Goal: Information Seeking & Learning: Learn about a topic

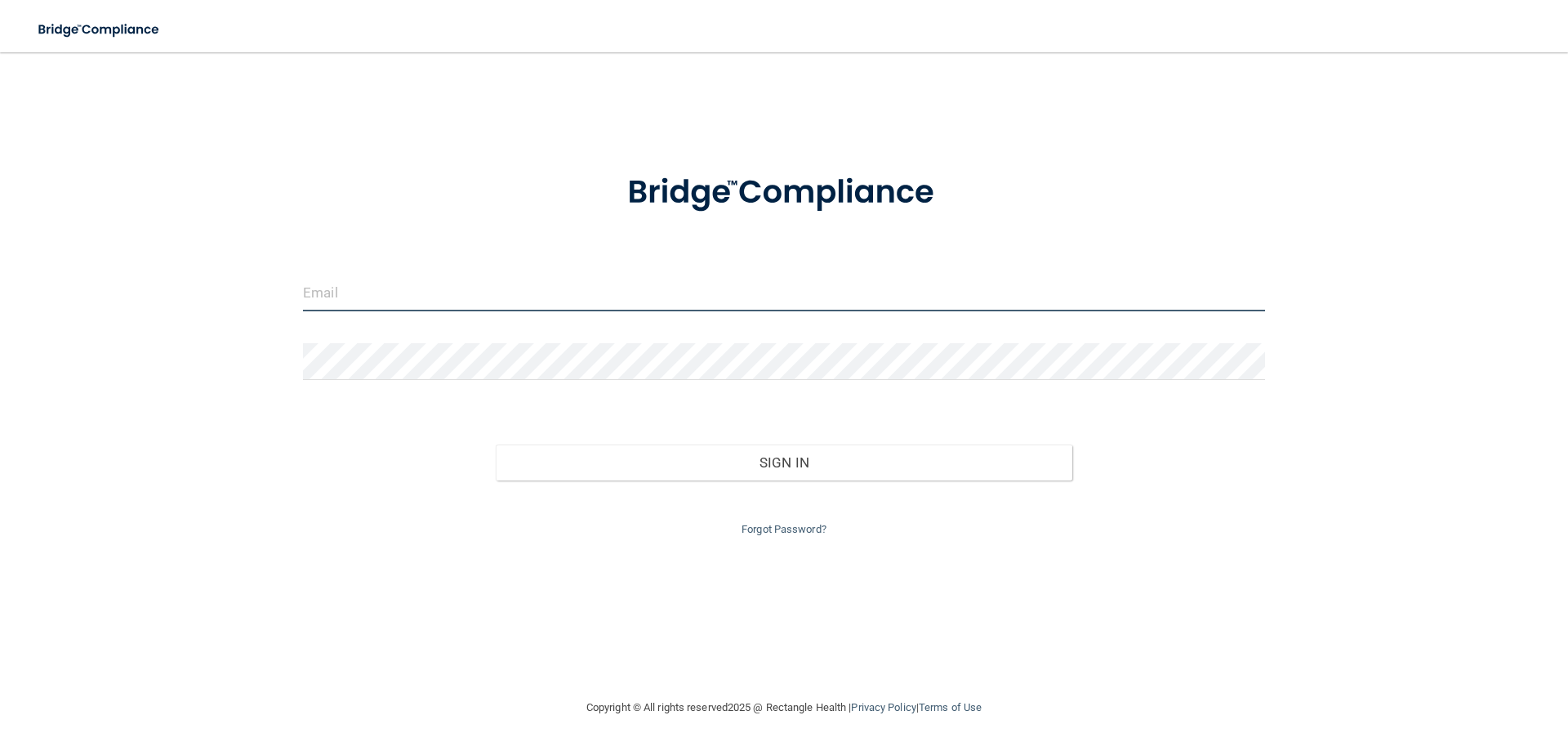
type input "[PERSON_NAME][EMAIL_ADDRESS][DOMAIN_NAME]"
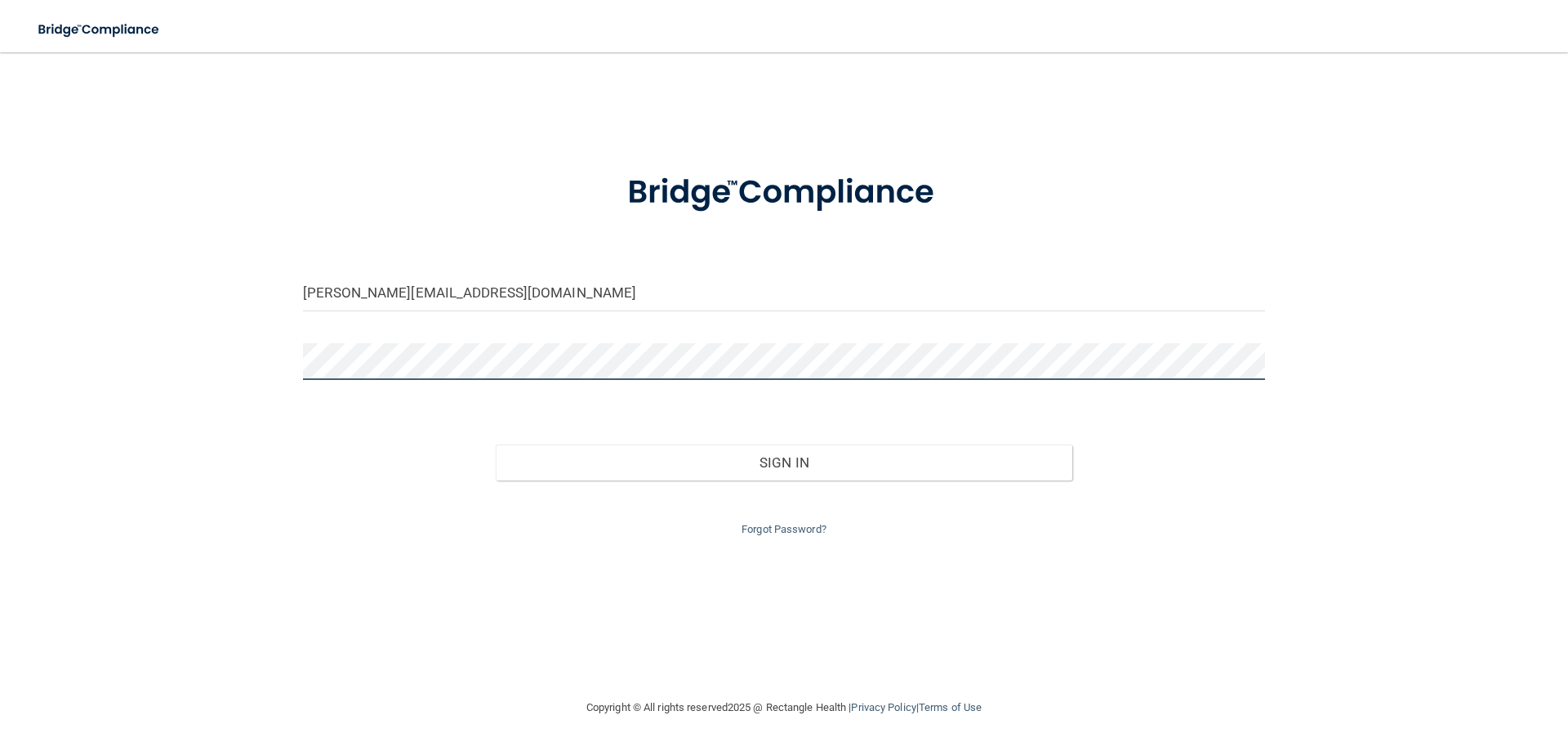
click at [26, 357] on main "sharonmickevichwos@gmail.com Invalid email/password. You don't have permission …" at bounding box center [784, 402] width 1568 height 699
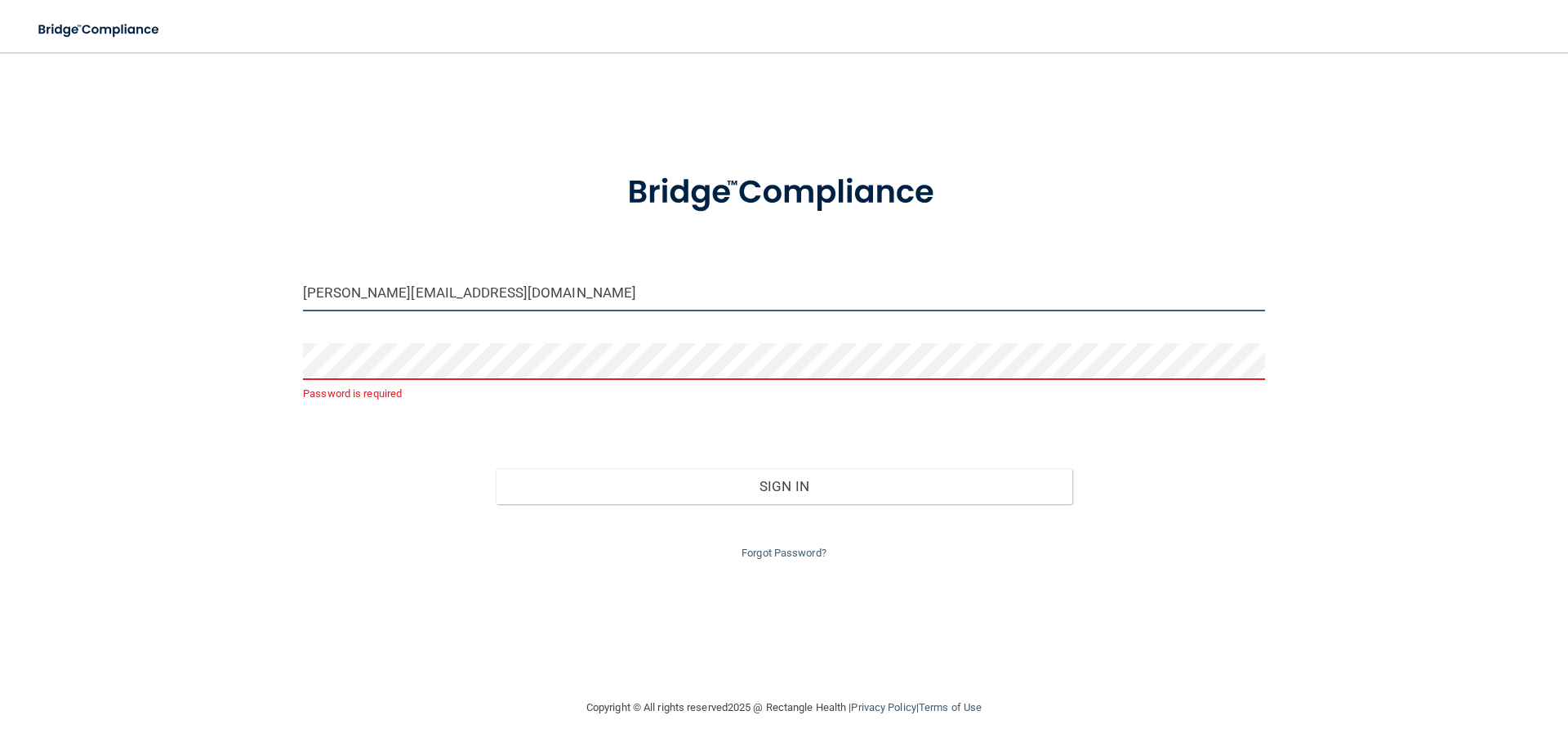
drag, startPoint x: 532, startPoint y: 279, endPoint x: 104, endPoint y: 294, distance: 428.3
click at [104, 294] on div "sharonmickevichwos@gmail.com Password is required Invalid email/password. You d…" at bounding box center [784, 375] width 1502 height 613
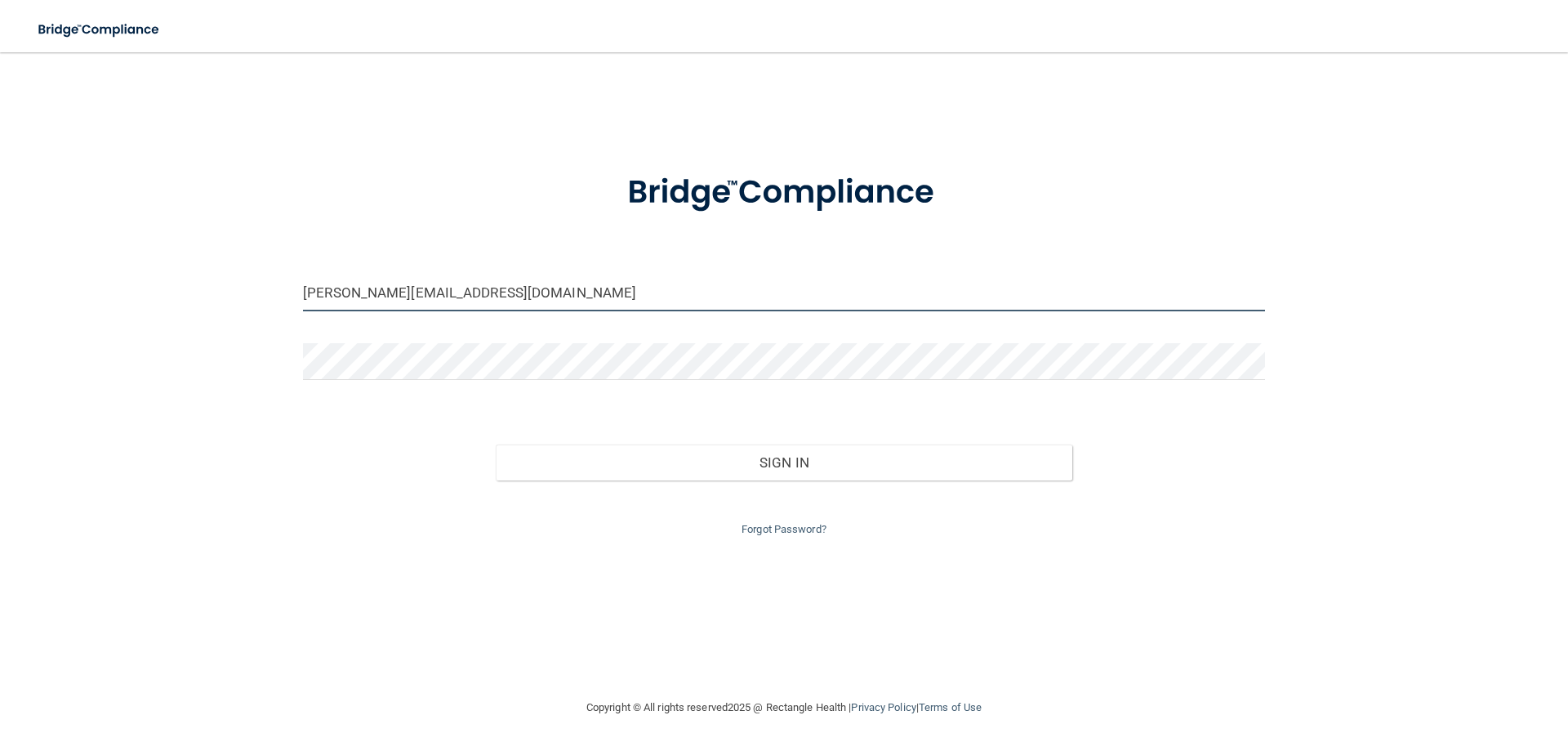
click at [580, 290] on input "sharonmickevichwos@gmail.com" at bounding box center [784, 293] width 962 height 36
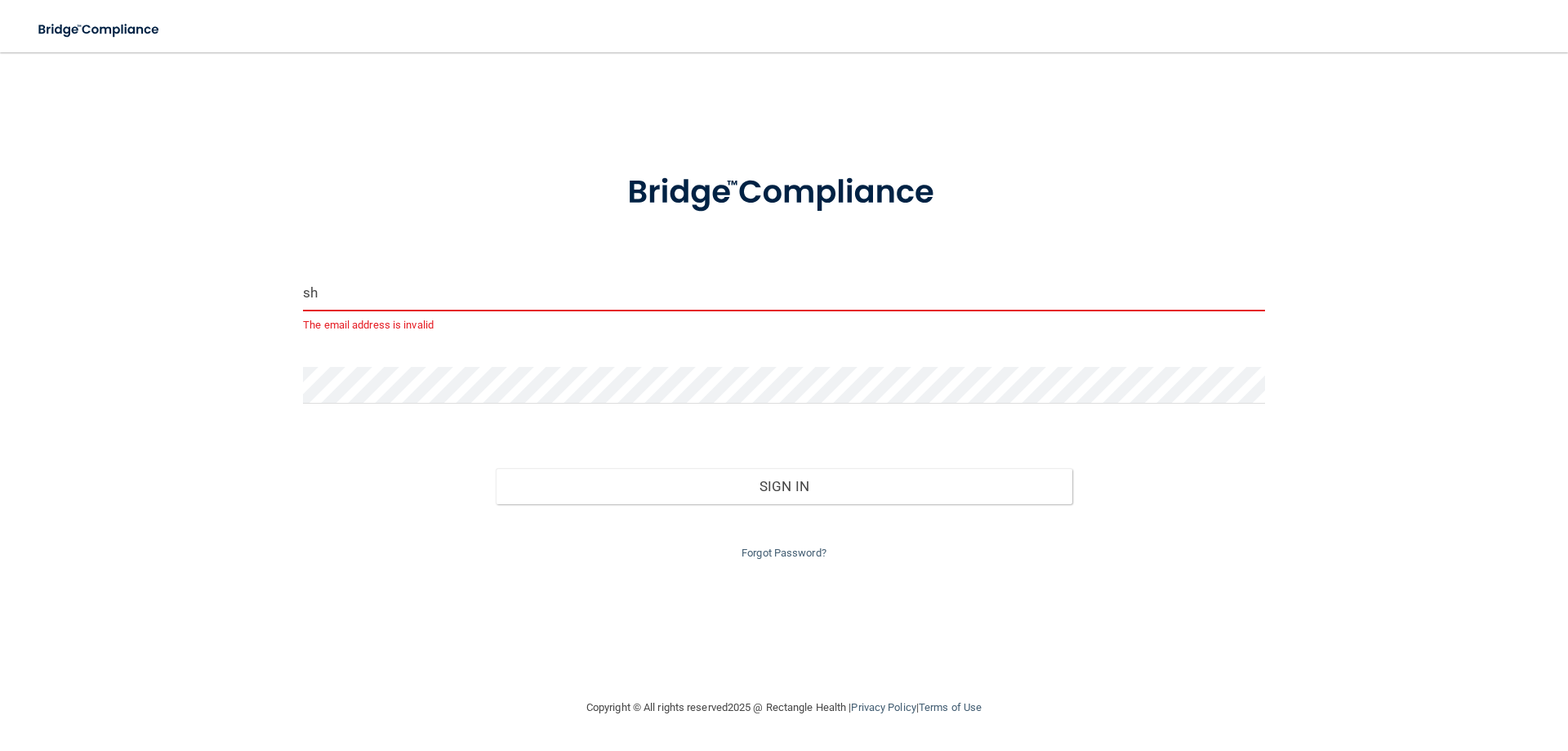
type input "s"
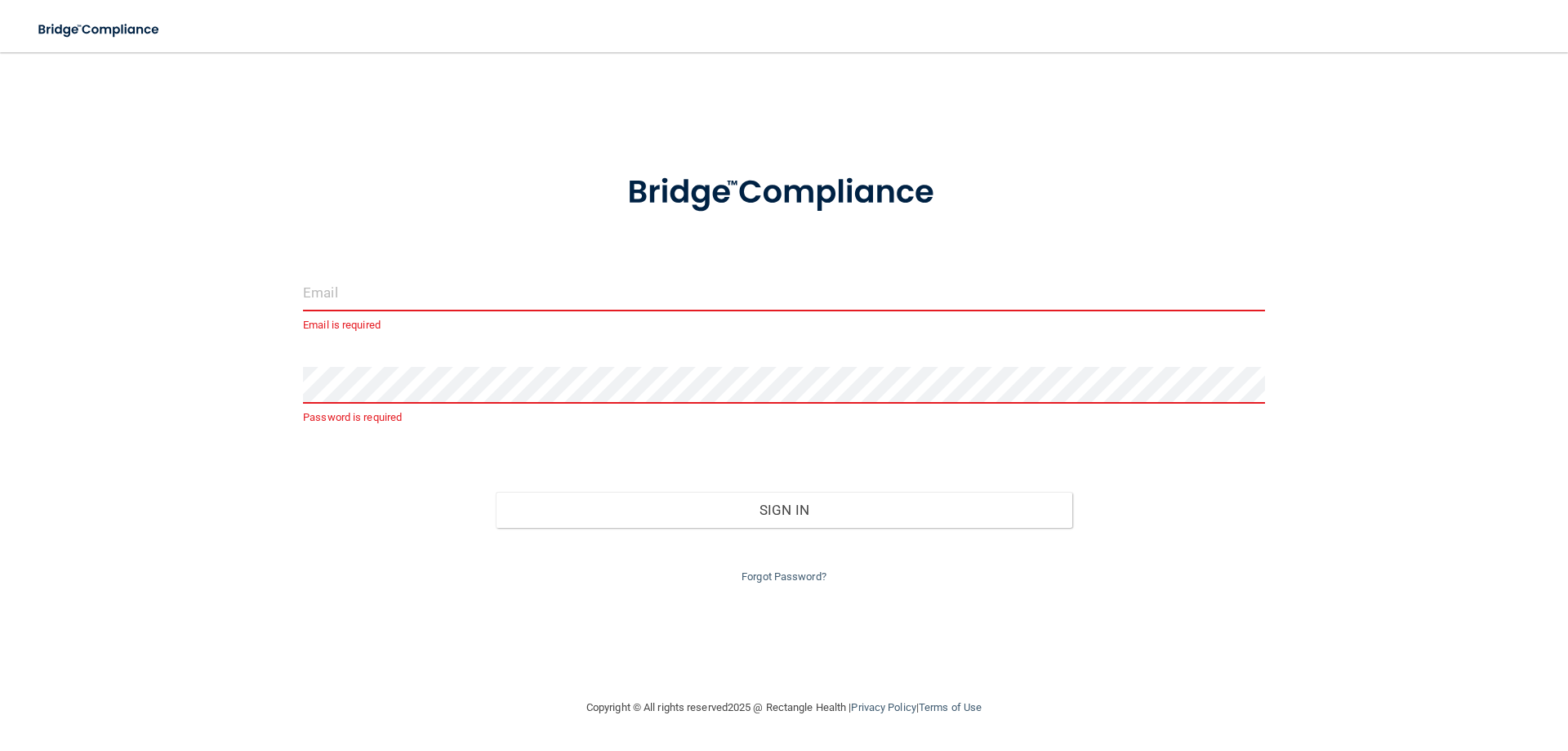
click at [394, 283] on input "email" at bounding box center [784, 293] width 962 height 36
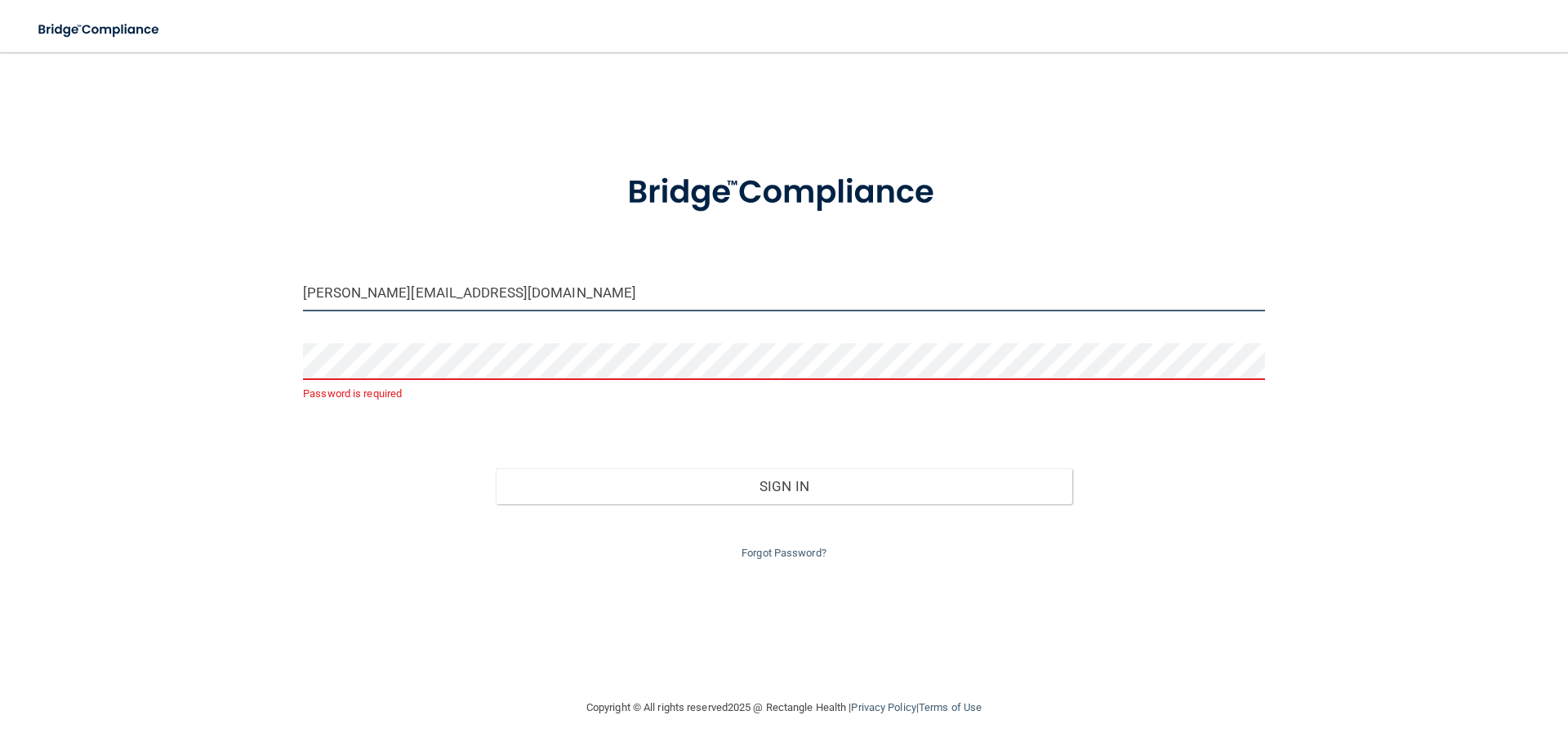
type input "[PERSON_NAME][EMAIL_ADDRESS][DOMAIN_NAME]"
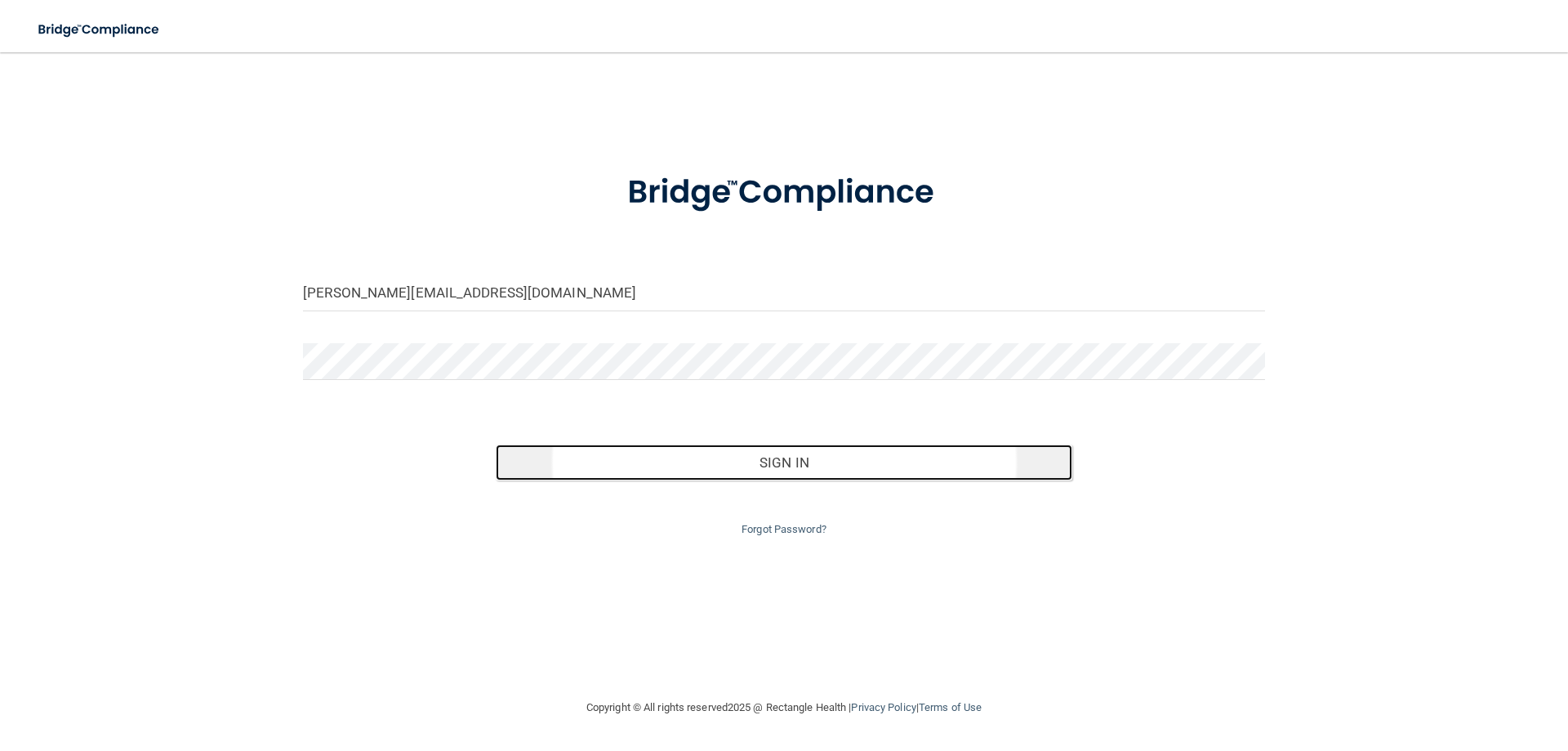
click at [709, 473] on button "Sign In" at bounding box center [784, 462] width 577 height 36
drag, startPoint x: 803, startPoint y: 469, endPoint x: 796, endPoint y: 461, distance: 10.6
click at [796, 461] on button "Sign In" at bounding box center [784, 462] width 577 height 36
click at [771, 473] on button "Sign In" at bounding box center [784, 462] width 577 height 36
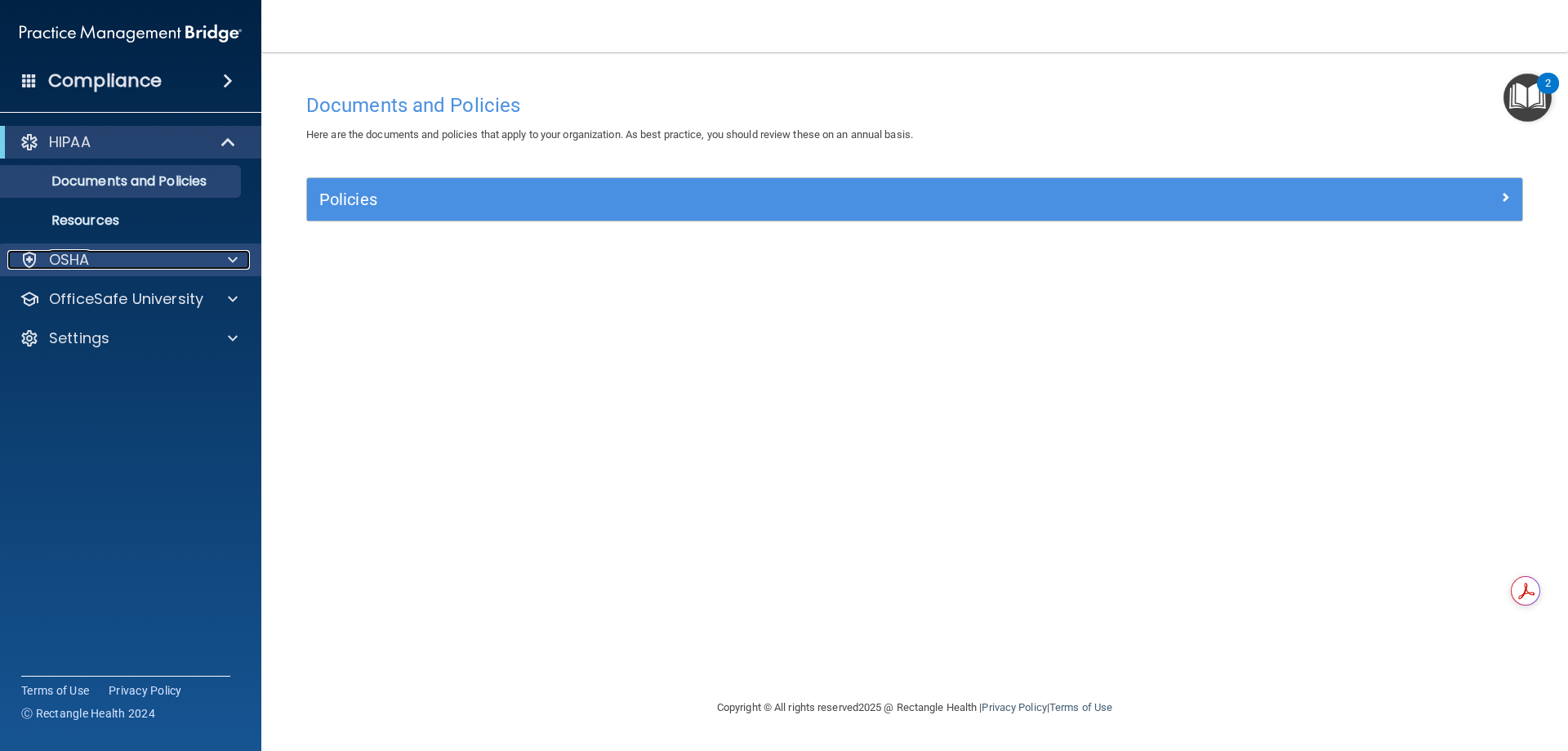
click at [68, 265] on p "OSHA" at bounding box center [69, 259] width 41 height 20
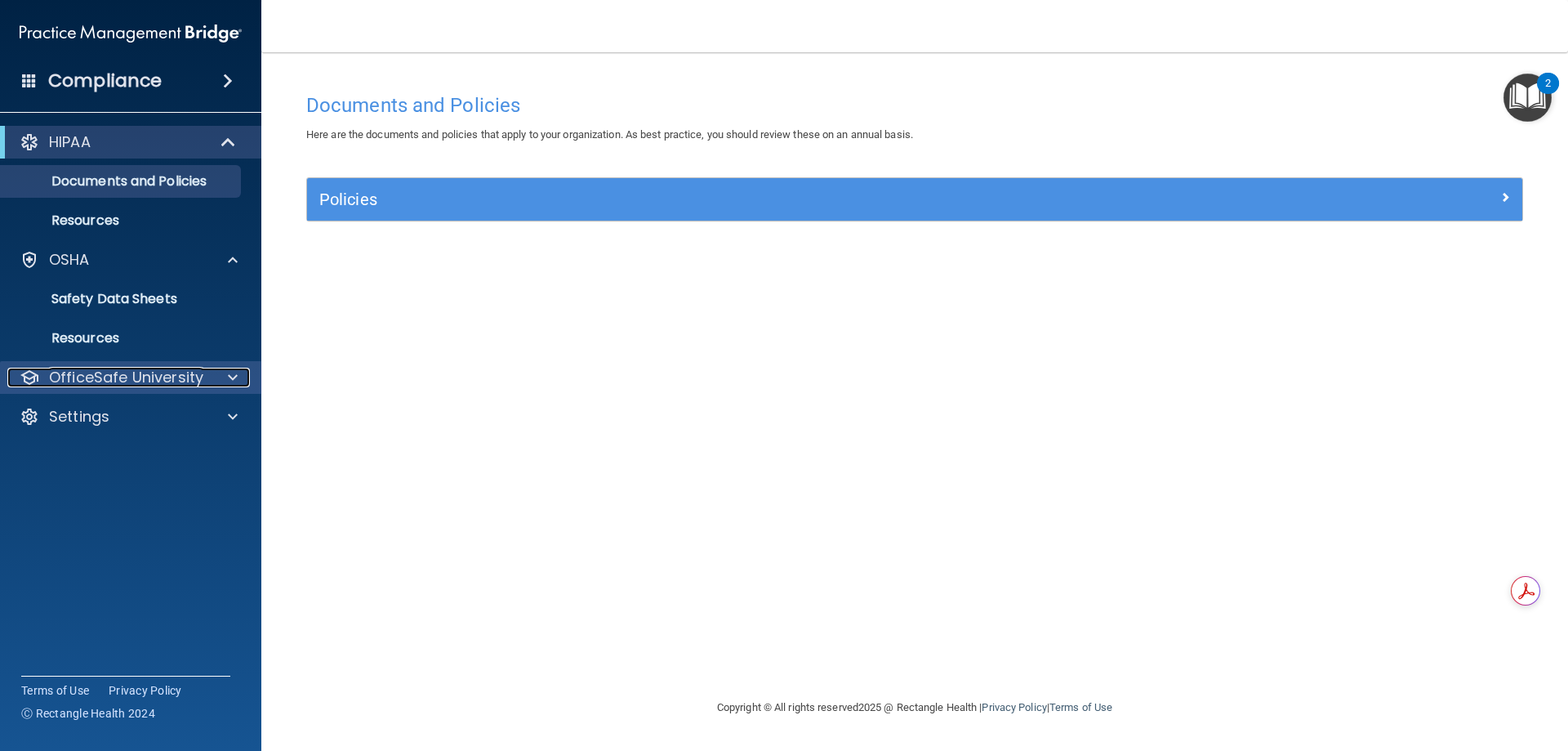
click at [166, 374] on p "OfficeSafe University" at bounding box center [127, 377] width 154 height 20
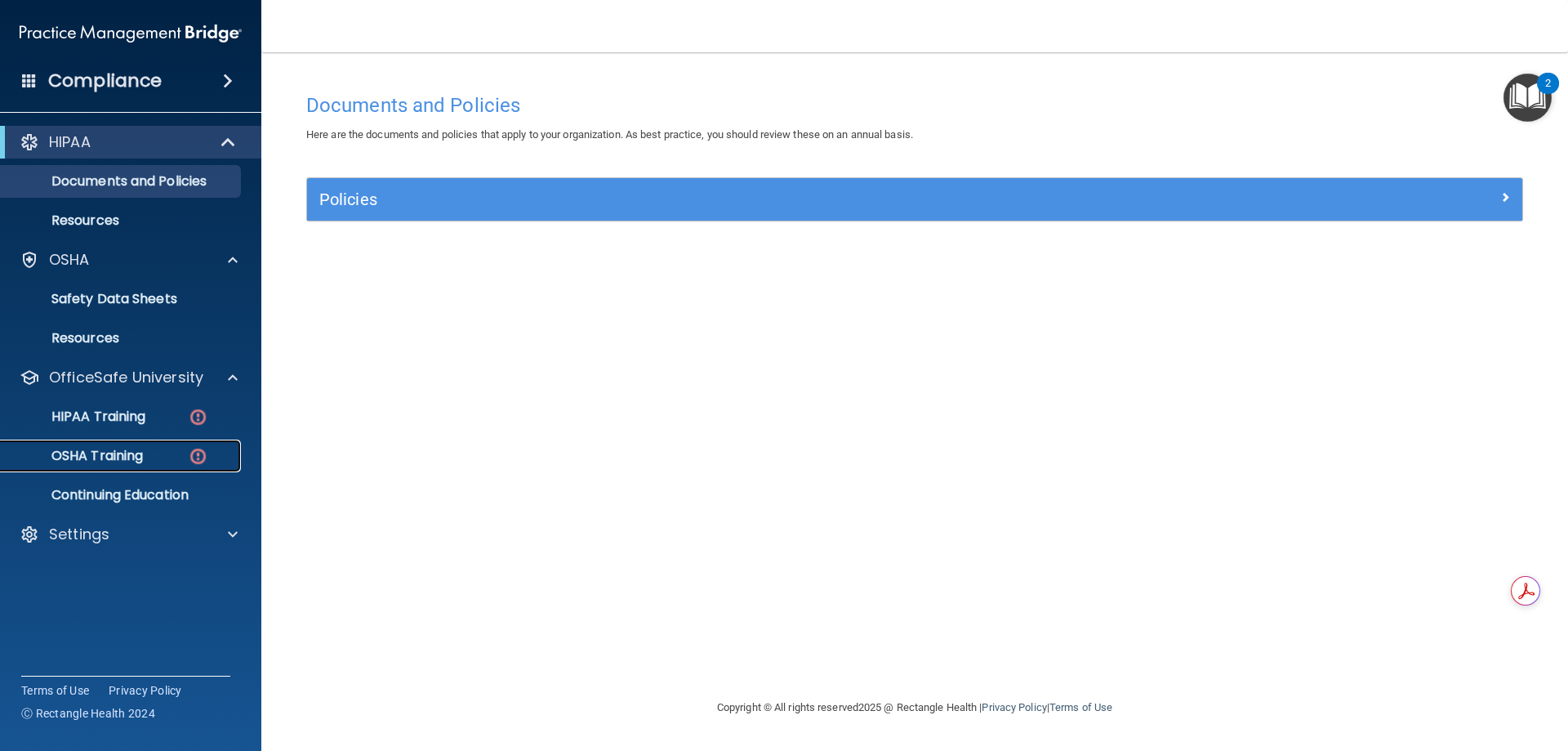
click at [134, 450] on p "OSHA Training" at bounding box center [76, 455] width 133 height 16
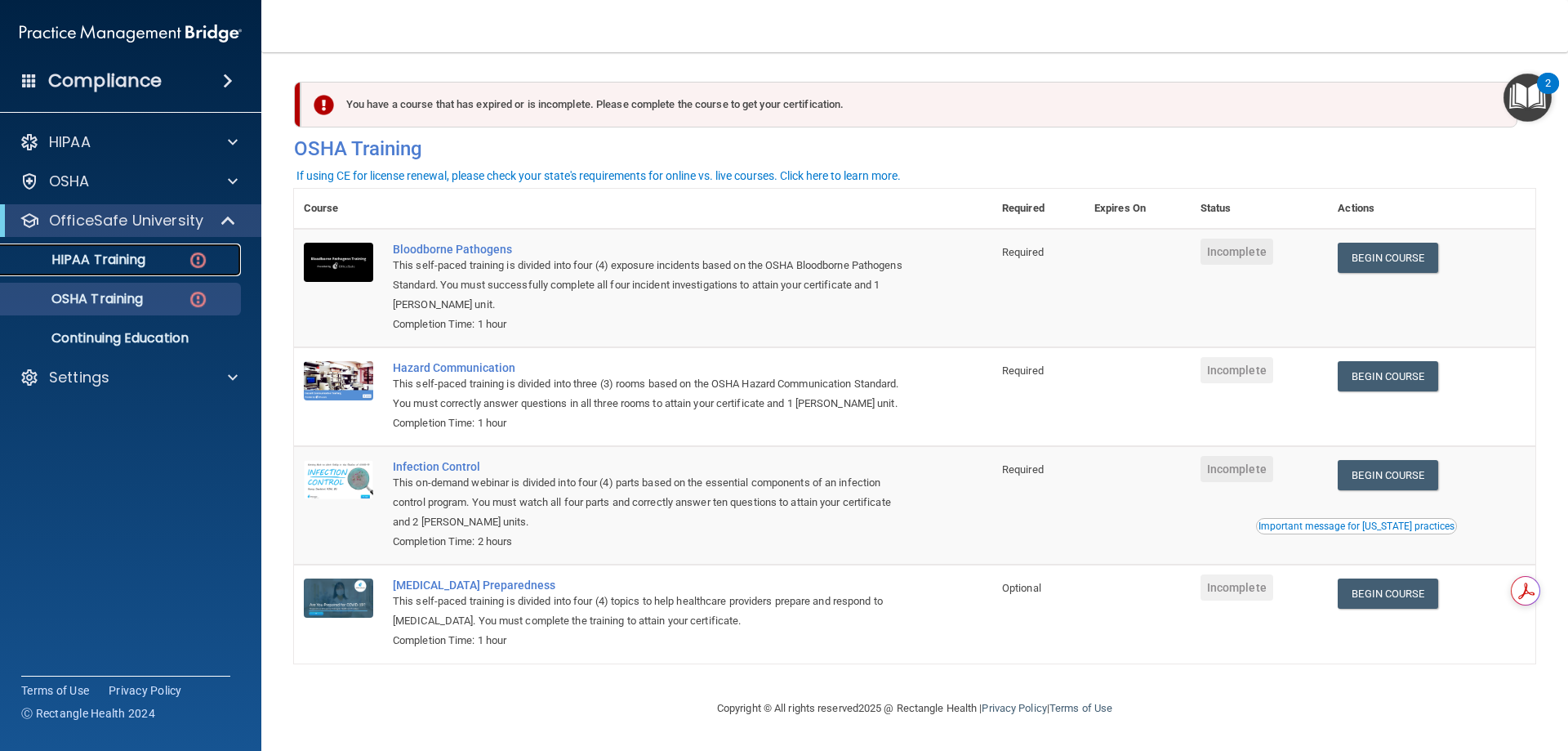
click at [125, 249] on link "HIPAA Training" at bounding box center [112, 260] width 257 height 33
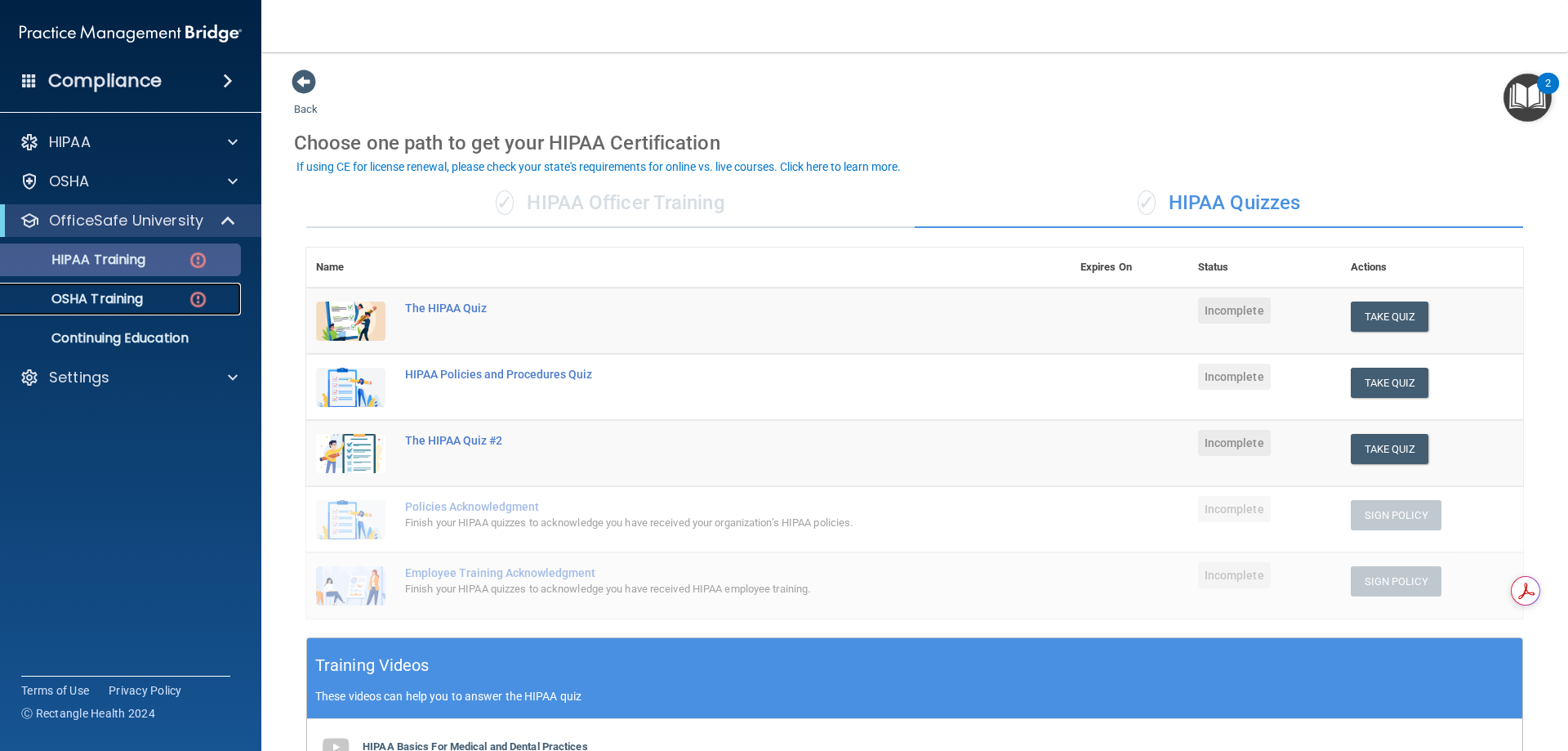
drag, startPoint x: 135, startPoint y: 292, endPoint x: 135, endPoint y: 269, distance: 23.0
click at [134, 292] on p "OSHA Training" at bounding box center [76, 298] width 133 height 16
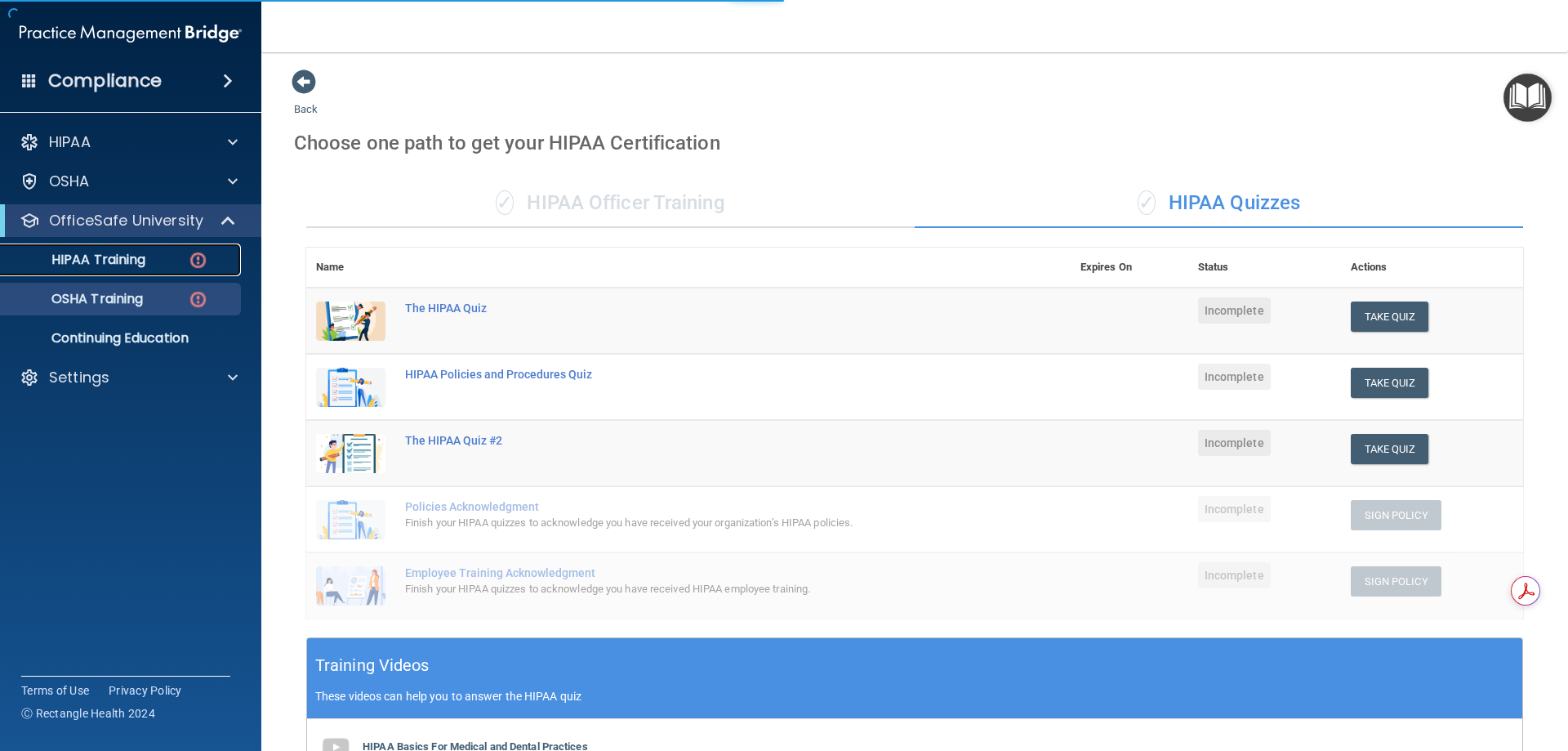
click at [139, 256] on p "HIPAA Training" at bounding box center [77, 259] width 134 height 16
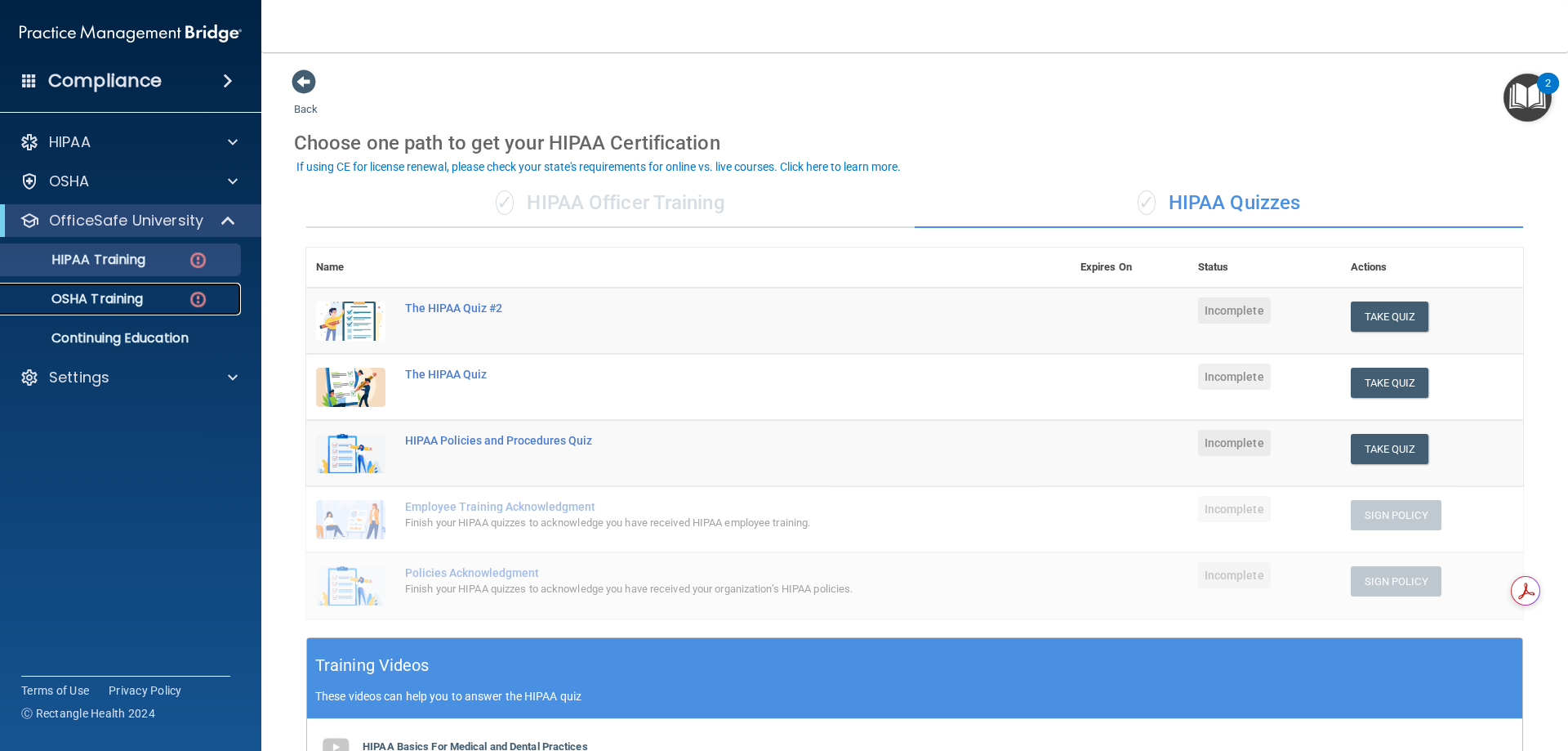
click at [114, 300] on p "OSHA Training" at bounding box center [76, 298] width 133 height 16
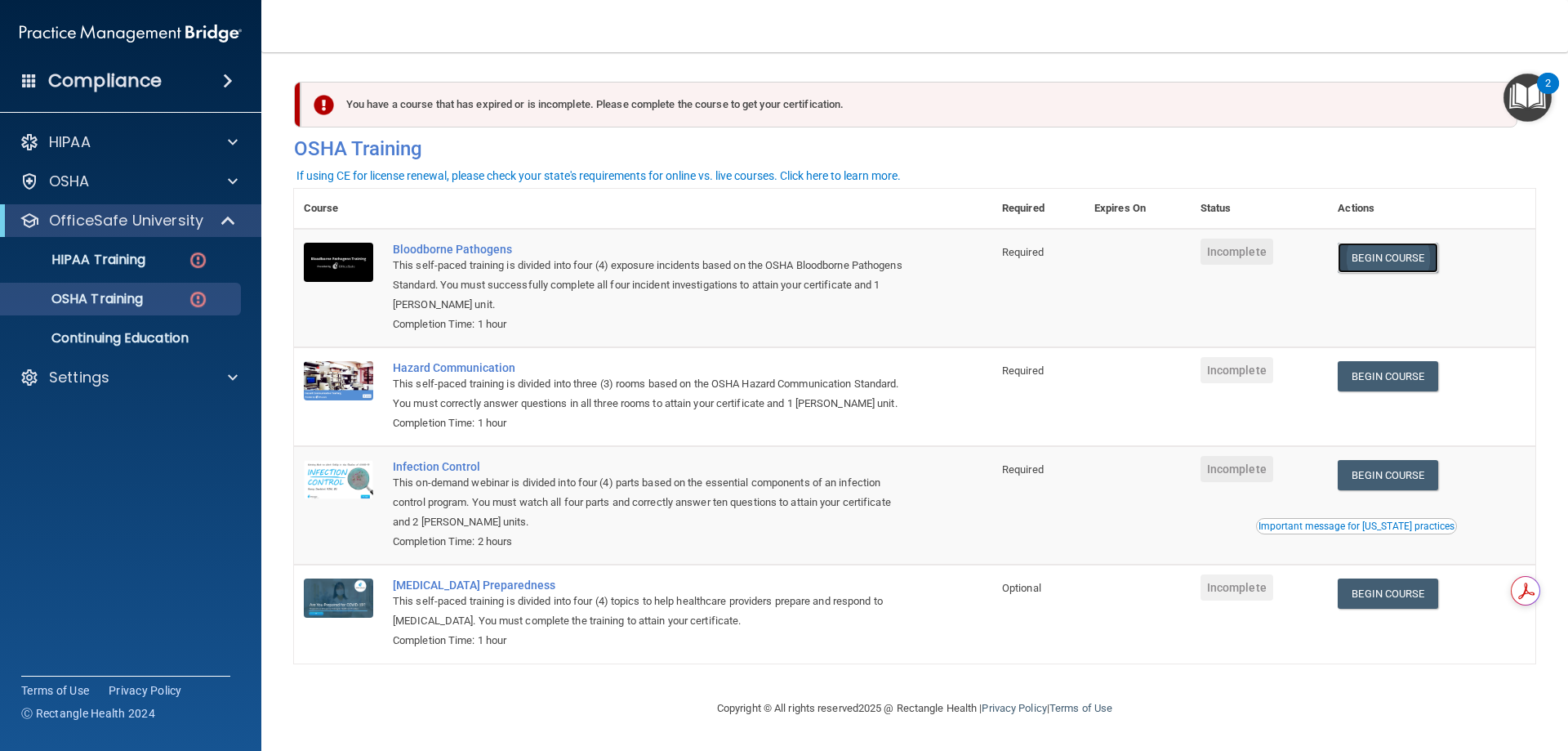
click at [1347, 258] on link "Begin Course" at bounding box center [1387, 258] width 100 height 30
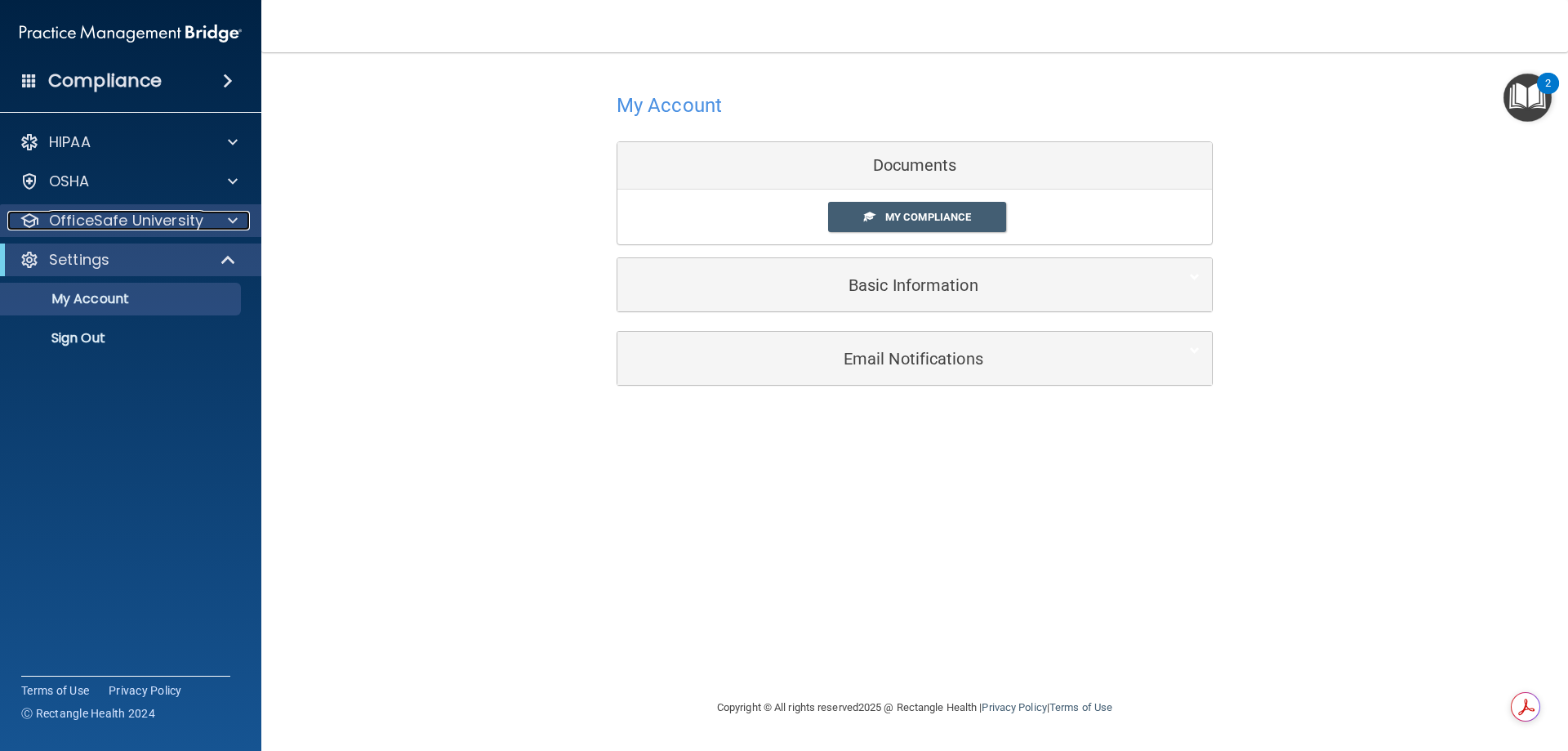
click at [177, 219] on p "OfficeSafe University" at bounding box center [127, 220] width 154 height 20
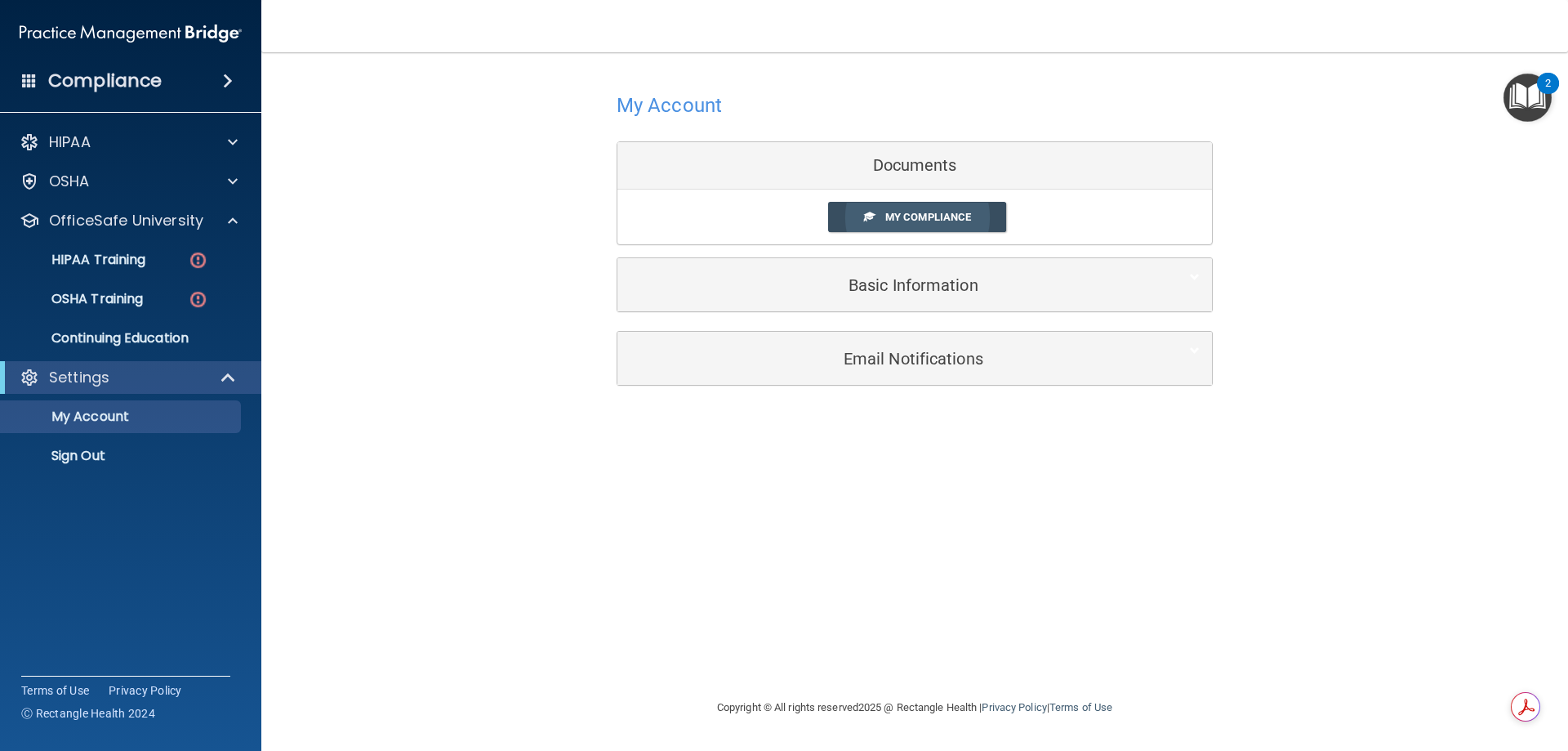
click at [938, 219] on span "My Compliance" at bounding box center [927, 217] width 86 height 12
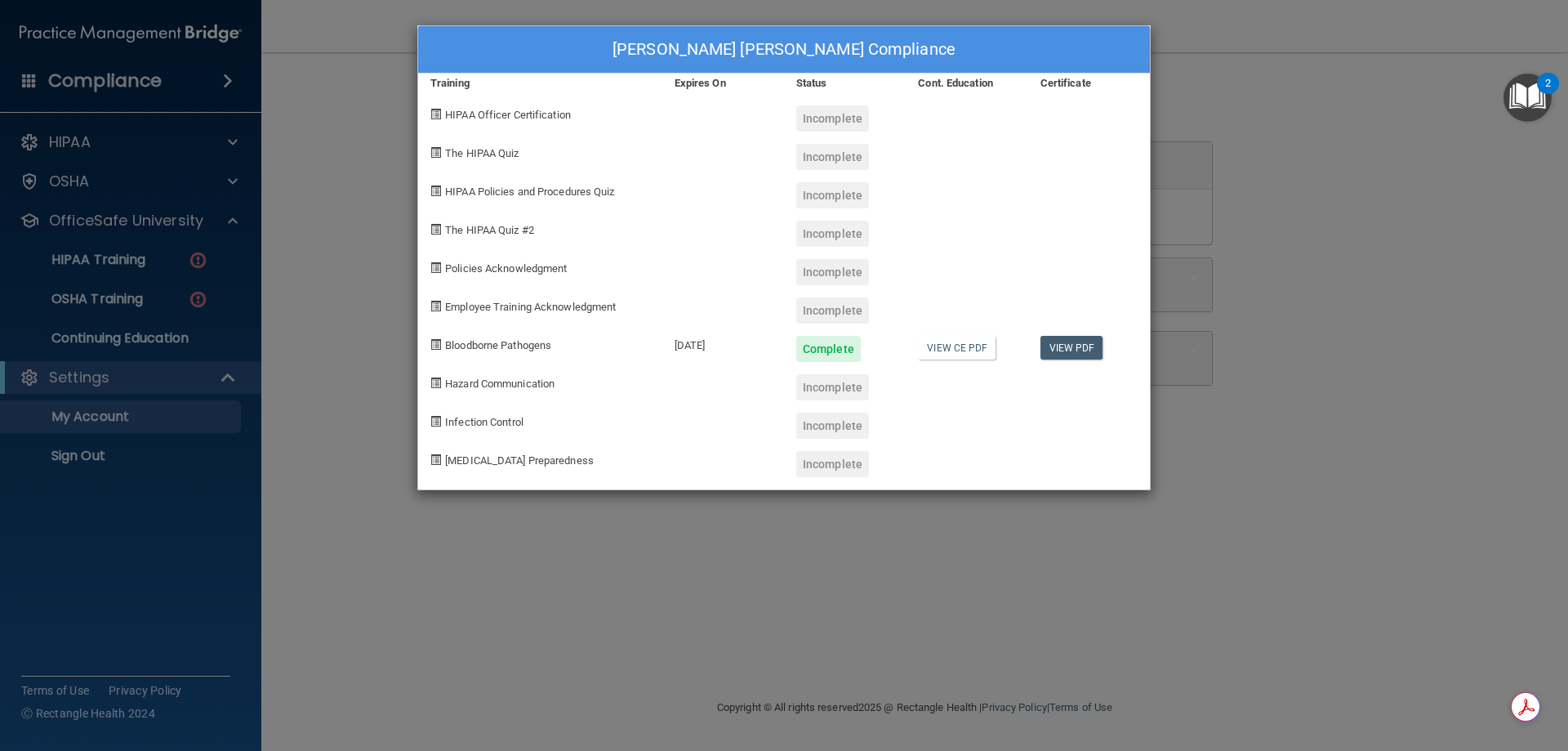
click at [831, 110] on div "Incomplete" at bounding box center [833, 119] width 73 height 26
click at [535, 112] on span "HIPAA Officer Certification" at bounding box center [507, 114] width 126 height 12
click at [530, 117] on span "HIPAA Officer Certification" at bounding box center [507, 114] width 126 height 12
click at [964, 356] on link "View CE PDF" at bounding box center [957, 347] width 78 height 23
click at [354, 88] on div "Maria Diego Gomez's Compliance Training Expires On Status Cont. Education Certi…" at bounding box center [784, 376] width 1568 height 751
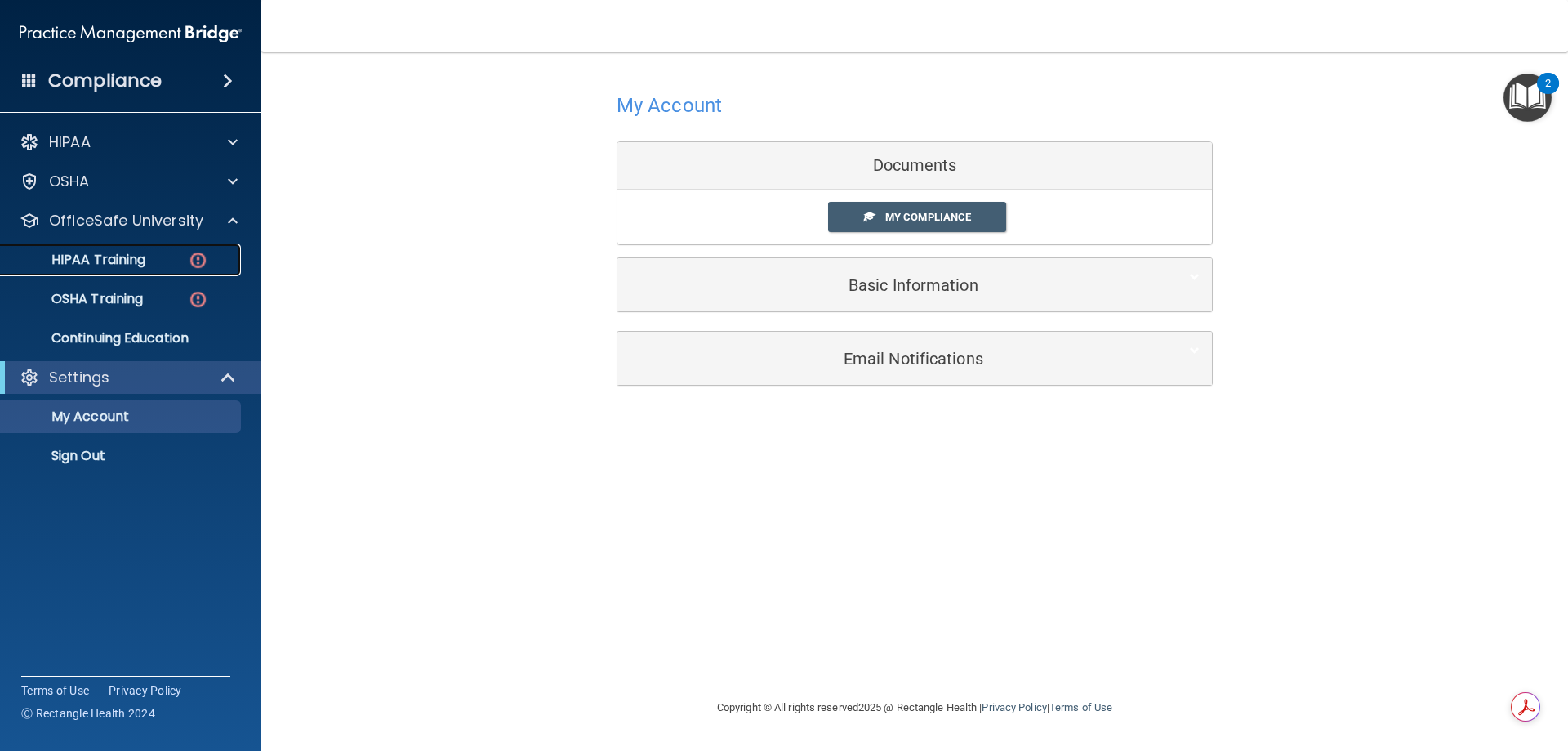
click at [99, 271] on link "HIPAA Training" at bounding box center [112, 260] width 257 height 33
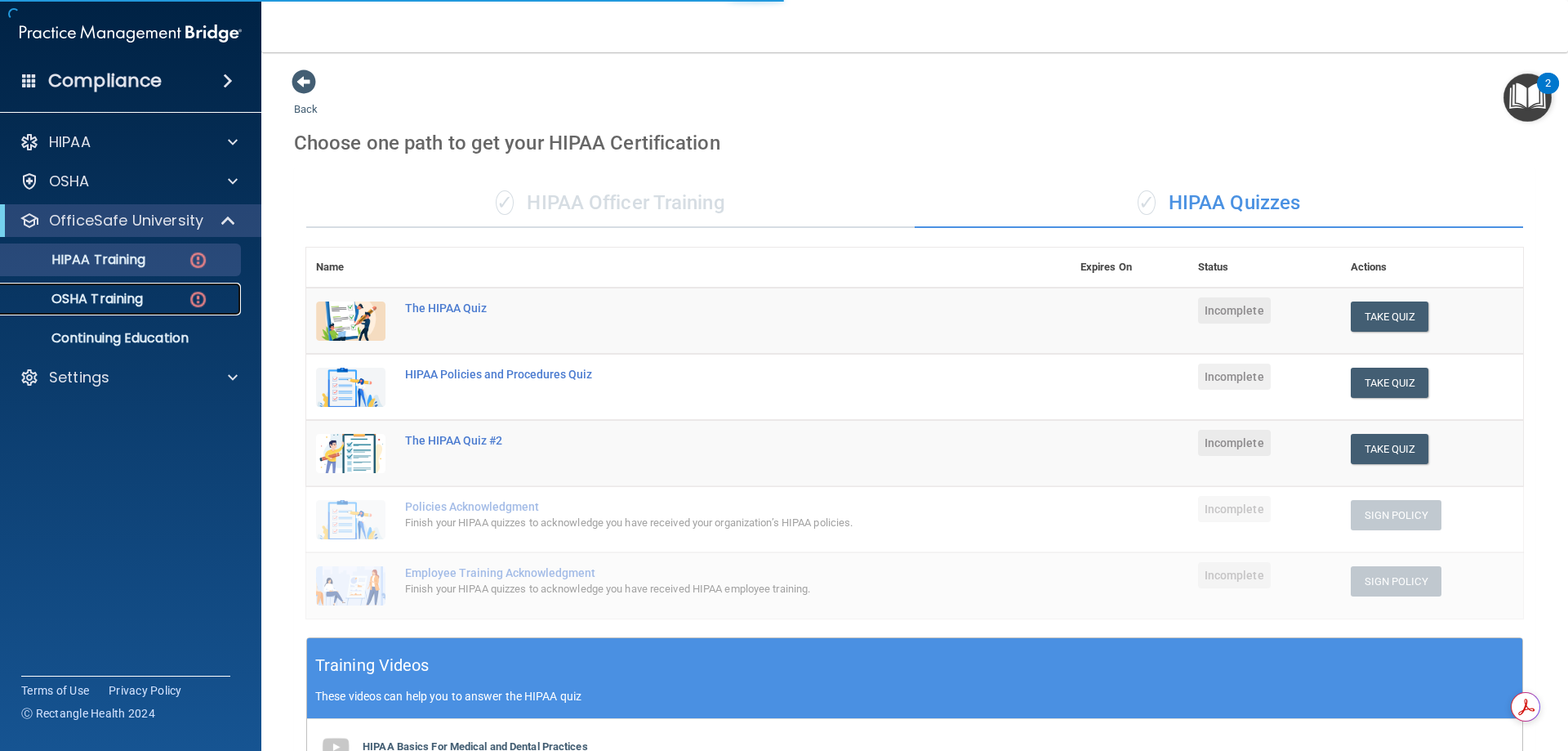
click at [97, 294] on p "OSHA Training" at bounding box center [76, 298] width 133 height 16
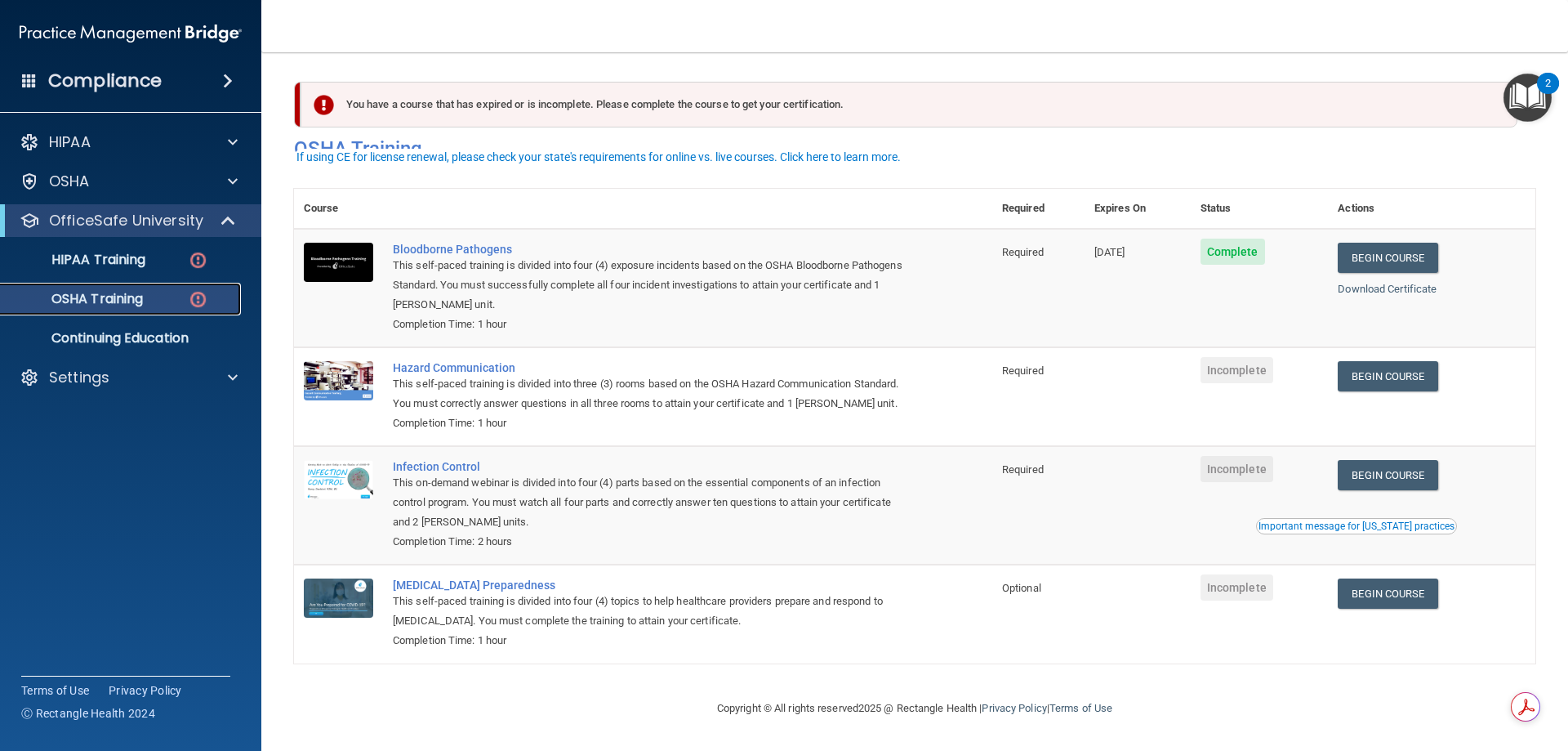
scroll to position [21, 0]
click at [1371, 365] on link "Begin Course" at bounding box center [1387, 376] width 100 height 30
click at [1390, 363] on link "Begin Course" at bounding box center [1387, 376] width 100 height 30
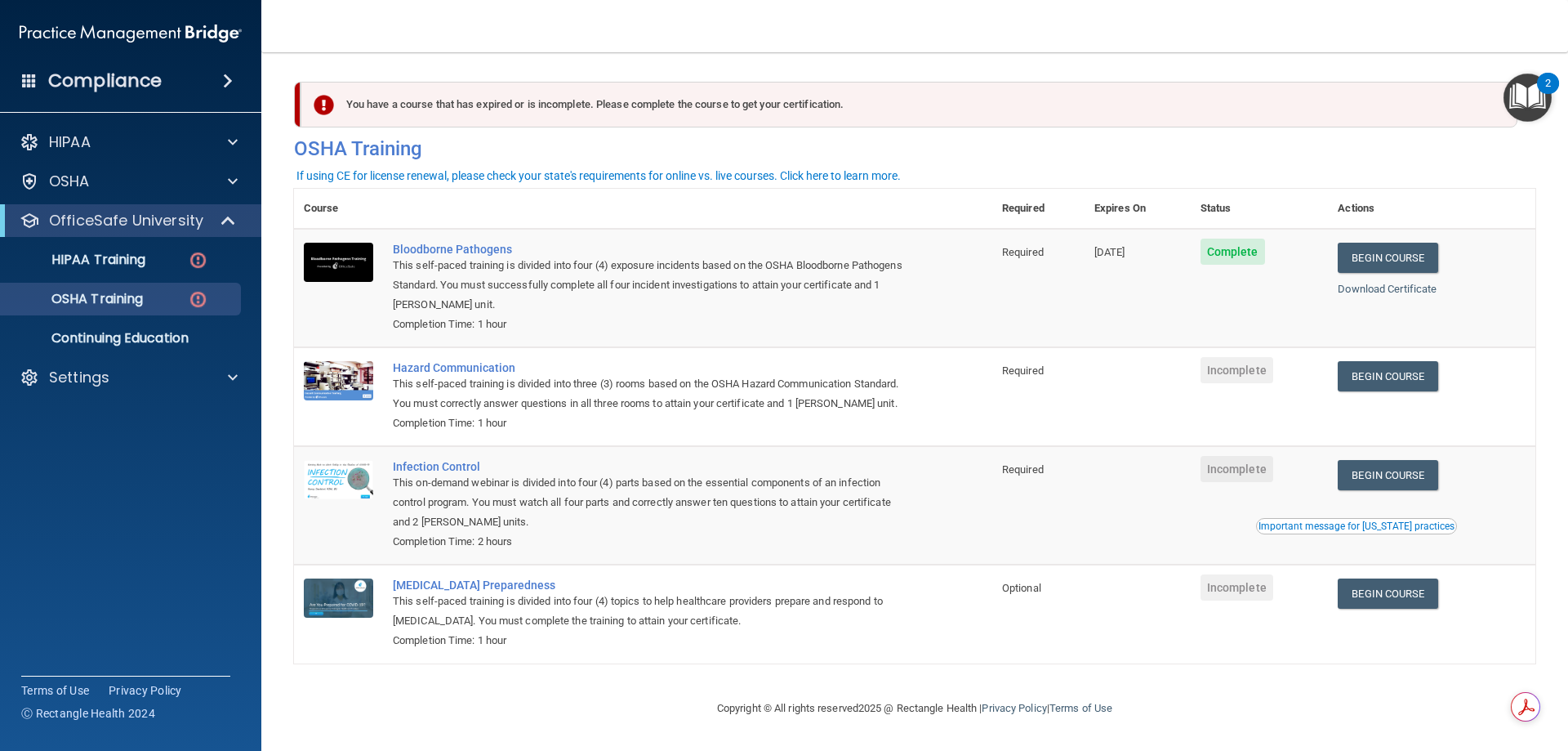
click at [440, 479] on td "Infection Control This on-demand webinar is divided into four (4) parts based o…" at bounding box center [687, 505] width 609 height 119
click at [1389, 490] on link "Begin Course" at bounding box center [1387, 474] width 100 height 30
click at [1422, 490] on link "Begin Course" at bounding box center [1387, 474] width 100 height 30
click at [156, 312] on link "OSHA Training" at bounding box center [112, 299] width 257 height 33
click at [140, 299] on p "OSHA Training" at bounding box center [76, 298] width 133 height 16
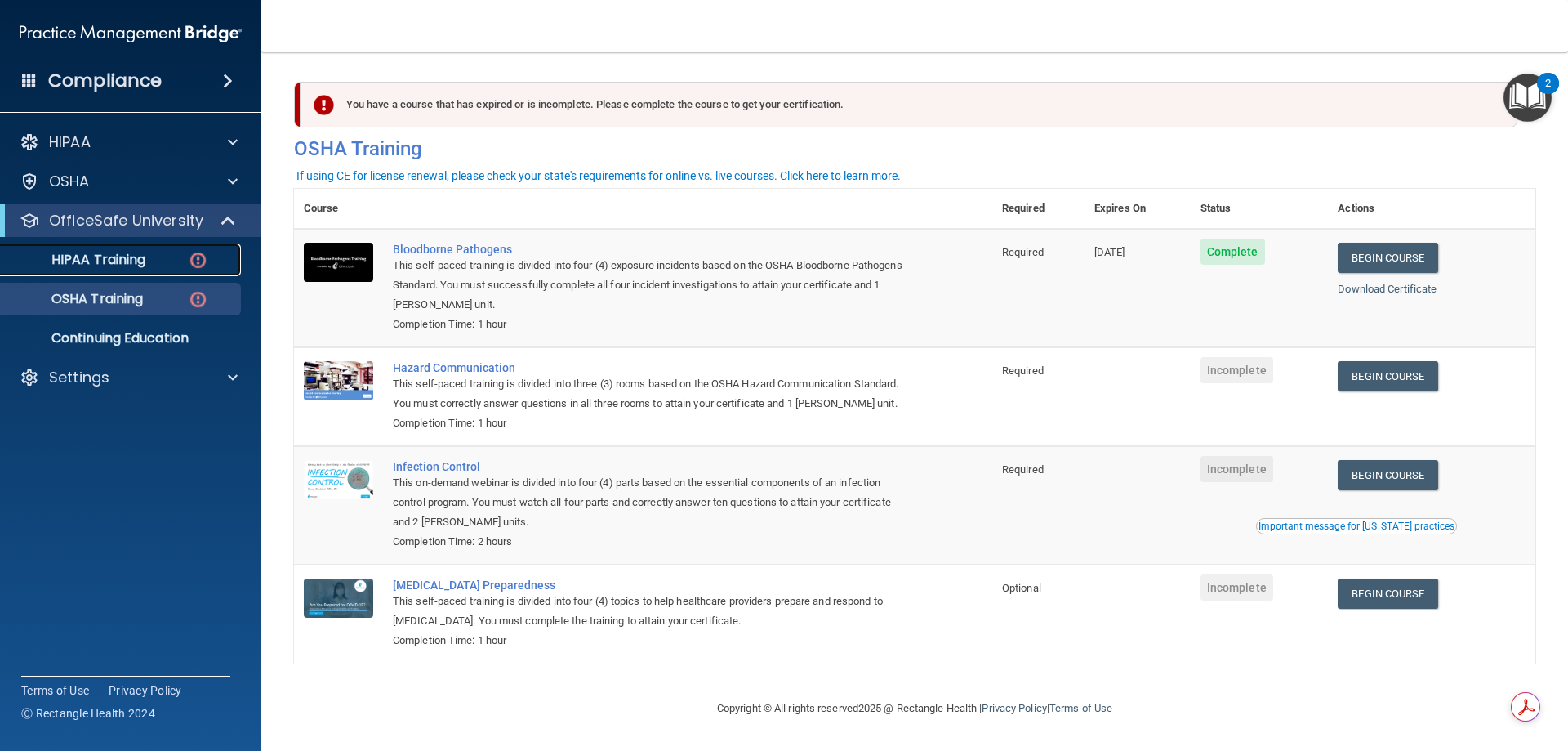
click at [135, 263] on p "HIPAA Training" at bounding box center [77, 259] width 134 height 16
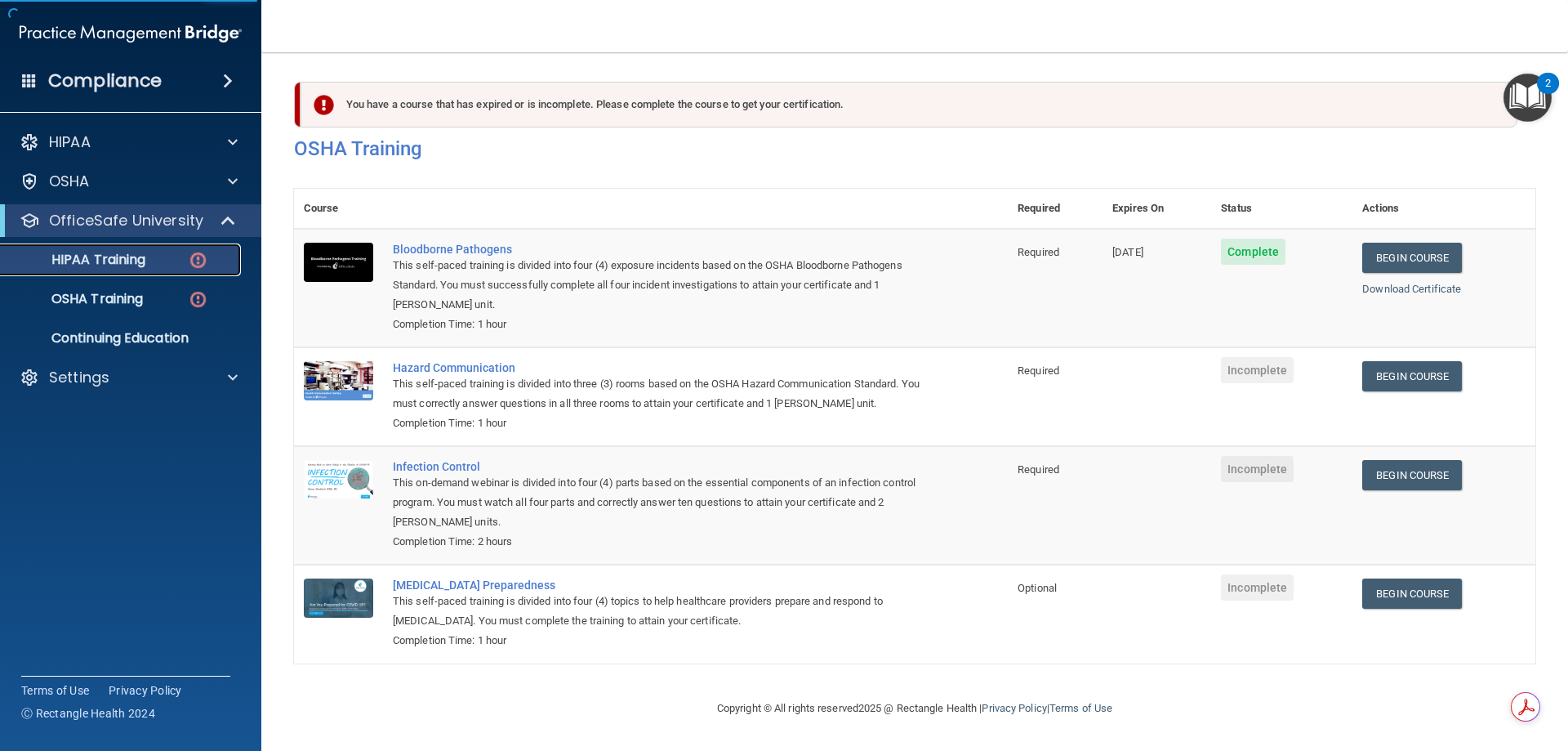
click at [135, 263] on p "HIPAA Training" at bounding box center [77, 259] width 134 height 16
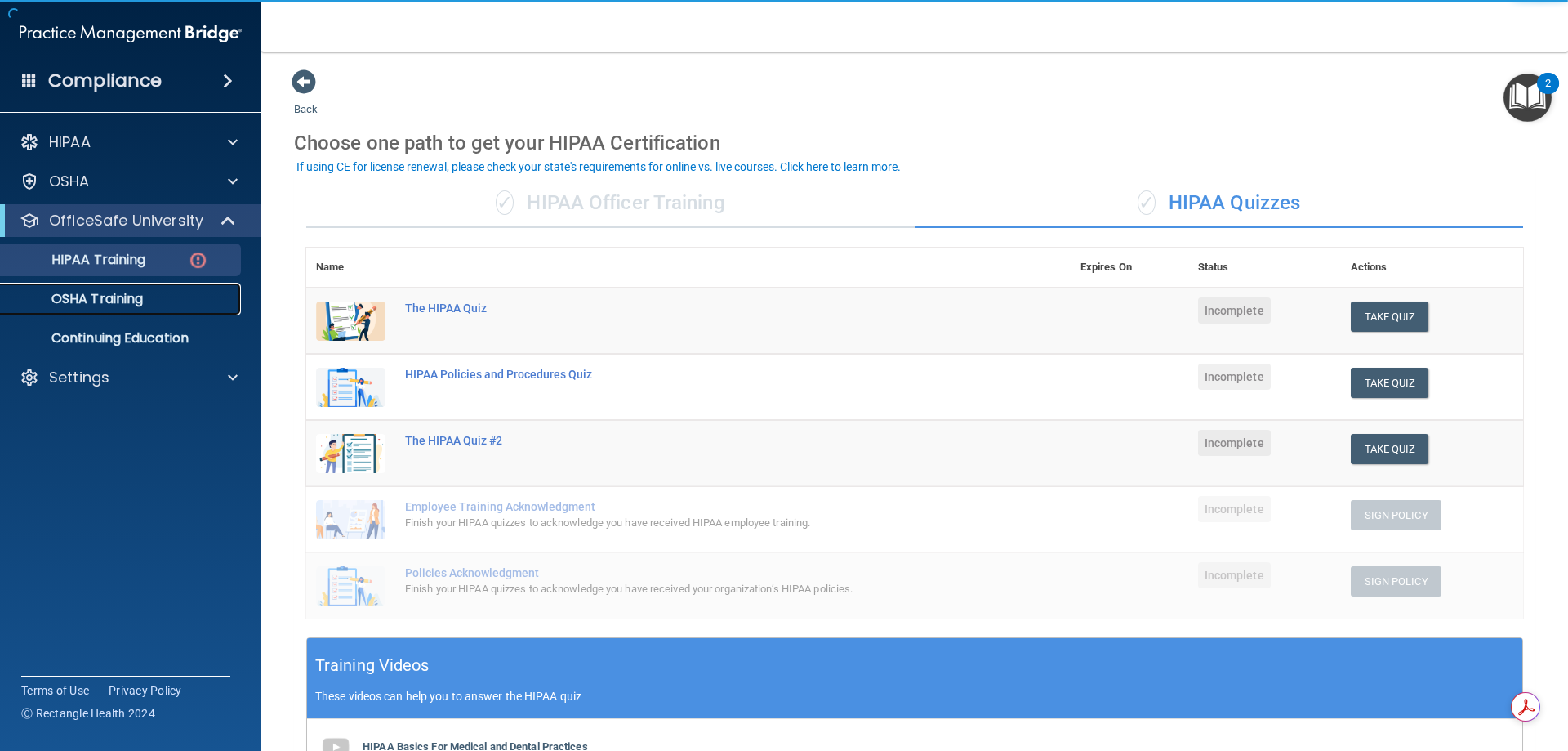
click at [151, 310] on link "OSHA Training" at bounding box center [112, 299] width 257 height 33
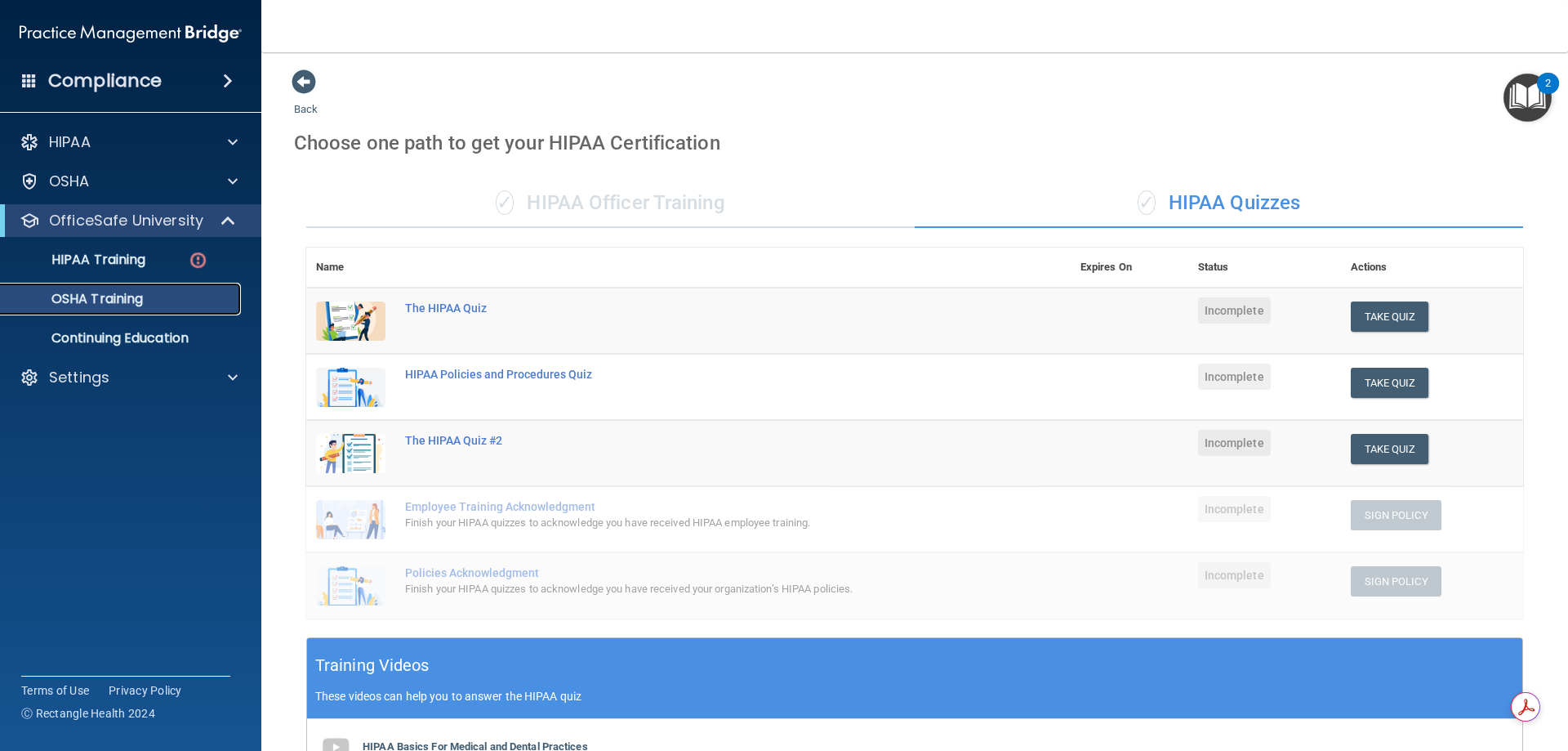
click at [151, 310] on link "OSHA Training" at bounding box center [112, 299] width 257 height 33
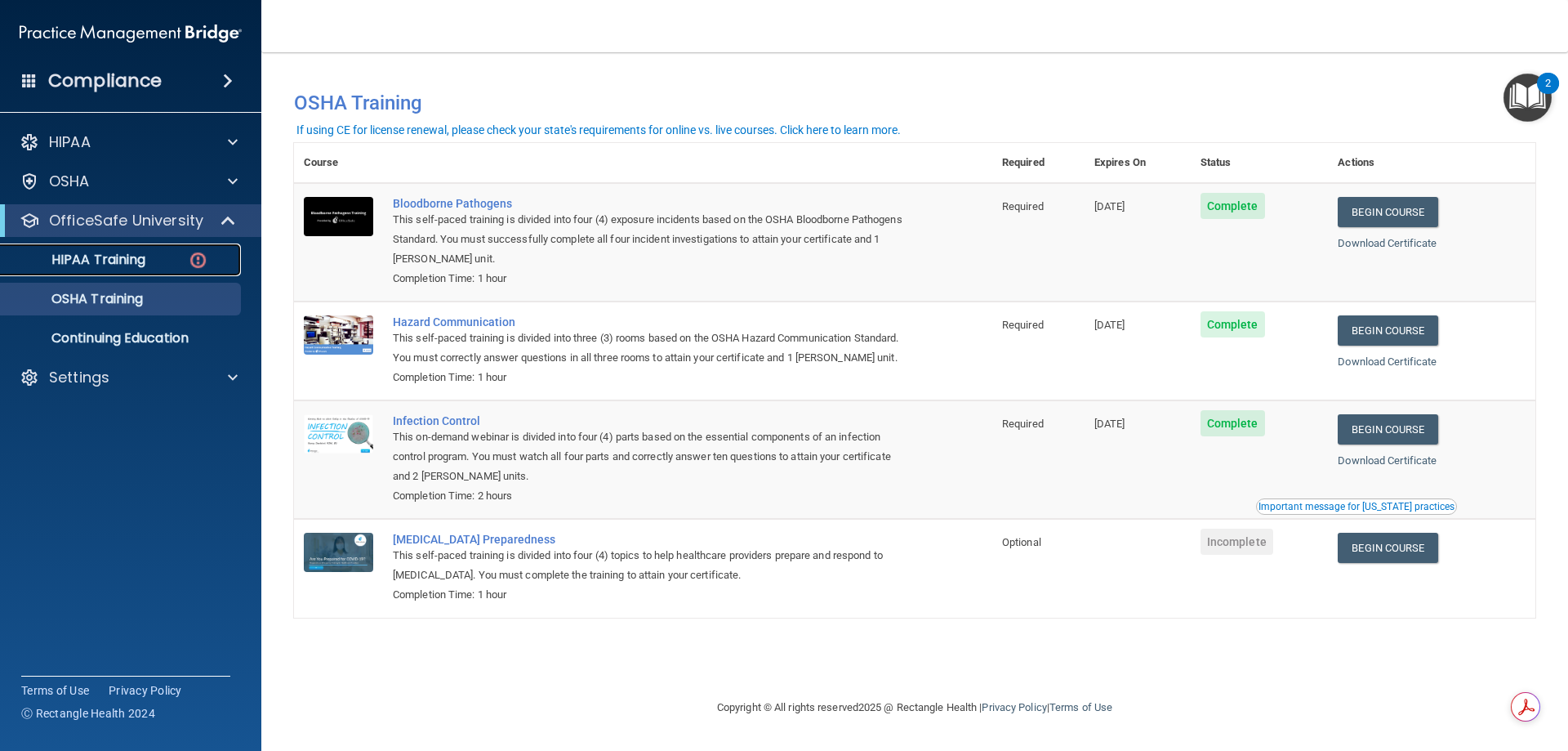
click at [134, 262] on p "HIPAA Training" at bounding box center [77, 259] width 134 height 16
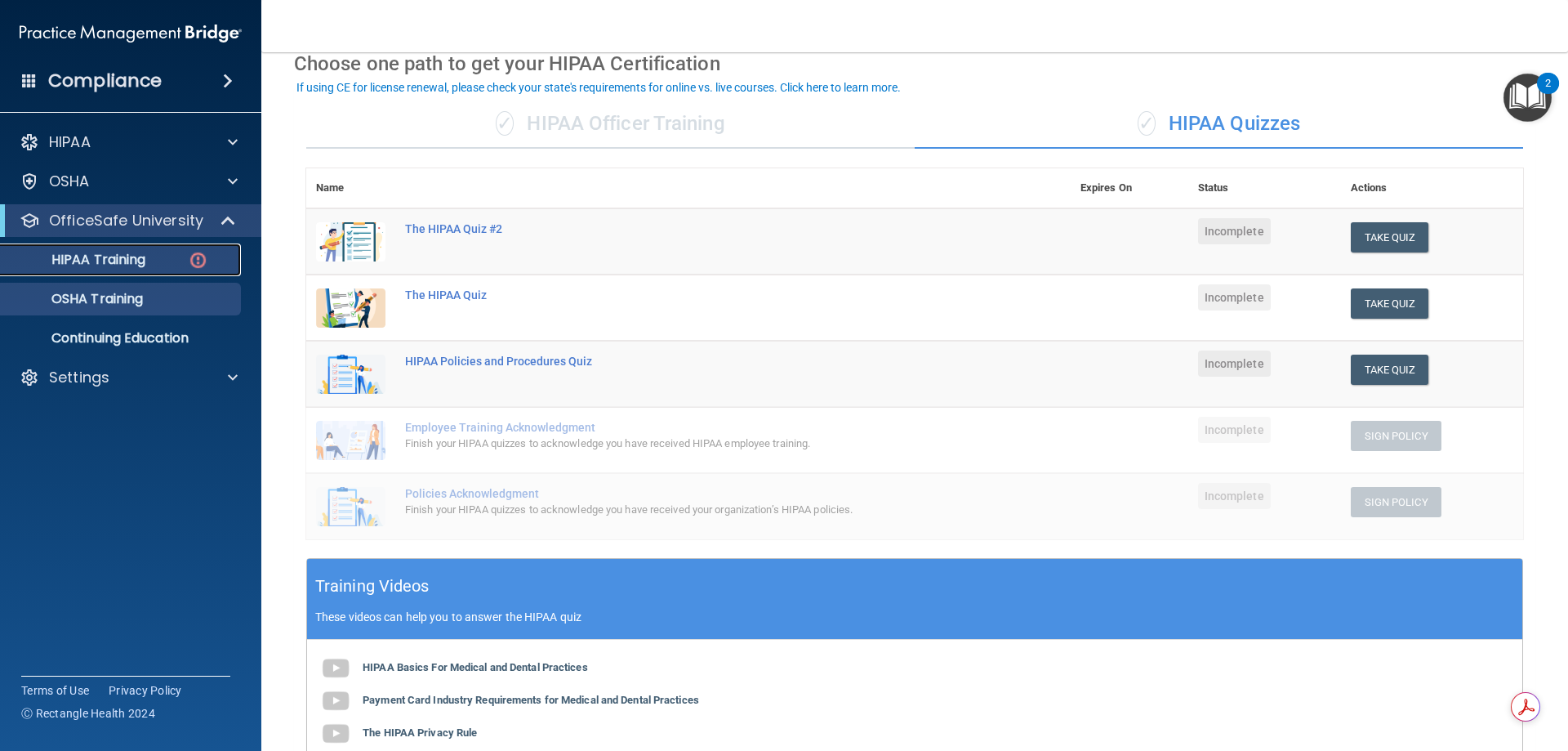
scroll to position [80, 0]
click at [117, 304] on p "OSHA Training" at bounding box center [76, 298] width 133 height 16
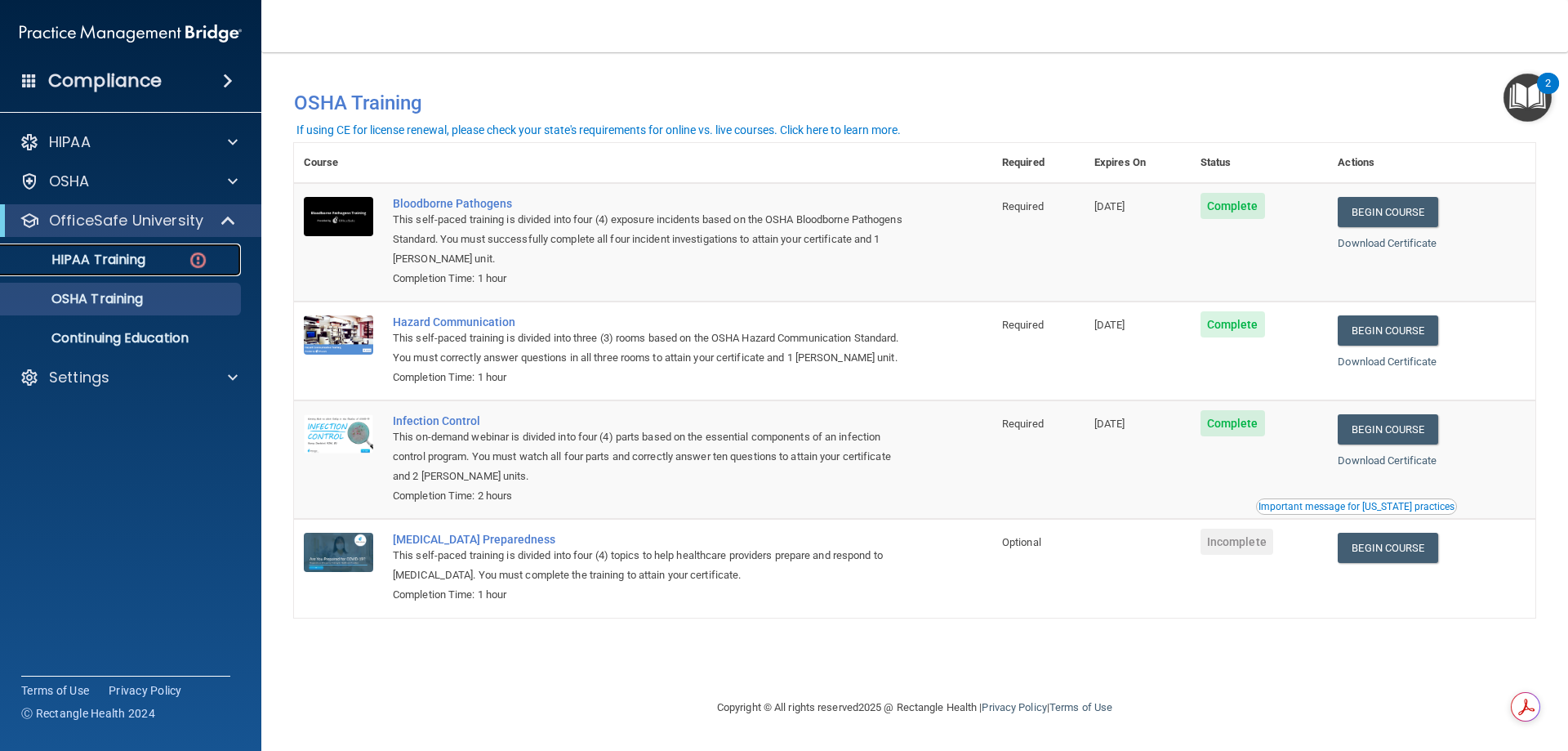
click at [131, 249] on link "HIPAA Training" at bounding box center [112, 260] width 257 height 33
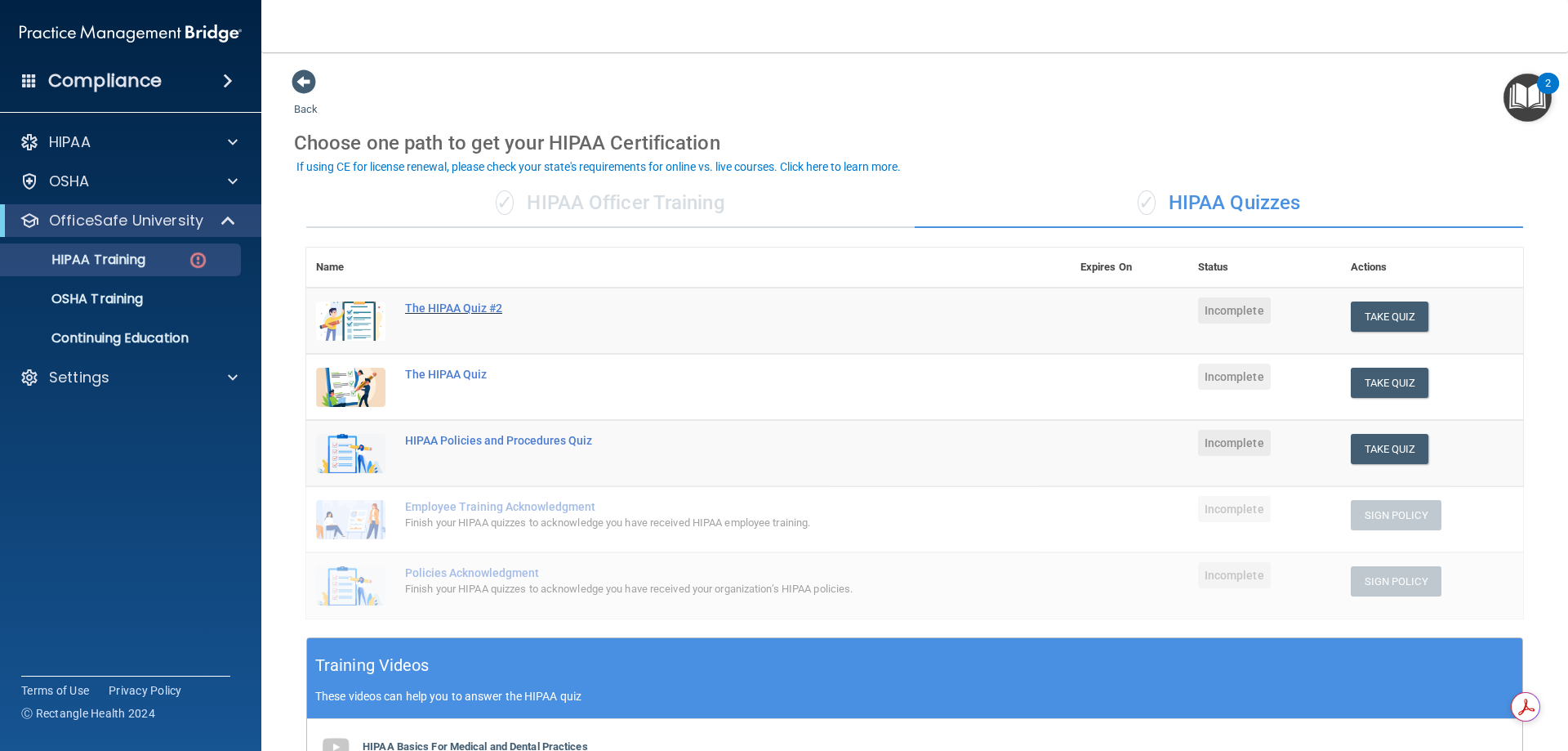
click at [446, 310] on div "The HIPAA Quiz #2" at bounding box center [697, 308] width 584 height 13
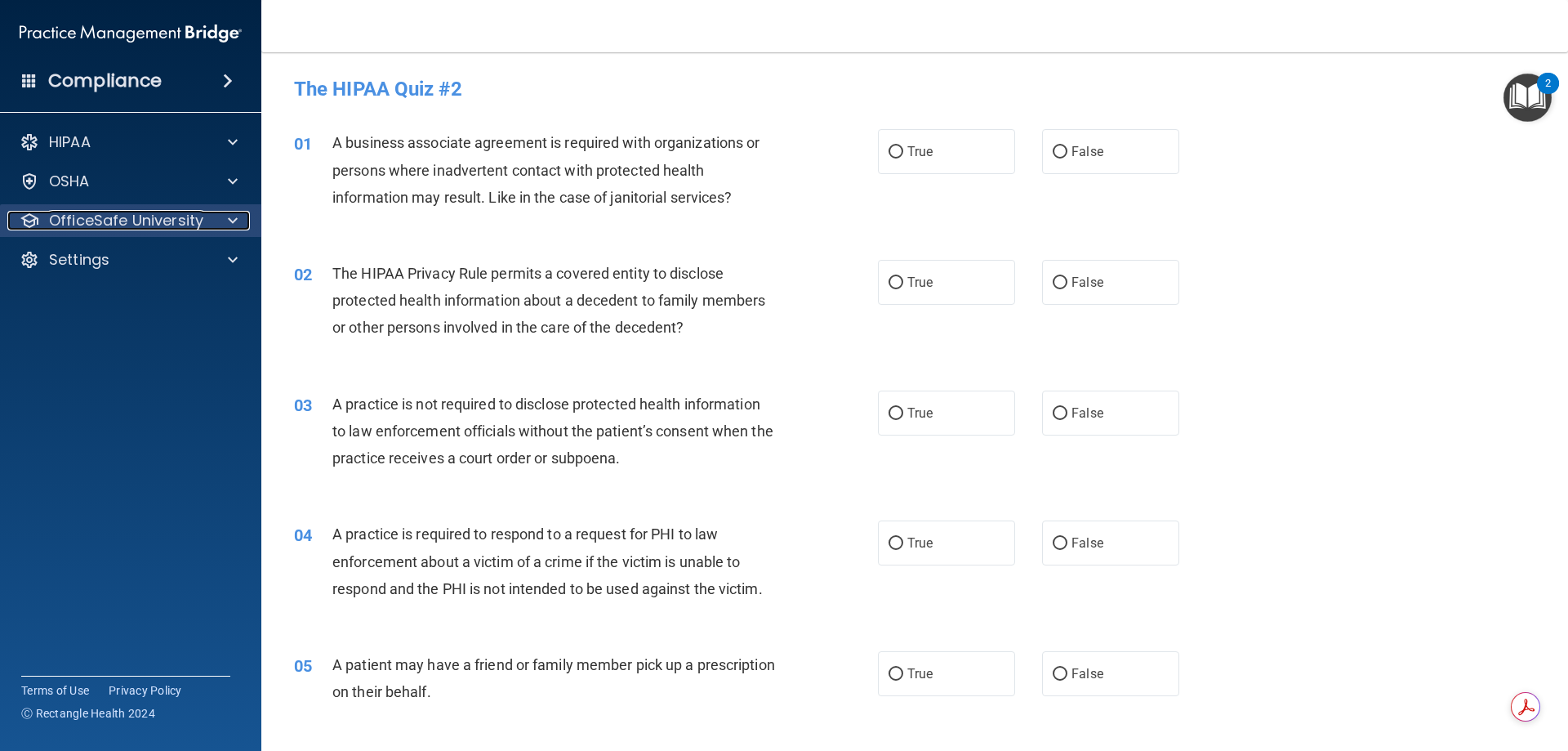
click at [236, 225] on span at bounding box center [232, 220] width 10 height 20
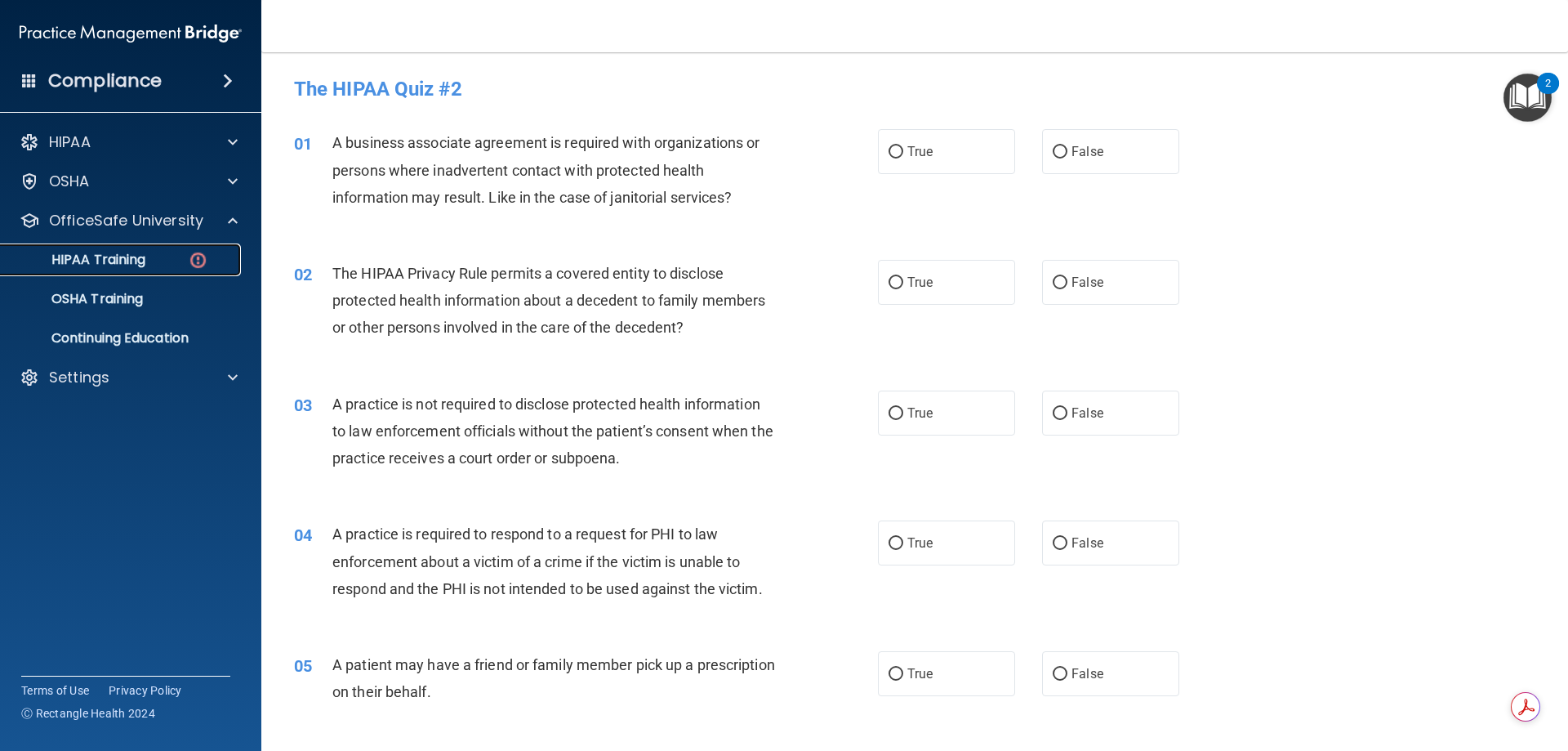
click at [136, 264] on p "HIPAA Training" at bounding box center [77, 259] width 134 height 16
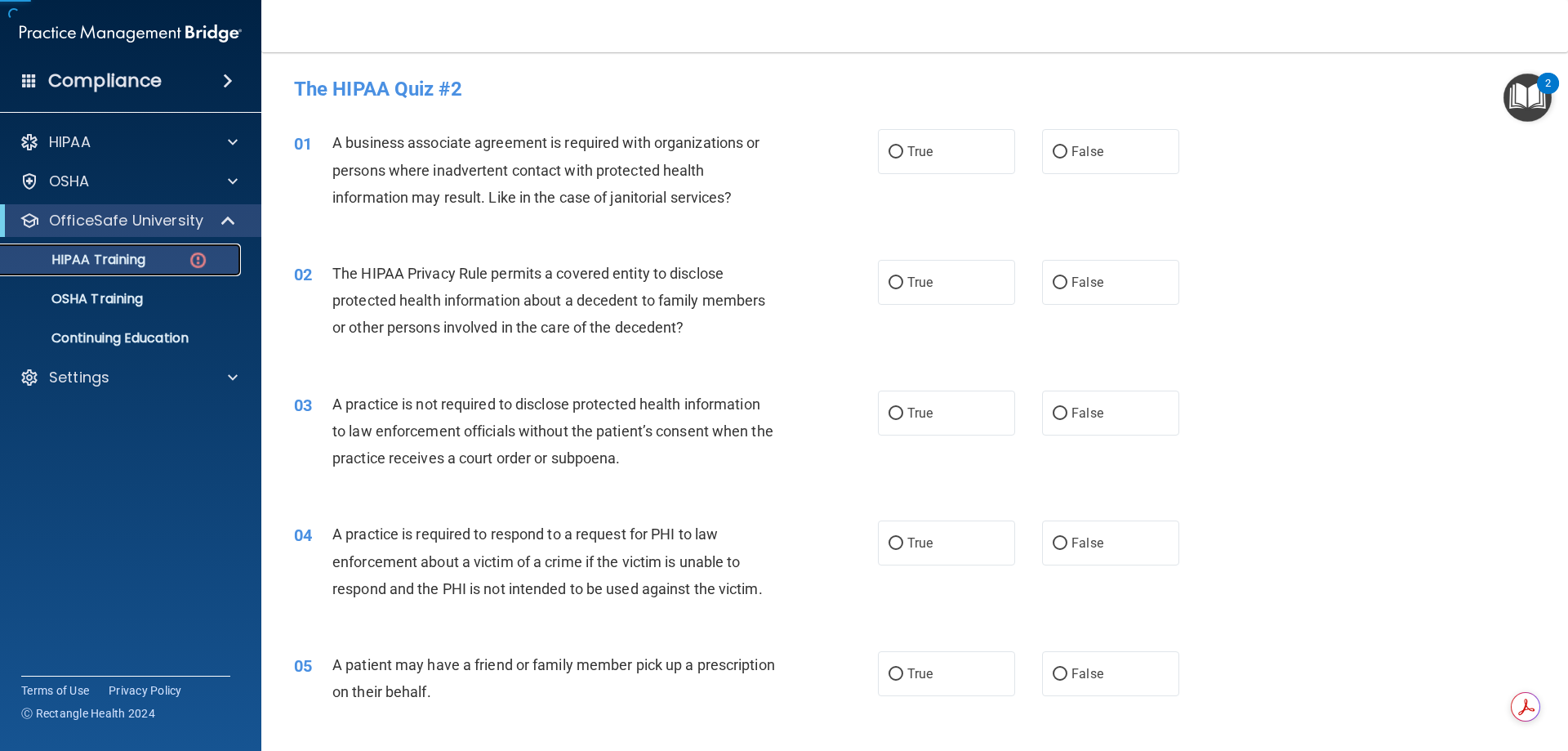
click at [136, 264] on p "HIPAA Training" at bounding box center [77, 259] width 134 height 16
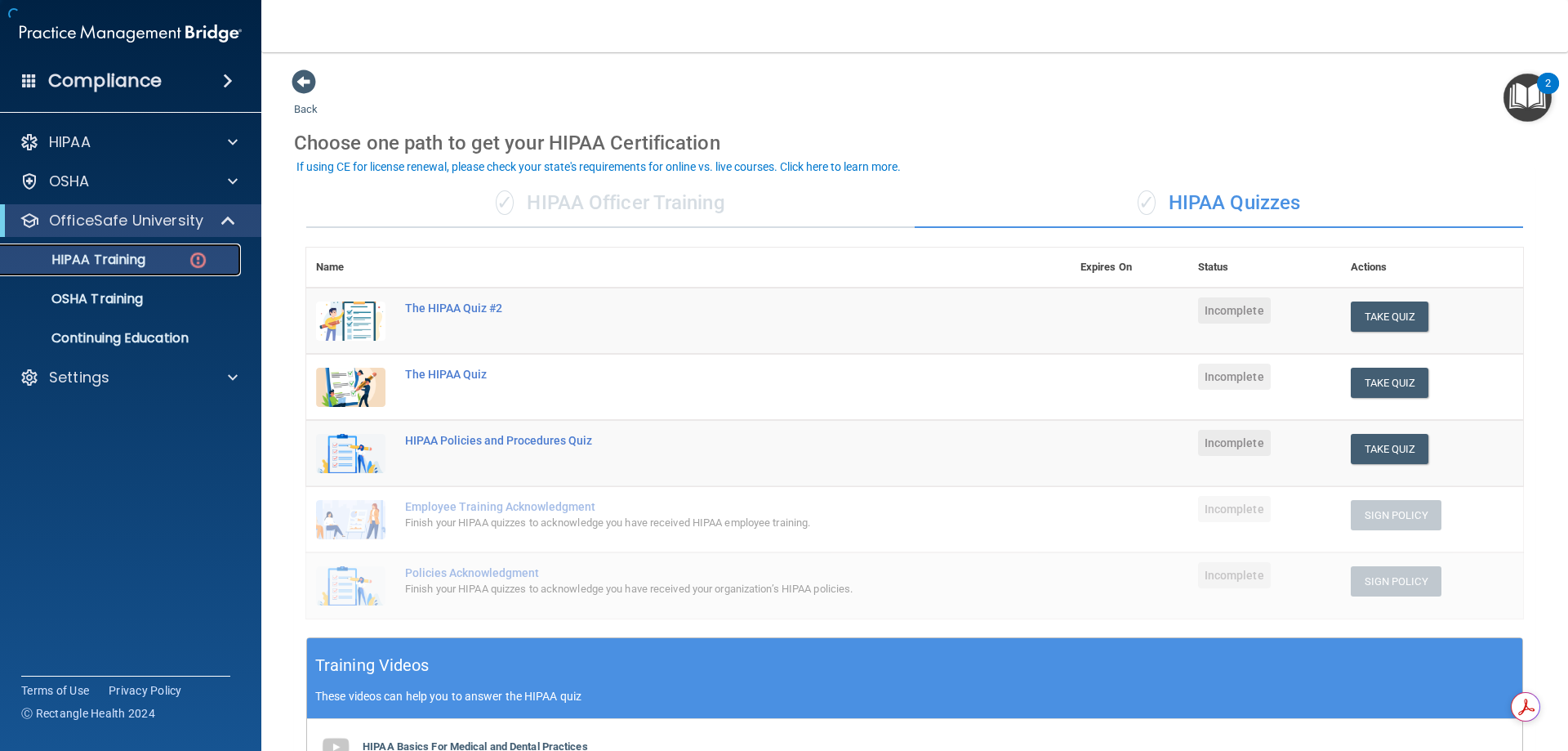
click at [136, 264] on p "HIPAA Training" at bounding box center [77, 259] width 134 height 16
click at [453, 303] on div "The HIPAA Quiz #2" at bounding box center [697, 308] width 584 height 13
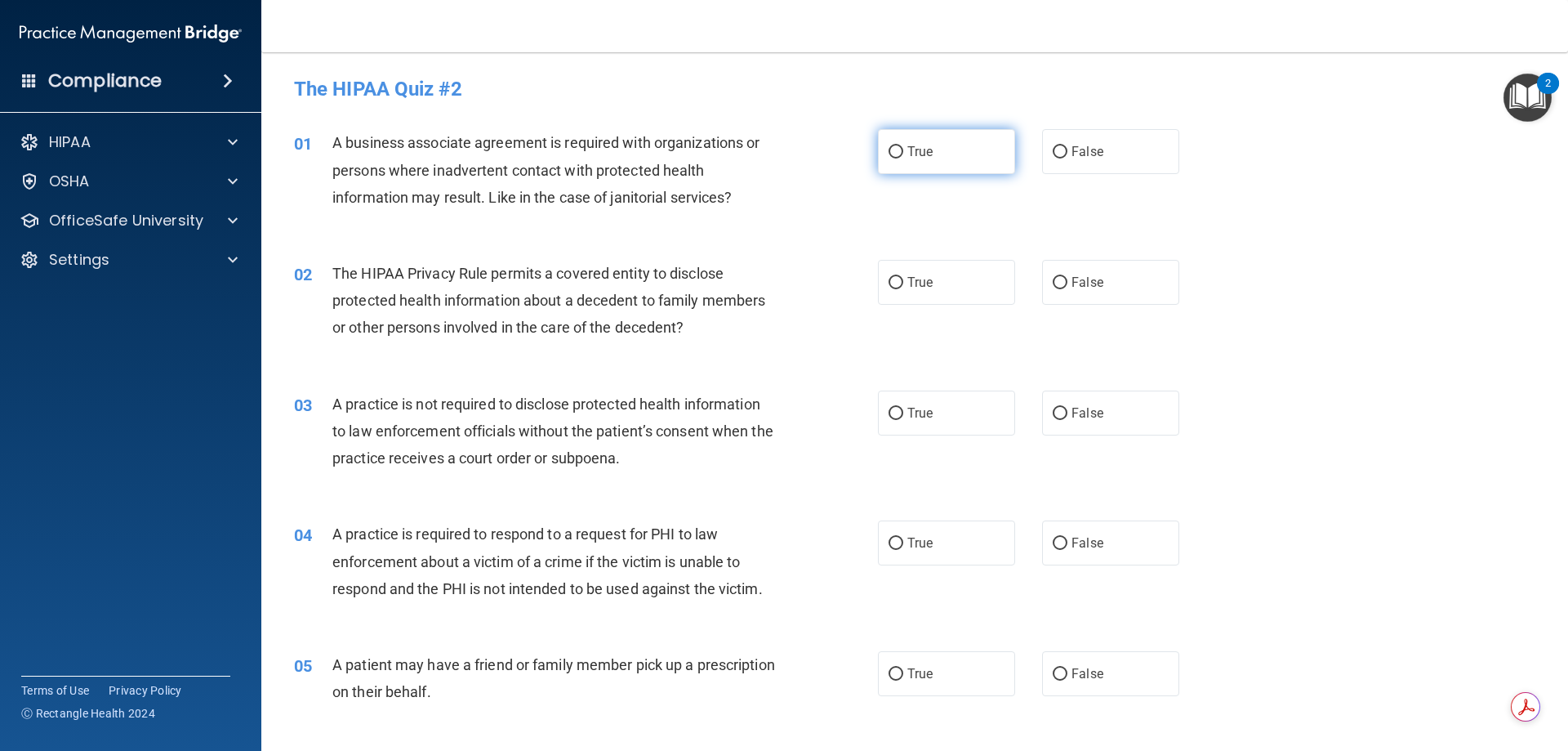
click at [898, 143] on label "True" at bounding box center [947, 152] width 137 height 45
click at [898, 147] on input "True" at bounding box center [895, 153] width 15 height 12
radio input "true"
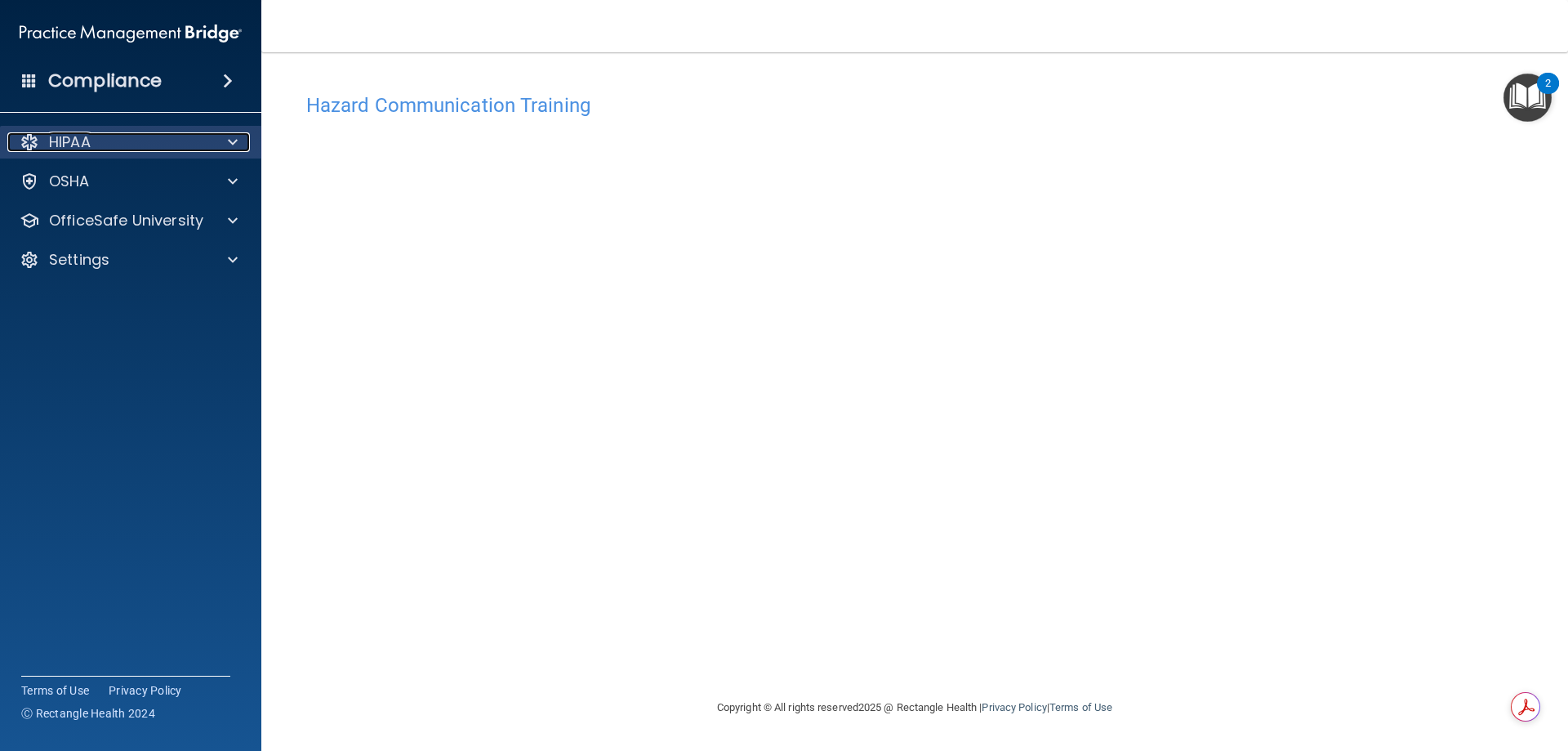
click at [218, 138] on div at bounding box center [230, 142] width 41 height 20
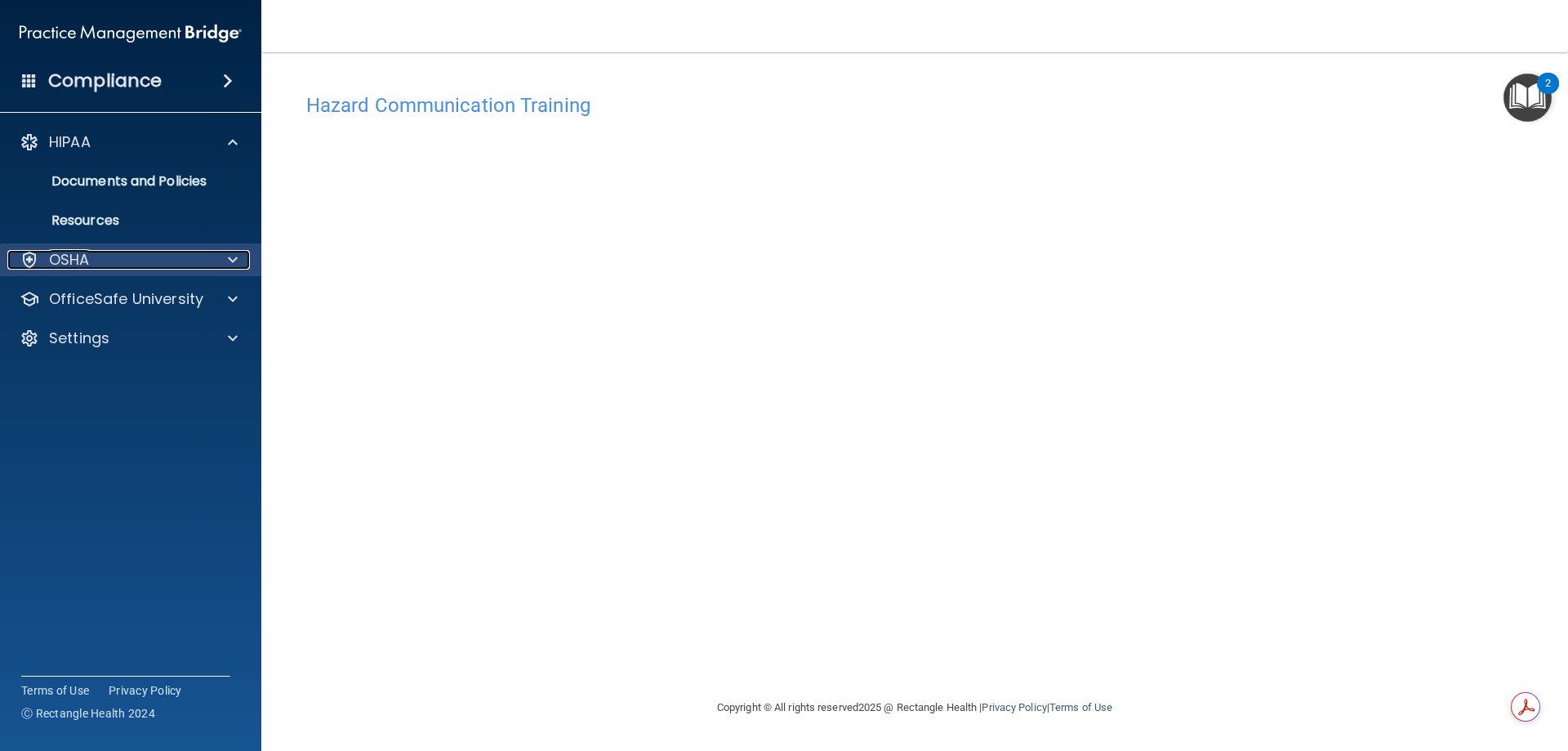
click at [227, 258] on div at bounding box center [230, 259] width 41 height 20
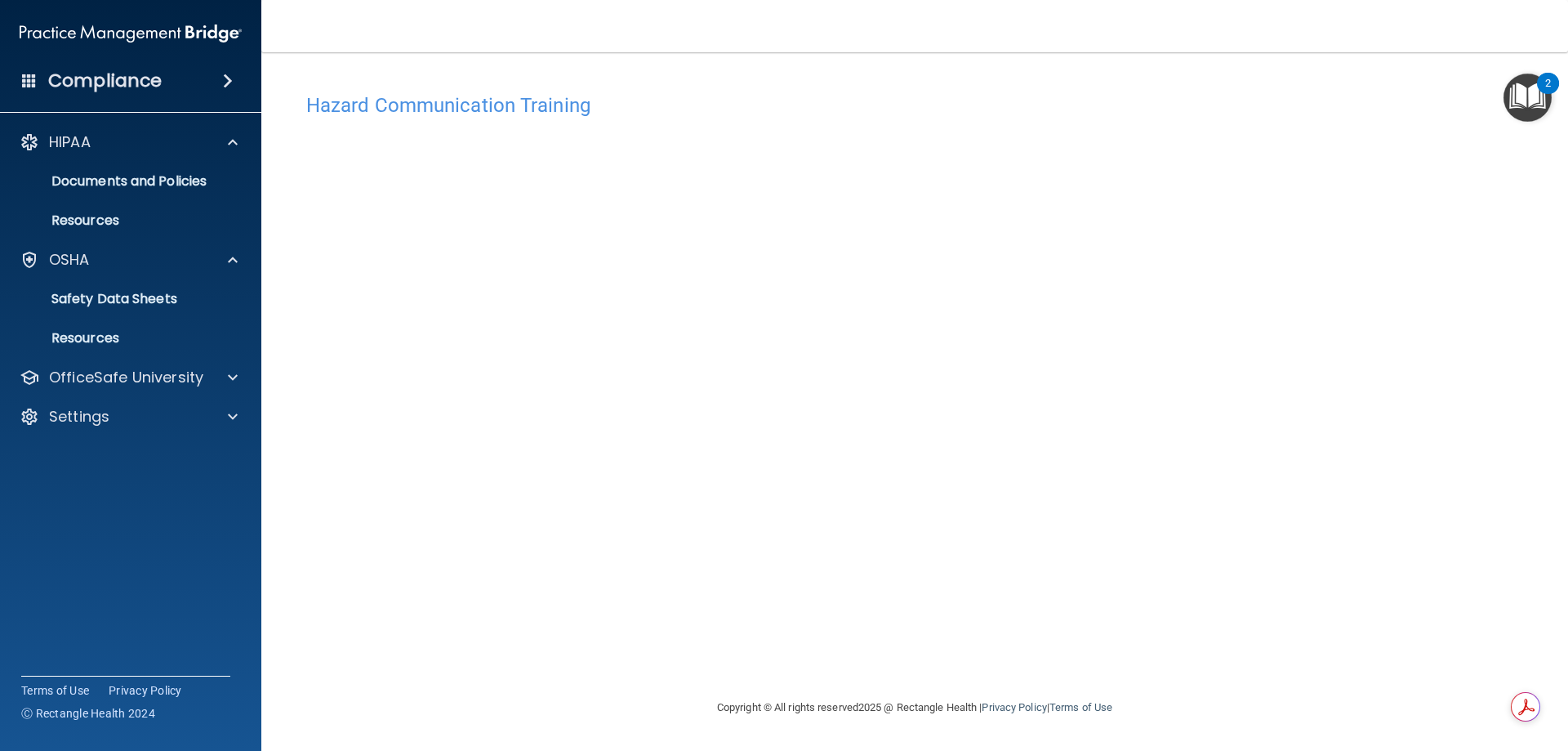
click at [1260, 360] on div "Hazard Communication Training This course doesn’t expire until . Are you sure y…" at bounding box center [914, 391] width 1241 height 613
click at [1150, 128] on div "Hazard Communication Training This course doesn’t expire until . Are you sure y…" at bounding box center [914, 391] width 1241 height 613
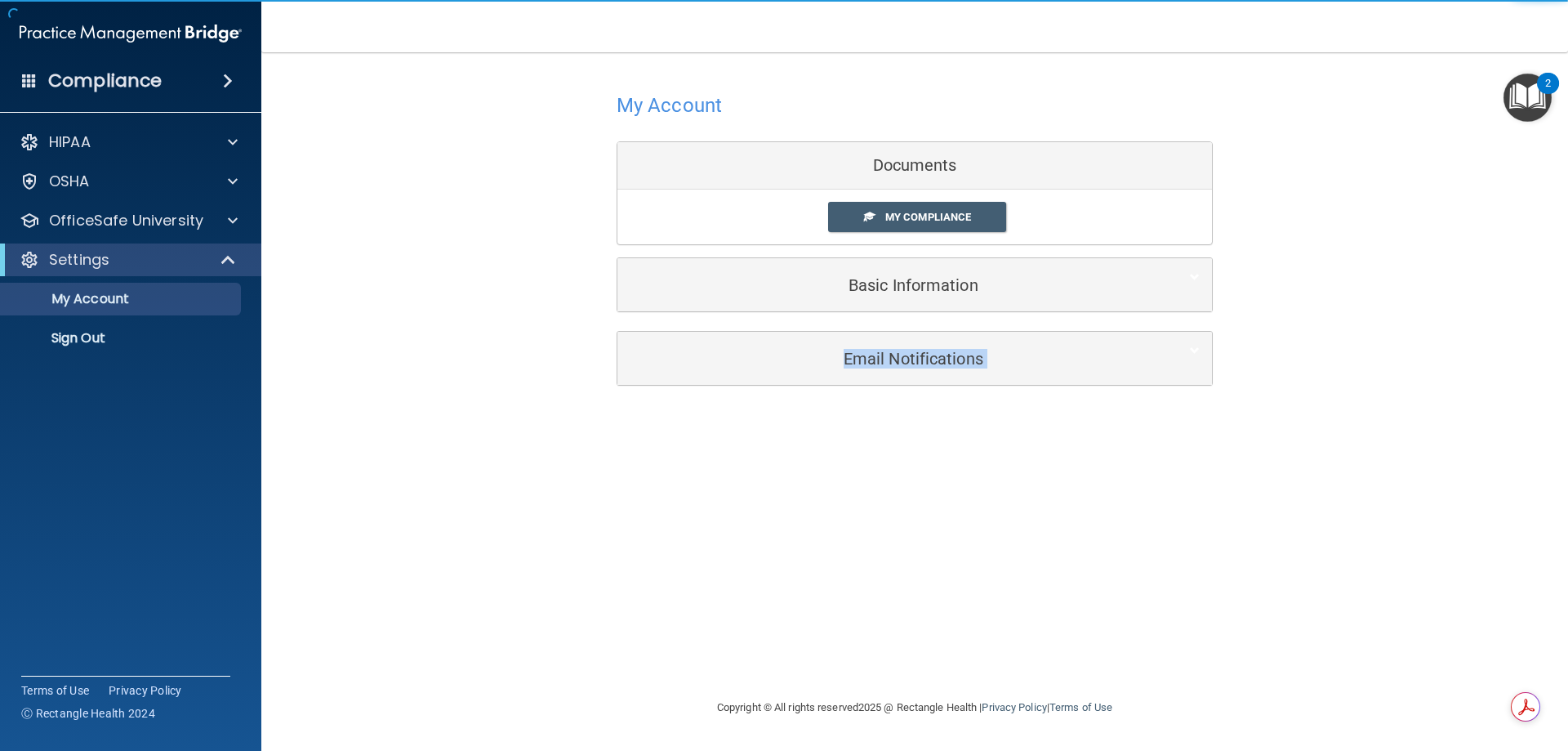
click at [743, 480] on div "My Account Documents My Compliance My Compliance My BAA Basic Information Full …" at bounding box center [914, 375] width 1241 height 613
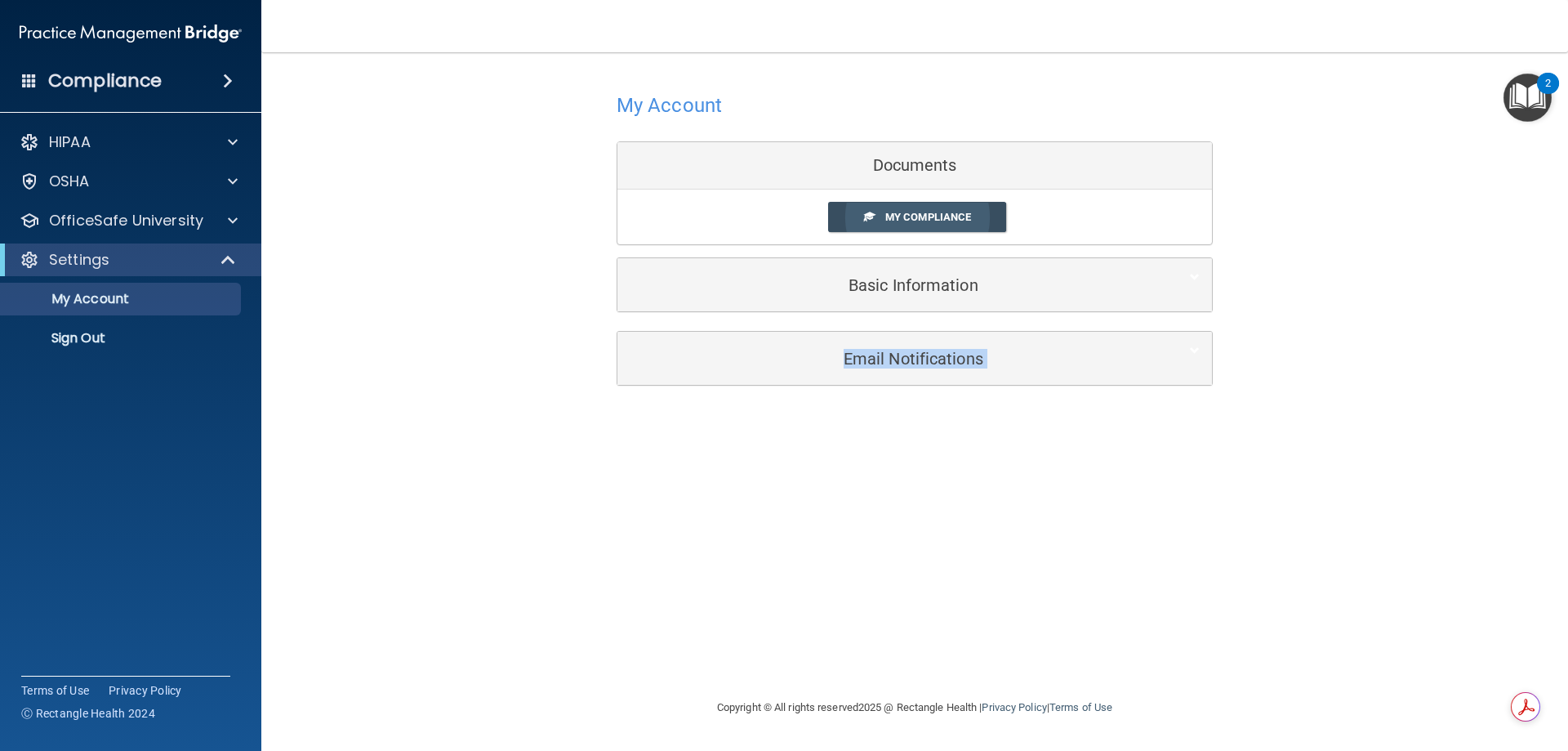
click at [934, 219] on span "My Compliance" at bounding box center [927, 217] width 86 height 12
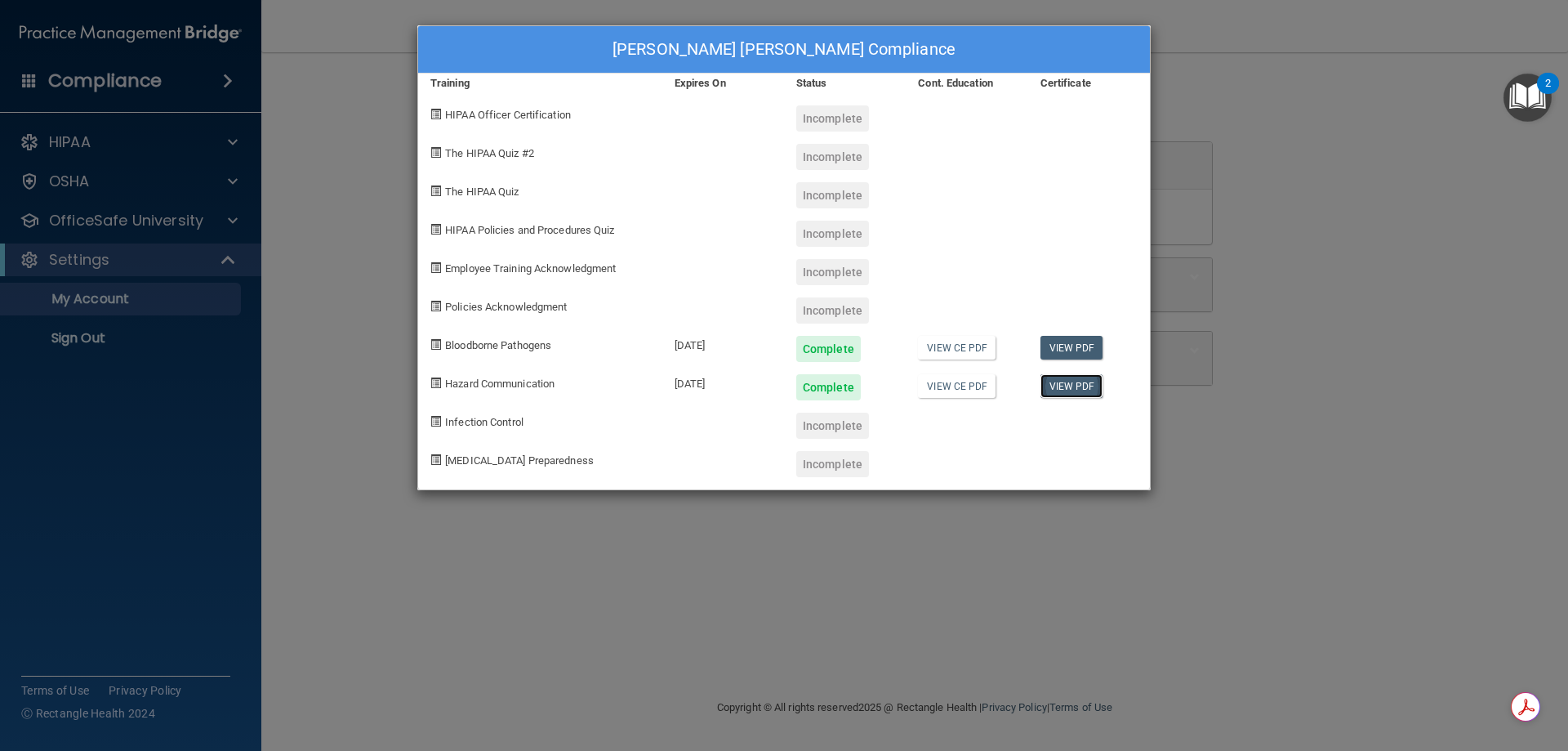
click at [1078, 381] on link "View PDF" at bounding box center [1071, 385] width 63 height 23
click at [501, 430] on div "Infection Control" at bounding box center [540, 420] width 244 height 38
click at [501, 424] on span "Infection Control" at bounding box center [484, 422] width 78 height 12
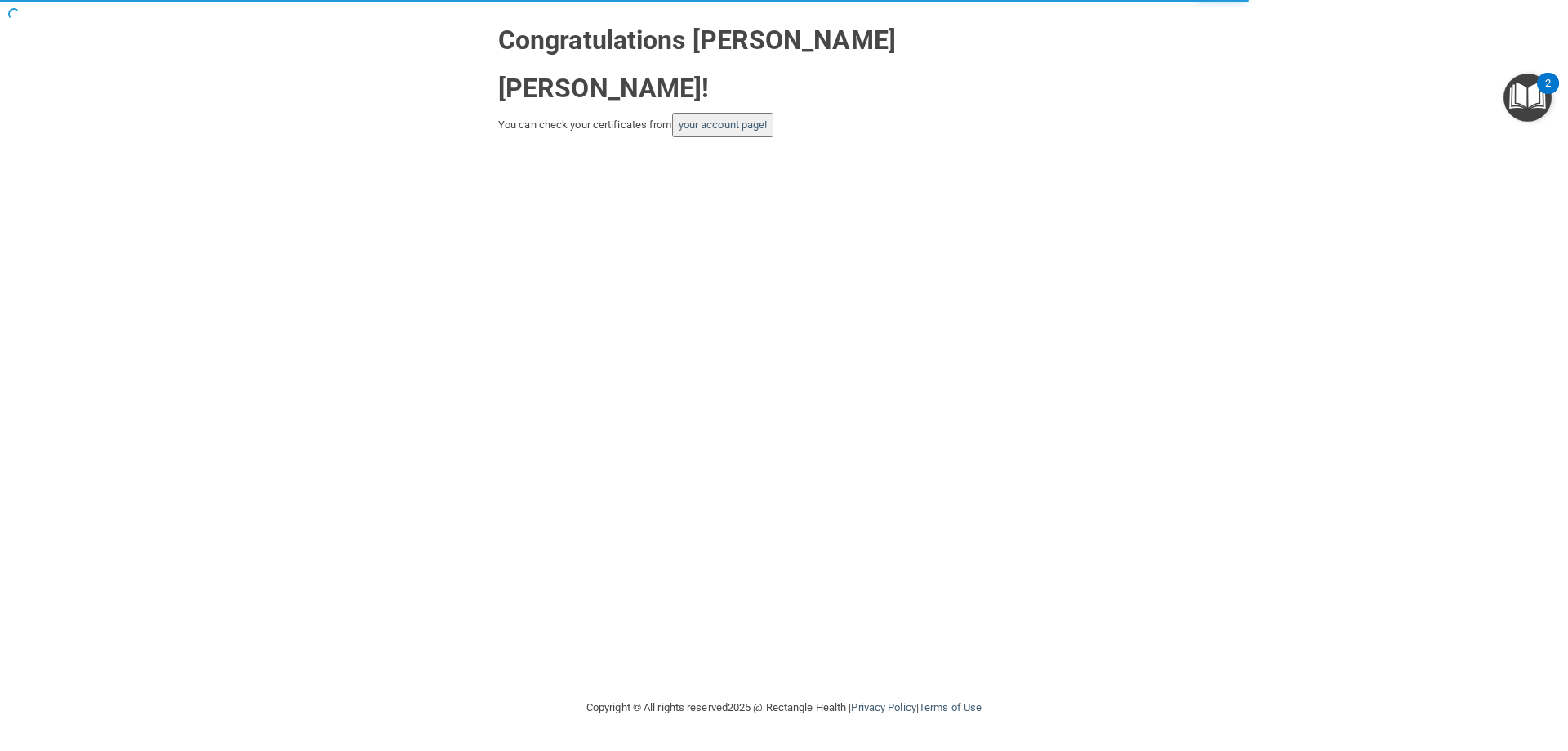
click at [724, 113] on button "your account page!" at bounding box center [723, 125] width 102 height 24
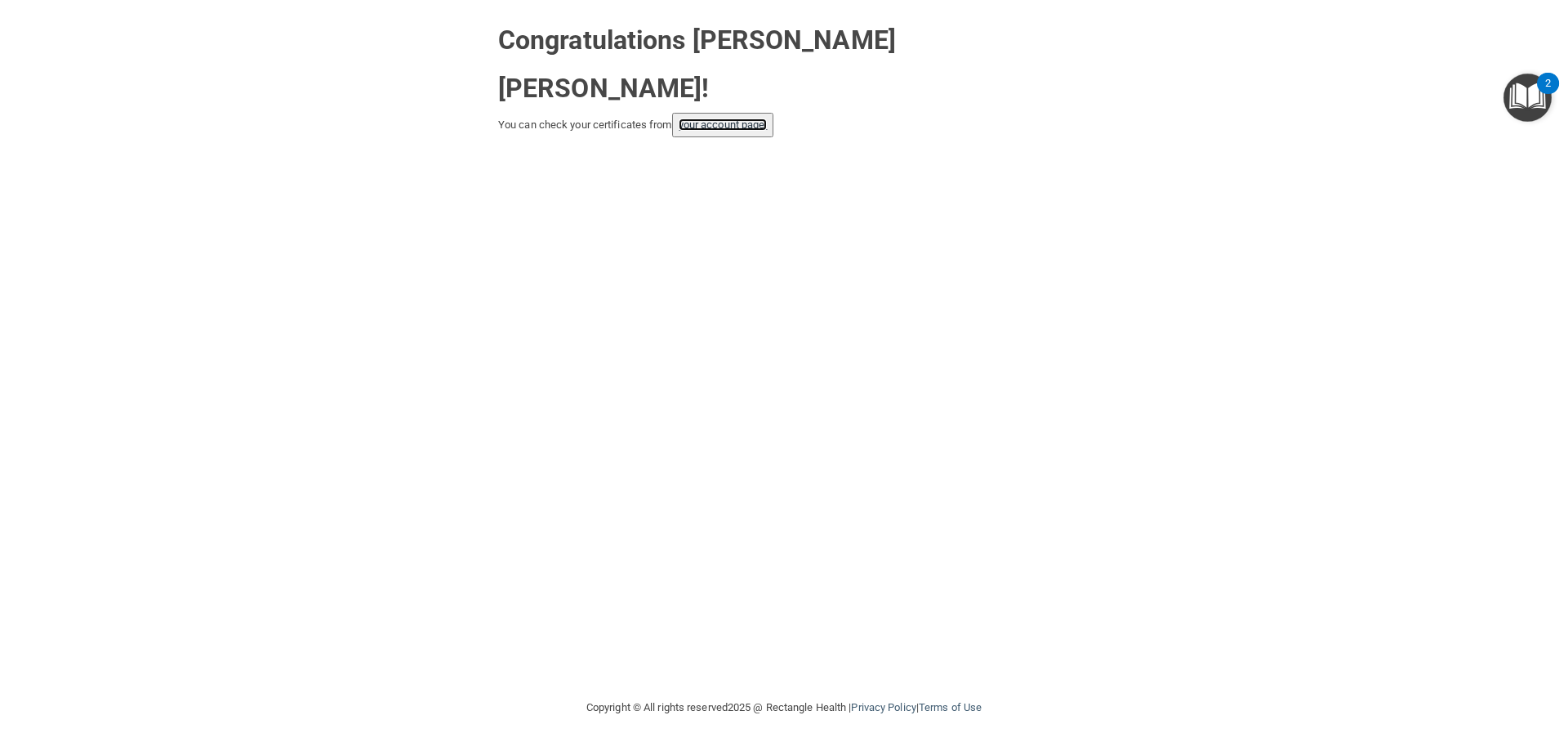
click at [741, 119] on link "your account page!" at bounding box center [723, 125] width 89 height 12
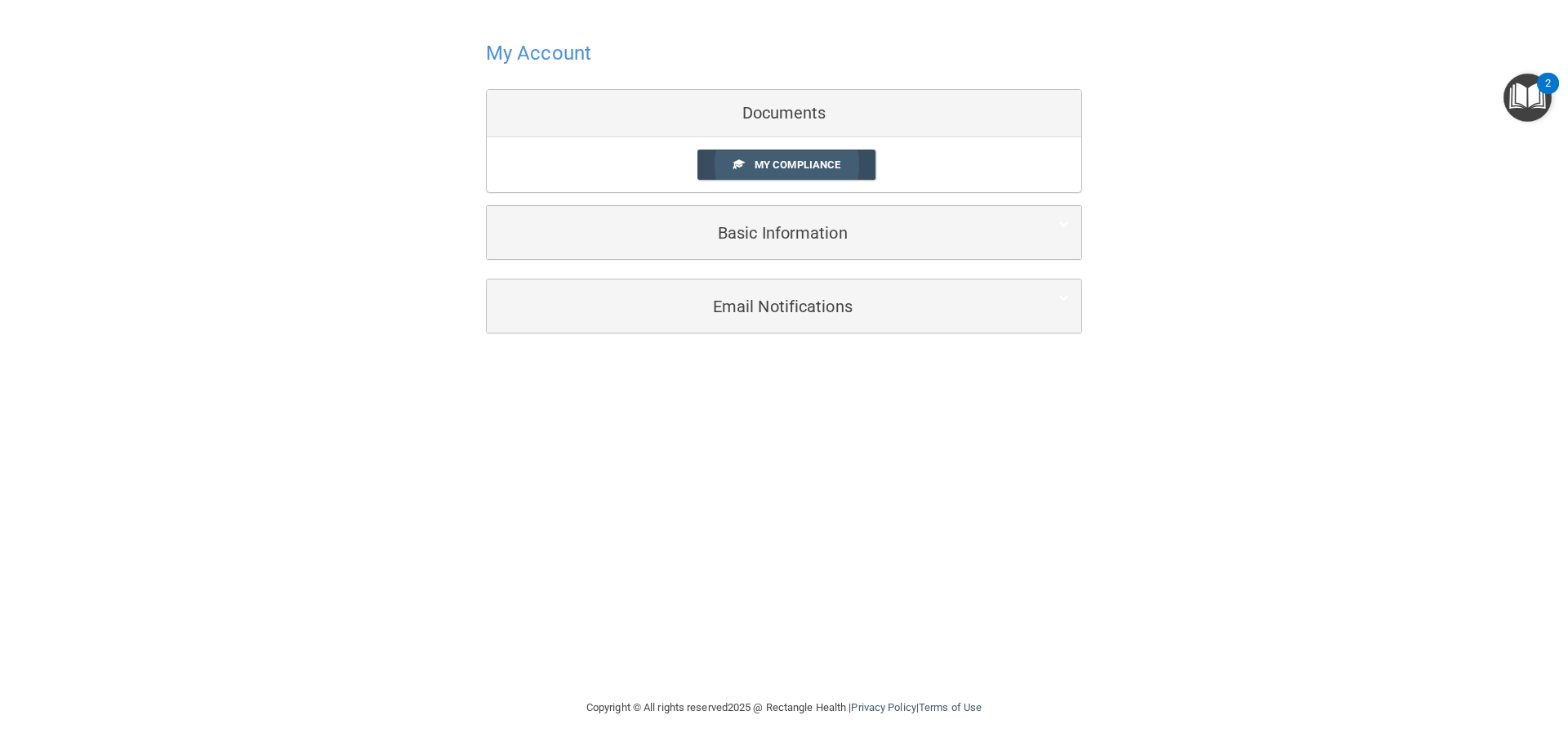
click at [817, 173] on link "My Compliance" at bounding box center [787, 164] width 179 height 30
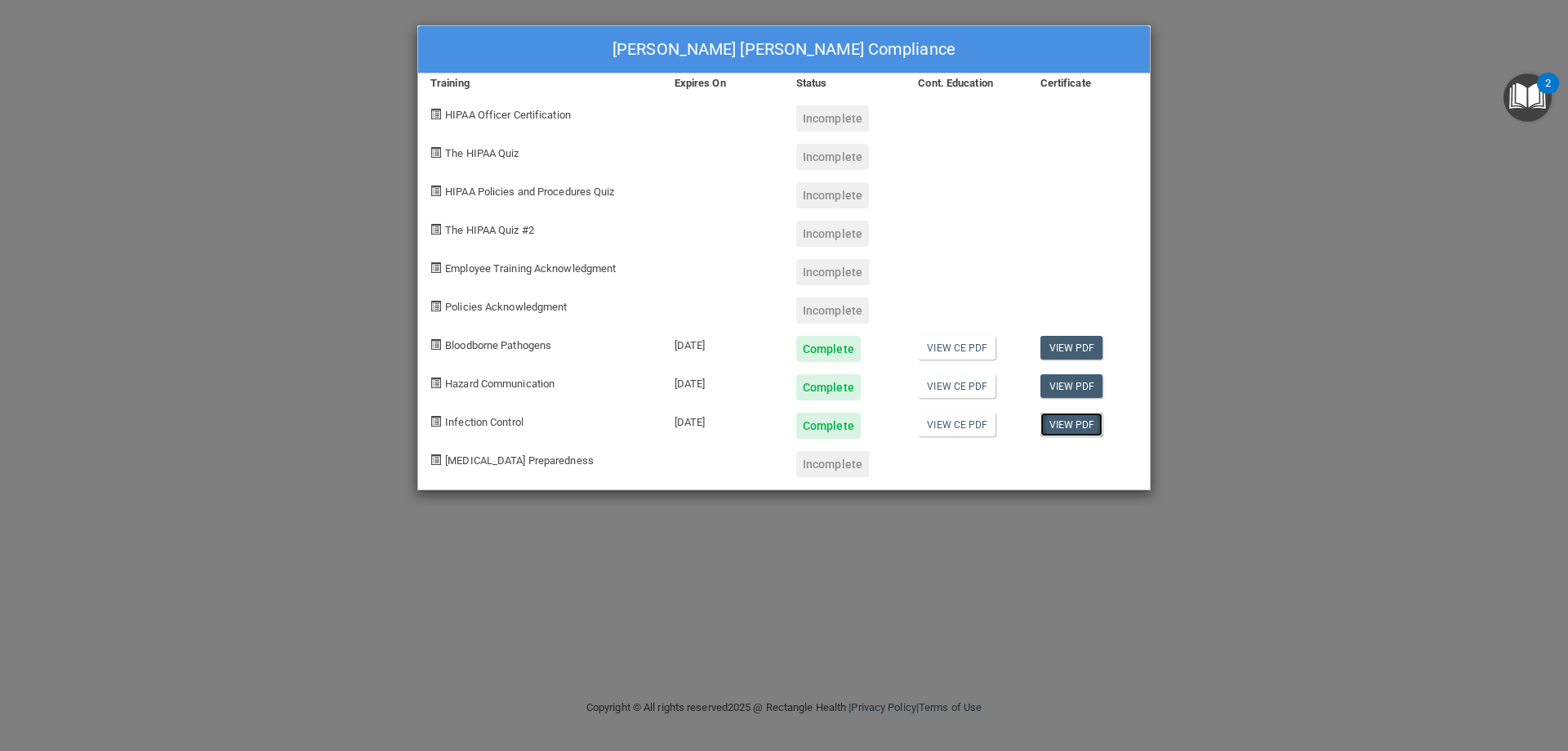
click at [1066, 428] on link "View PDF" at bounding box center [1071, 424] width 63 height 23
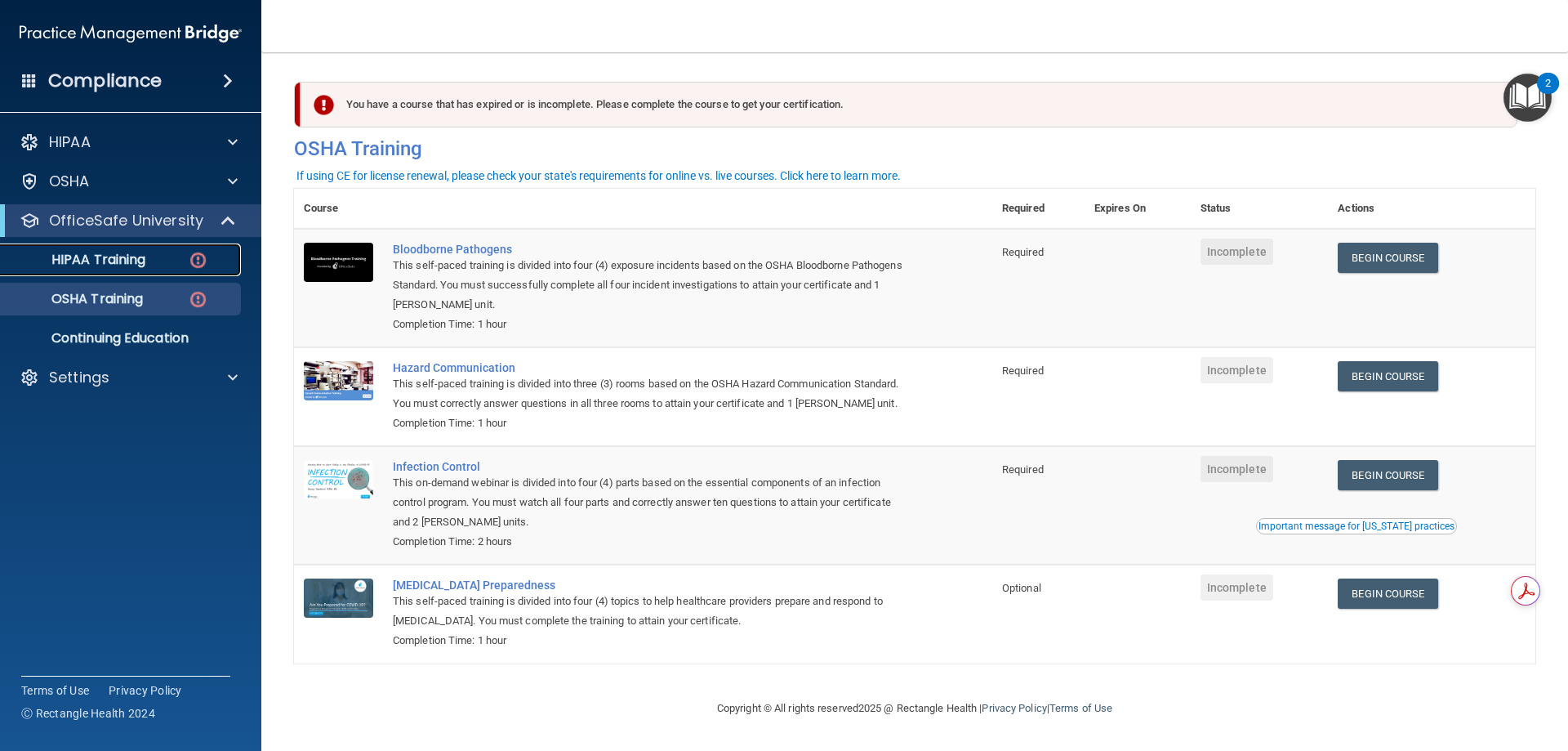
click at [122, 262] on p "HIPAA Training" at bounding box center [77, 259] width 134 height 16
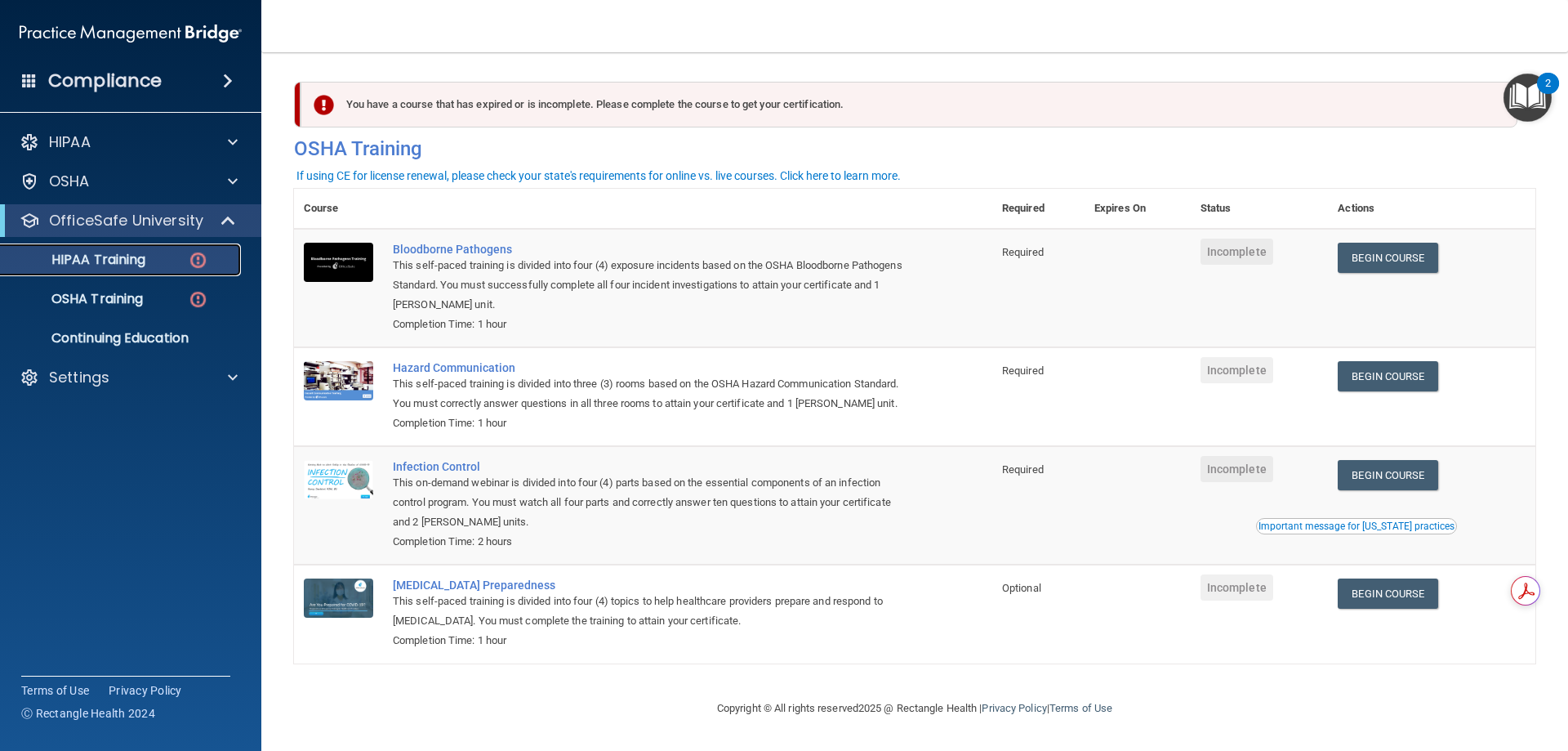
click at [122, 262] on p "HIPAA Training" at bounding box center [77, 259] width 134 height 16
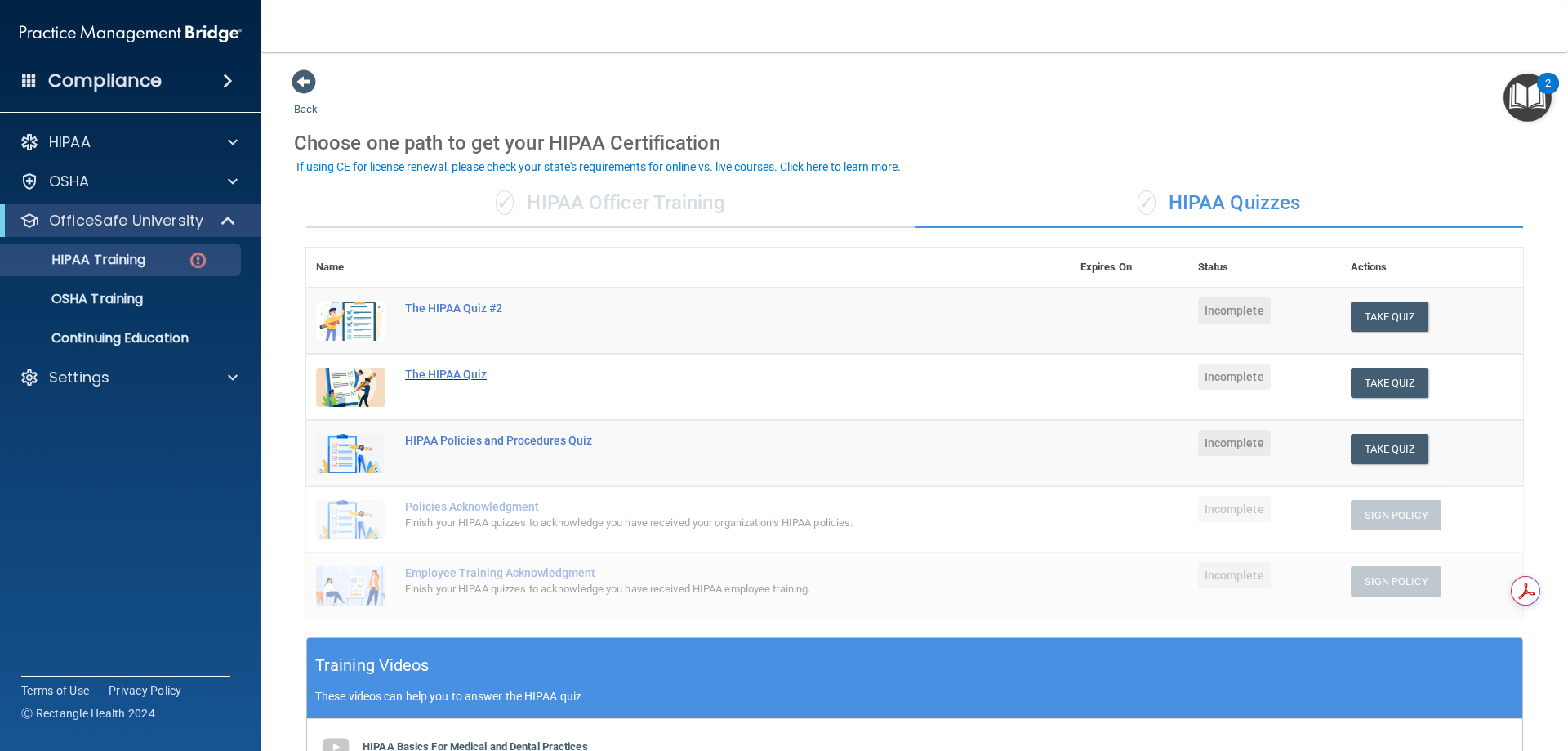
click at [445, 373] on div "The HIPAA Quiz" at bounding box center [697, 374] width 584 height 13
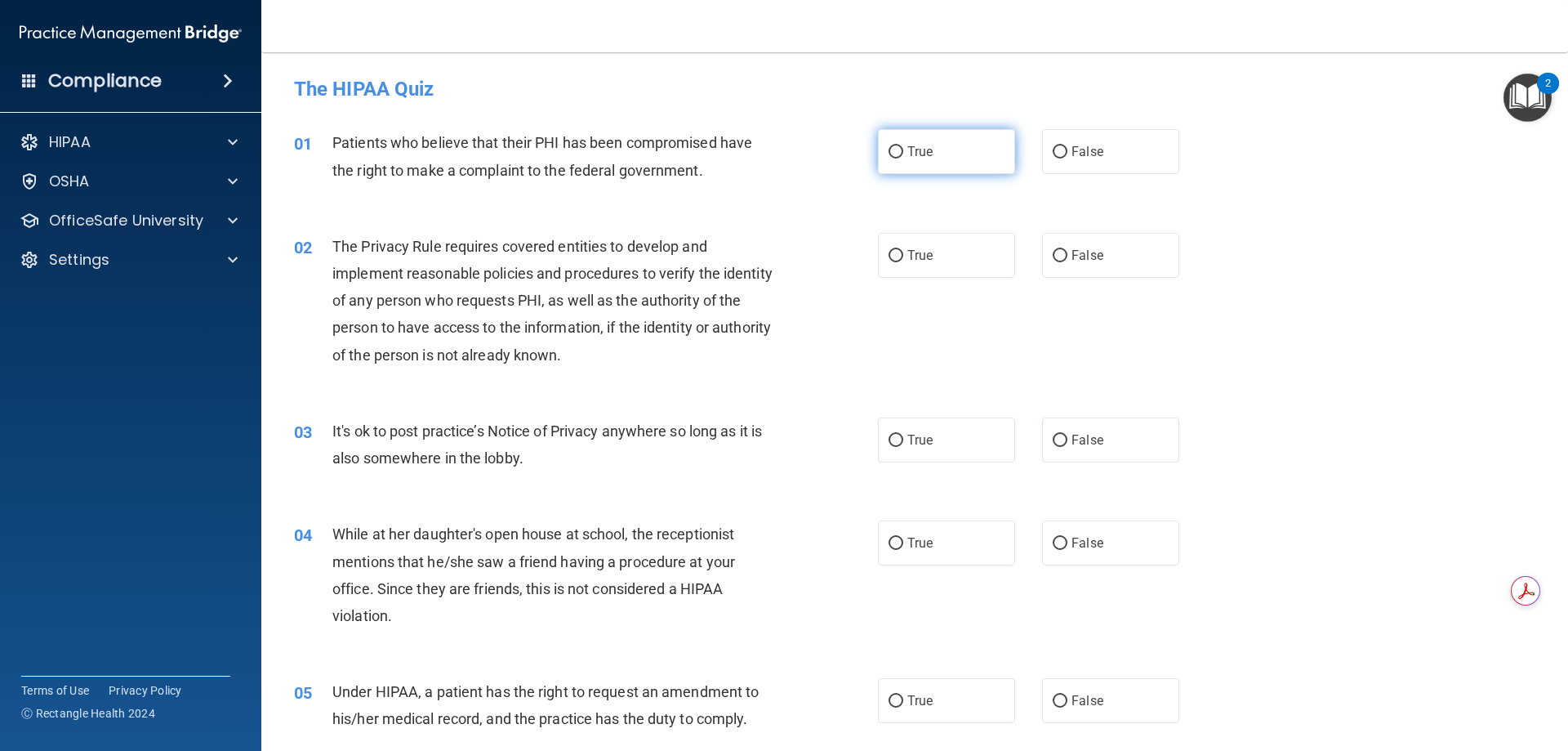
click at [914, 165] on label "True" at bounding box center [947, 152] width 137 height 45
click at [903, 159] on input "True" at bounding box center [895, 153] width 15 height 12
radio input "true"
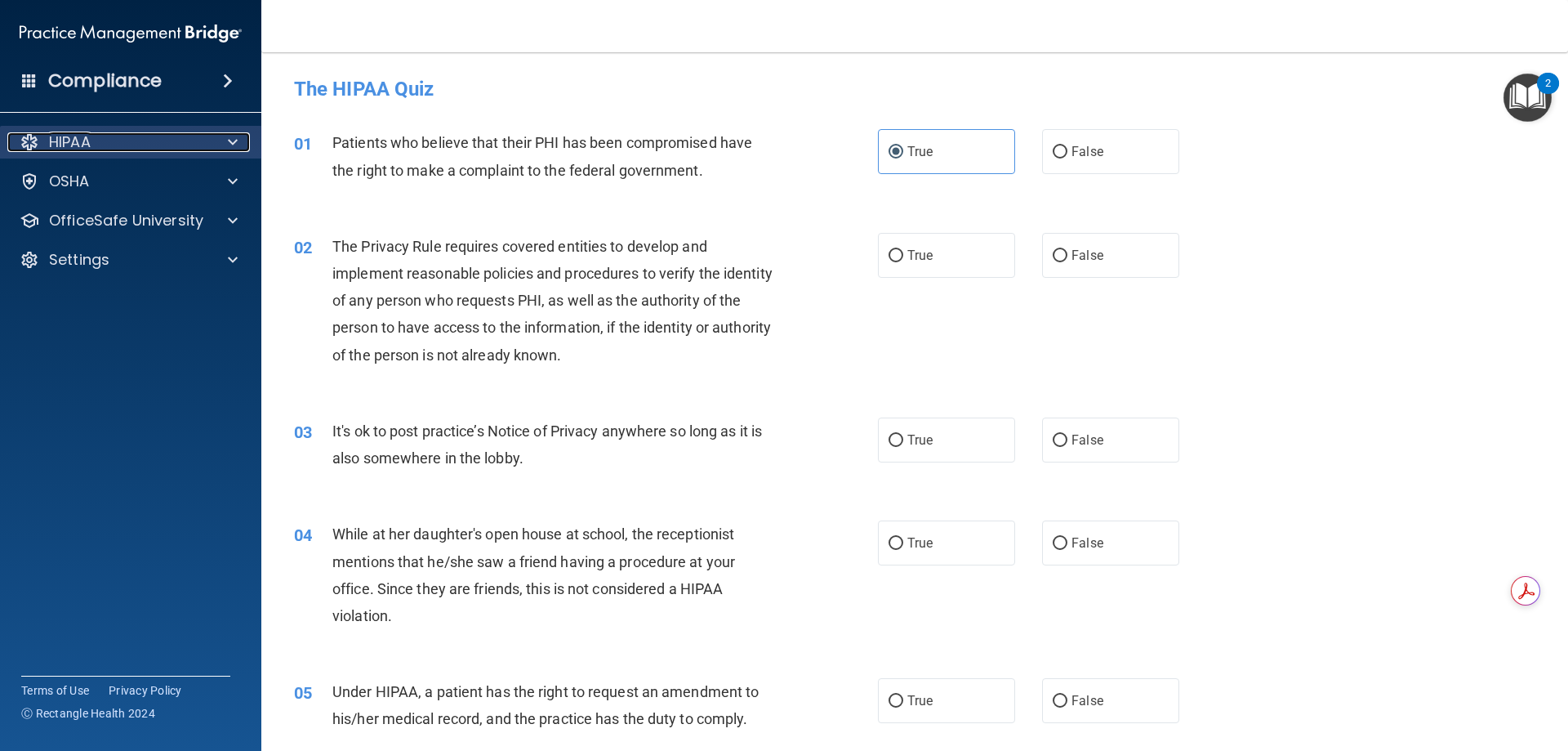
click at [241, 140] on div at bounding box center [230, 142] width 41 height 20
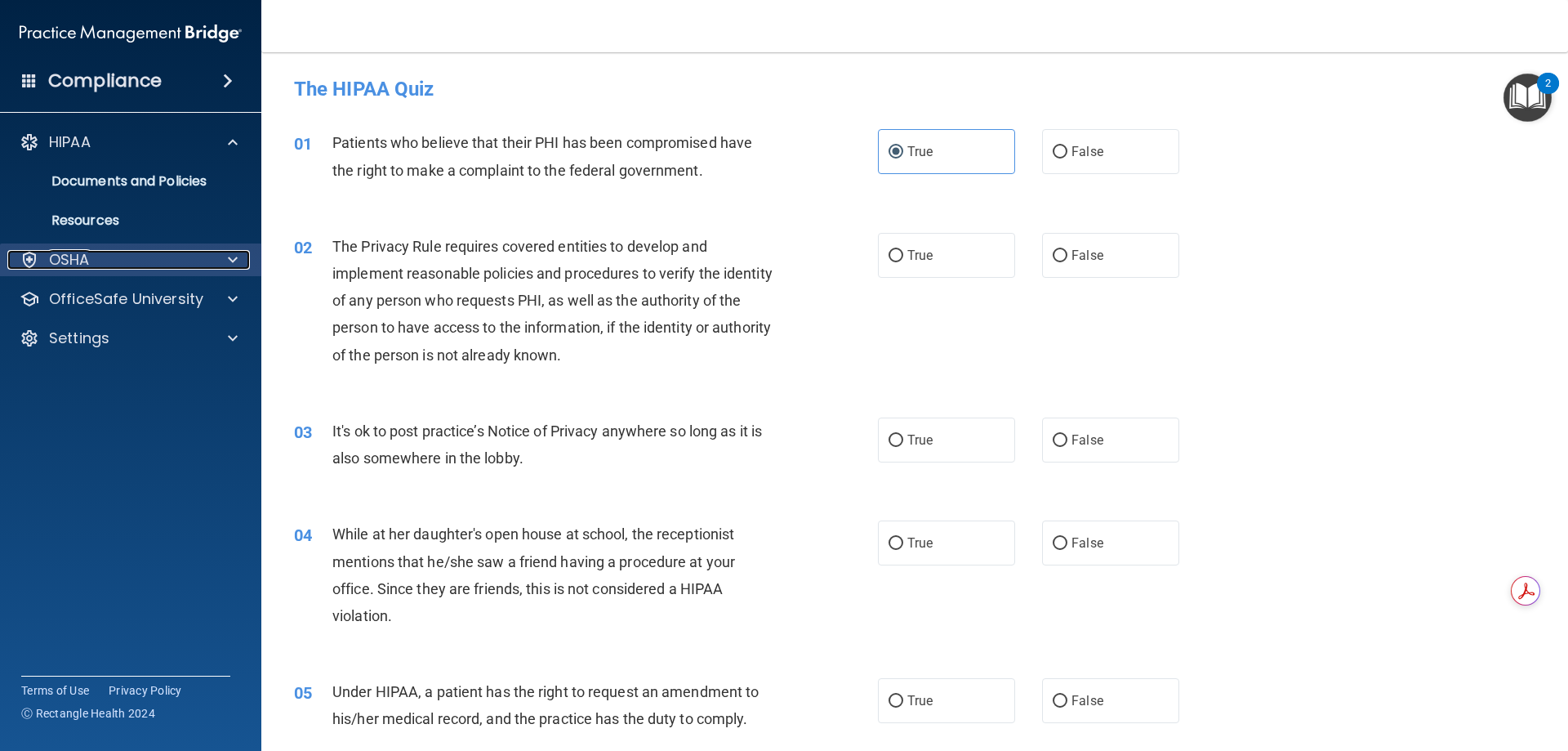
click at [102, 253] on div "OSHA" at bounding box center [108, 259] width 203 height 20
click at [102, 252] on div "OSHA" at bounding box center [108, 259] width 203 height 20
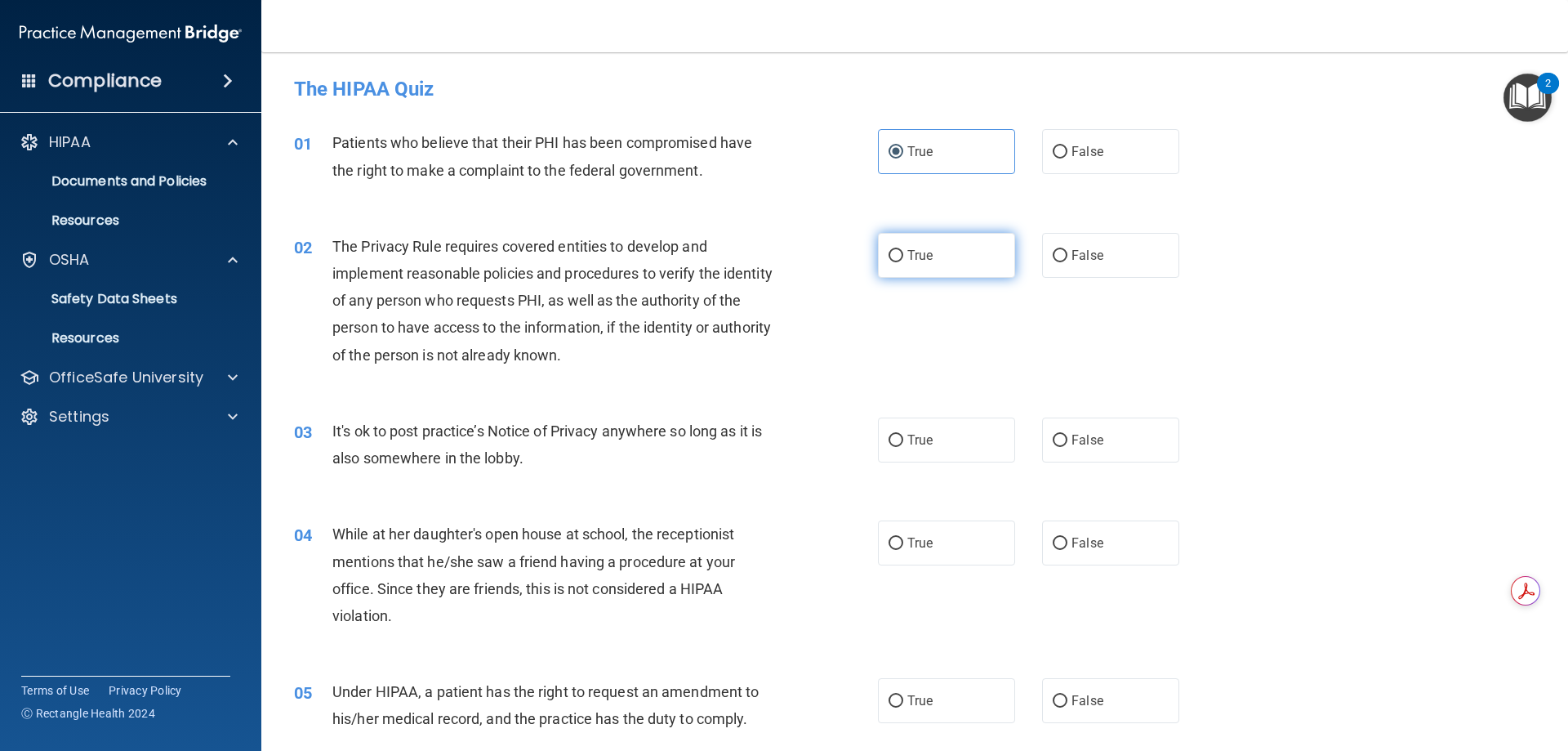
click at [932, 241] on label "True" at bounding box center [947, 256] width 137 height 45
click at [903, 250] on input "True" at bounding box center [895, 256] width 15 height 12
radio input "true"
click at [1065, 454] on label "False" at bounding box center [1110, 440] width 137 height 45
click at [1065, 447] on input "False" at bounding box center [1059, 441] width 15 height 12
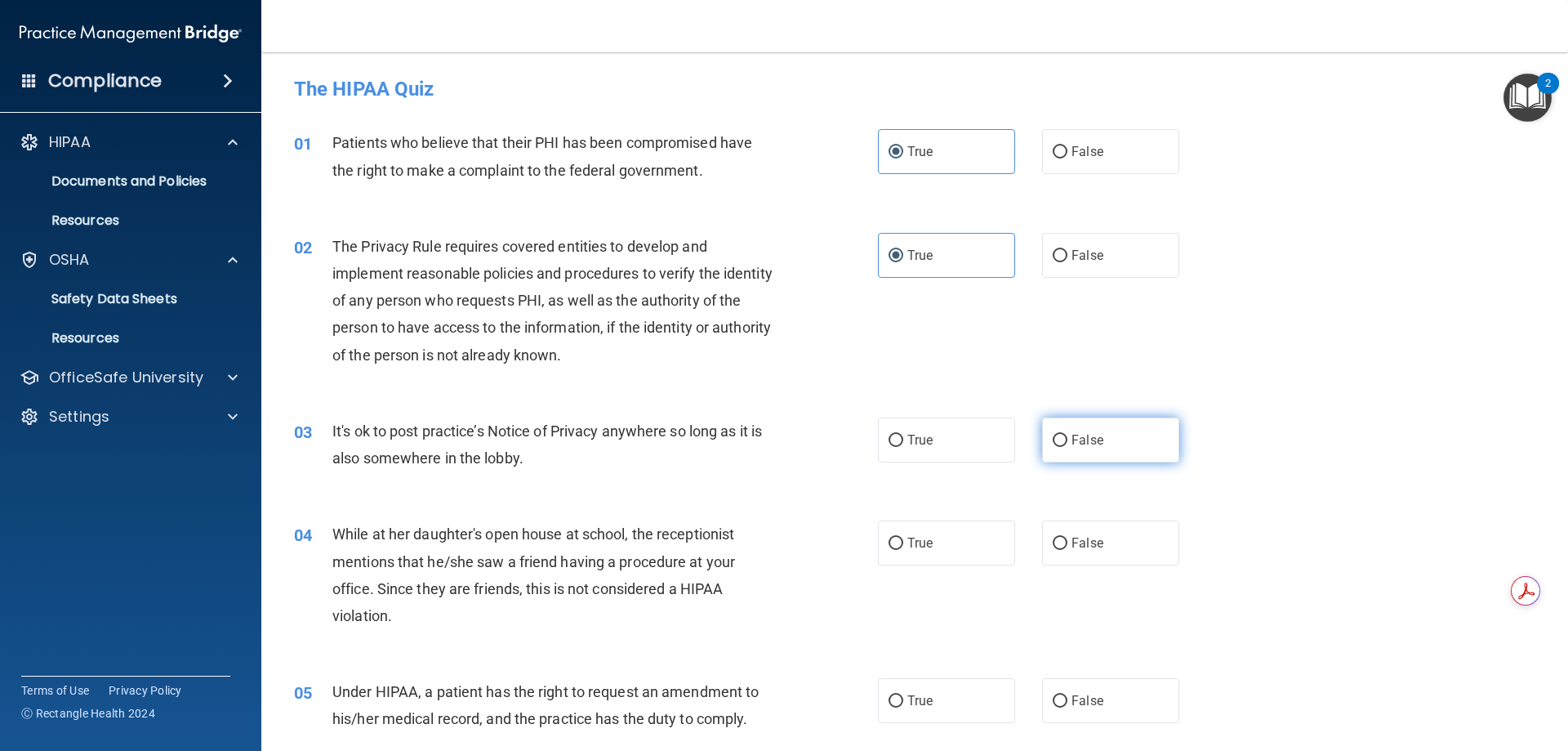
radio input "true"
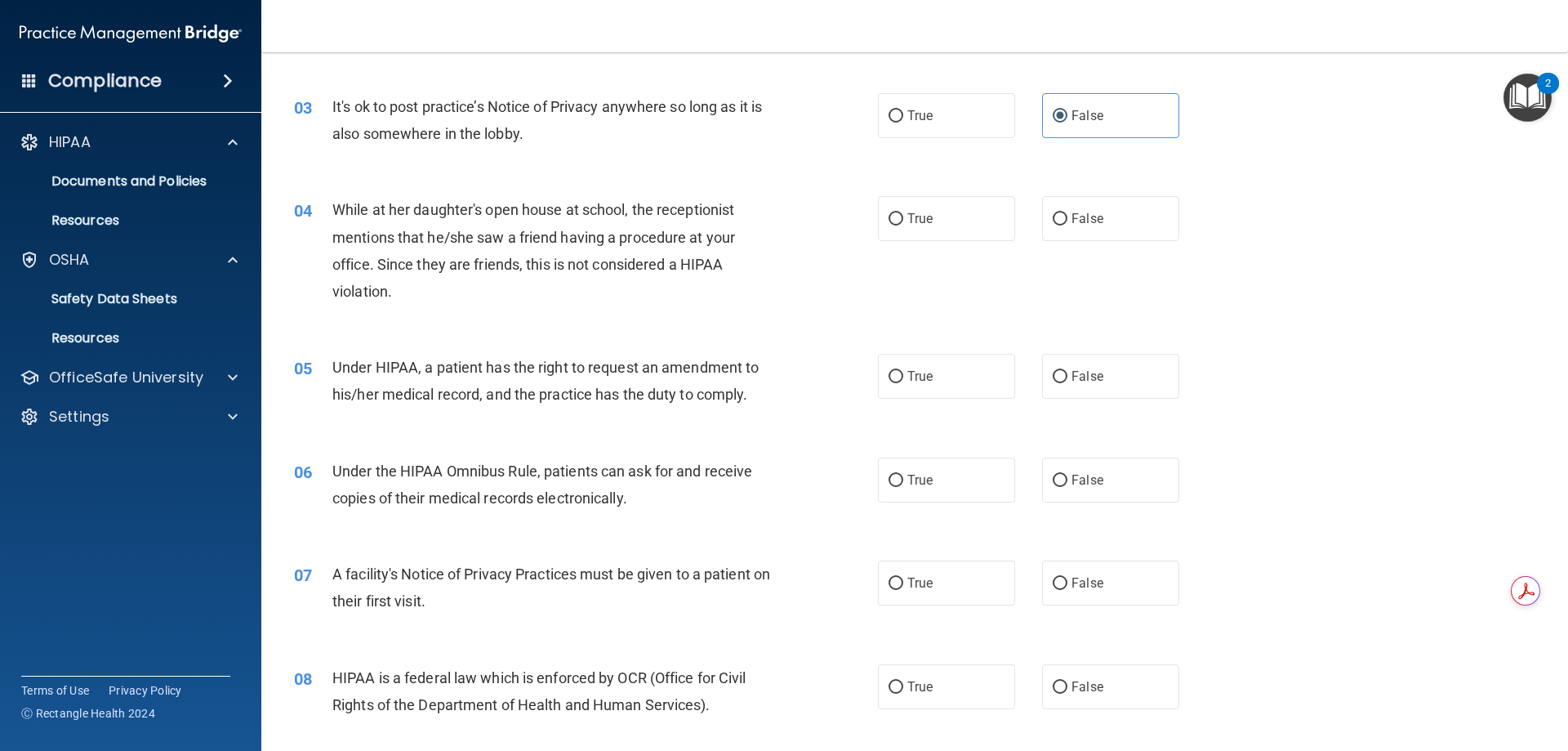
scroll to position [325, 0]
click at [1043, 205] on label "False" at bounding box center [1110, 218] width 137 height 45
click at [1052, 212] on input "False" at bounding box center [1059, 219] width 15 height 12
radio input "true"
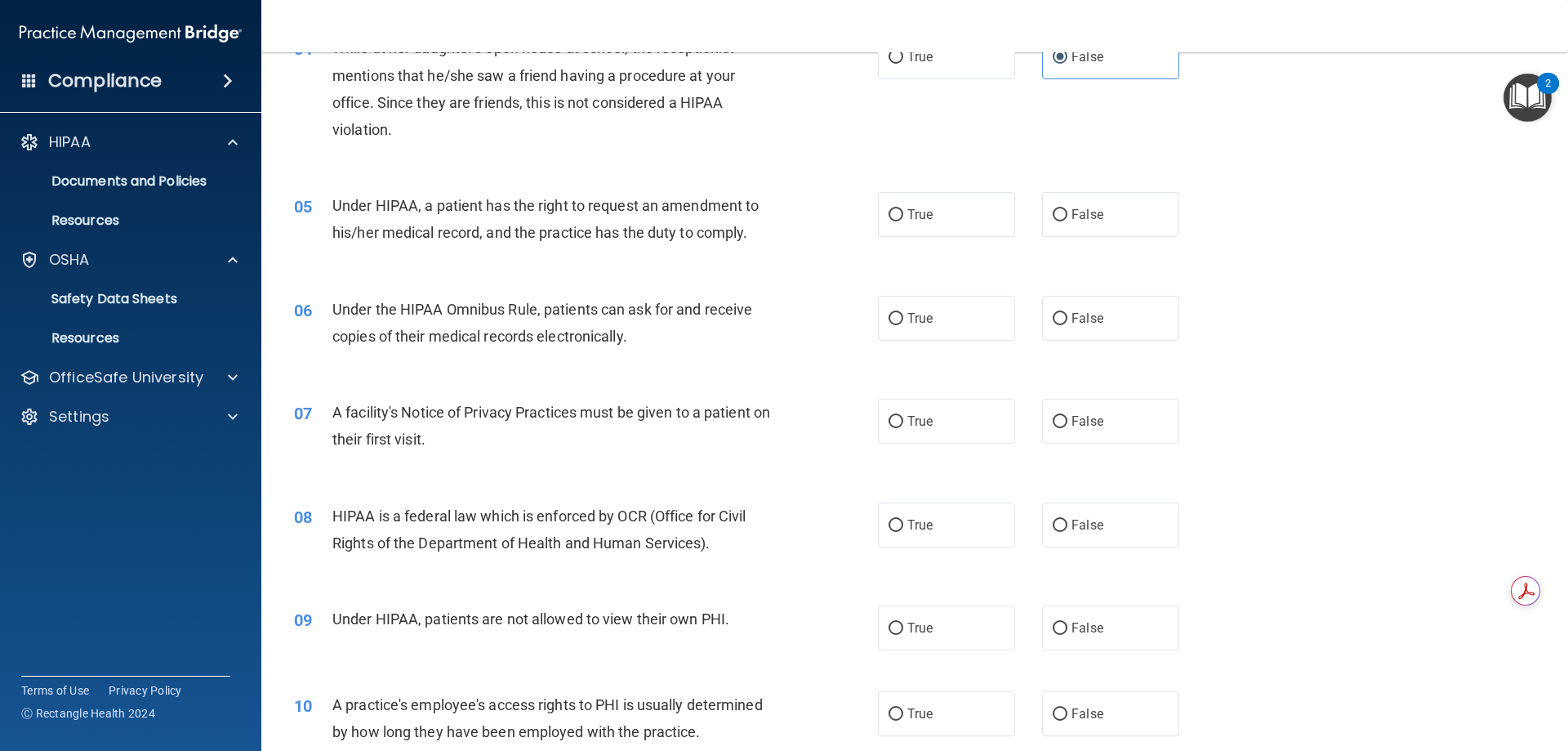
scroll to position [487, 0]
click at [951, 193] on label "True" at bounding box center [947, 213] width 137 height 45
click at [903, 207] on input "True" at bounding box center [895, 213] width 15 height 12
radio input "true"
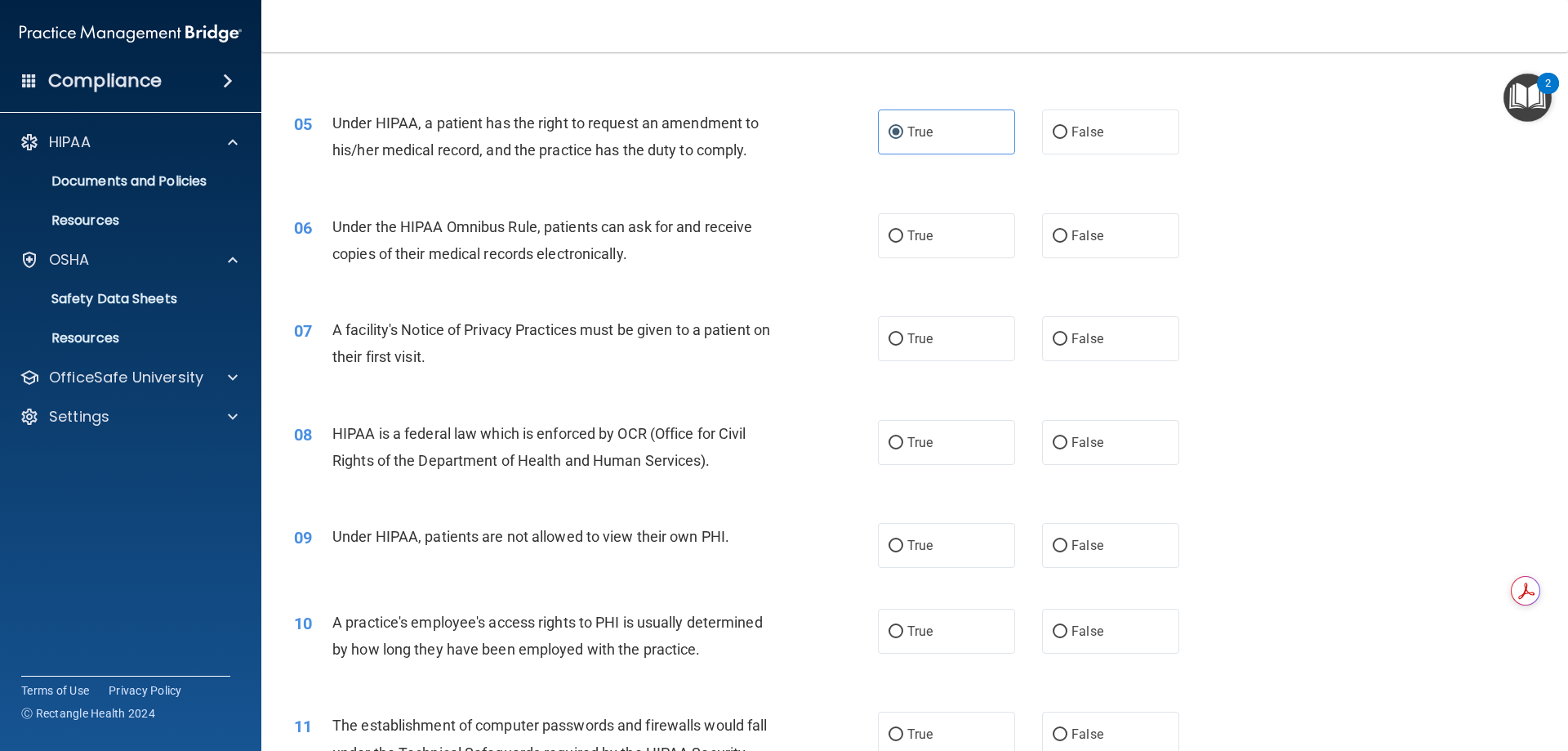
scroll to position [570, 0]
click at [934, 245] on label "True" at bounding box center [947, 235] width 137 height 45
click at [903, 242] on input "True" at bounding box center [895, 236] width 15 height 12
radio input "true"
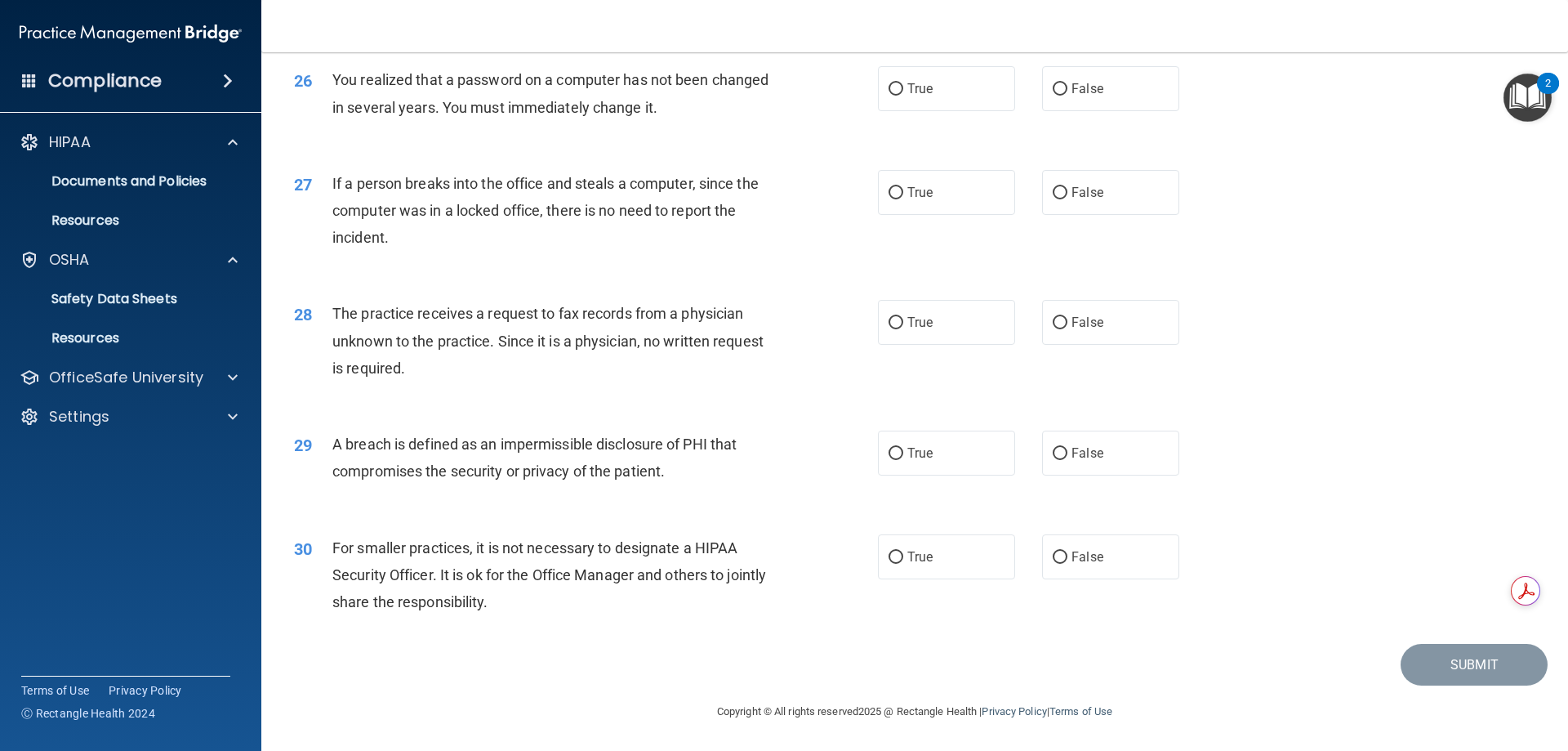
scroll to position [3116, 0]
click at [1033, 559] on div "True False" at bounding box center [1043, 557] width 329 height 45
click at [1043, 559] on label "False" at bounding box center [1110, 557] width 137 height 45
click at [1052, 559] on input "False" at bounding box center [1059, 558] width 15 height 12
radio input "true"
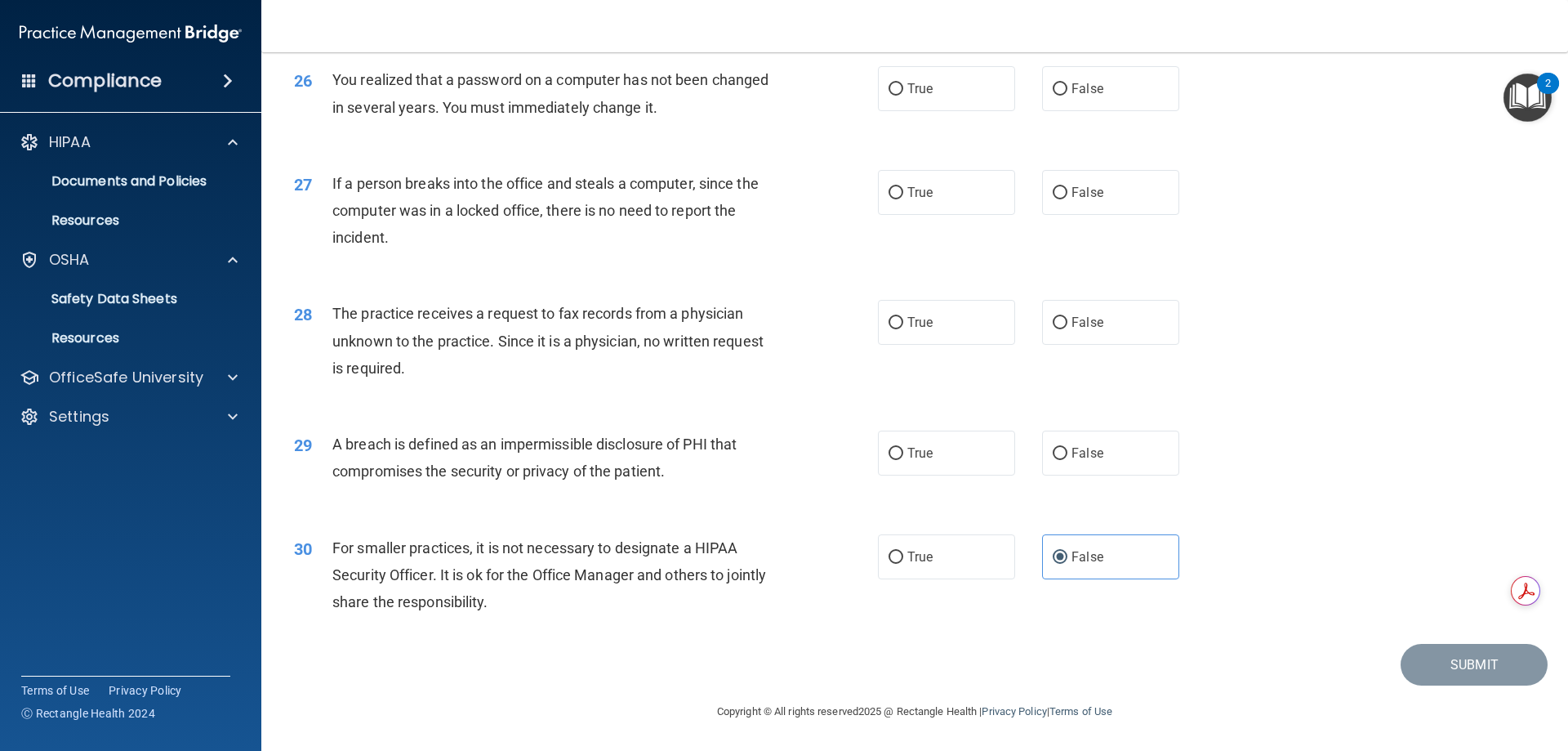
click at [910, 476] on div "29 A breach is defined as an impermissible disclosure of PHI that compromises t…" at bounding box center [914, 461] width 1265 height 103
click at [908, 464] on label "True" at bounding box center [947, 453] width 137 height 45
click at [903, 460] on input "True" at bounding box center [895, 454] width 15 height 12
radio input "true"
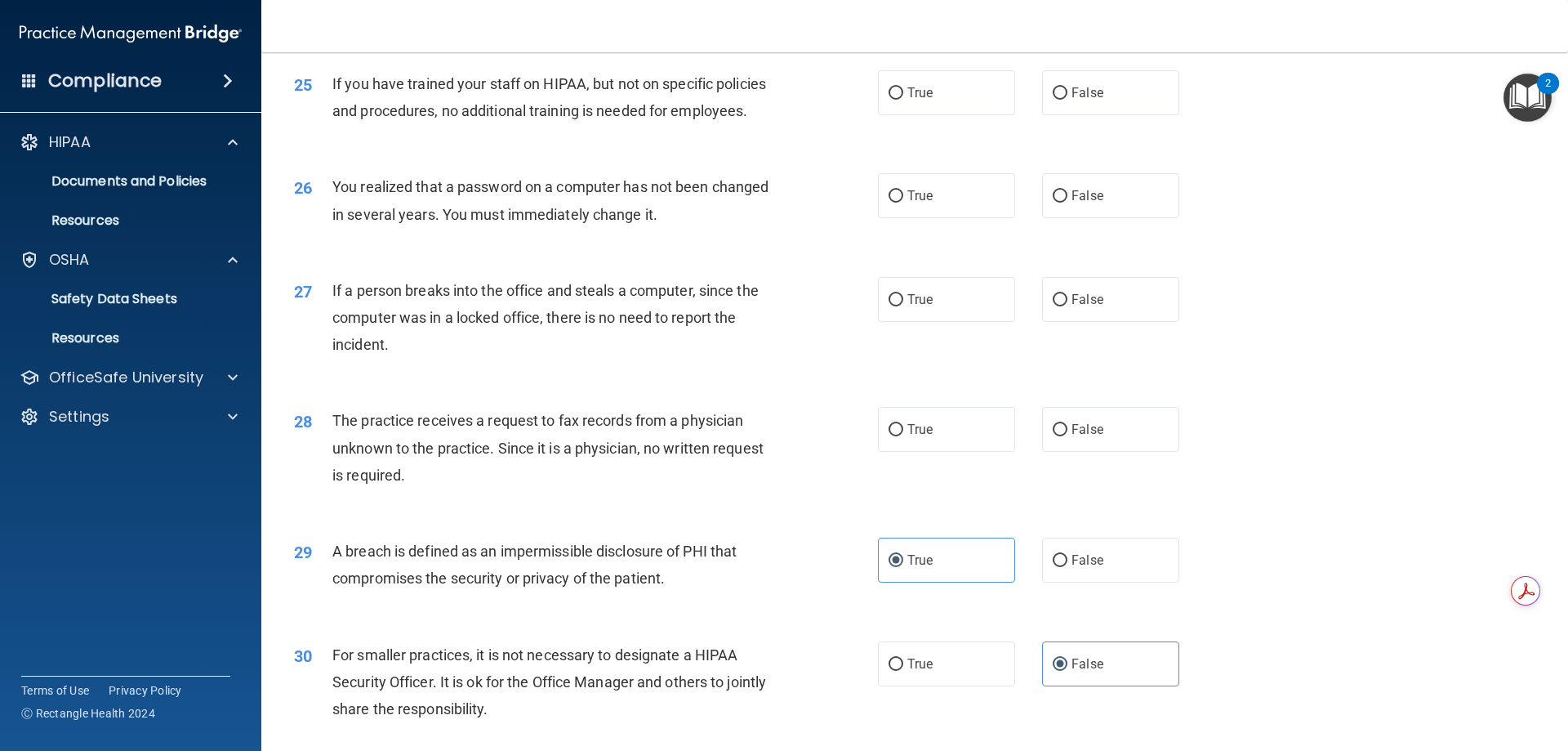
scroll to position [2955, 0]
click at [1071, 308] on span "False" at bounding box center [1087, 300] width 32 height 16
click at [1066, 307] on input "False" at bounding box center [1059, 301] width 15 height 12
radio input "true"
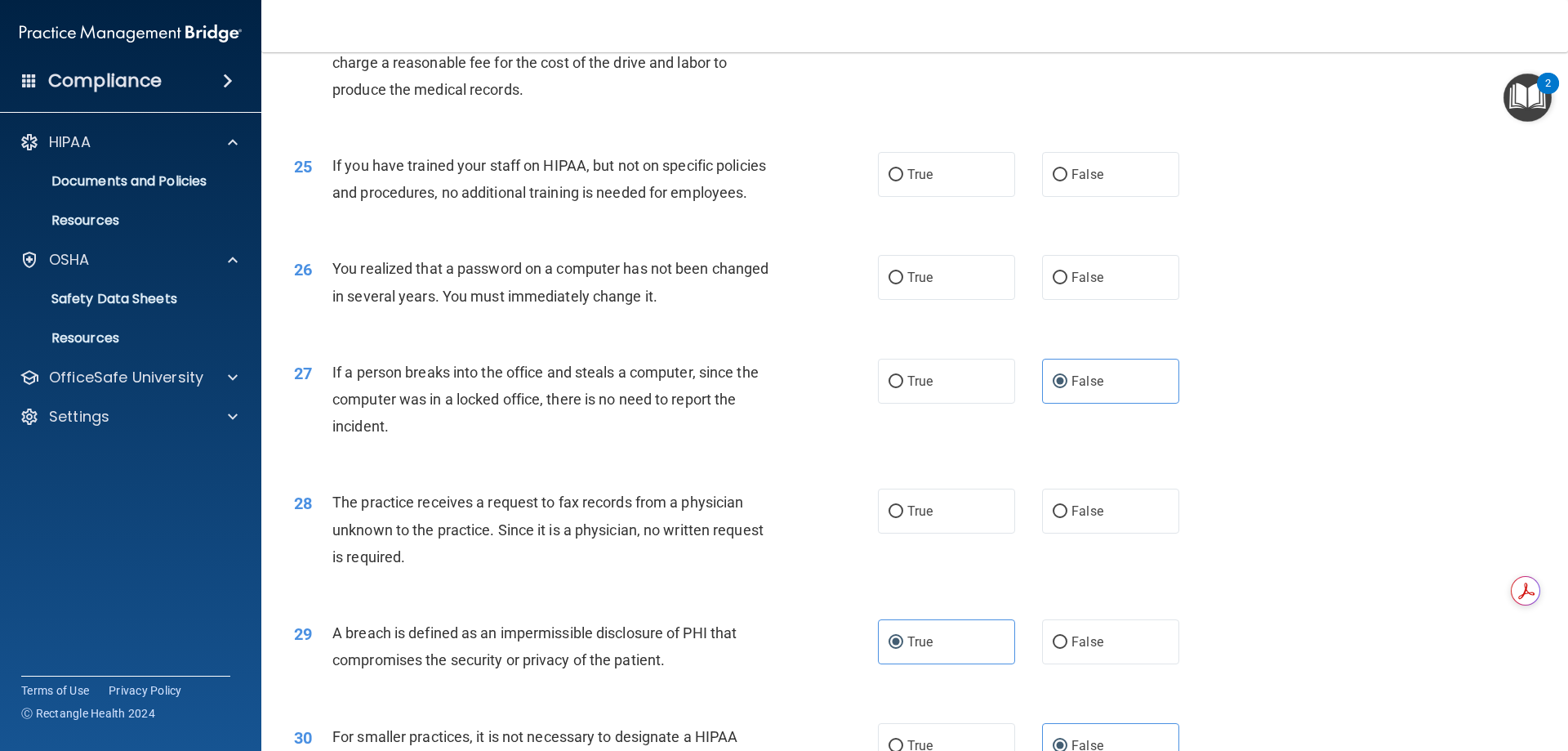
scroll to position [2872, 0]
click at [1052, 182] on input "False" at bounding box center [1059, 176] width 15 height 12
radio input "true"
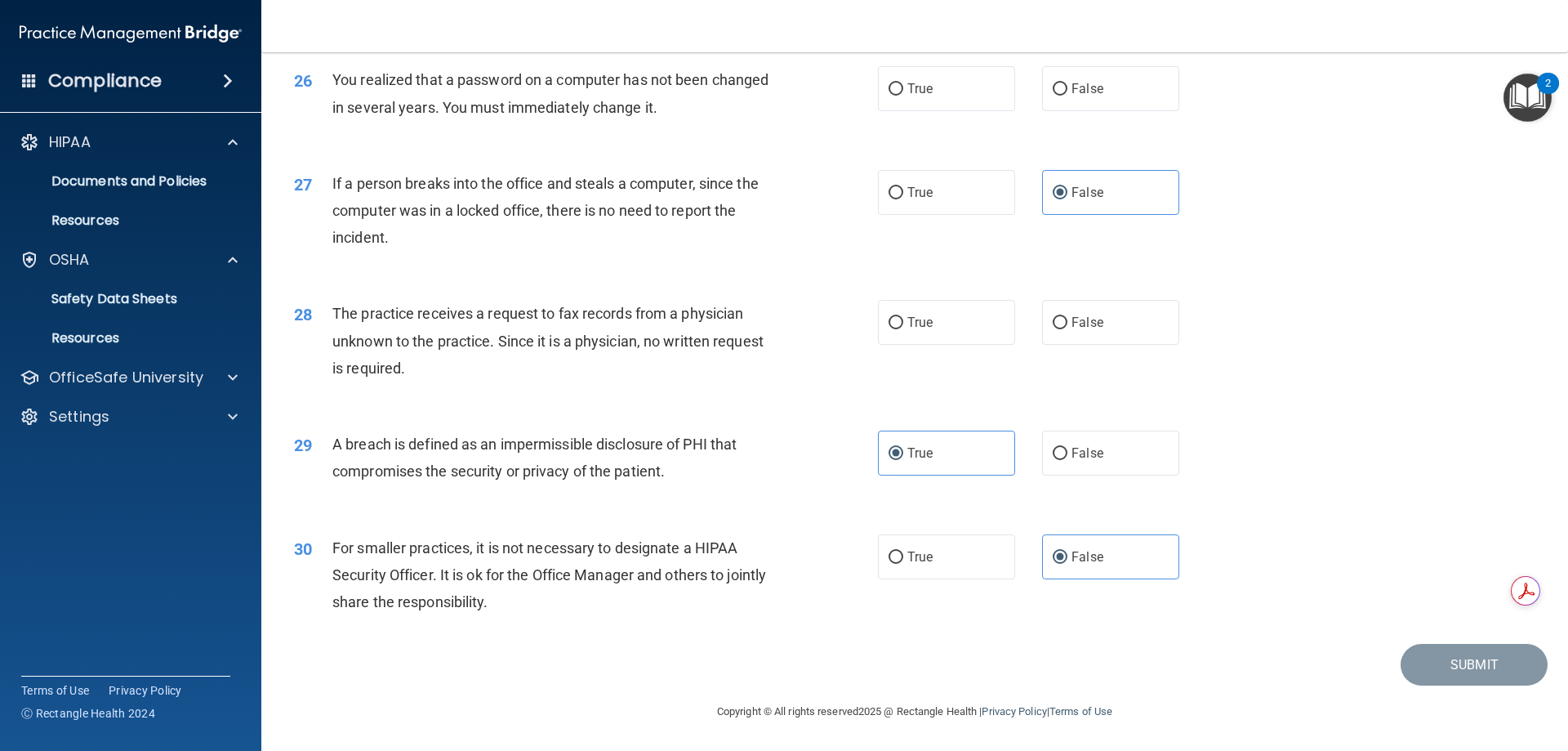
scroll to position [3116, 0]
click at [914, 100] on label "True" at bounding box center [947, 88] width 137 height 45
click at [903, 95] on input "True" at bounding box center [895, 89] width 15 height 12
radio input "true"
click at [1063, 315] on label "False" at bounding box center [1110, 323] width 137 height 45
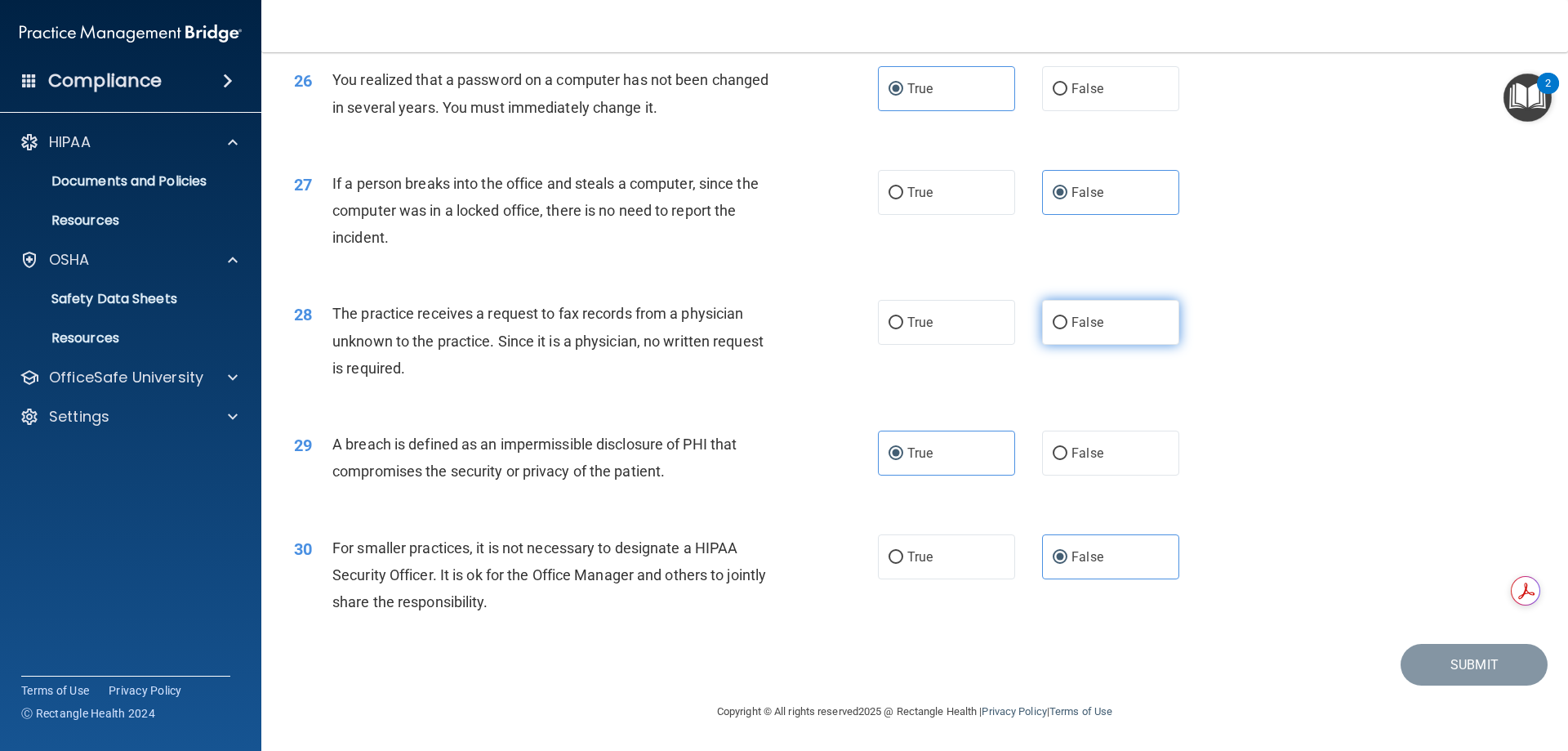
click at [1063, 317] on input "False" at bounding box center [1059, 323] width 15 height 12
radio input "true"
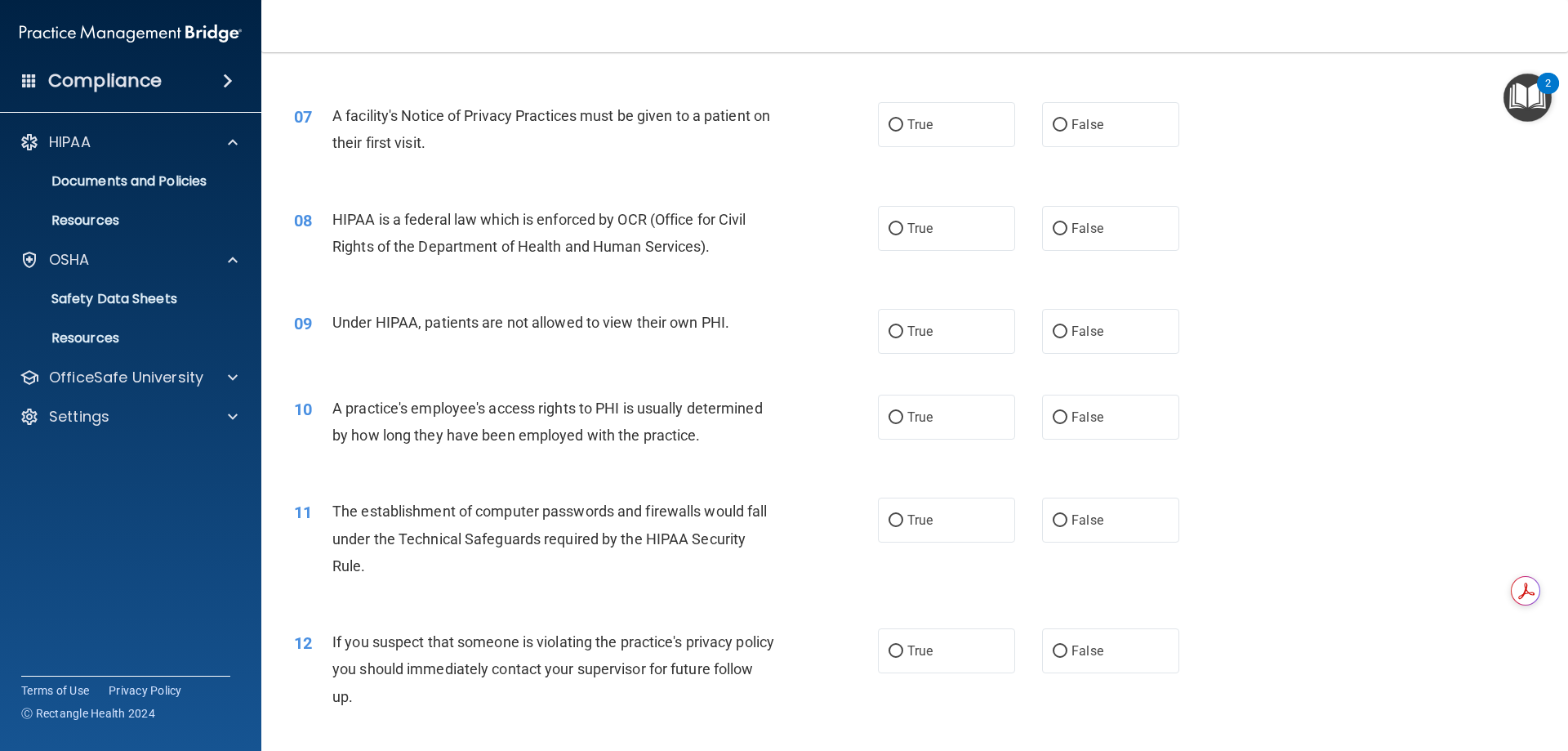
scroll to position [781, 0]
click at [909, 114] on label "True" at bounding box center [947, 127] width 137 height 45
click at [903, 121] on input "True" at bounding box center [895, 127] width 15 height 12
radio input "true"
click at [895, 221] on label "True" at bounding box center [947, 230] width 137 height 45
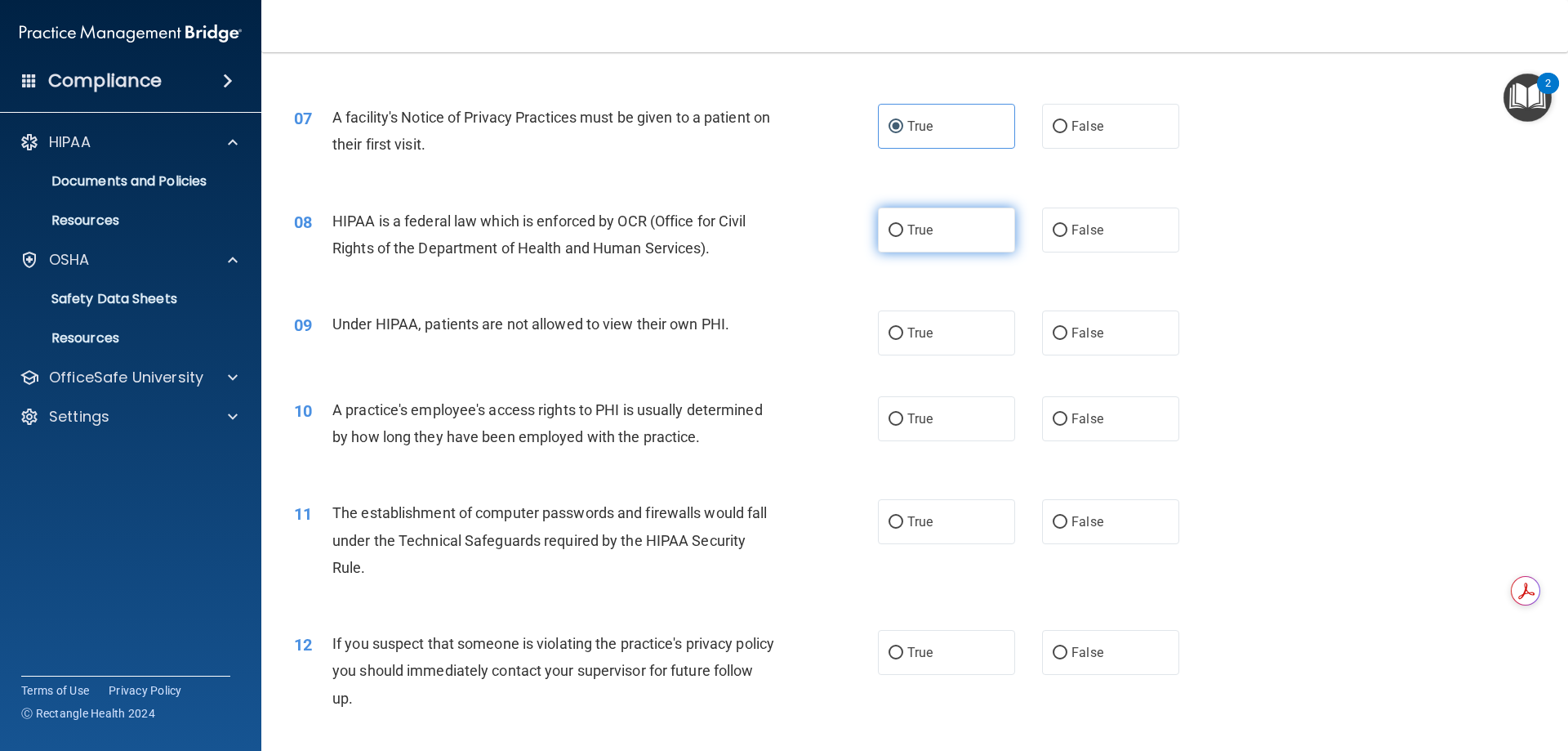
click at [895, 225] on input "True" at bounding box center [895, 231] width 15 height 12
radio input "true"
click at [1066, 348] on label "False" at bounding box center [1110, 333] width 137 height 45
click at [1066, 340] on input "False" at bounding box center [1059, 334] width 15 height 12
radio input "true"
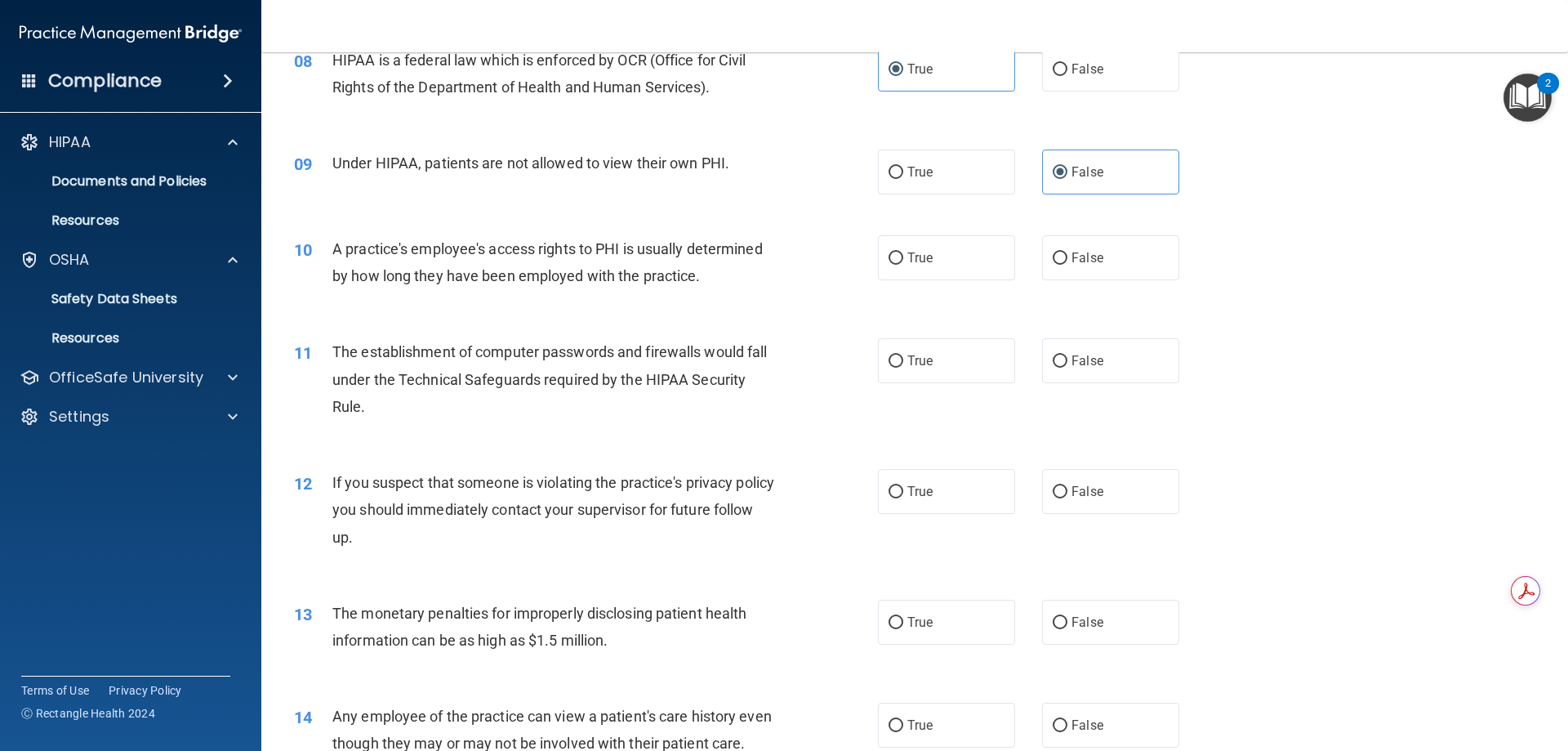
scroll to position [943, 0]
click at [1064, 264] on label "False" at bounding box center [1110, 257] width 137 height 45
click at [1064, 264] on input "False" at bounding box center [1059, 258] width 15 height 12
radio input "true"
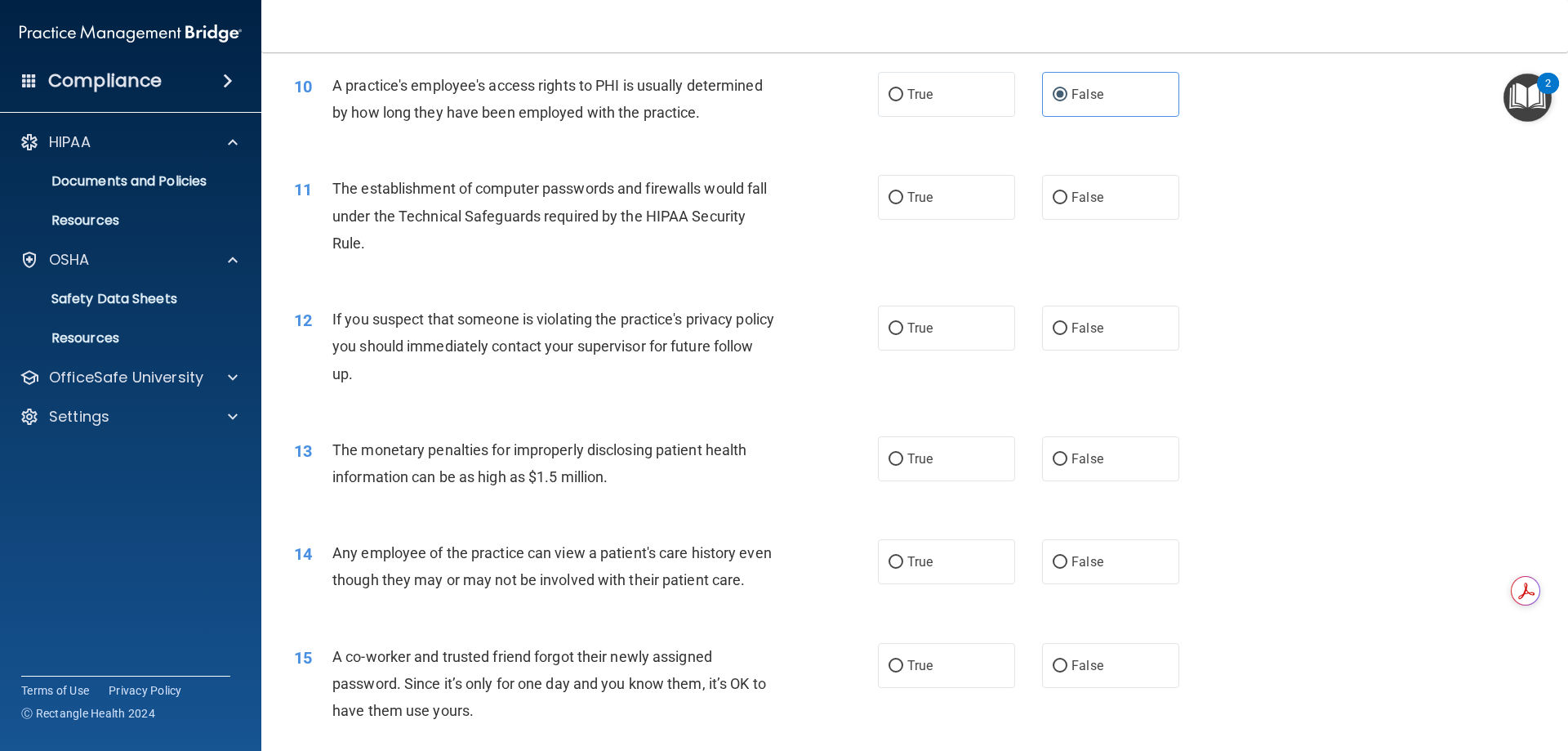
scroll to position [1107, 0]
click at [964, 206] on label "True" at bounding box center [947, 197] width 137 height 45
click at [903, 204] on input "True" at bounding box center [895, 197] width 15 height 12
radio input "true"
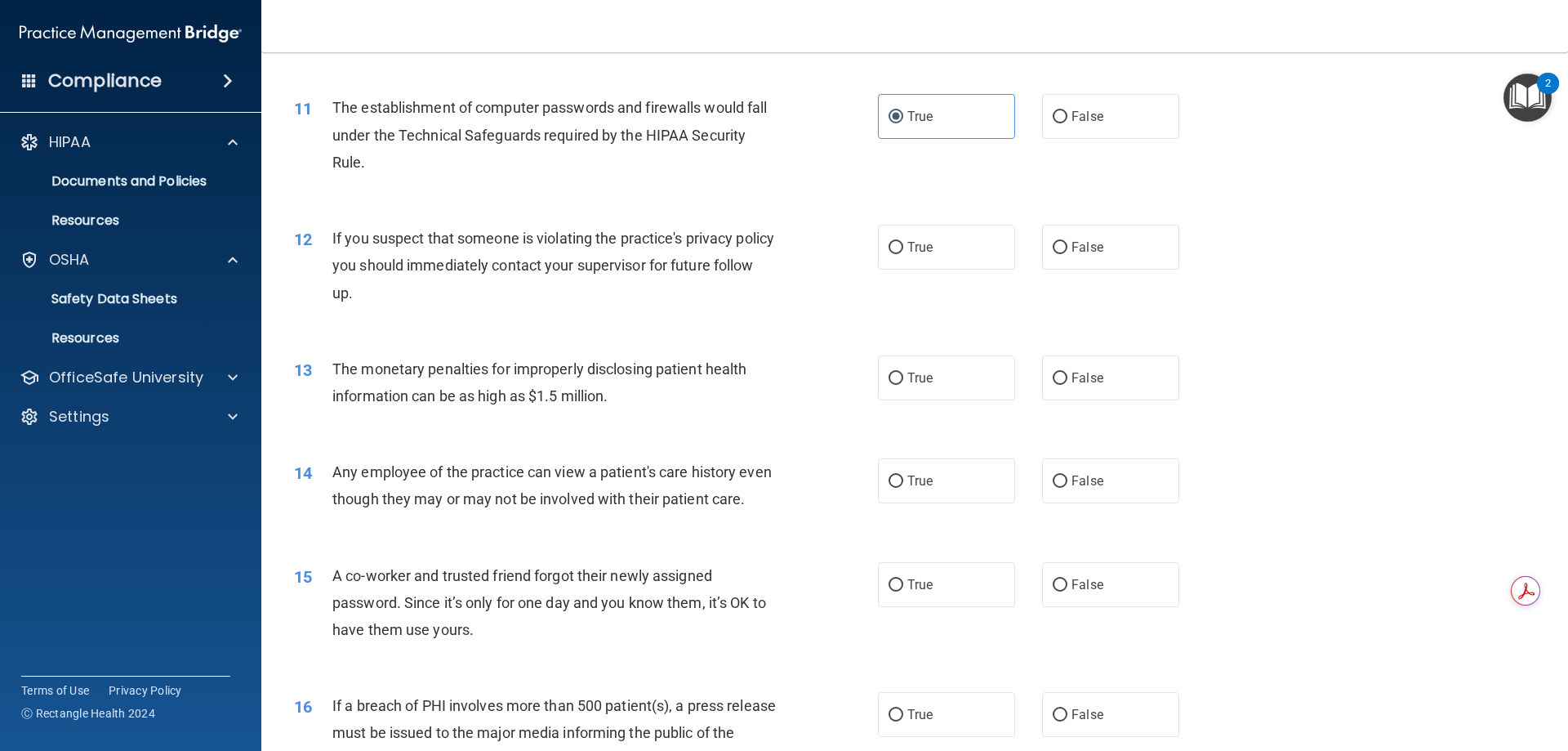
scroll to position [1187, 0]
click at [927, 238] on span "True" at bounding box center [920, 246] width 25 height 16
click at [903, 241] on input "True" at bounding box center [895, 247] width 15 height 12
radio input "true"
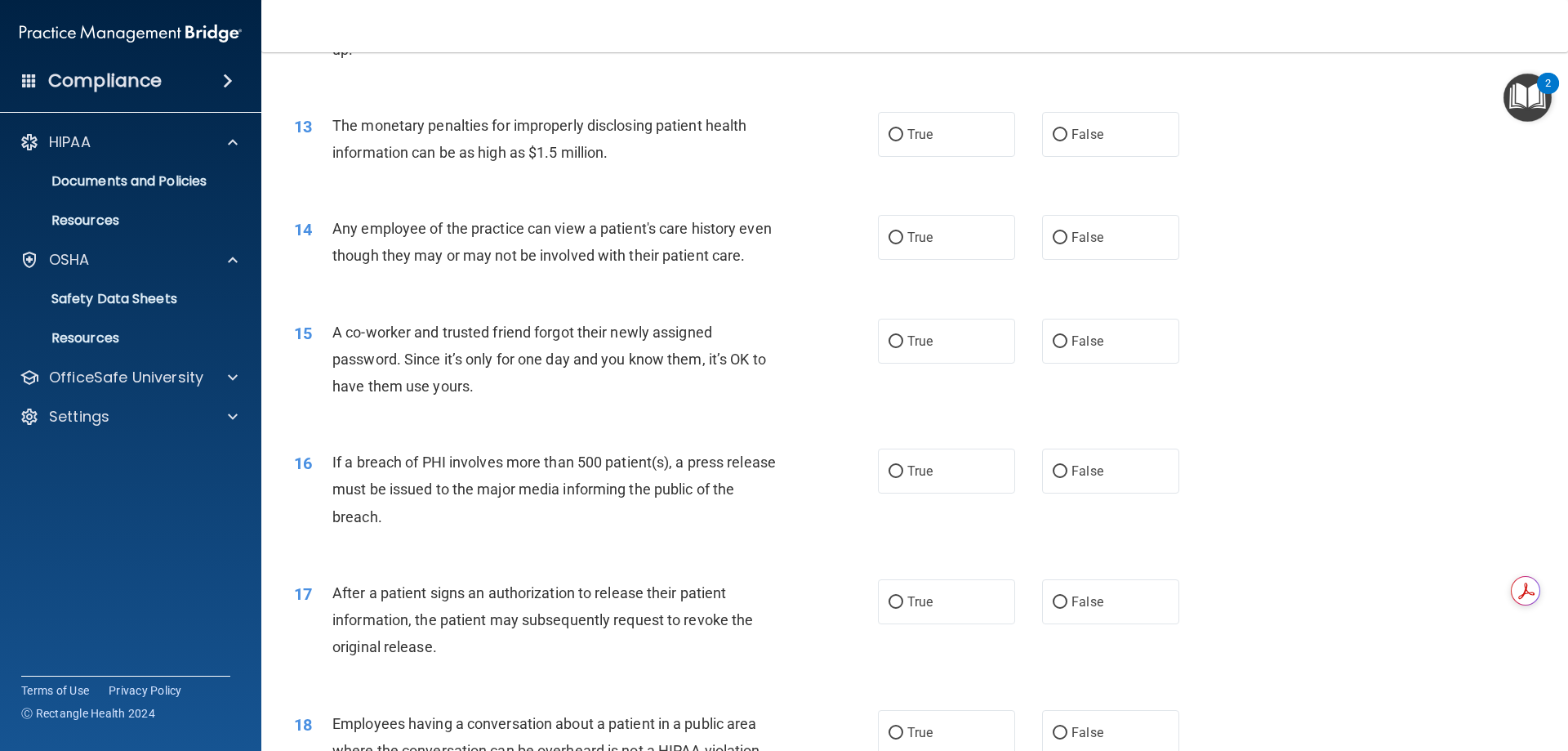
scroll to position [1431, 0]
click at [882, 155] on label "True" at bounding box center [947, 134] width 137 height 45
click at [888, 140] on input "True" at bounding box center [895, 134] width 15 height 12
radio input "true"
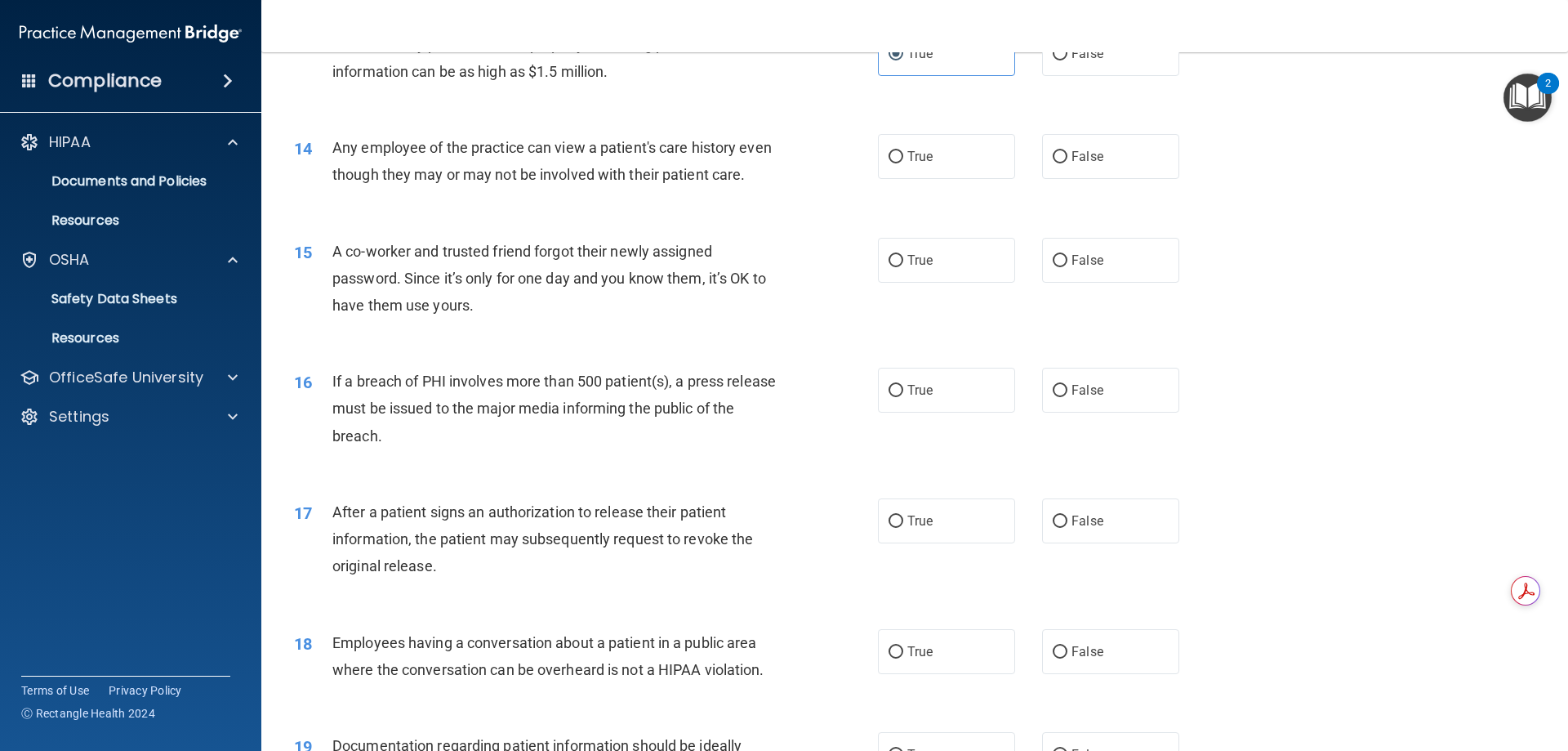
scroll to position [1512, 0]
click at [1024, 152] on div "True False" at bounding box center [1043, 156] width 329 height 45
click at [1071, 158] on span "False" at bounding box center [1087, 156] width 32 height 16
click at [1067, 158] on input "False" at bounding box center [1059, 156] width 15 height 12
radio input "true"
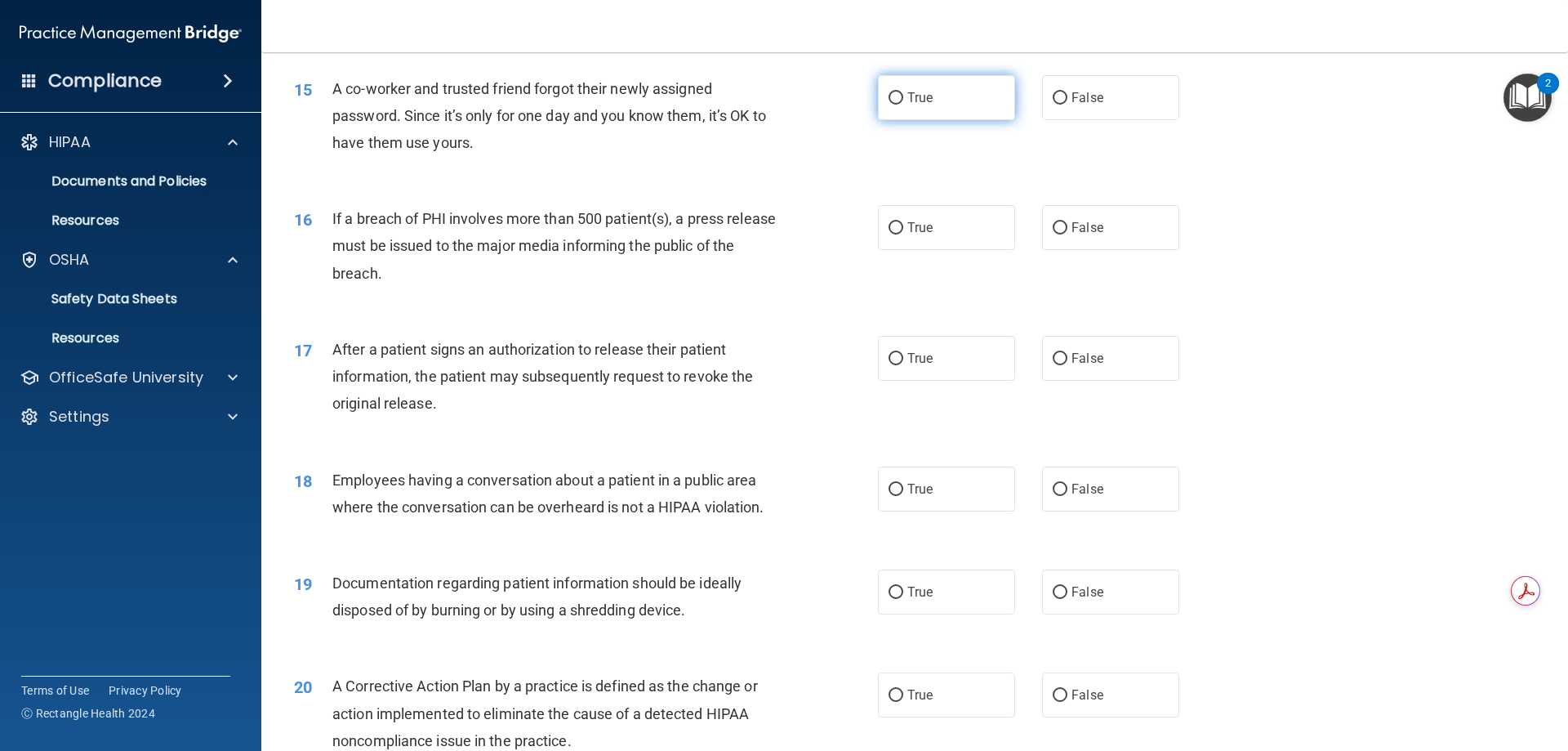
scroll to position [1674, 0]
click at [1073, 120] on label "False" at bounding box center [1110, 97] width 137 height 45
click at [1067, 104] on input "False" at bounding box center [1059, 98] width 15 height 12
radio input "true"
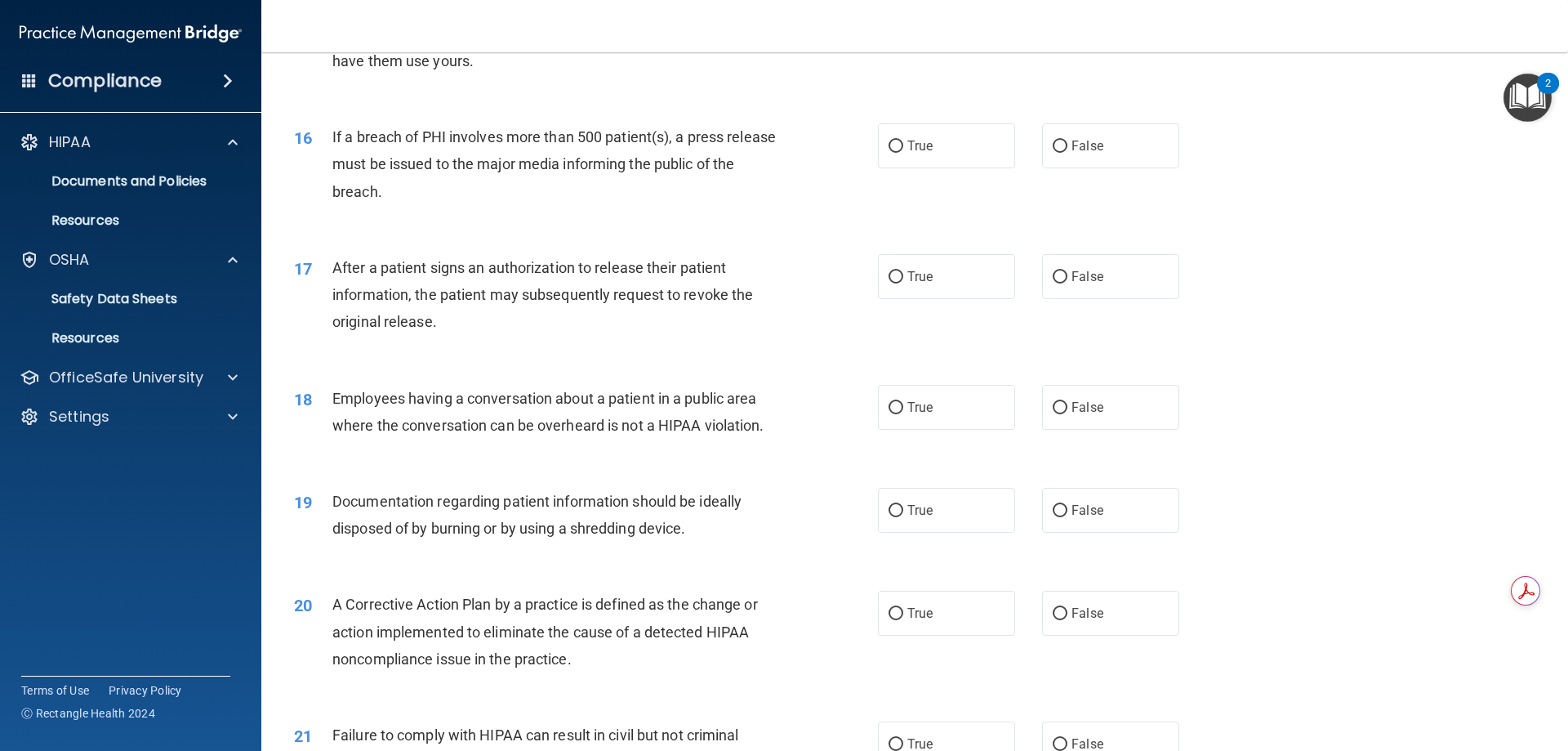
scroll to position [1756, 0]
click at [894, 152] on input "True" at bounding box center [895, 146] width 15 height 12
radio input "true"
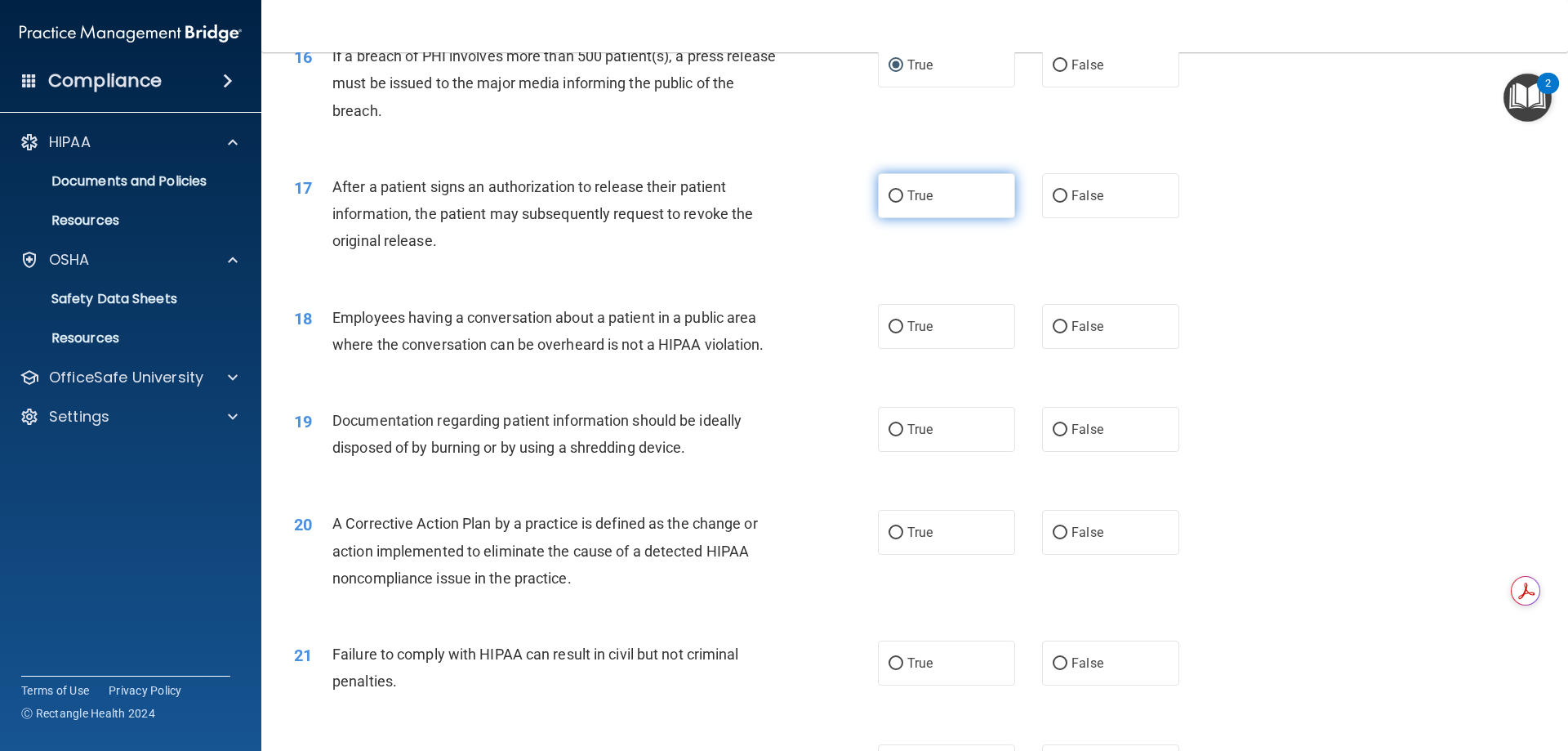
scroll to position [1837, 0]
click at [924, 203] on span "True" at bounding box center [920, 195] width 25 height 16
click at [903, 202] on input "True" at bounding box center [895, 196] width 15 height 12
radio input "true"
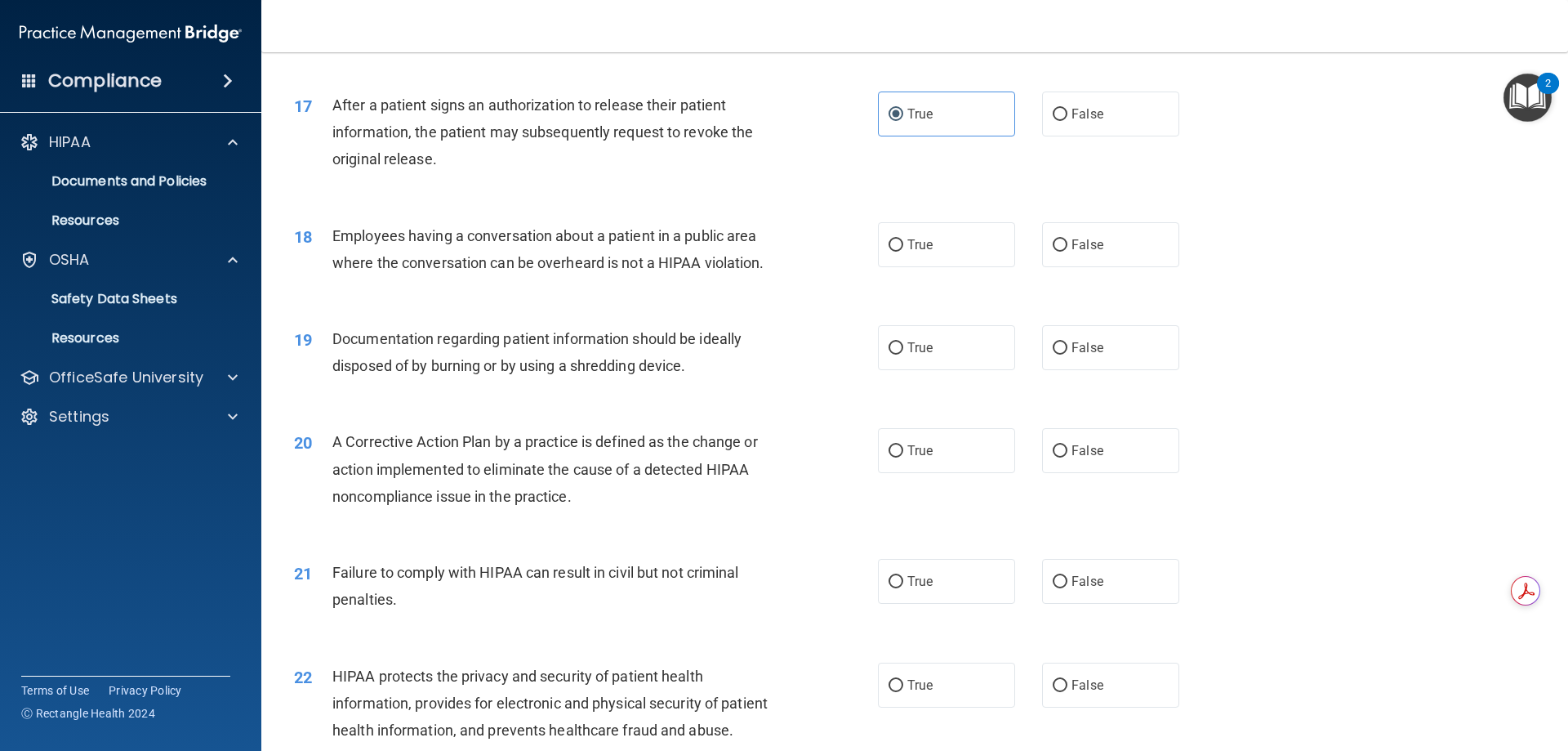
scroll to position [1918, 0]
click at [1051, 266] on label "False" at bounding box center [1110, 244] width 137 height 45
click at [1052, 251] on input "False" at bounding box center [1059, 245] width 15 height 12
radio input "true"
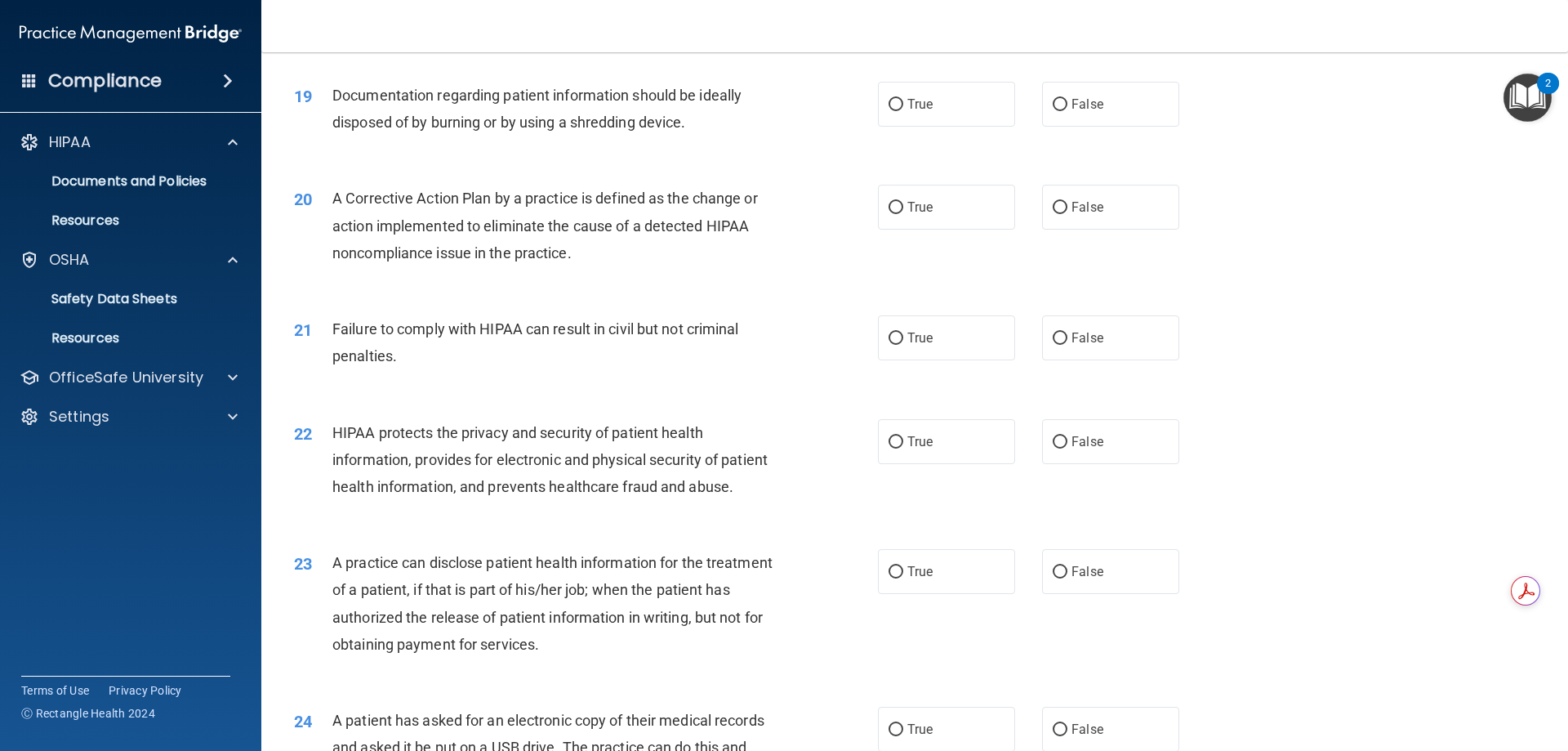
scroll to position [2163, 0]
click at [912, 125] on label "True" at bounding box center [947, 102] width 137 height 45
click at [903, 109] on input "True" at bounding box center [895, 103] width 15 height 12
radio input "true"
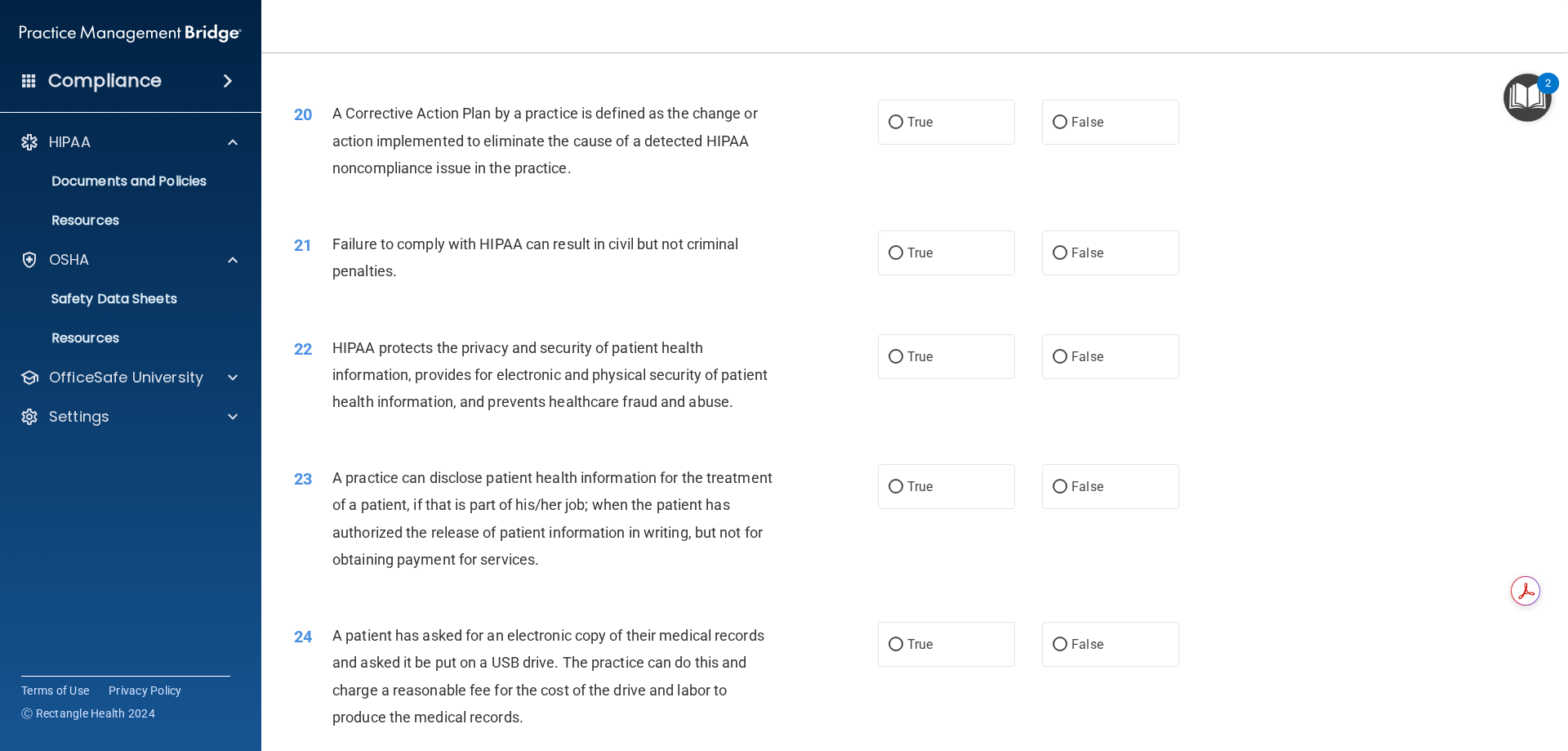
scroll to position [2245, 0]
click at [878, 146] on label "True" at bounding box center [947, 123] width 137 height 45
click at [888, 130] on input "True" at bounding box center [895, 124] width 15 height 12
radio input "true"
click at [1051, 276] on label "False" at bounding box center [1110, 254] width 137 height 45
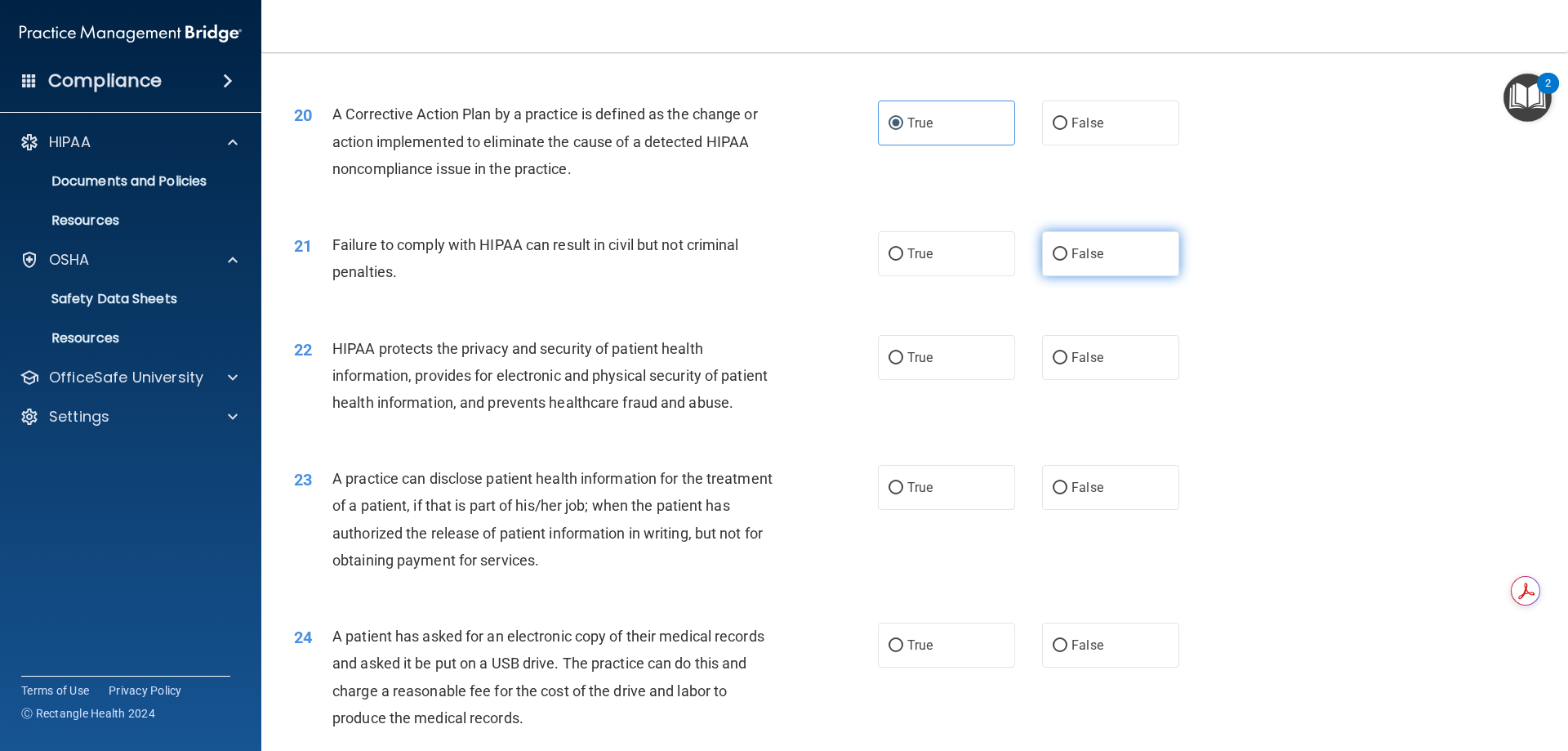
click at [1052, 261] on input "False" at bounding box center [1059, 254] width 15 height 12
radio input "true"
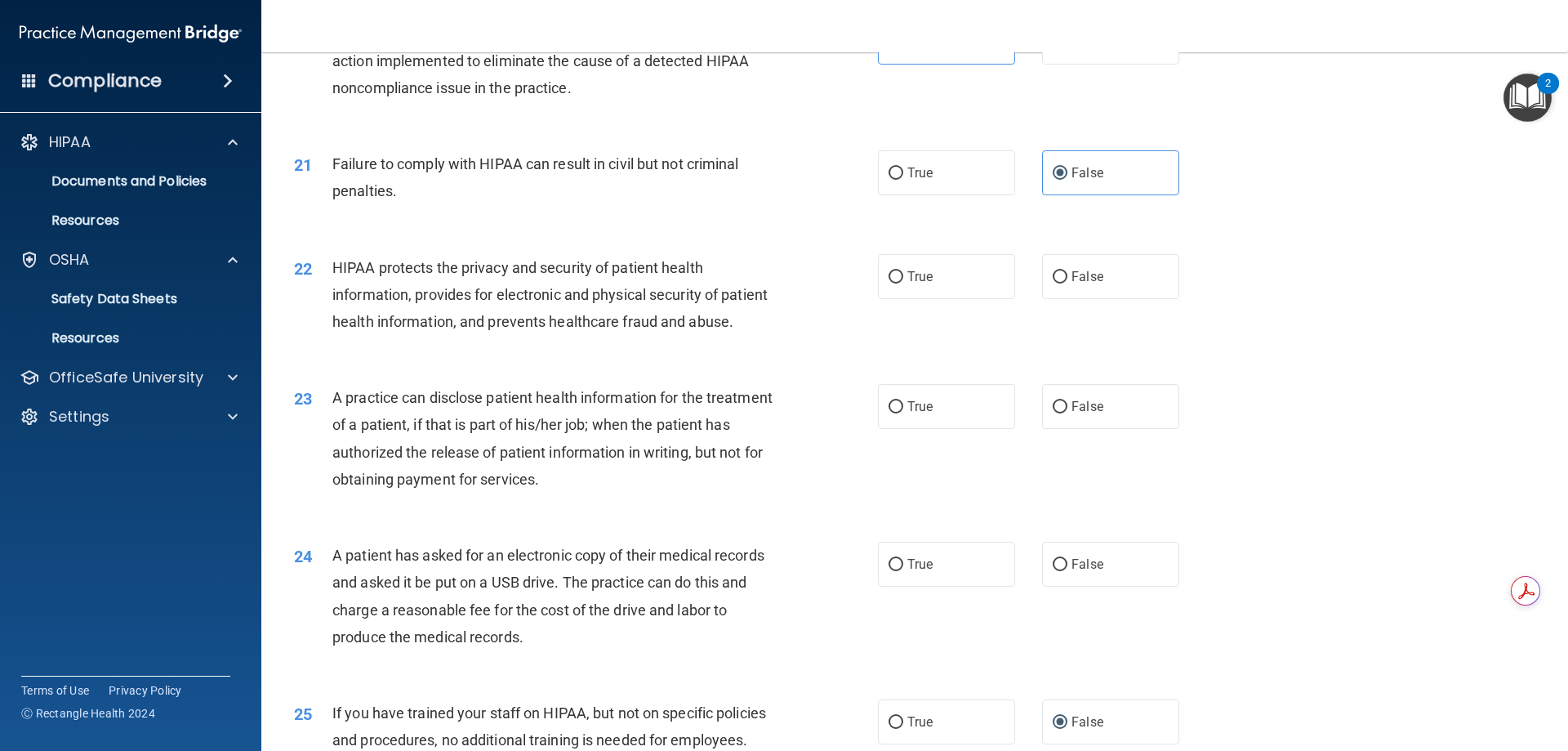
scroll to position [2327, 0]
click at [977, 298] on label "True" at bounding box center [947, 276] width 137 height 45
click at [903, 283] on input "True" at bounding box center [895, 277] width 15 height 12
radio input "true"
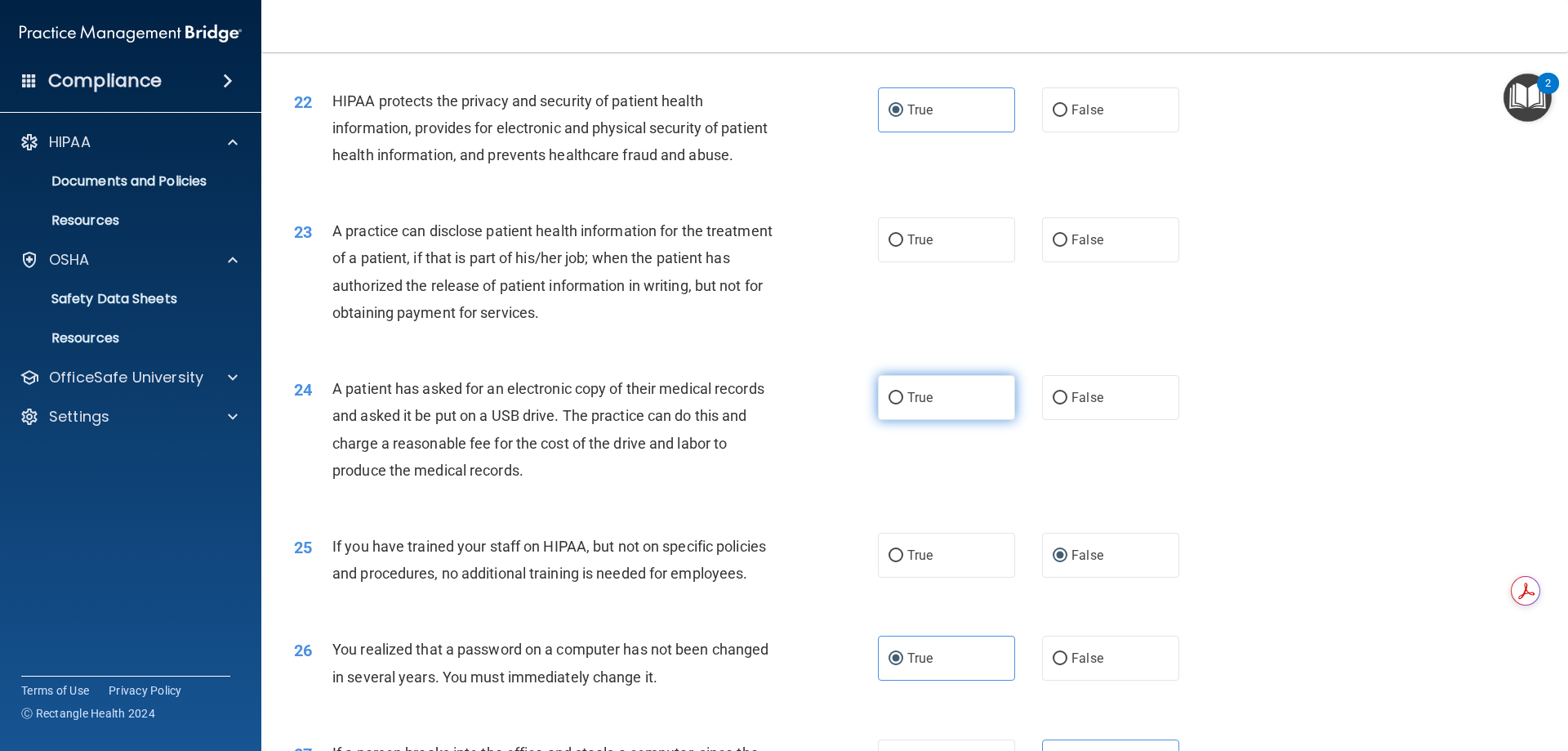
scroll to position [2491, 0]
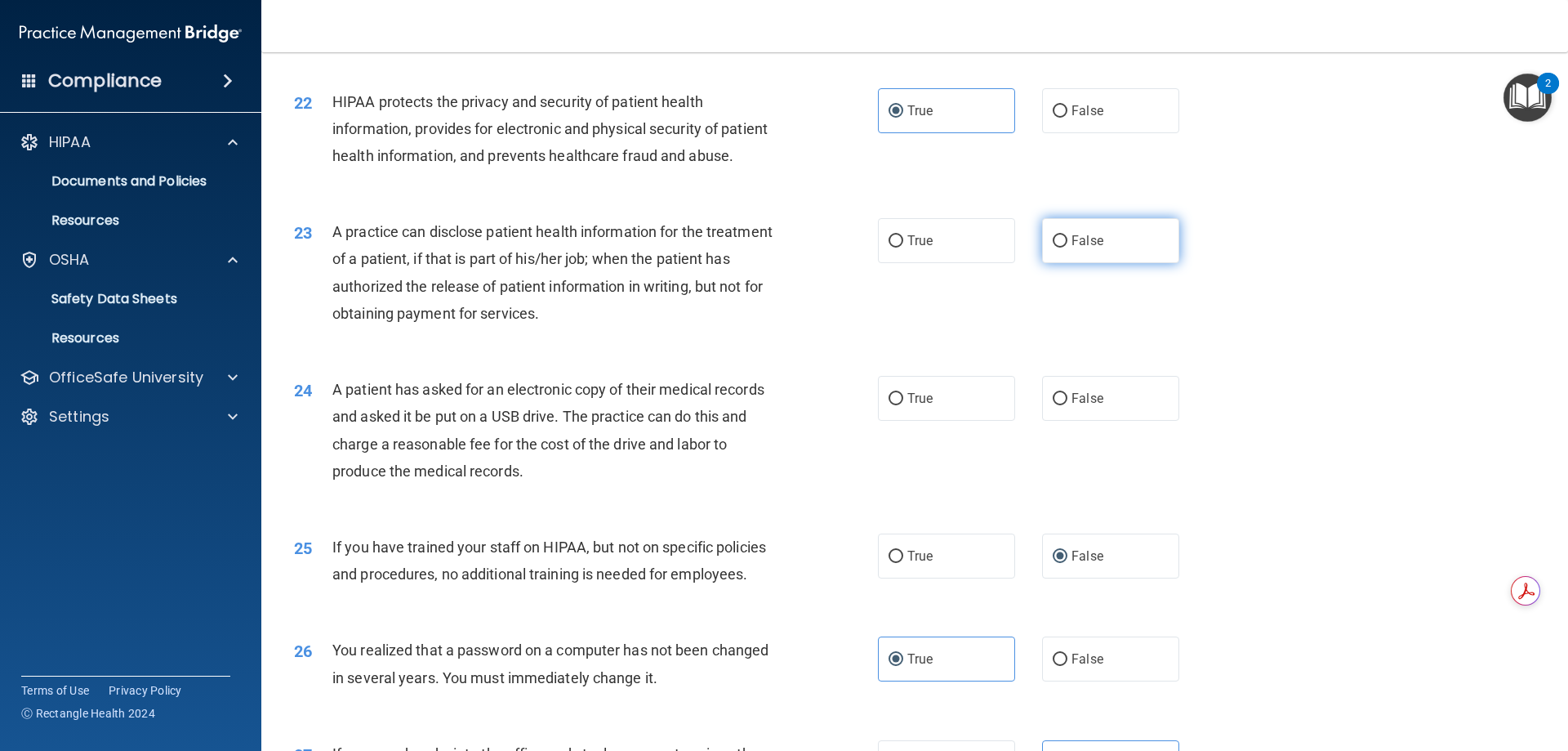
click at [1114, 263] on label "False" at bounding box center [1110, 241] width 137 height 45
click at [1067, 247] on input "False" at bounding box center [1059, 241] width 15 height 12
radio input "true"
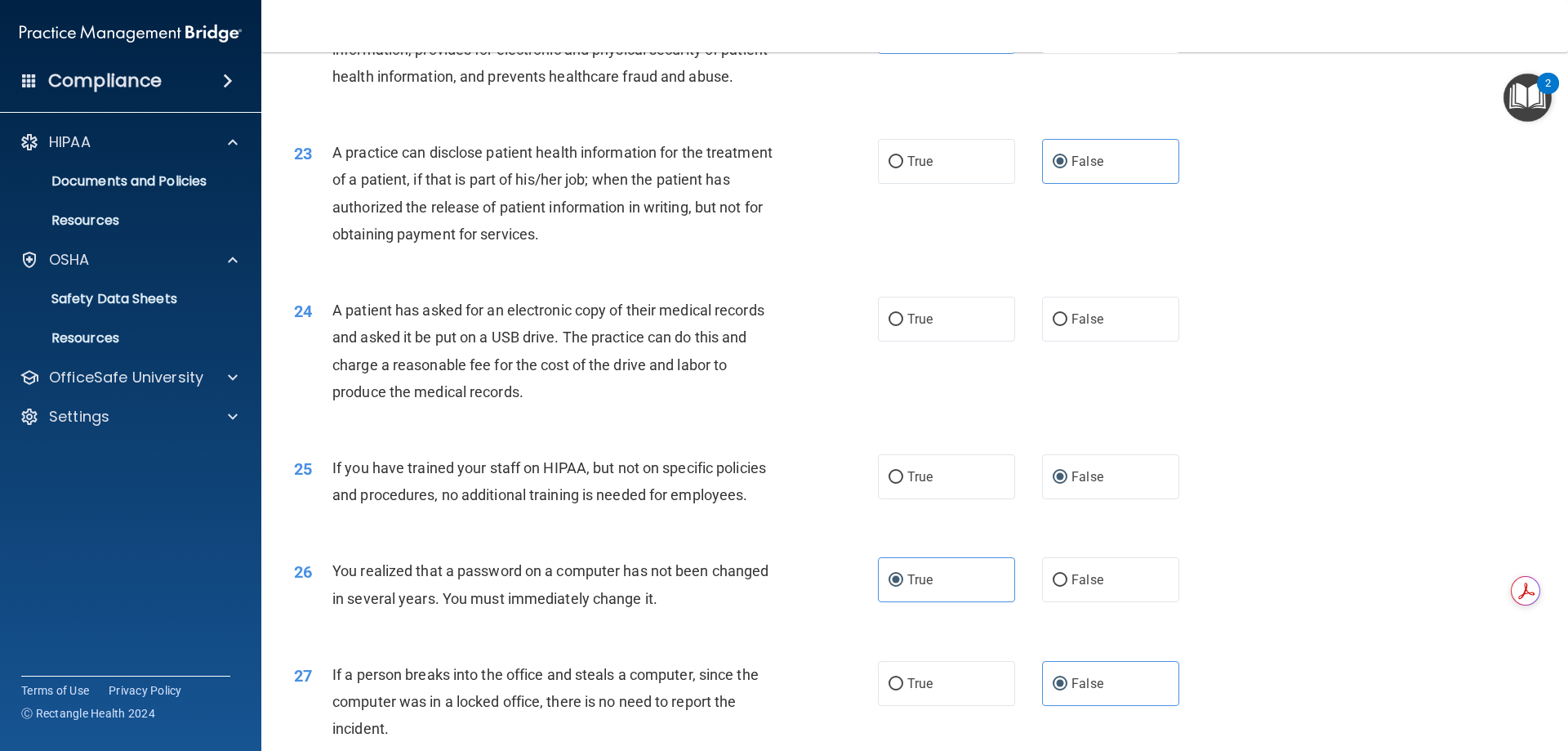
scroll to position [2572, 0]
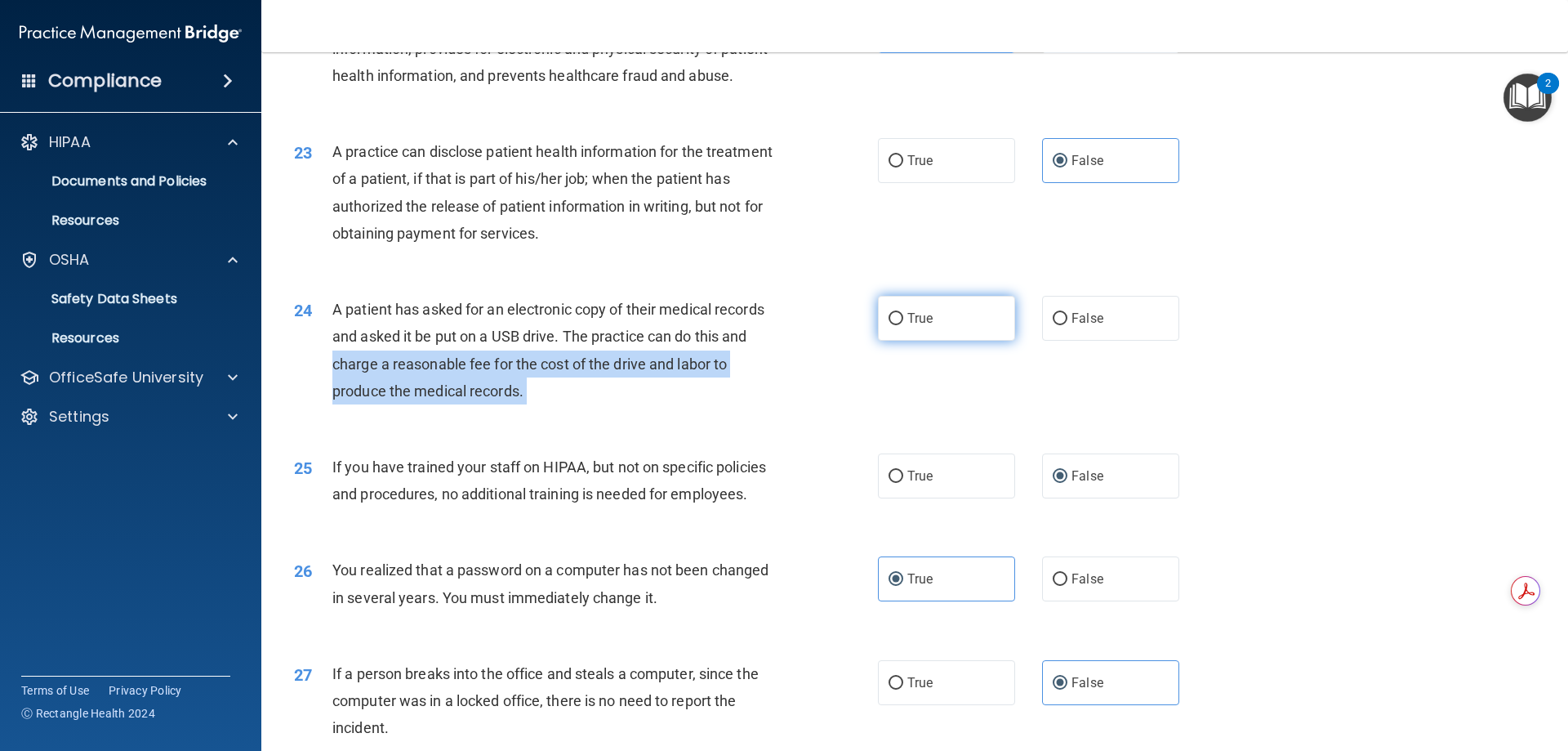
click at [1207, 296] on ng-form "24 A patient has asked for an electronic copy of their medical records and aske…" at bounding box center [1207, 296] width 0 height 0
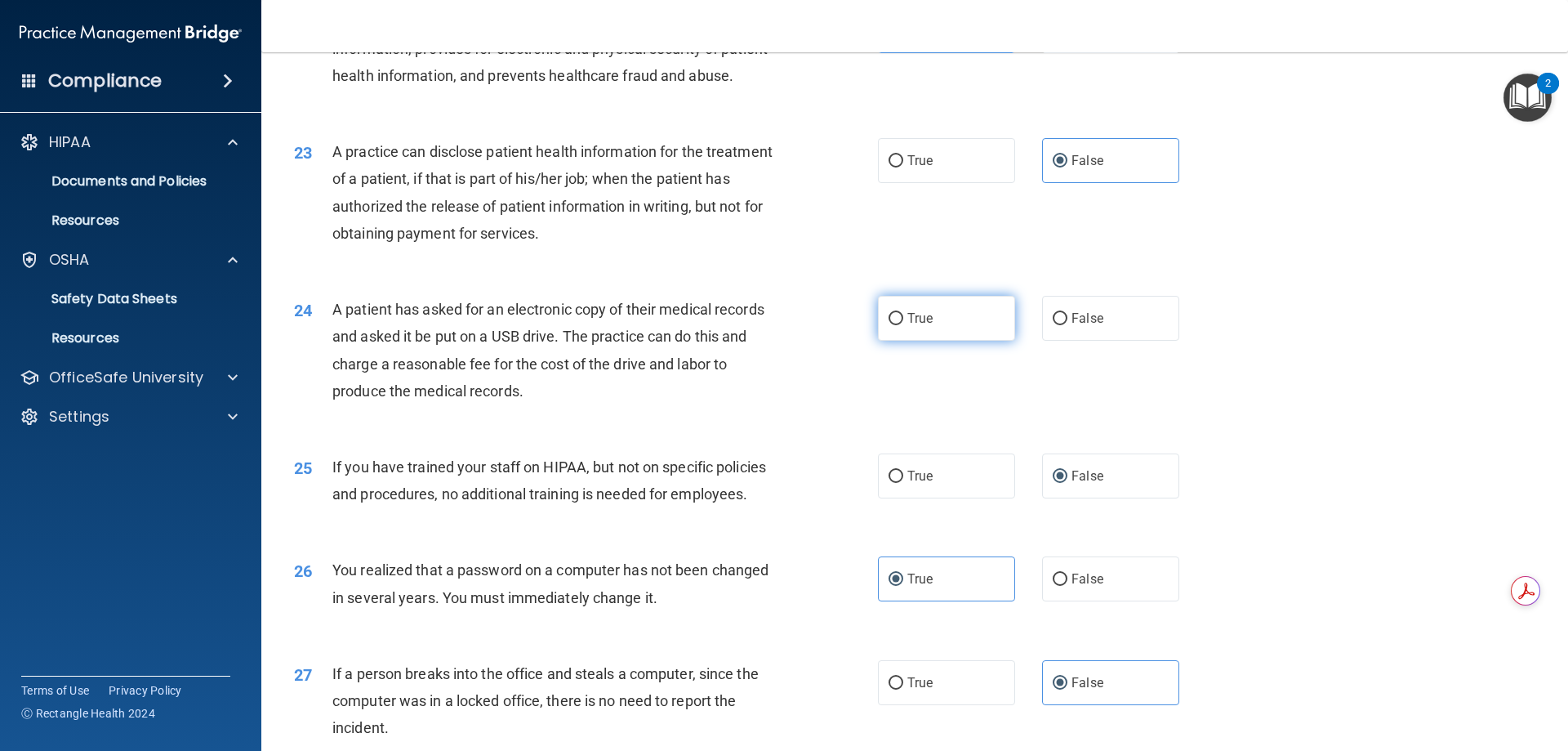
click at [909, 341] on label "True" at bounding box center [947, 318] width 137 height 45
click at [903, 325] on input "True" at bounding box center [895, 319] width 15 height 12
radio input "true"
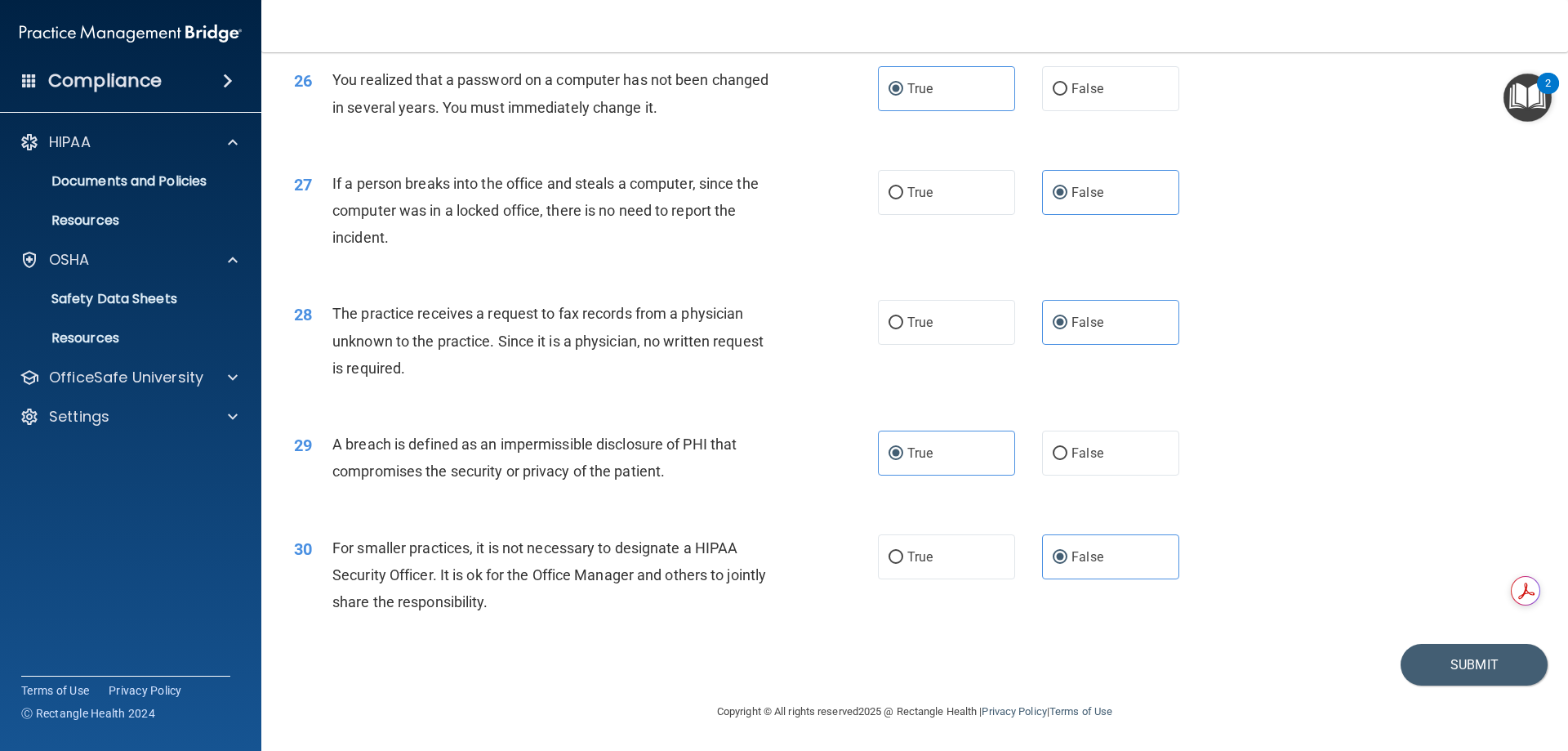
scroll to position [3116, 0]
click at [1461, 658] on button "Submit" at bounding box center [1474, 664] width 147 height 42
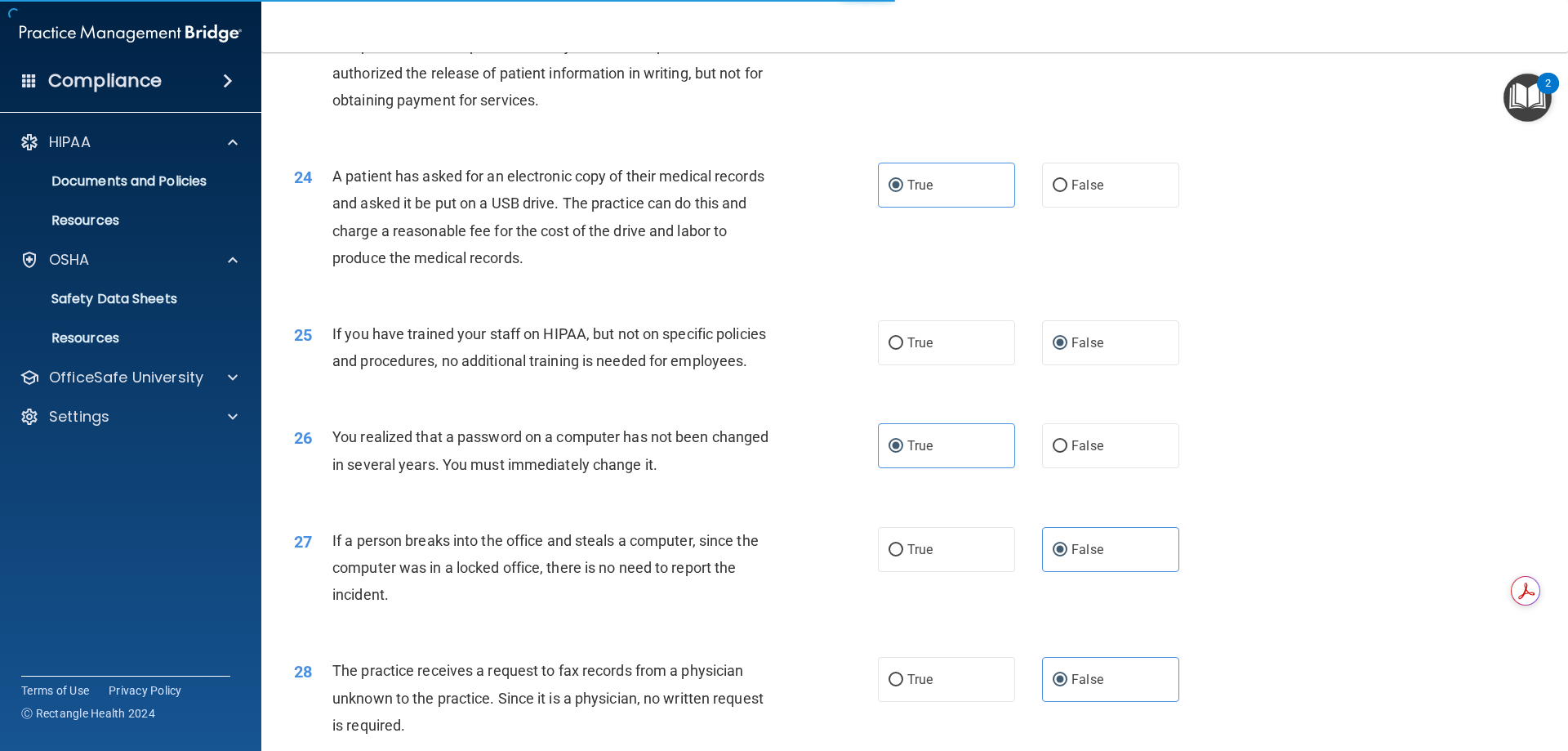
scroll to position [2707, 0]
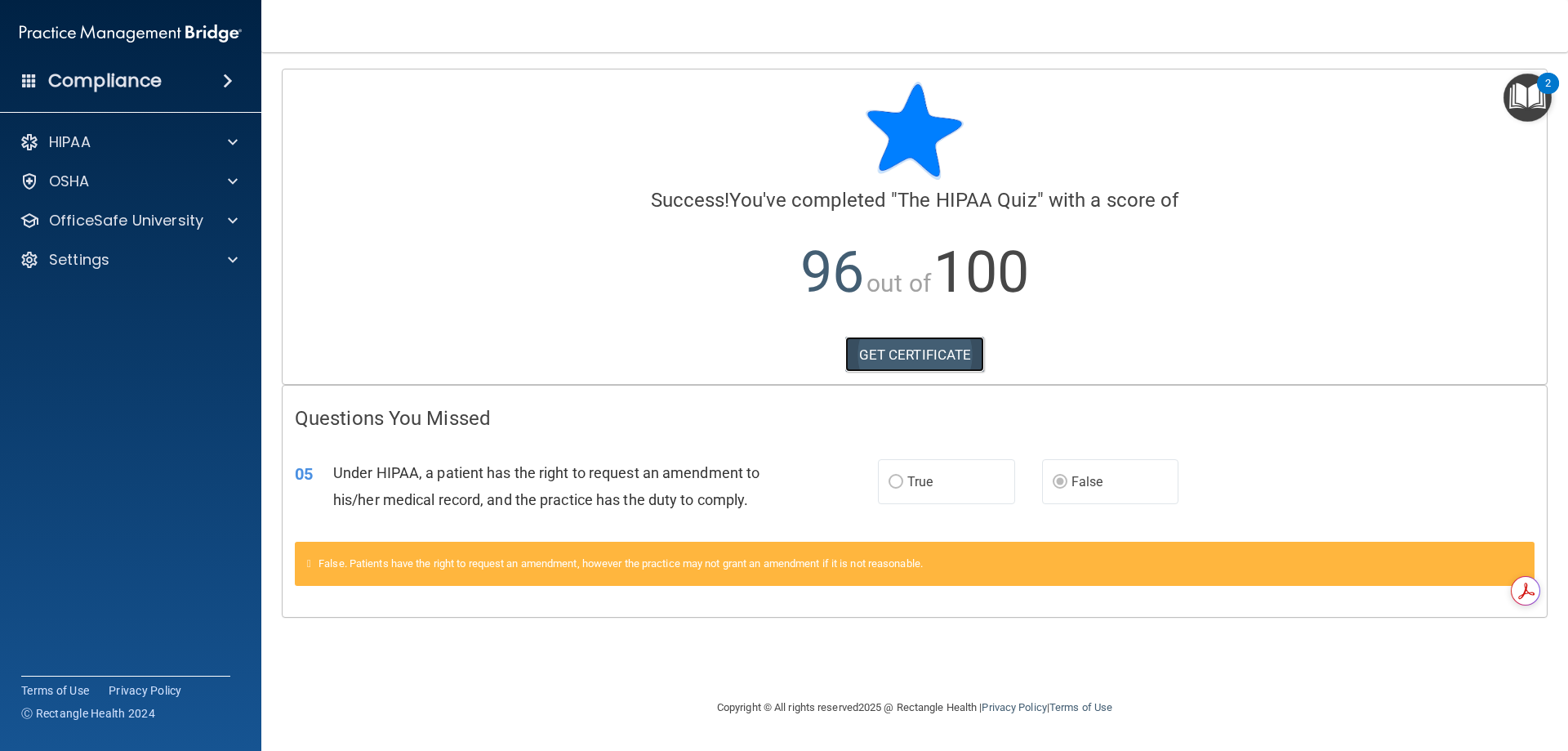
click at [920, 349] on link "GET CERTIFICATE" at bounding box center [914, 354] width 140 height 36
drag, startPoint x: 913, startPoint y: 493, endPoint x: 939, endPoint y: 490, distance: 26.2
click at [939, 490] on label "True" at bounding box center [947, 481] width 137 height 45
click at [1052, 474] on label "False" at bounding box center [1110, 481] width 137 height 45
click at [1103, 486] on label "False" at bounding box center [1110, 481] width 137 height 45
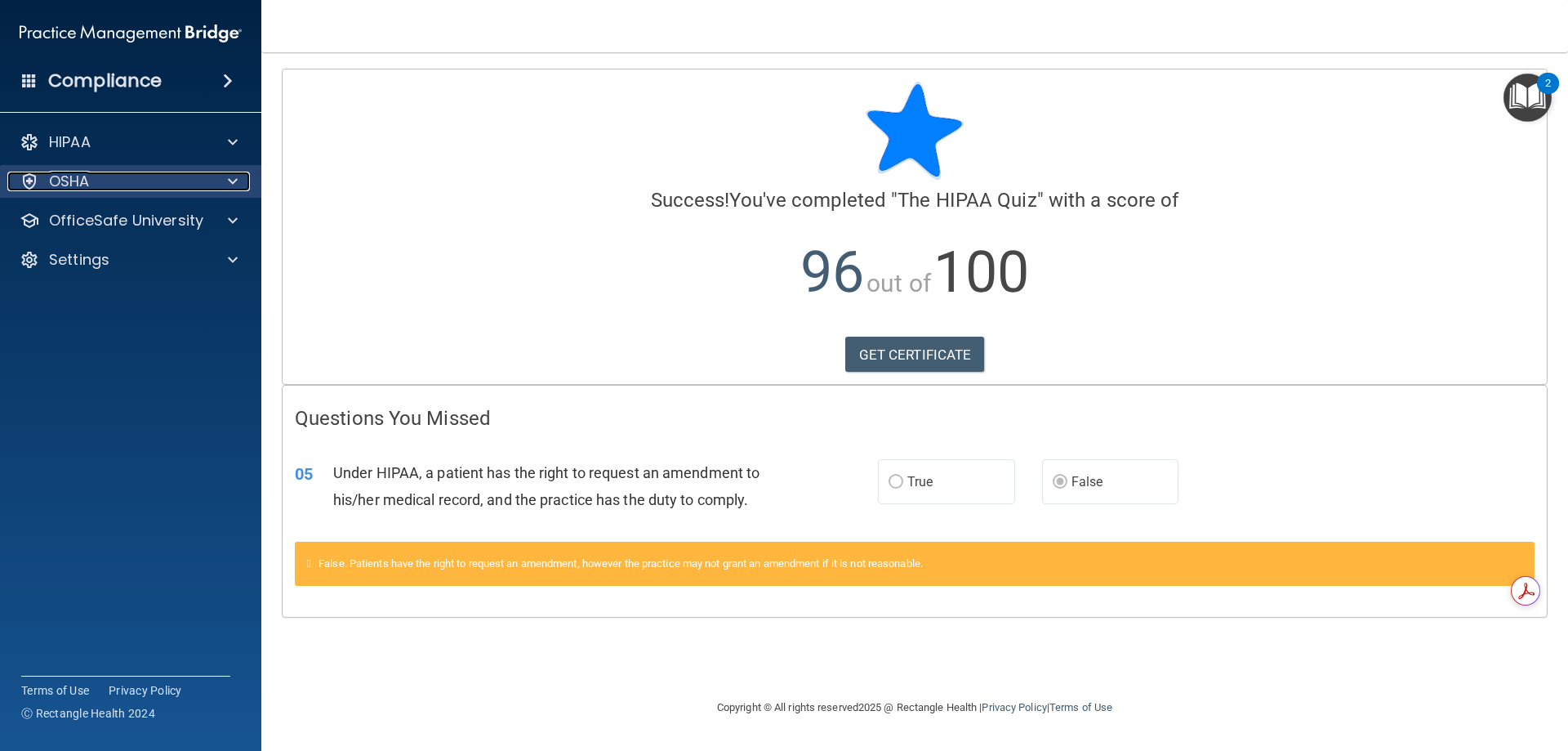
click at [237, 186] on div at bounding box center [230, 181] width 41 height 20
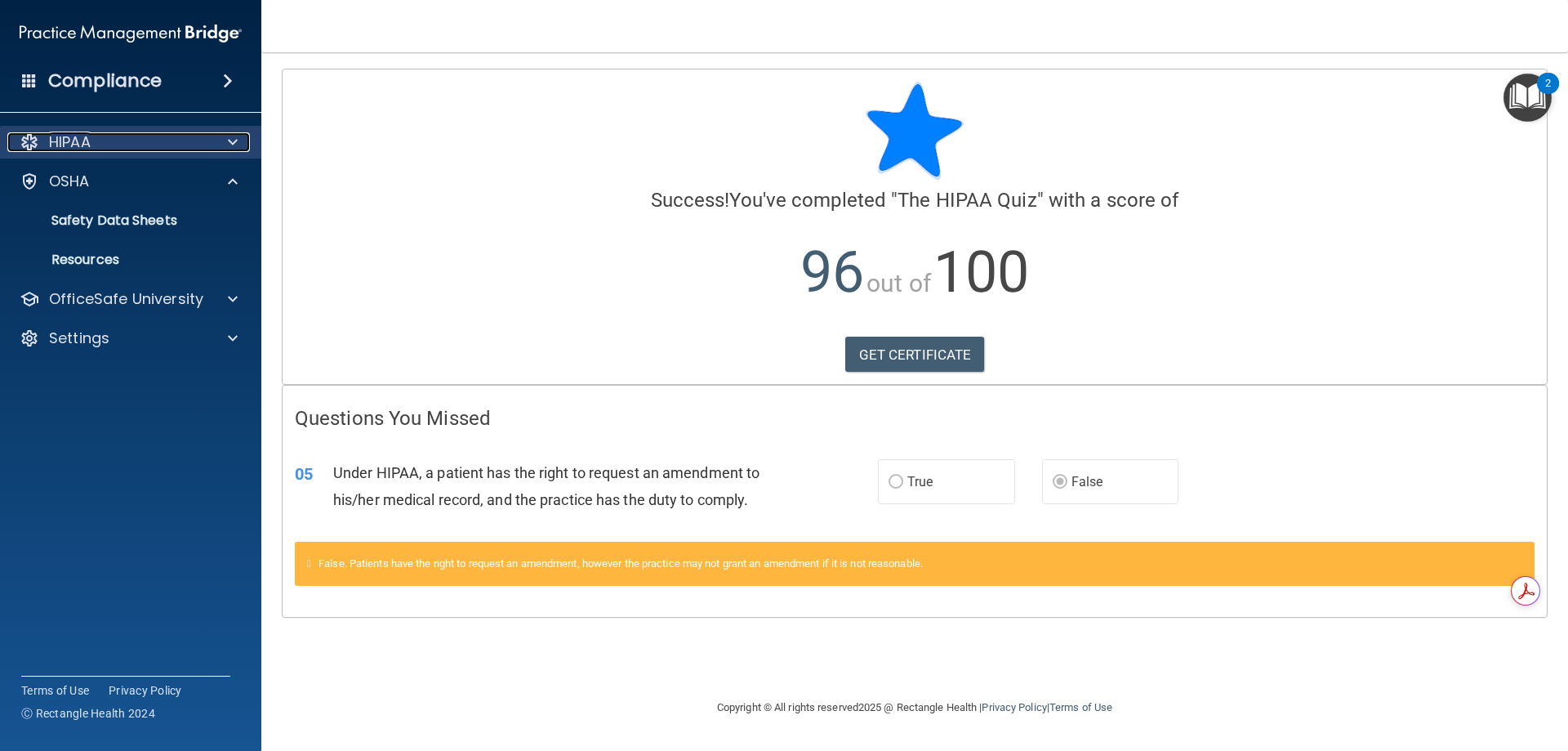
click at [247, 140] on div at bounding box center [230, 142] width 41 height 20
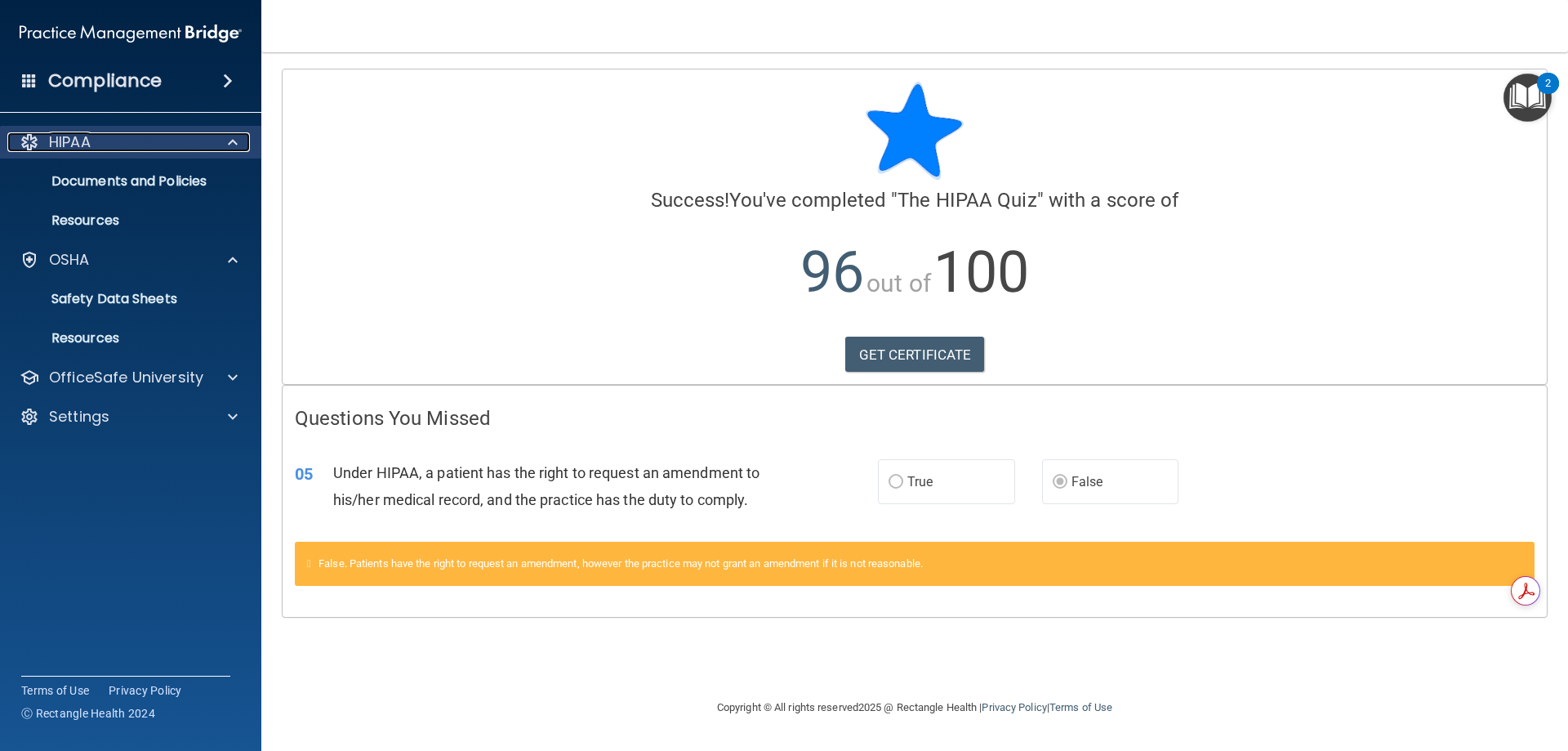
click at [244, 136] on div at bounding box center [230, 142] width 41 height 20
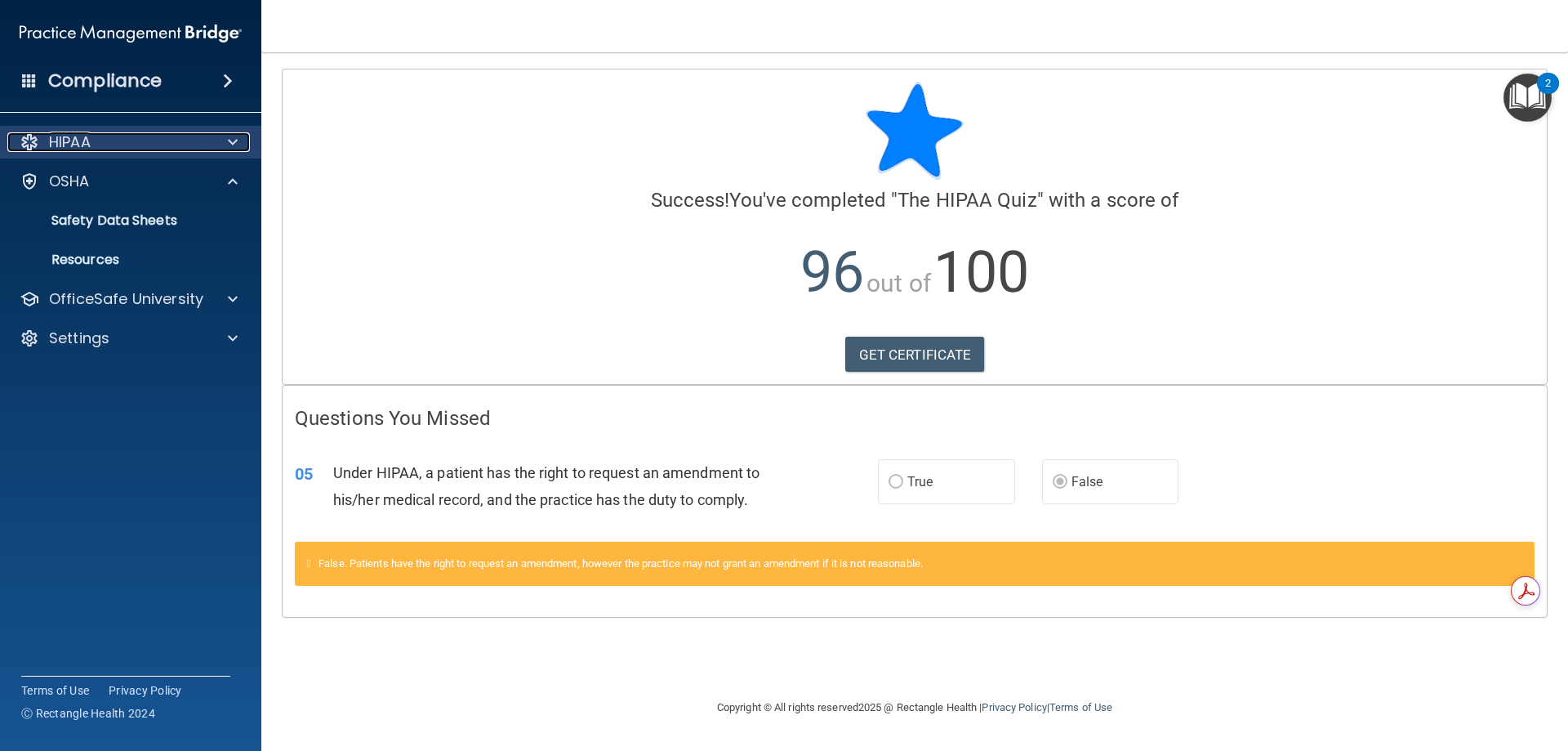
click at [244, 136] on div at bounding box center [230, 142] width 41 height 20
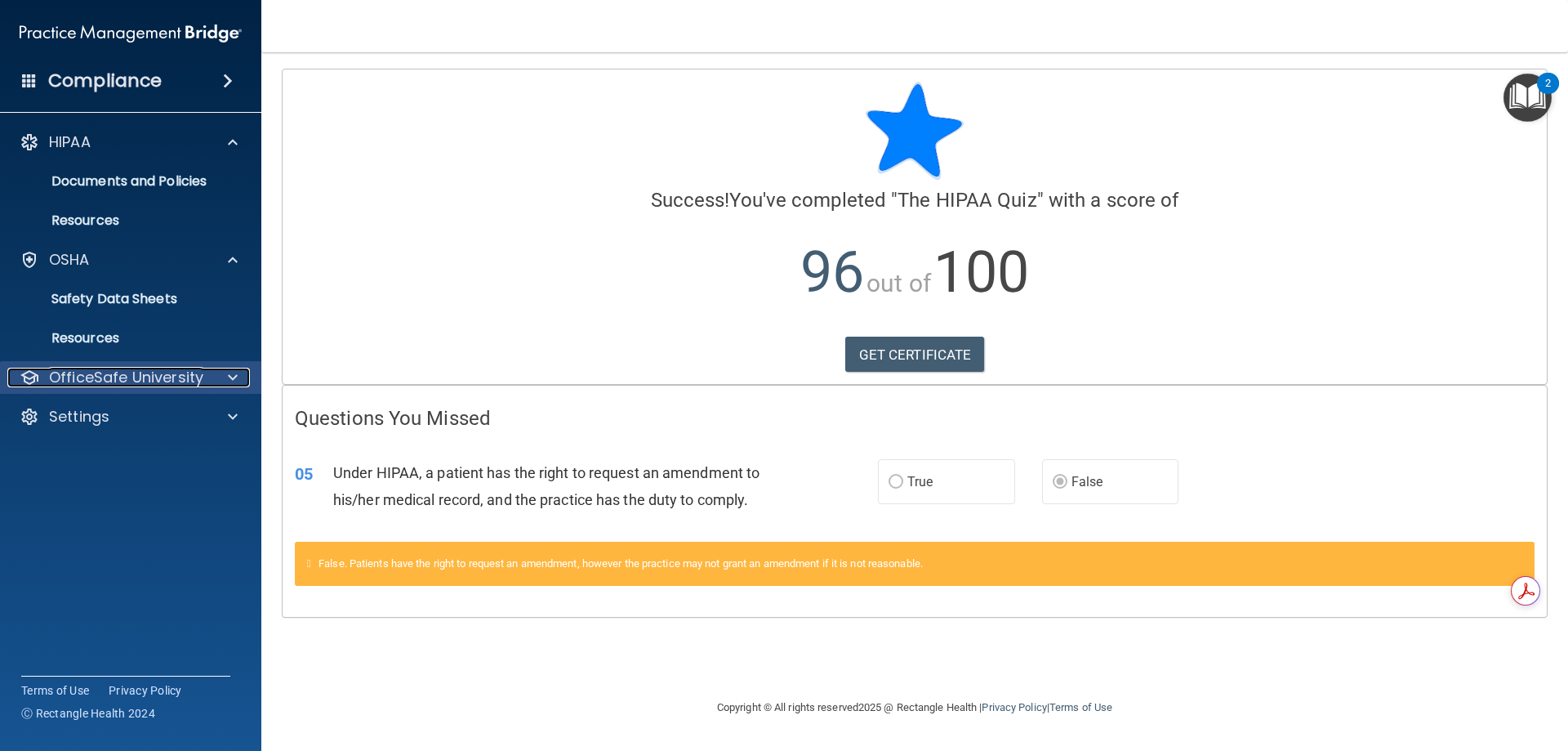
click at [245, 376] on div at bounding box center [230, 377] width 41 height 20
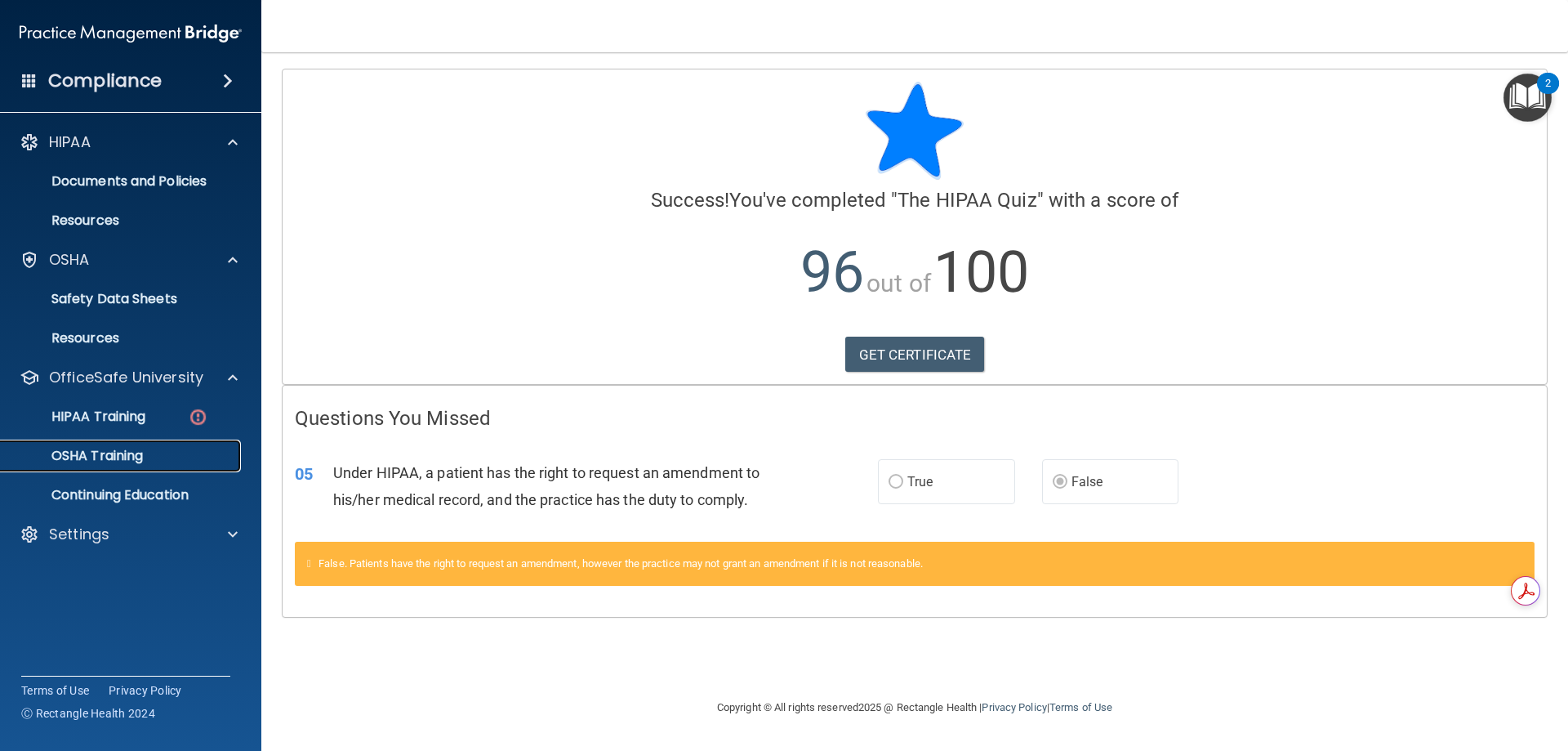
click at [134, 458] on p "OSHA Training" at bounding box center [76, 455] width 133 height 16
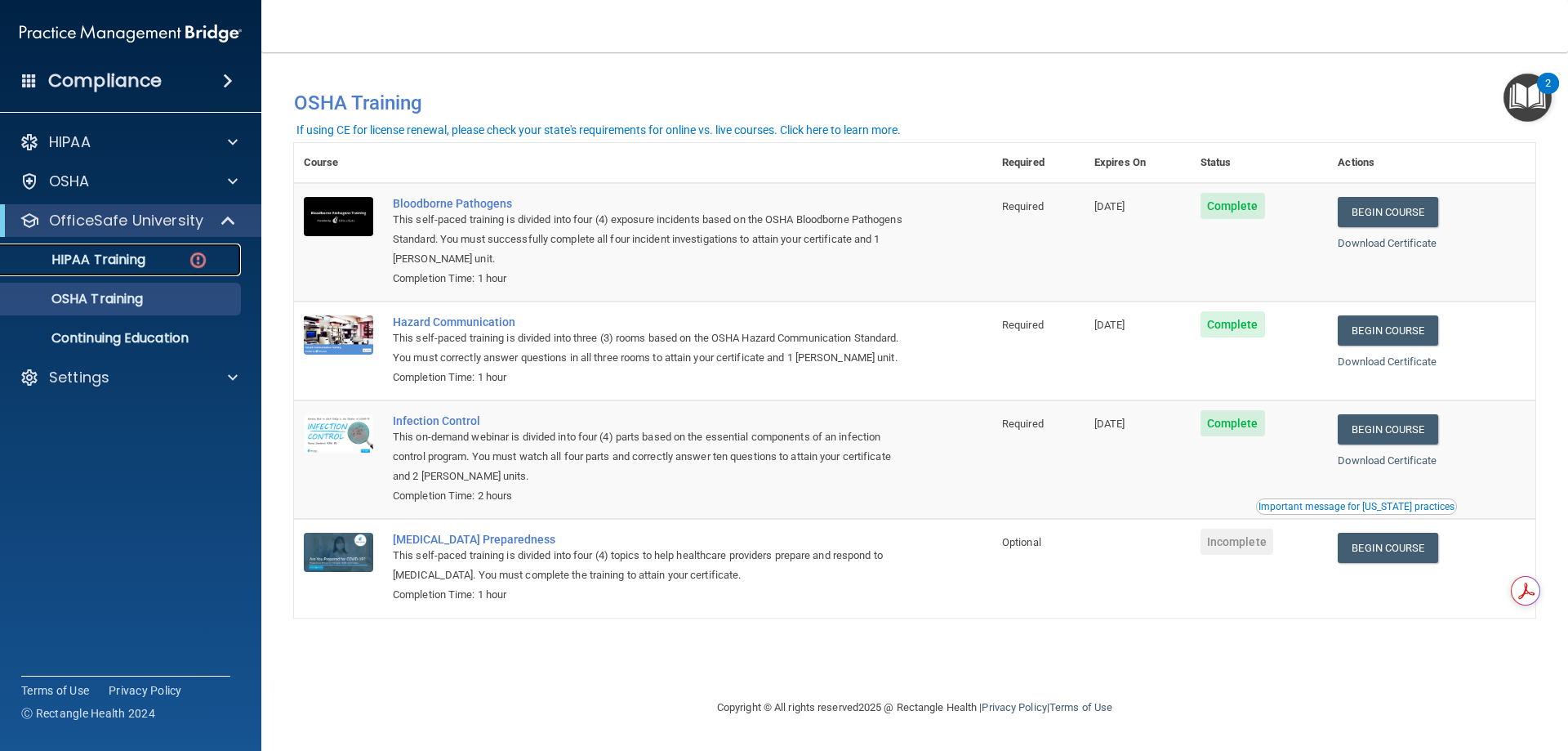
click at [110, 263] on p "HIPAA Training" at bounding box center [77, 259] width 134 height 16
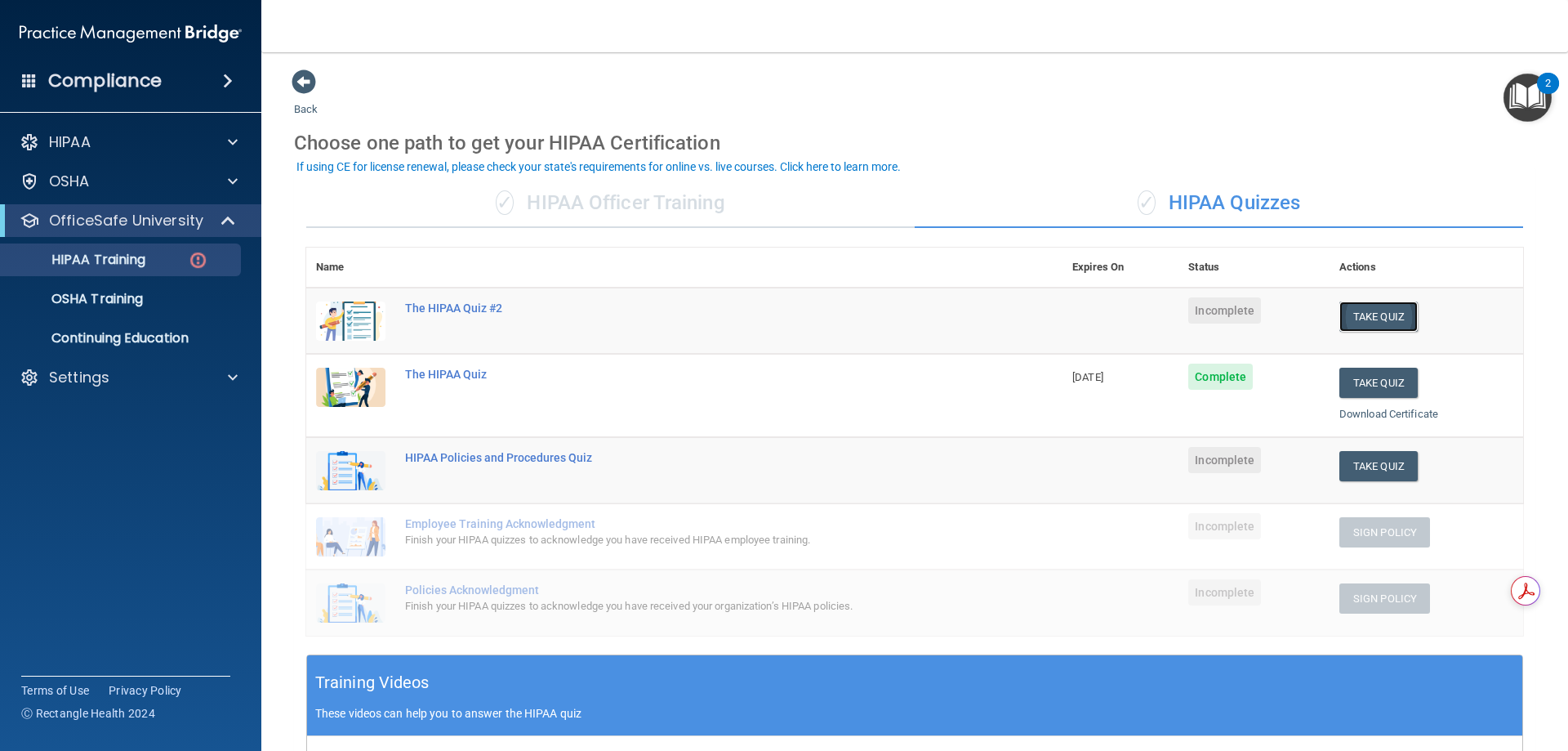
click at [1347, 317] on button "Take Quiz" at bounding box center [1378, 317] width 78 height 30
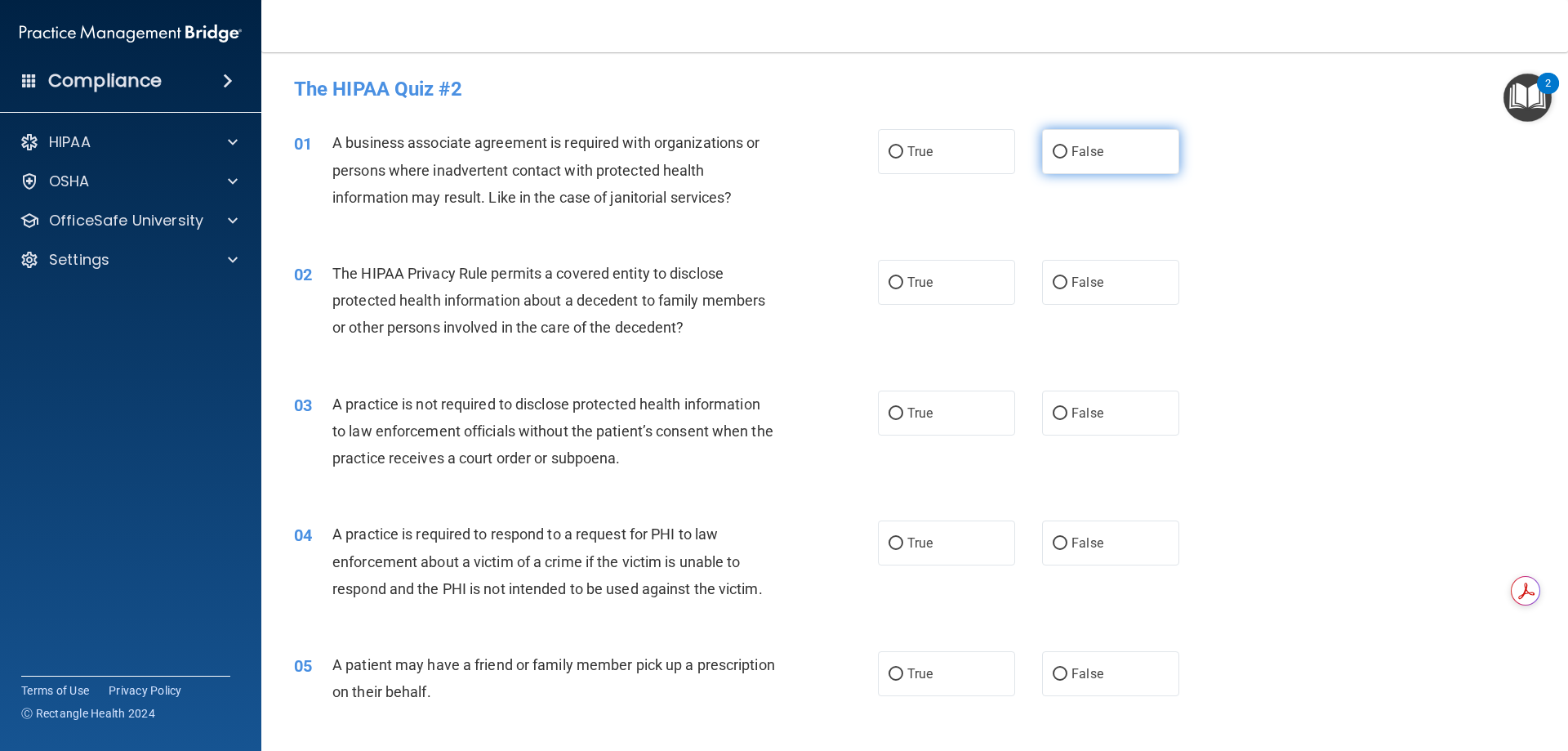
click at [1052, 158] on input "False" at bounding box center [1059, 153] width 15 height 12
radio input "true"
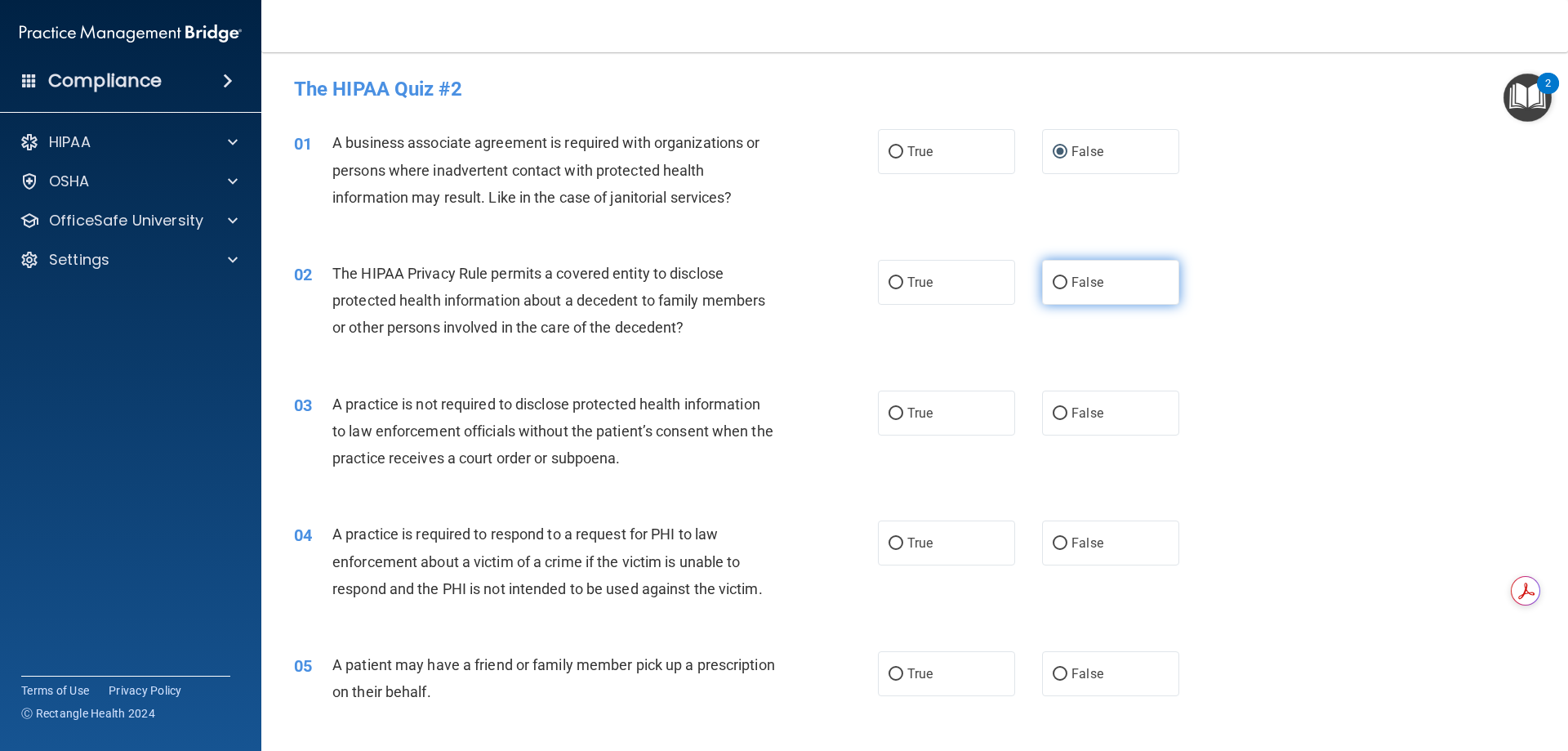
click at [1042, 278] on label "False" at bounding box center [1110, 283] width 137 height 45
click at [1052, 278] on input "False" at bounding box center [1059, 283] width 15 height 12
radio input "true"
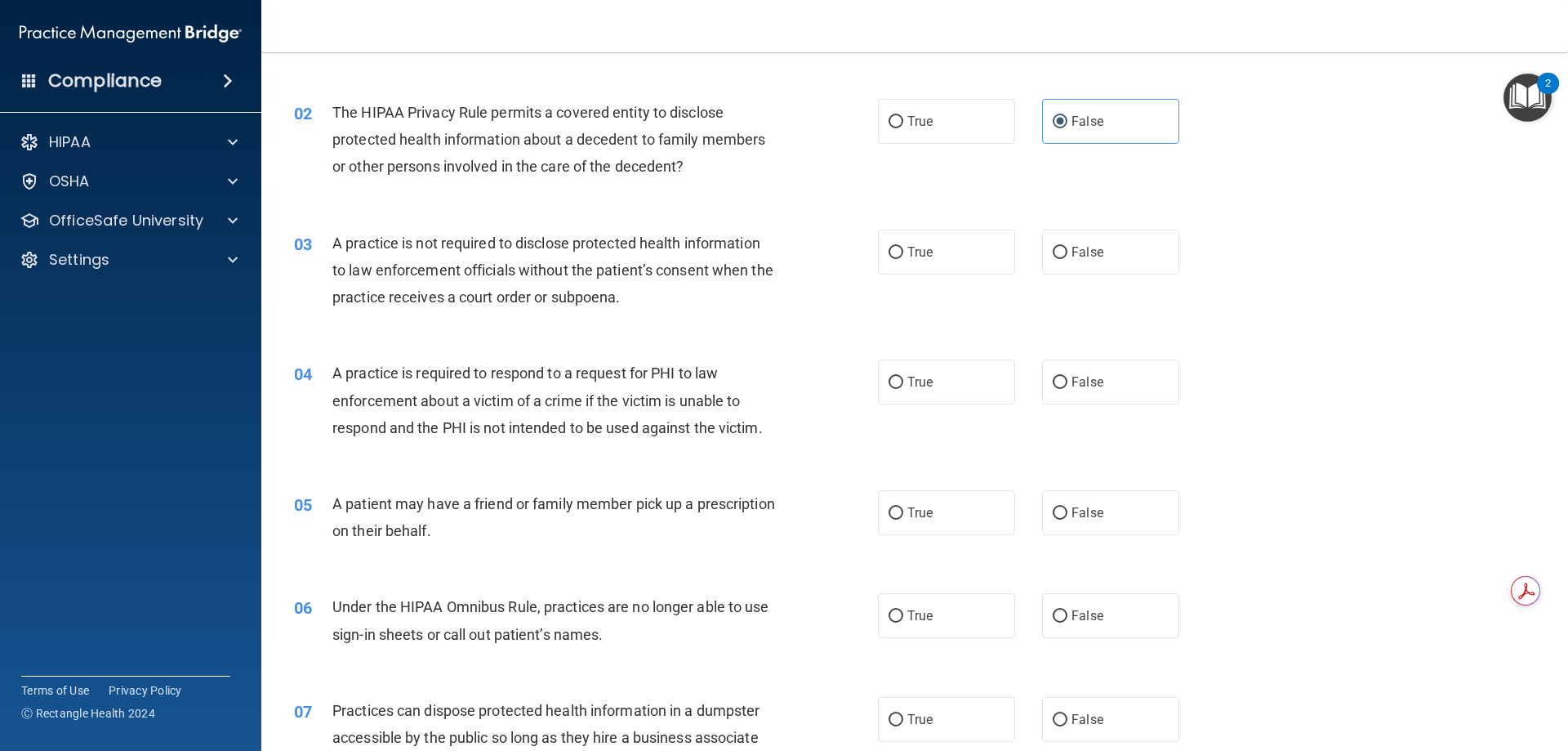
scroll to position [162, 0]
click at [1051, 242] on label "False" at bounding box center [1110, 251] width 137 height 45
click at [1052, 246] on input "False" at bounding box center [1059, 252] width 15 height 12
radio input "true"
click at [909, 399] on label "True" at bounding box center [947, 382] width 137 height 45
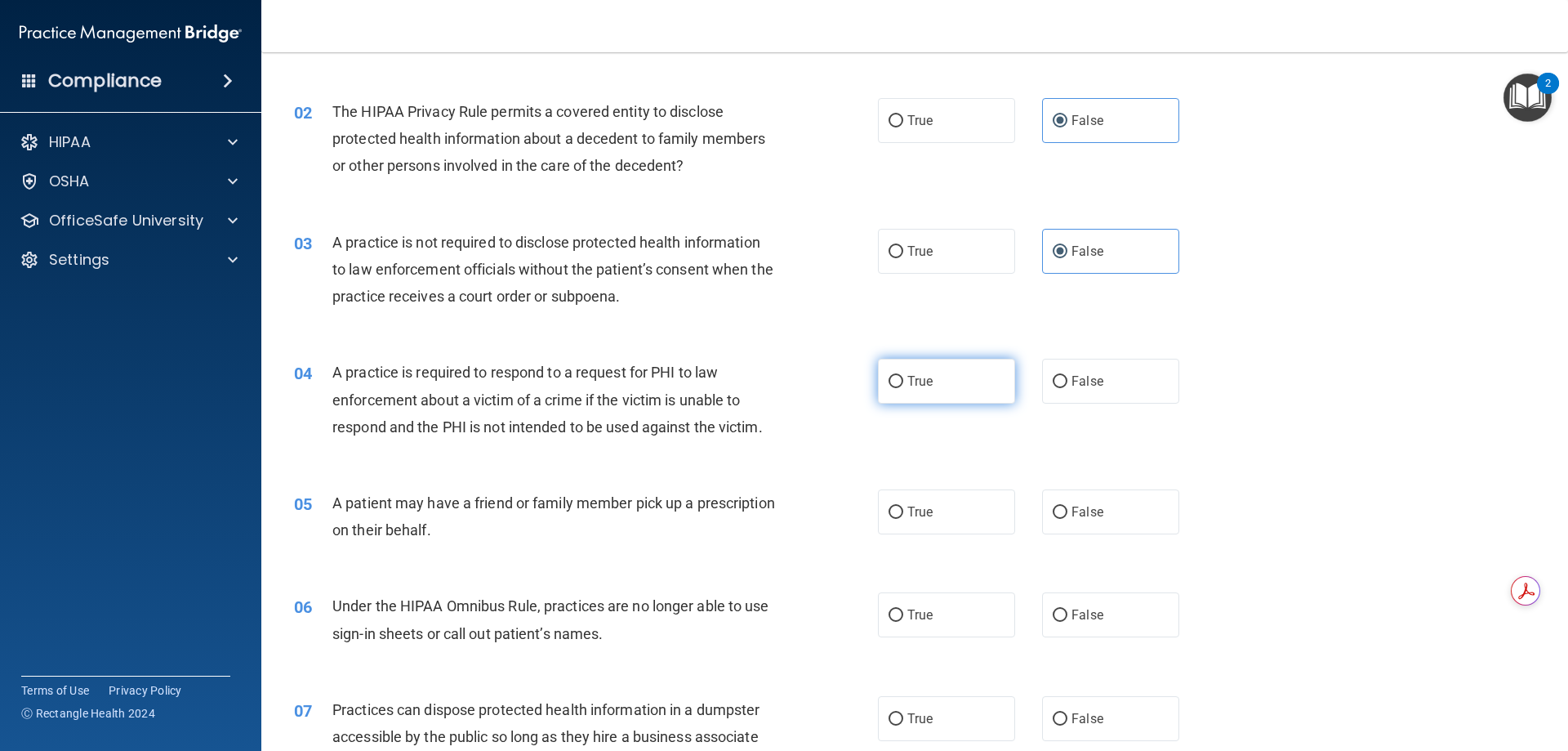
click at [903, 389] on input "True" at bounding box center [895, 382] width 15 height 12
radio input "true"
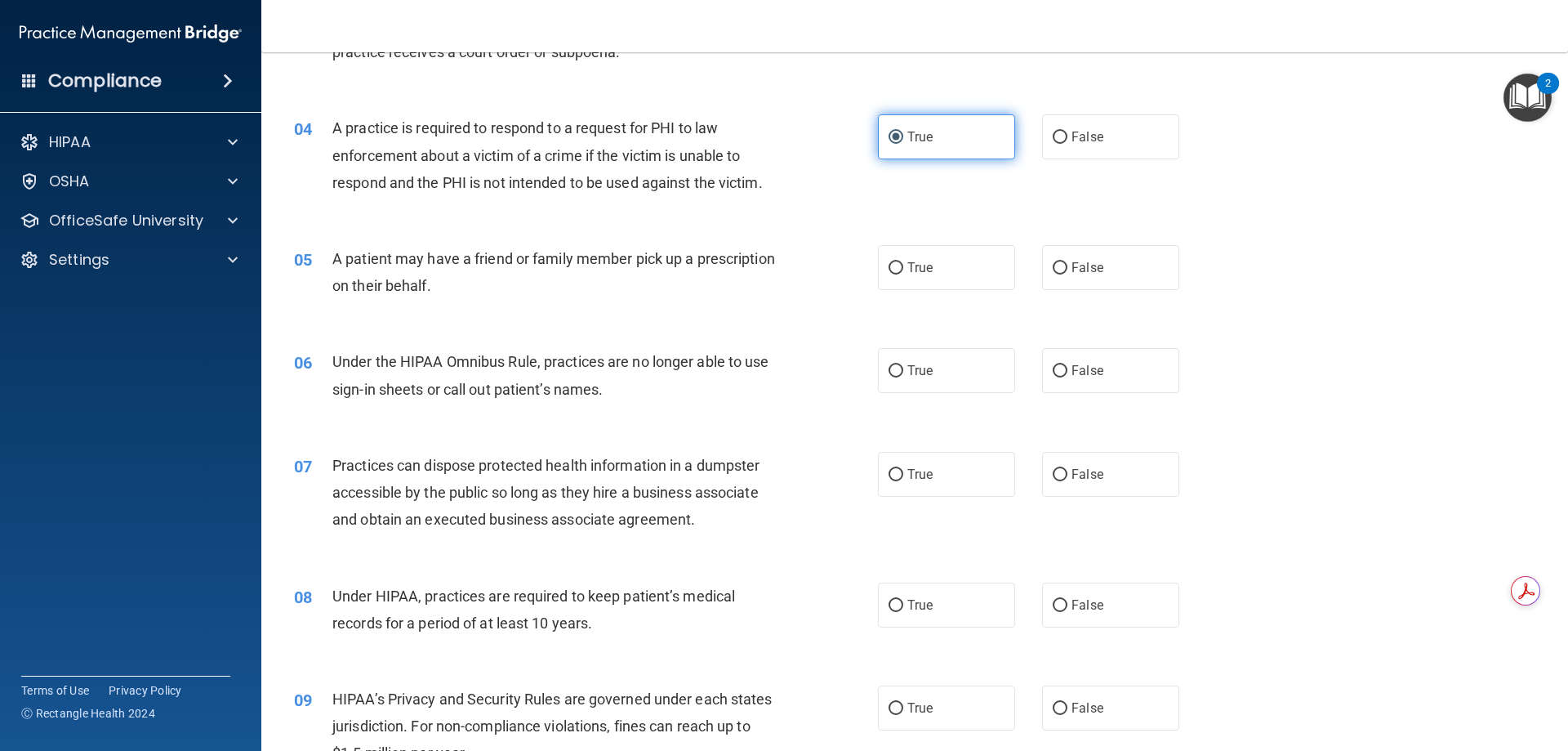
scroll to position [407, 0]
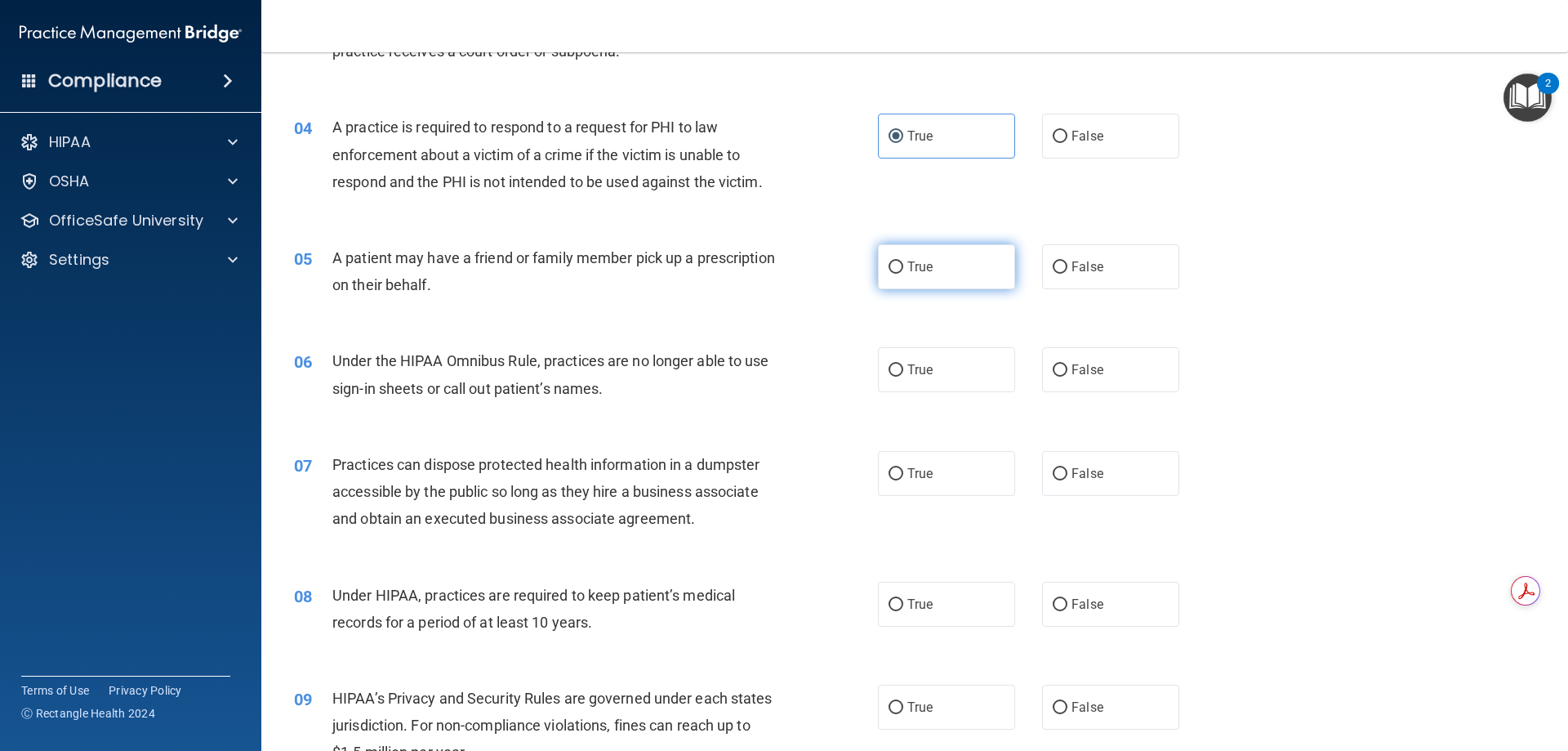
click at [911, 262] on span "True" at bounding box center [920, 267] width 25 height 16
click at [903, 262] on input "True" at bounding box center [895, 267] width 15 height 12
radio input "true"
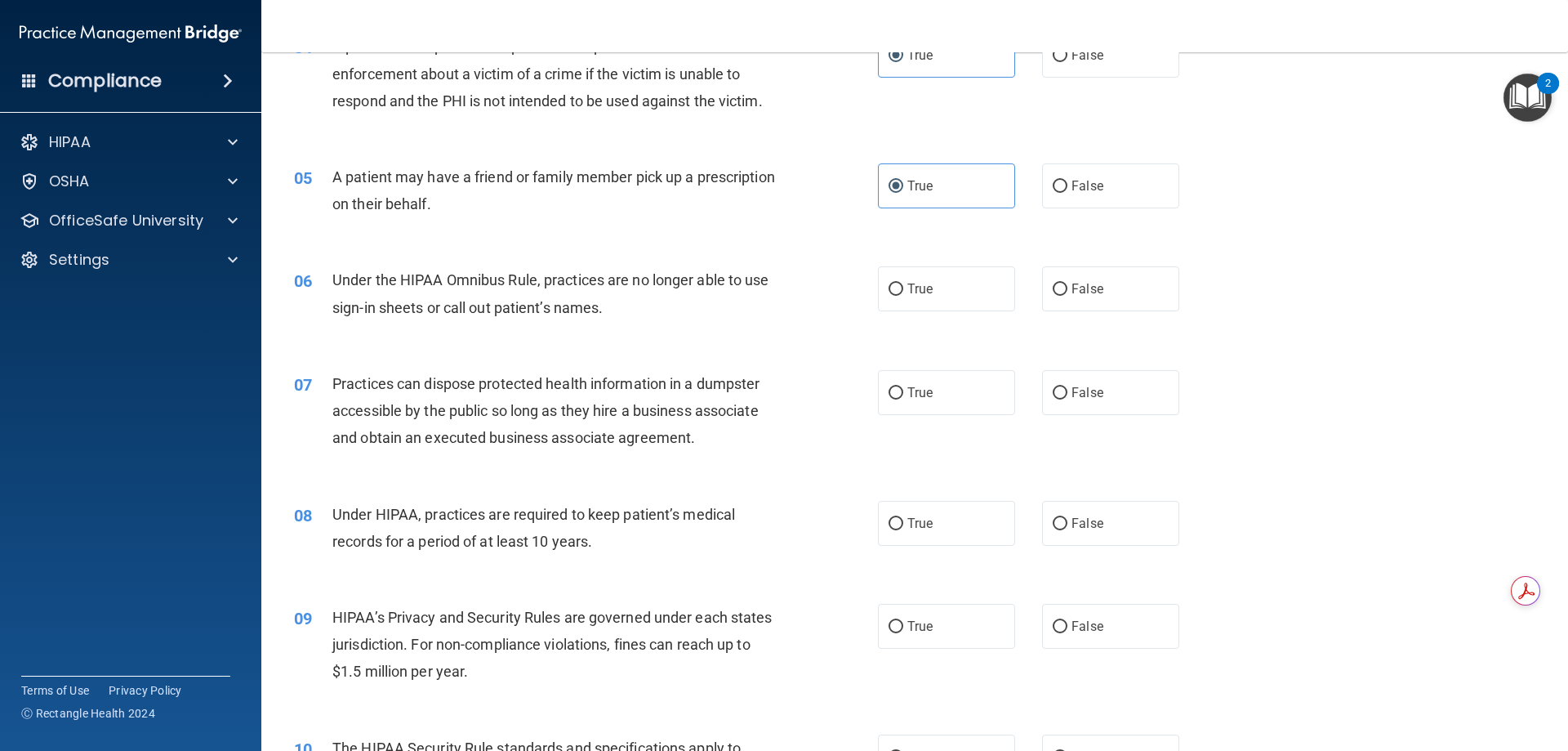
scroll to position [488, 0]
click at [986, 294] on label "True" at bounding box center [947, 288] width 137 height 45
click at [903, 294] on input "True" at bounding box center [895, 289] width 15 height 12
radio input "true"
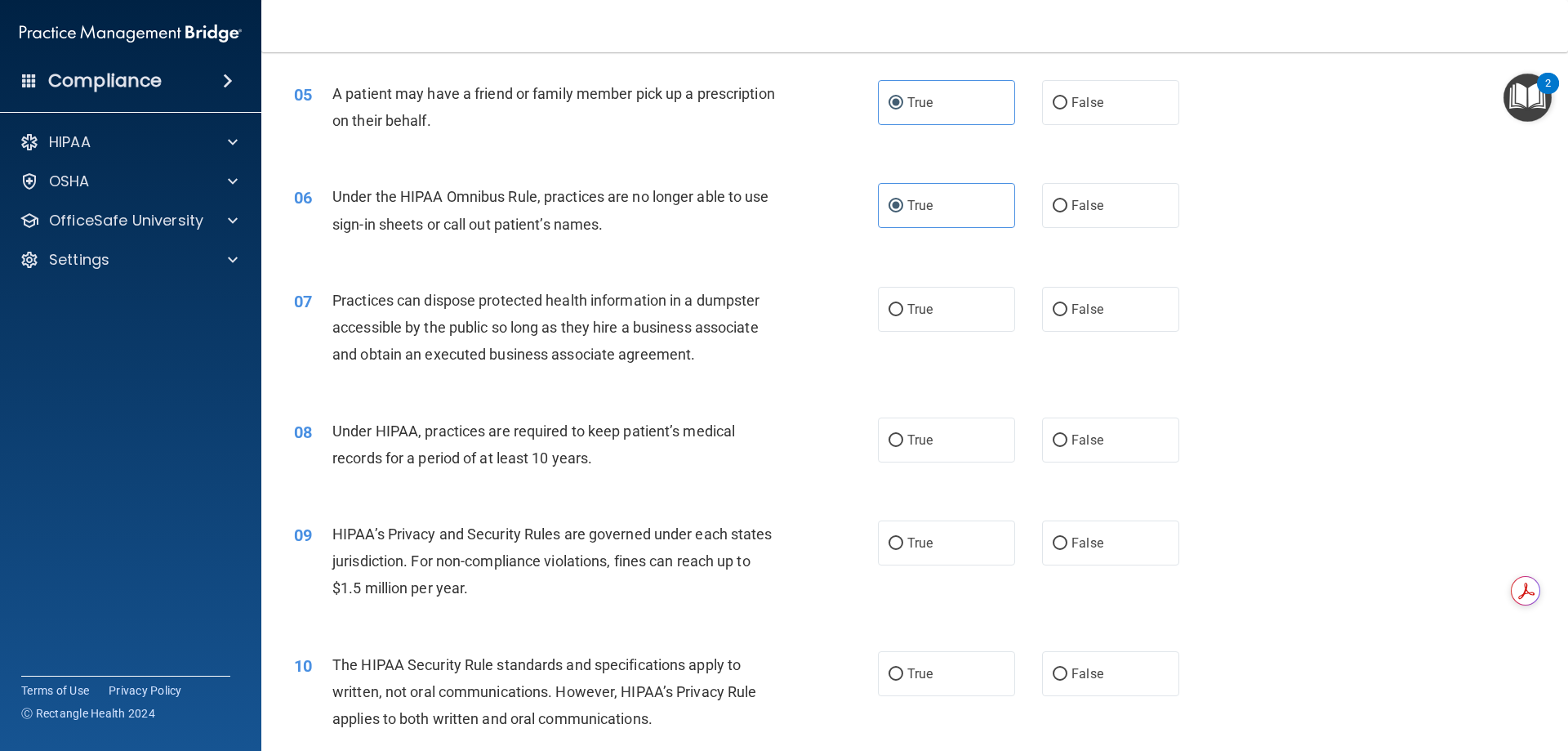
scroll to position [571, 0]
click at [1054, 304] on input "False" at bounding box center [1059, 310] width 15 height 12
radio input "true"
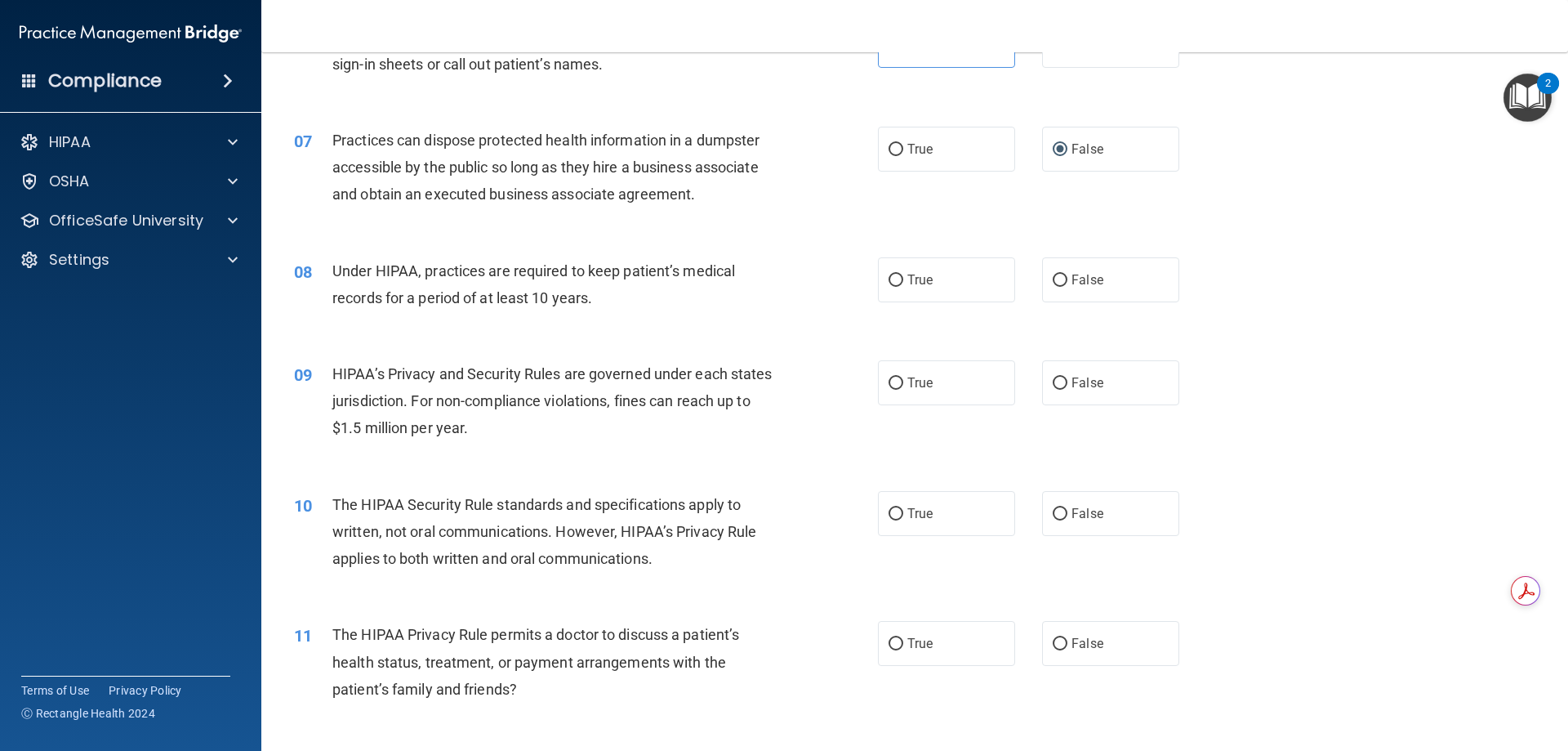
scroll to position [732, 0]
click at [906, 291] on label "True" at bounding box center [947, 279] width 137 height 45
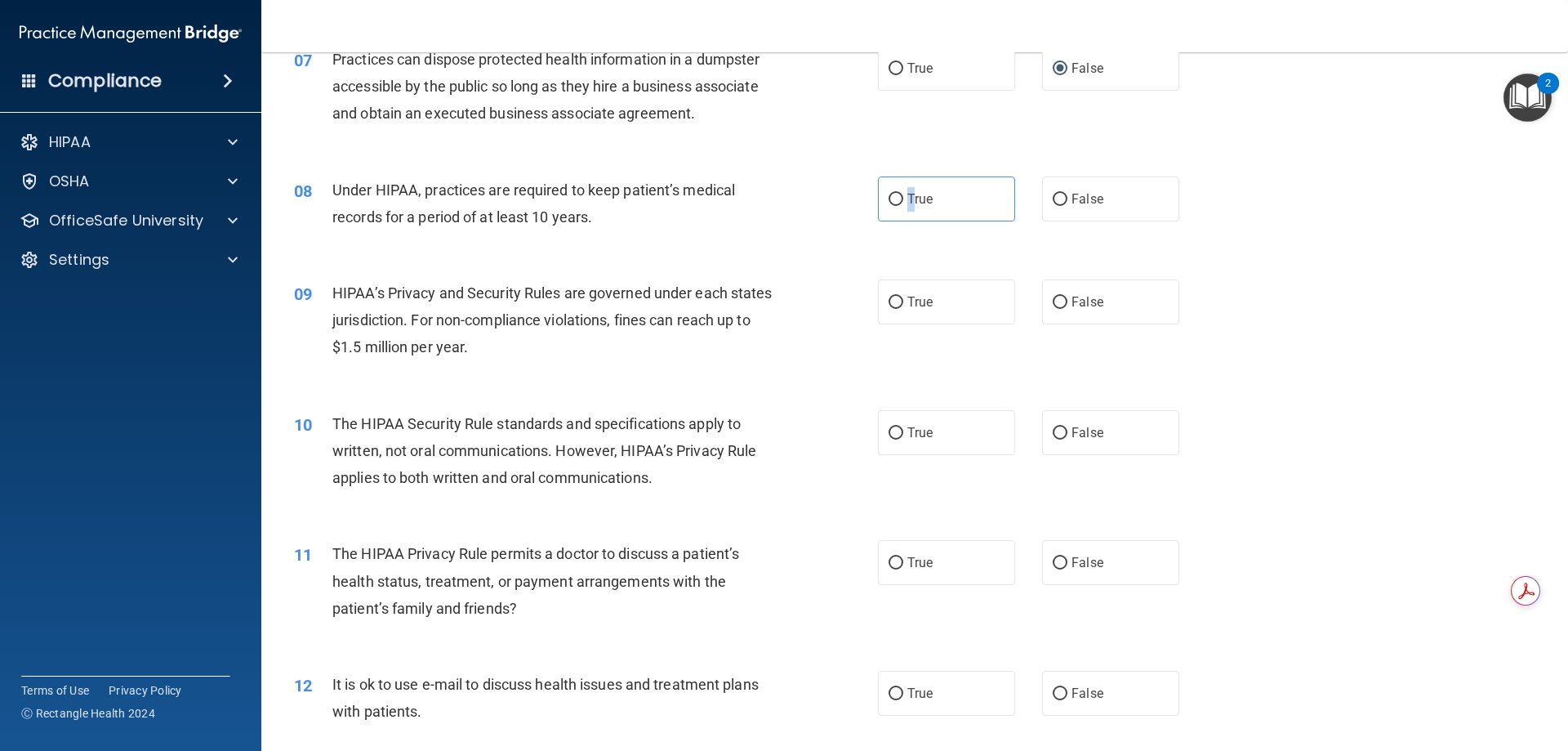
scroll to position [813, 0]
click at [885, 184] on label "True" at bounding box center [947, 199] width 137 height 45
click at [888, 193] on input "True" at bounding box center [895, 199] width 15 height 12
radio input "true"
click at [857, 232] on div "08 Under HIPAA, practices are required to keep patient’s medical records for a …" at bounding box center [586, 207] width 633 height 62
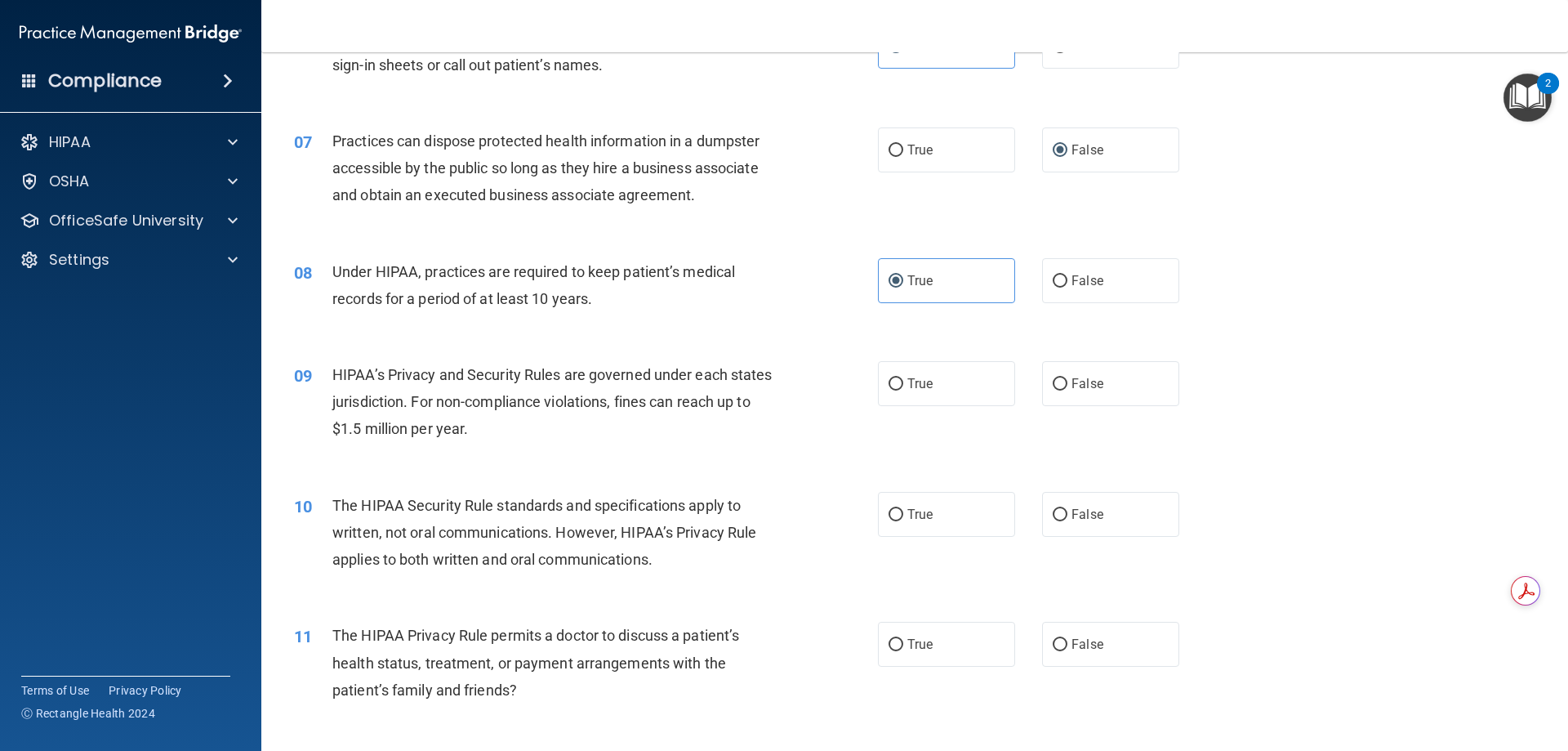
scroll to position [731, 0]
click at [888, 377] on input "True" at bounding box center [895, 383] width 15 height 12
radio input "true"
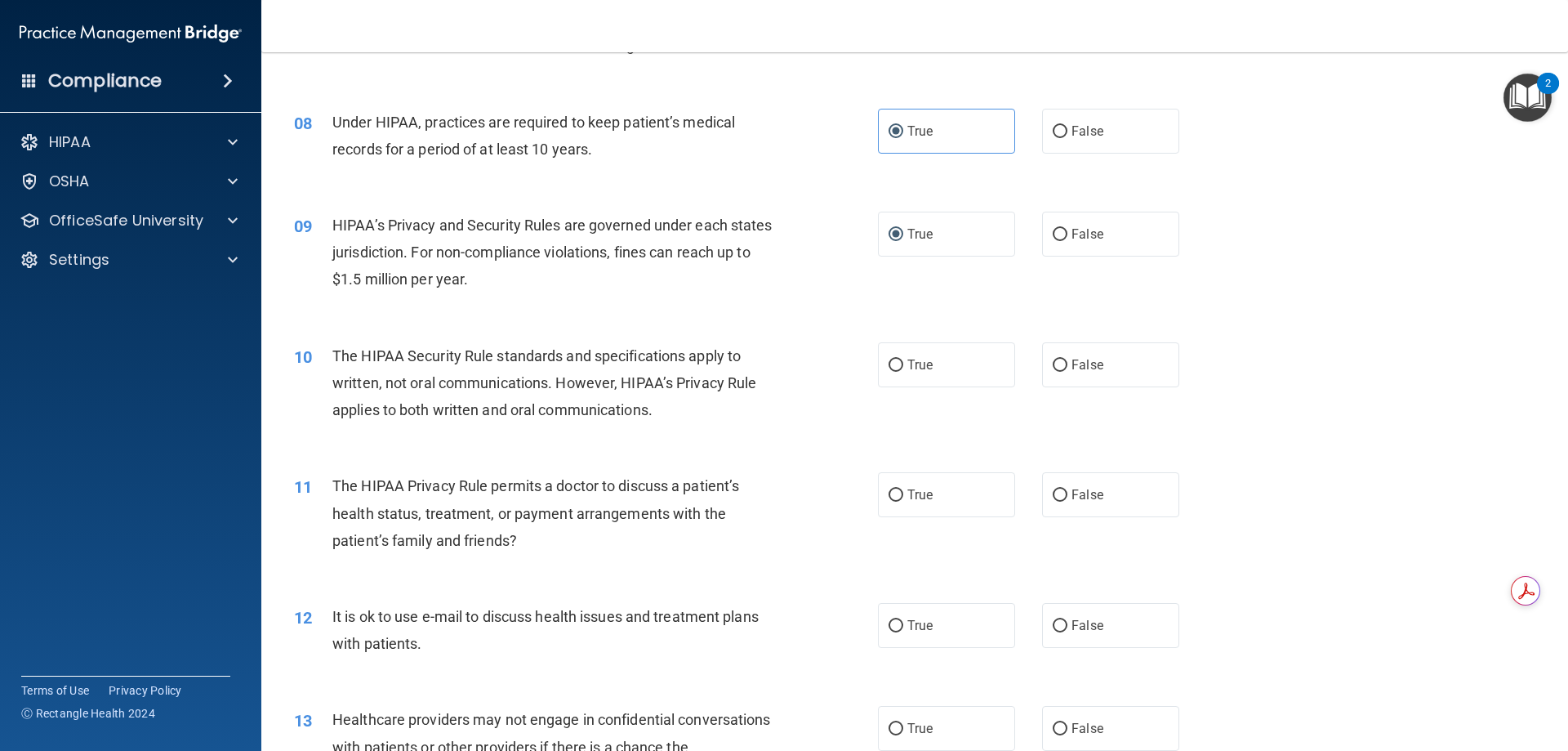
scroll to position [881, 0]
click at [895, 501] on label "True" at bounding box center [947, 494] width 137 height 45
click at [895, 501] on input "True" at bounding box center [895, 494] width 15 height 12
radio input "true"
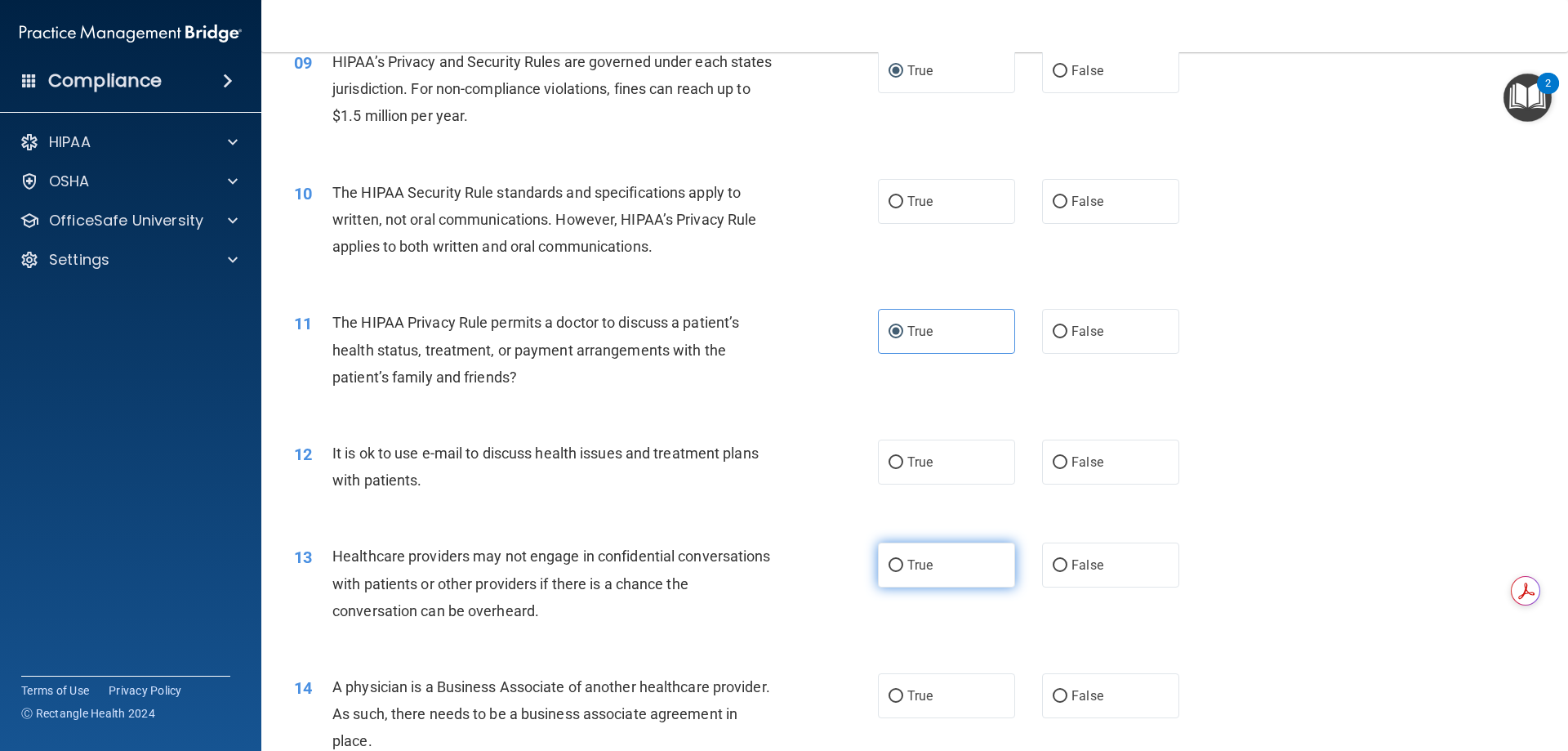
scroll to position [1044, 0]
click at [1032, 330] on div "True False" at bounding box center [1043, 330] width 329 height 45
click at [1042, 330] on label "False" at bounding box center [1110, 330] width 137 height 45
click at [1052, 330] on input "False" at bounding box center [1059, 331] width 15 height 12
radio input "true"
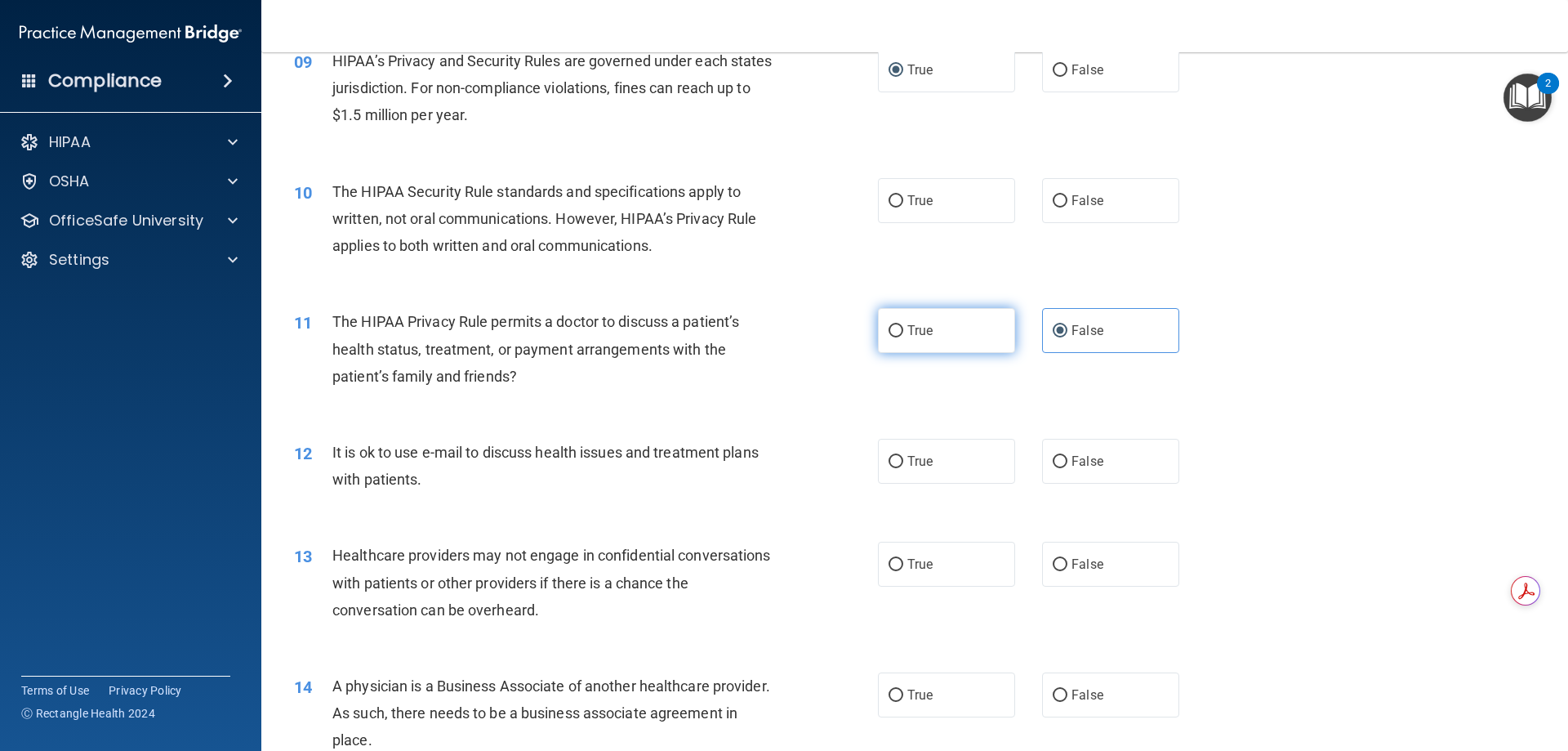
click at [938, 342] on label "True" at bounding box center [947, 330] width 137 height 45
click at [903, 337] on input "True" at bounding box center [895, 331] width 15 height 12
radio input "true"
radio input "false"
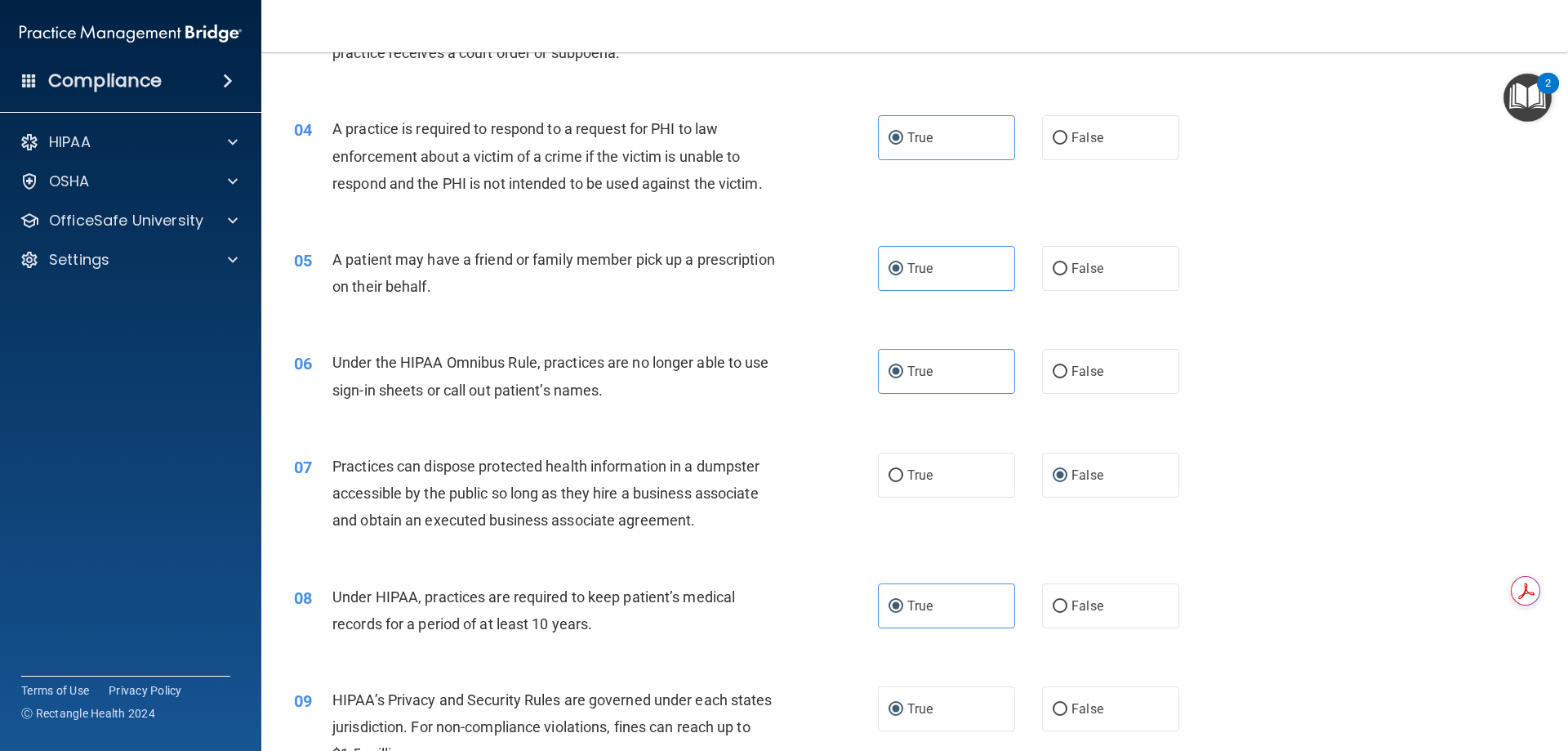
scroll to position [406, 0]
click at [1087, 153] on label "False" at bounding box center [1110, 137] width 137 height 45
click at [1067, 144] on input "False" at bounding box center [1059, 138] width 15 height 12
radio input "true"
radio input "false"
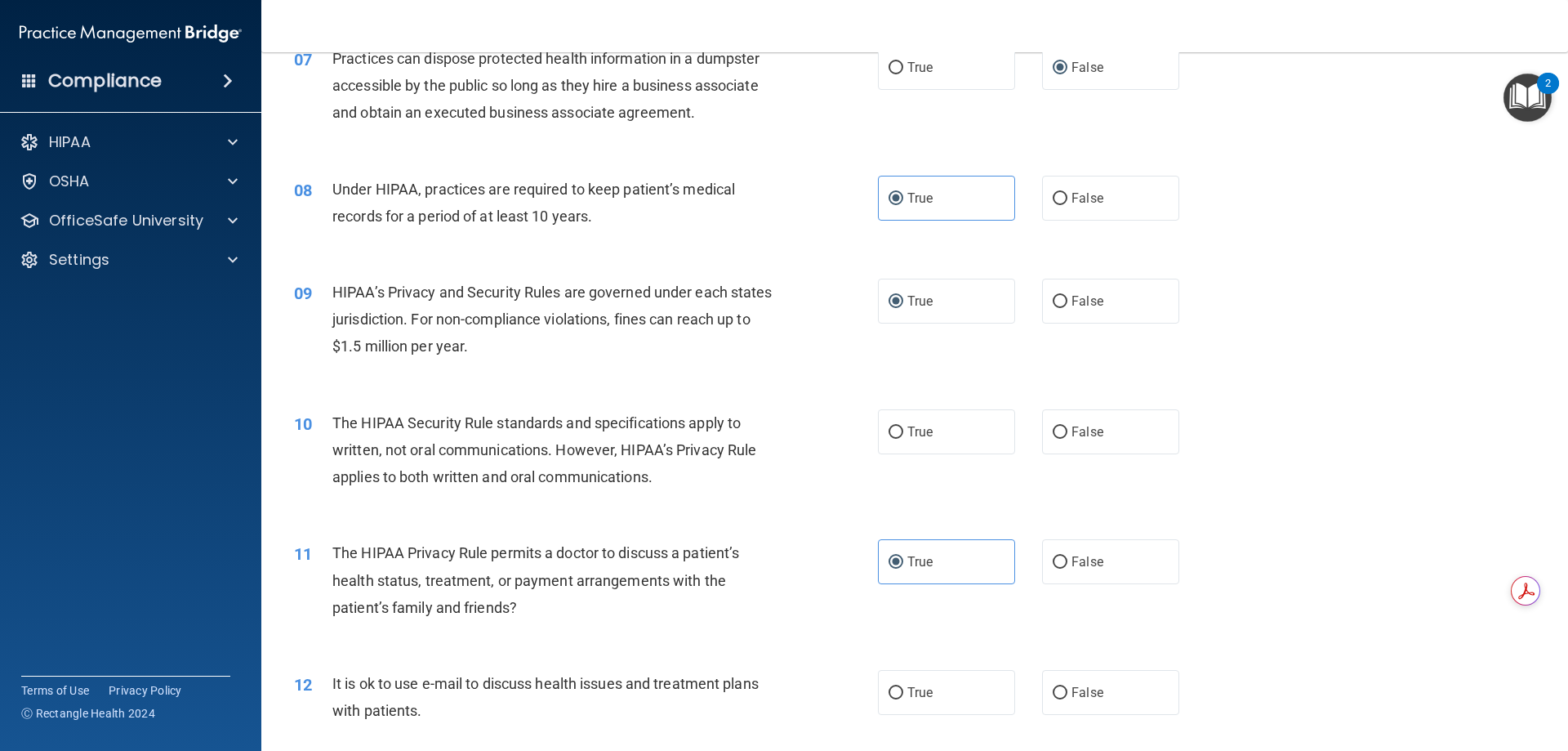
scroll to position [813, 0]
click at [1076, 218] on label "False" at bounding box center [1110, 198] width 137 height 45
click at [1067, 205] on input "False" at bounding box center [1059, 198] width 15 height 12
radio input "true"
radio input "false"
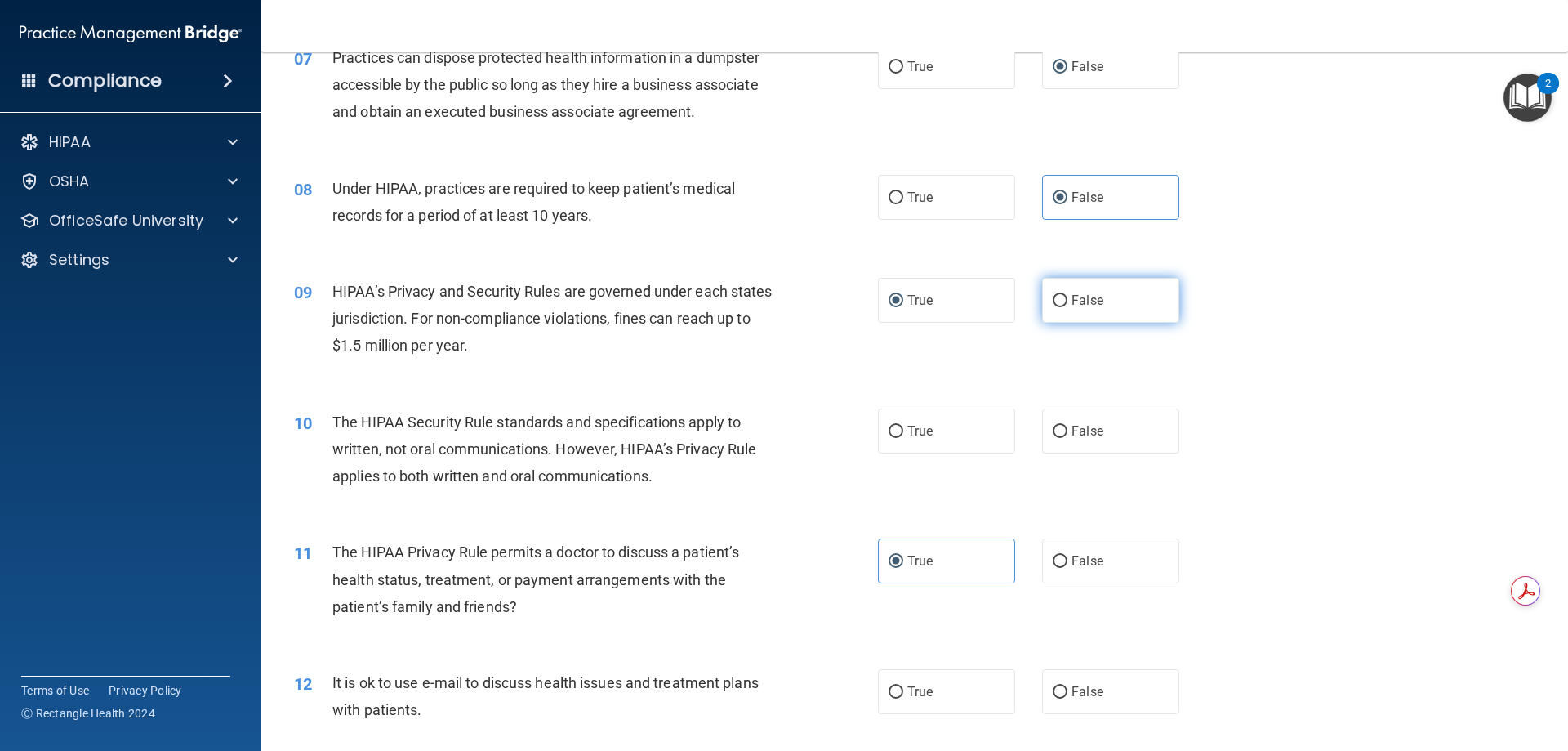
click at [1096, 301] on label "False" at bounding box center [1110, 300] width 137 height 45
click at [1067, 301] on input "False" at bounding box center [1059, 301] width 15 height 12
radio input "true"
radio input "false"
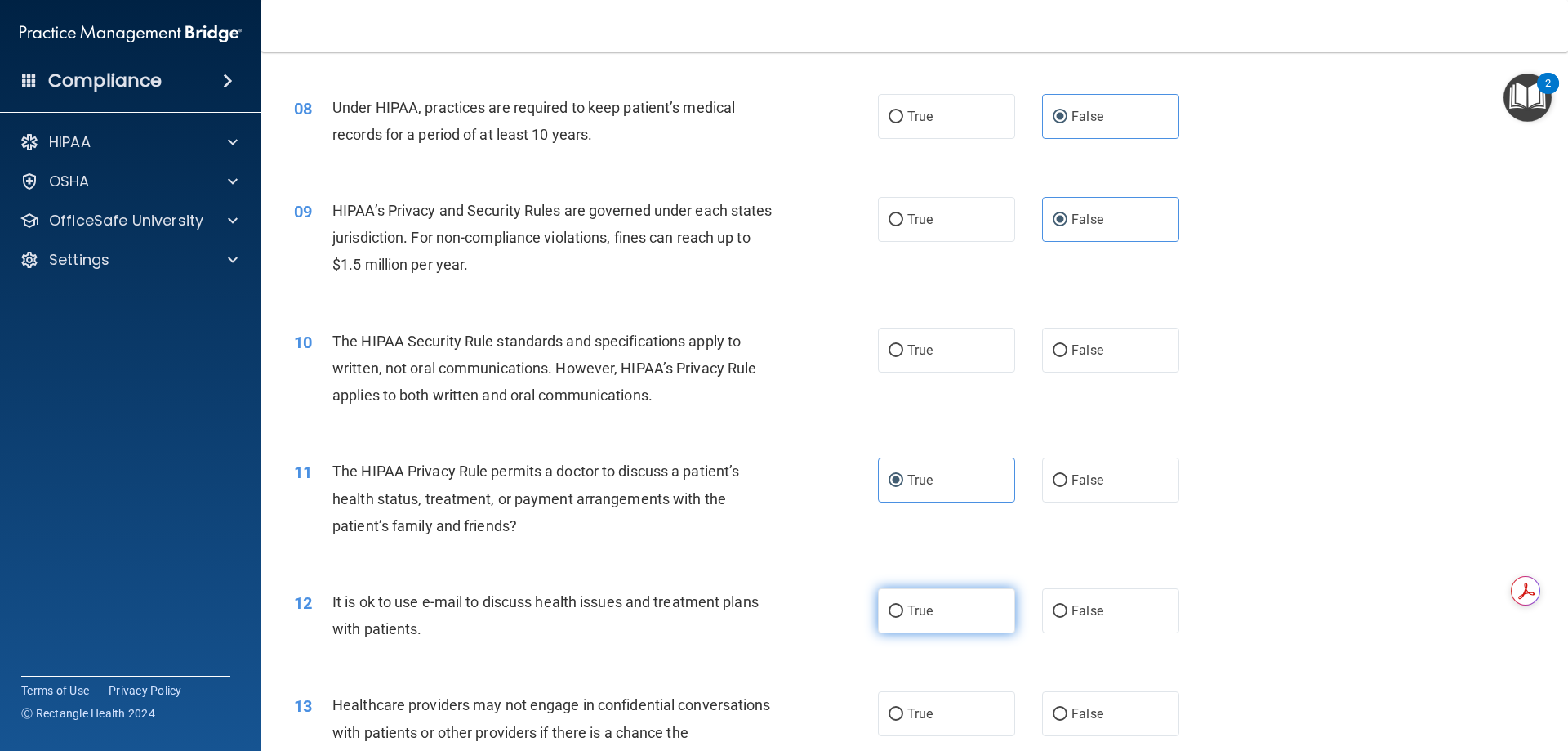
scroll to position [896, 0]
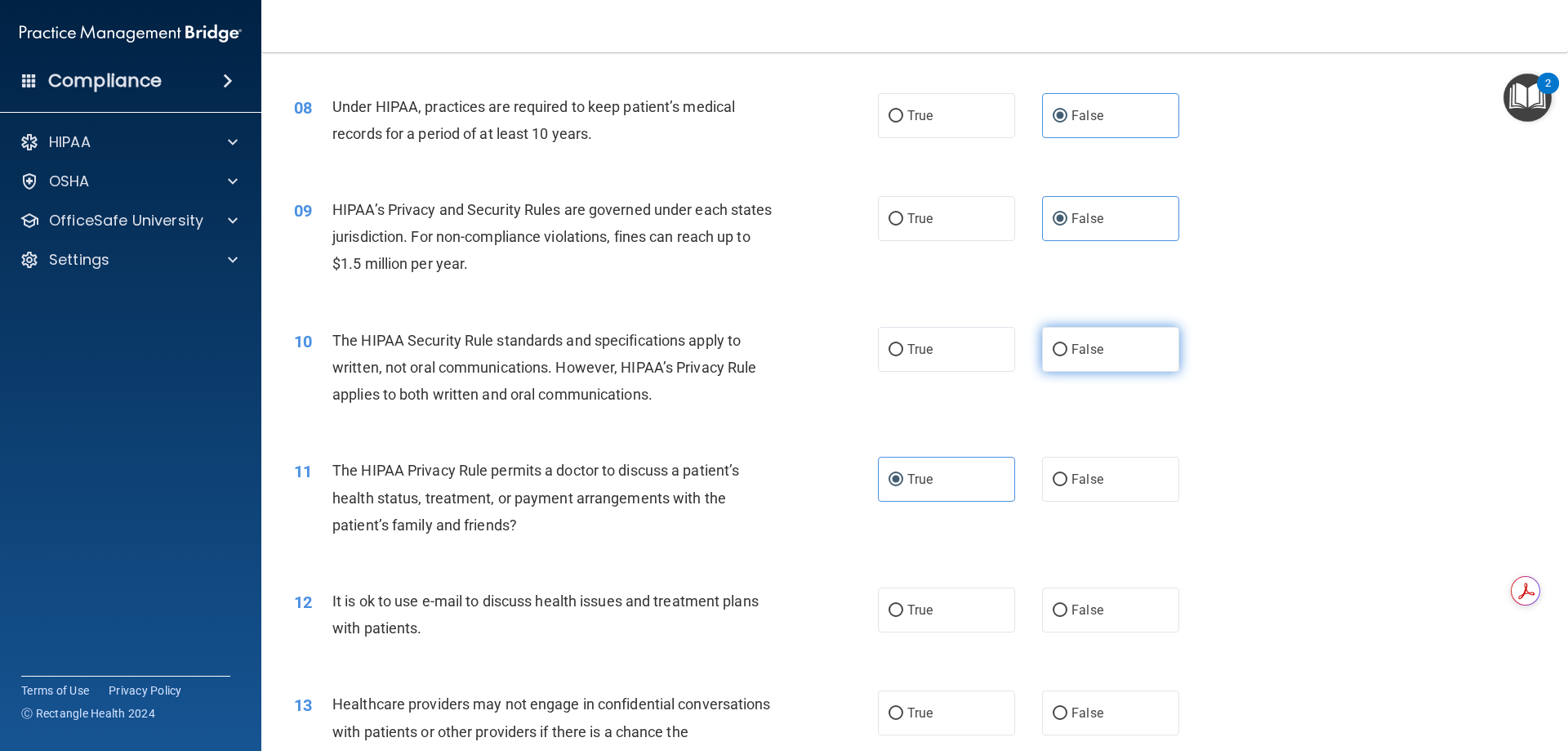
click at [1068, 369] on label "False" at bounding box center [1110, 349] width 137 height 45
click at [1067, 356] on input "False" at bounding box center [1059, 350] width 15 height 12
radio input "true"
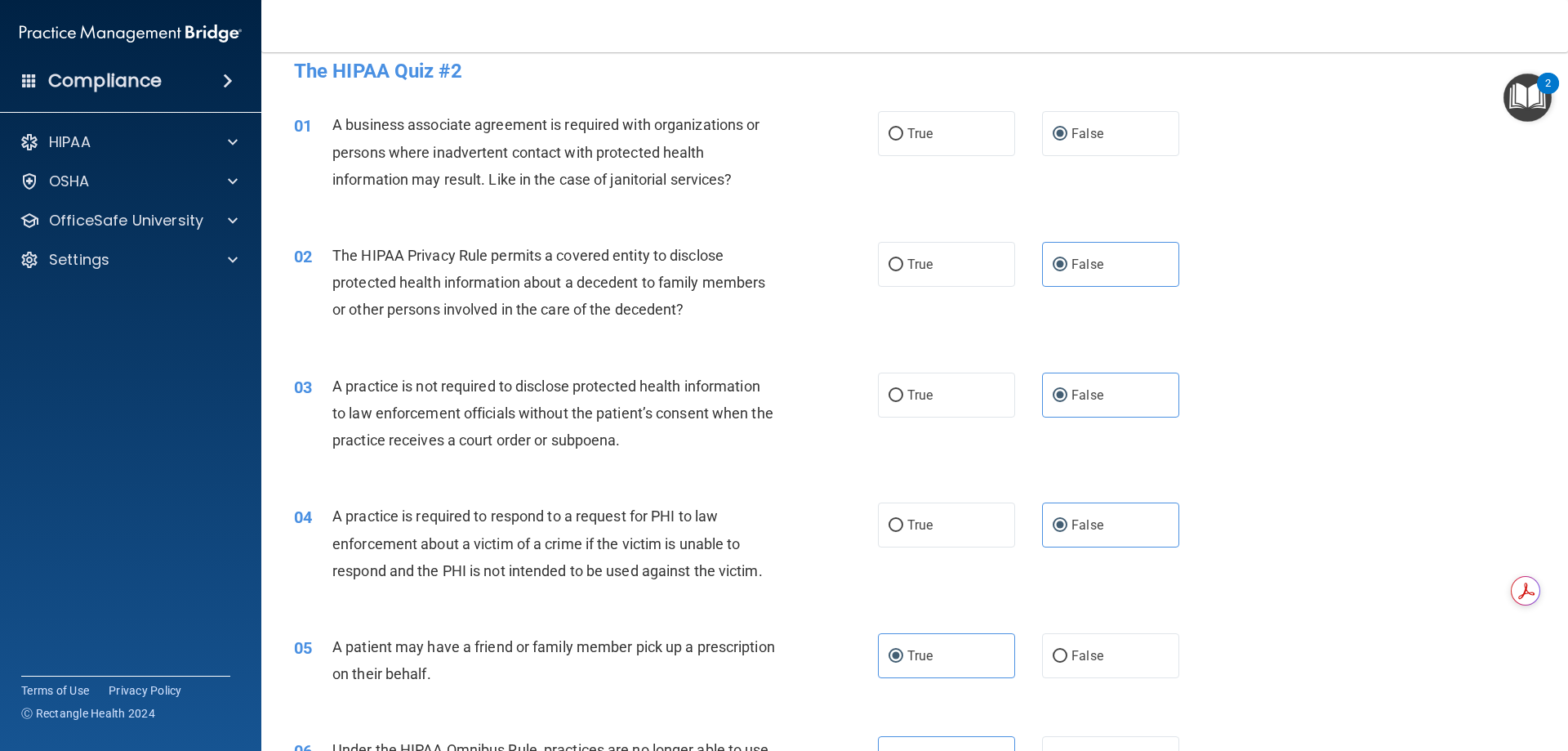
scroll to position [0, 0]
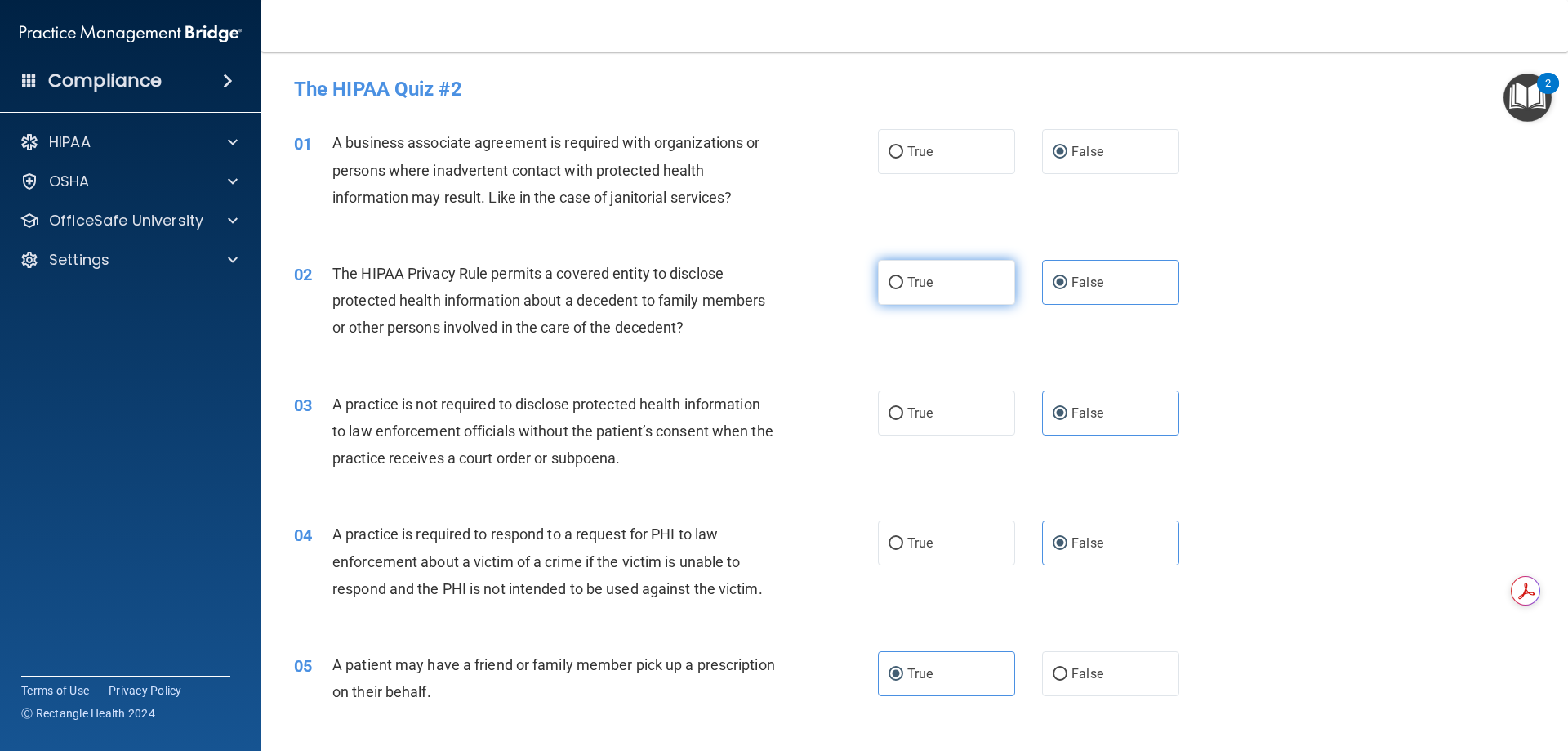
click at [944, 278] on label "True" at bounding box center [947, 283] width 137 height 45
click at [903, 278] on input "True" at bounding box center [895, 283] width 15 height 12
radio input "true"
radio input "false"
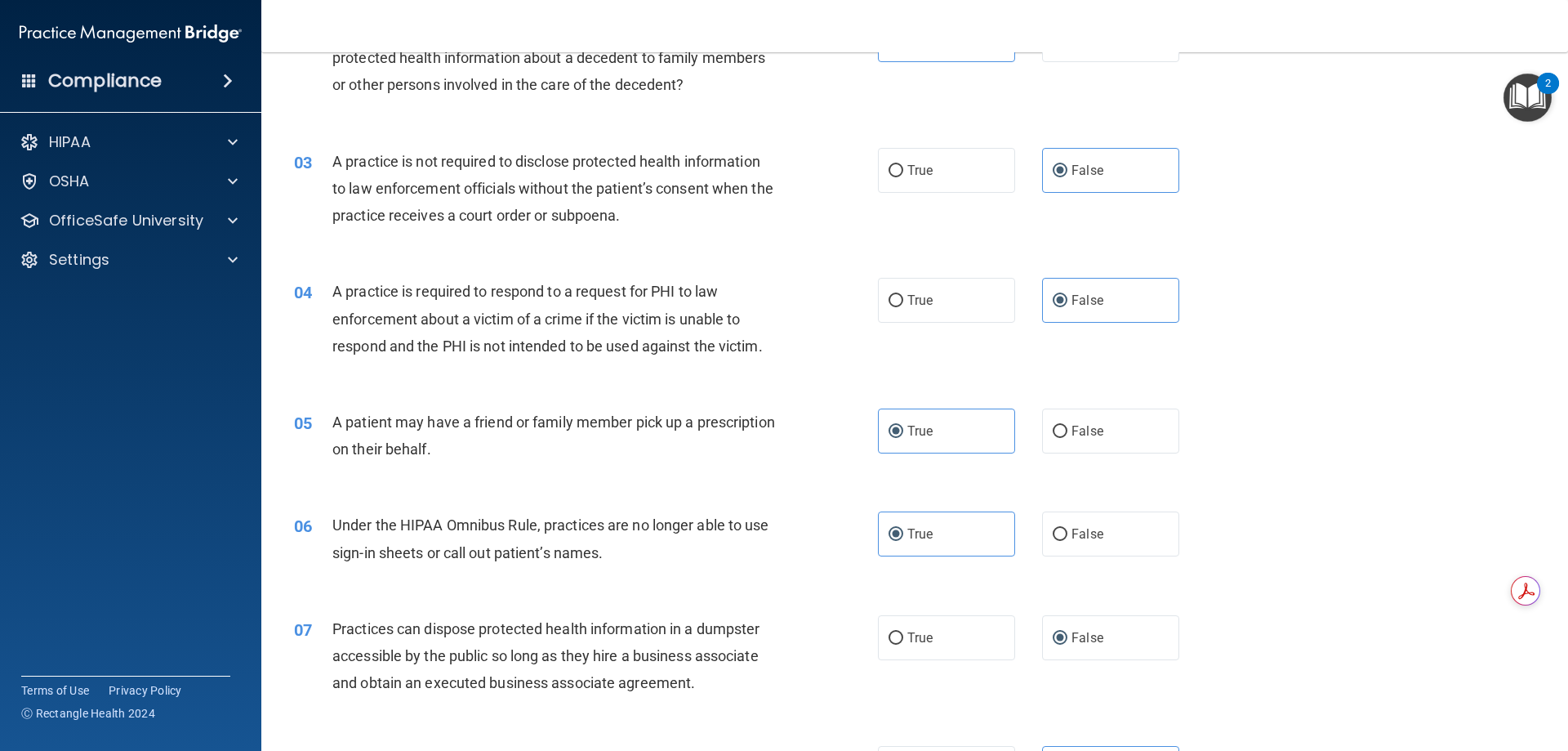
scroll to position [244, 0]
click at [960, 308] on label "True" at bounding box center [947, 299] width 137 height 45
click at [903, 306] on input "True" at bounding box center [895, 300] width 15 height 12
radio input "true"
radio input "false"
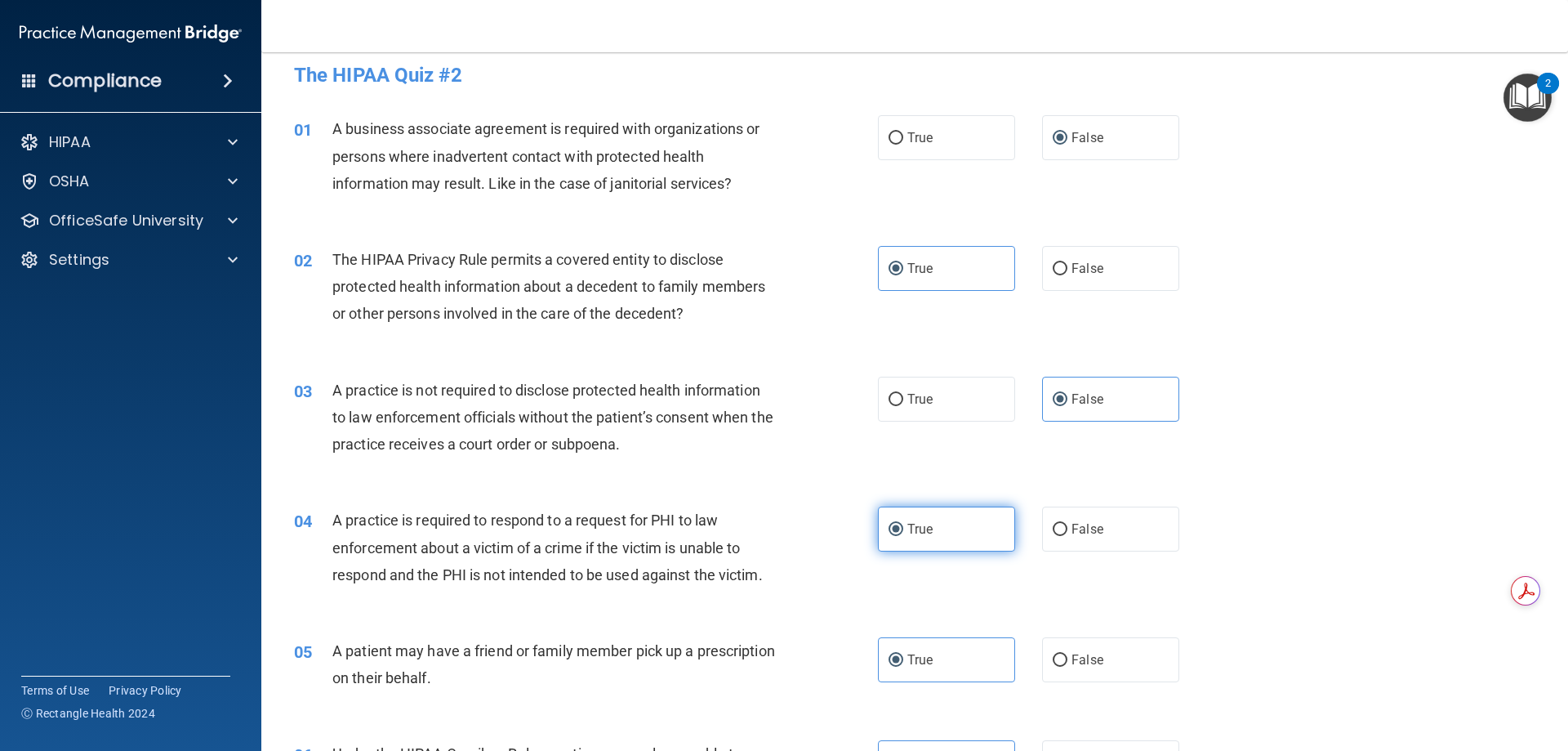
scroll to position [0, 0]
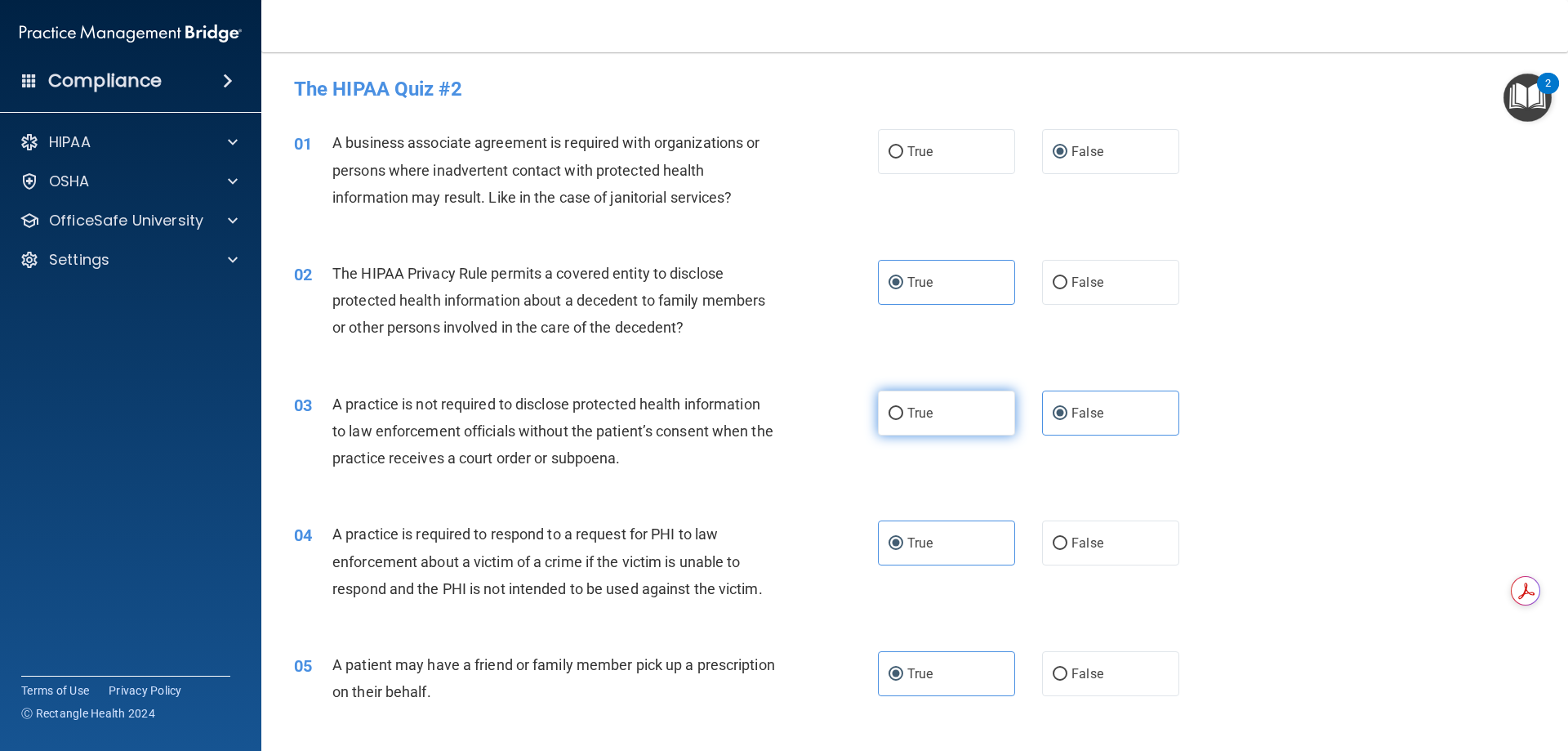
click at [912, 421] on label "True" at bounding box center [947, 413] width 137 height 45
click at [903, 420] on input "True" at bounding box center [895, 414] width 15 height 12
radio input "true"
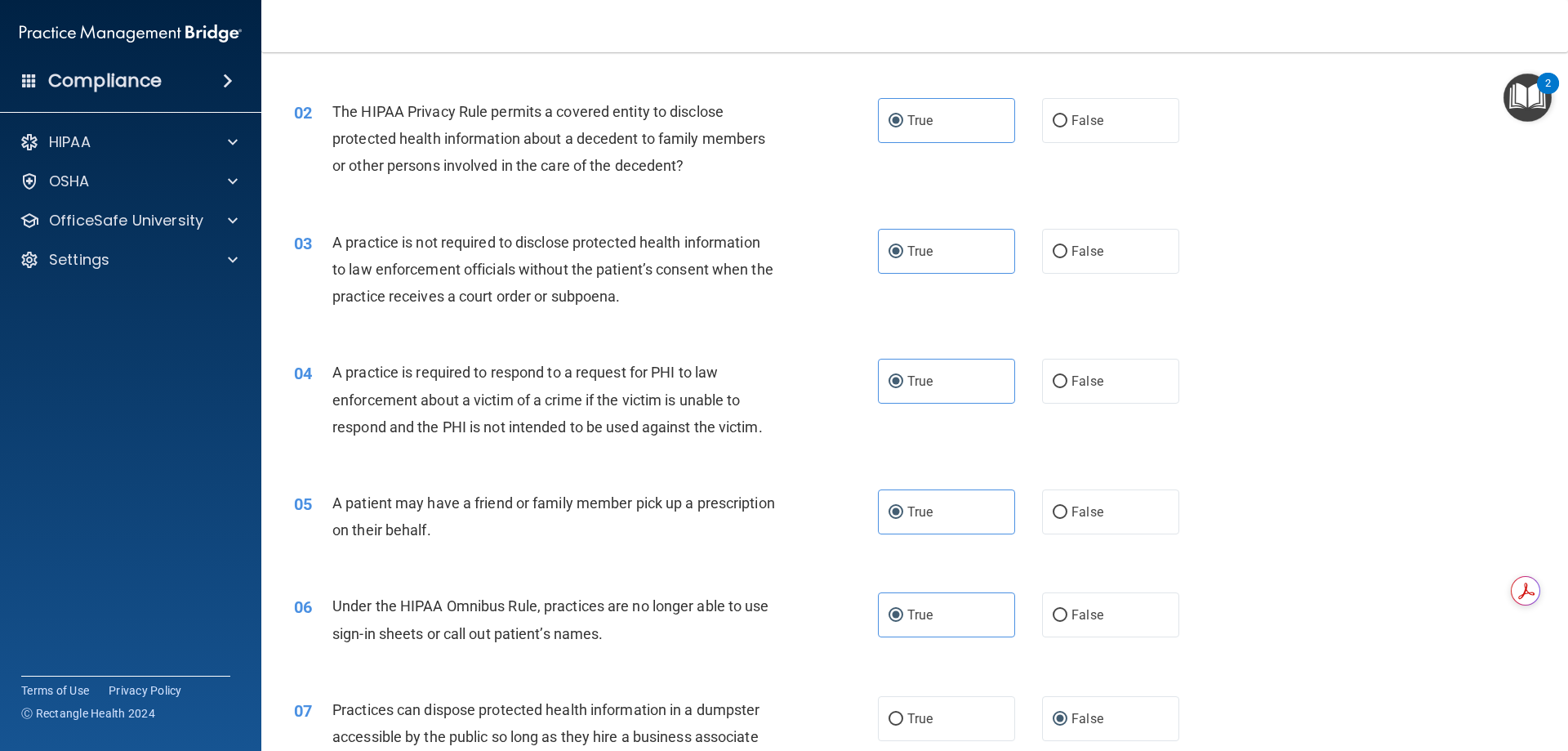
scroll to position [162, 0]
click at [1064, 241] on label "False" at bounding box center [1110, 251] width 137 height 45
click at [1064, 245] on input "False" at bounding box center [1059, 251] width 15 height 12
radio input "true"
radio input "false"
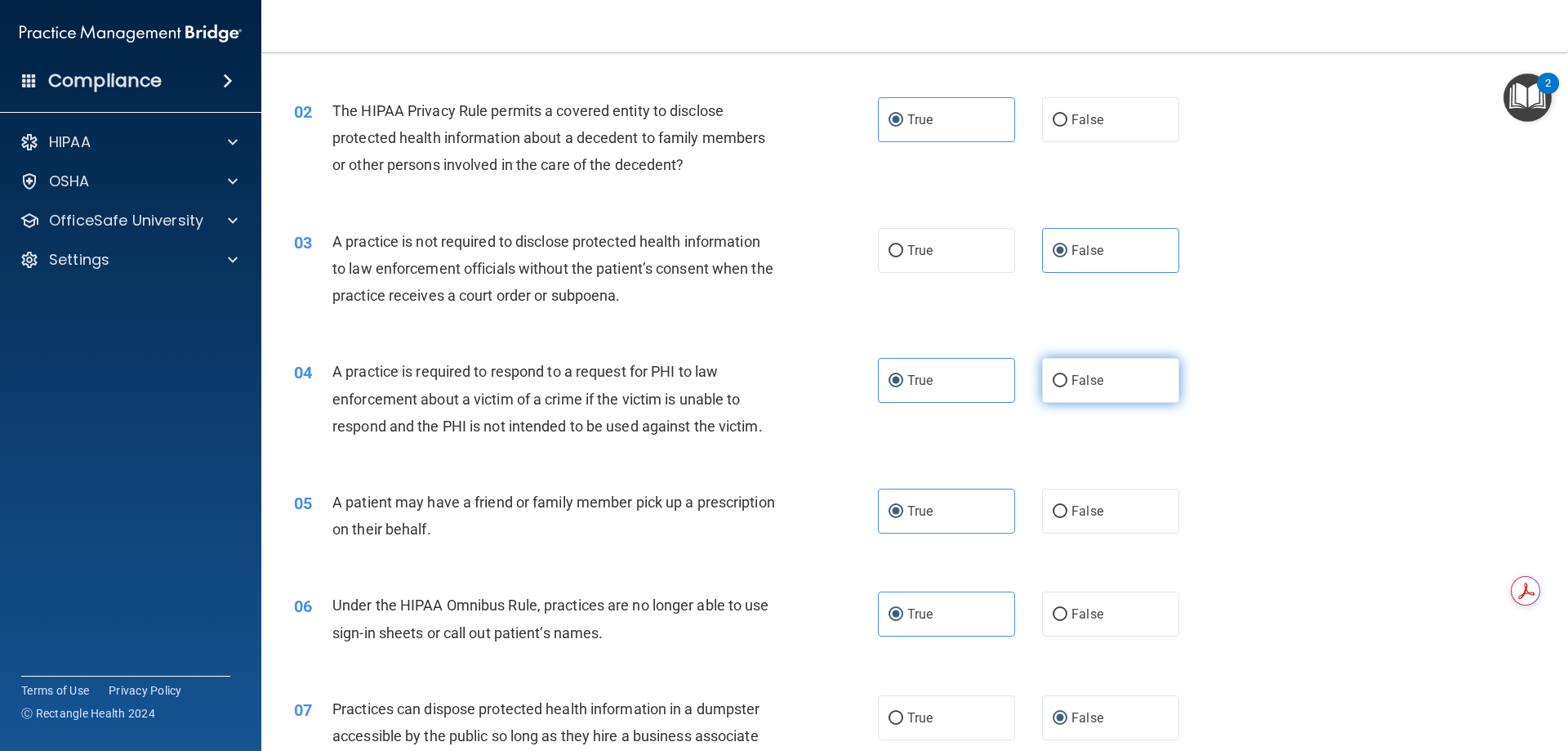
click at [1069, 389] on label "False" at bounding box center [1110, 381] width 137 height 45
click at [1067, 388] on input "False" at bounding box center [1059, 381] width 15 height 12
radio input "true"
radio input "false"
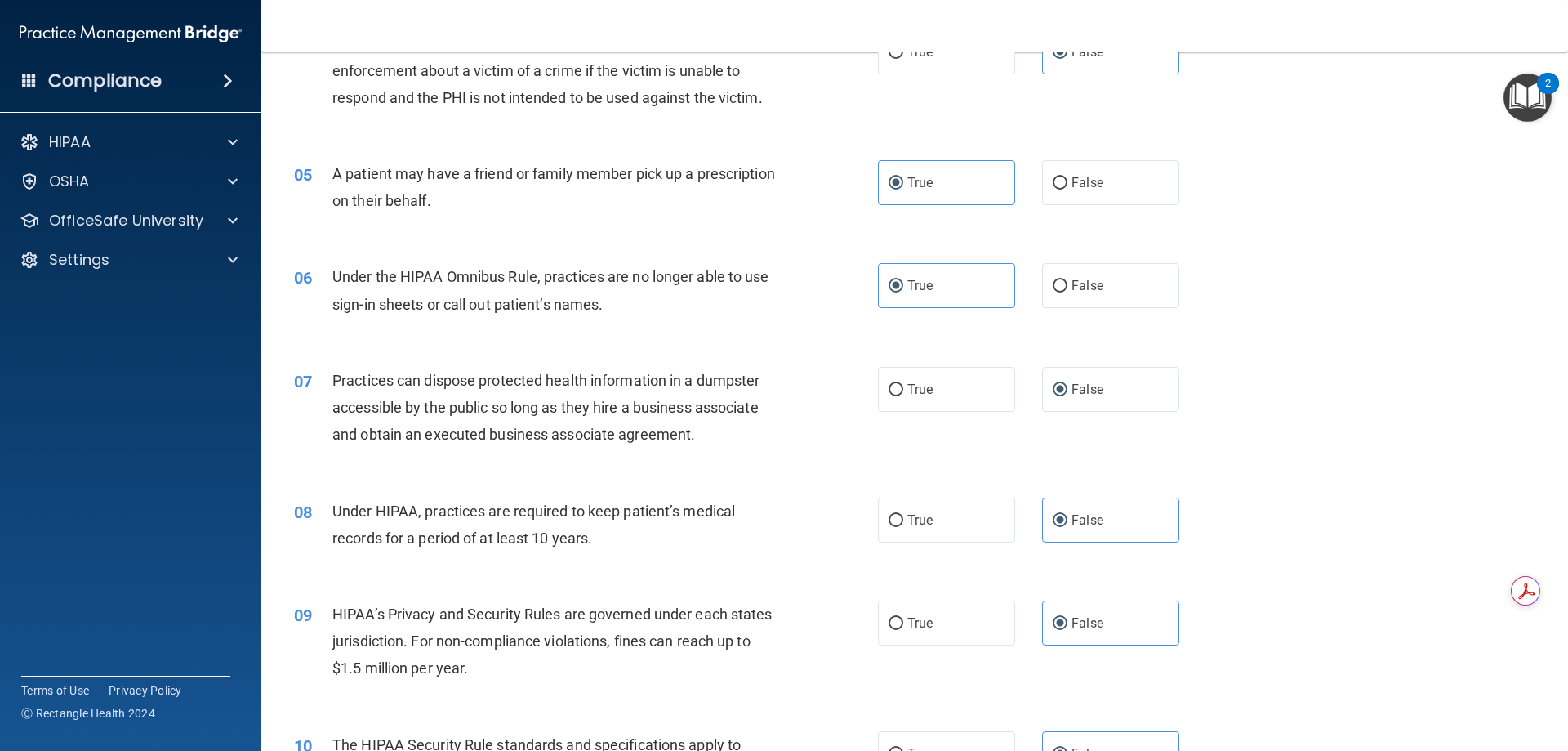
scroll to position [490, 0]
click at [1116, 286] on label "False" at bounding box center [1110, 286] width 137 height 45
click at [1067, 286] on input "False" at bounding box center [1059, 287] width 15 height 12
radio input "true"
radio input "false"
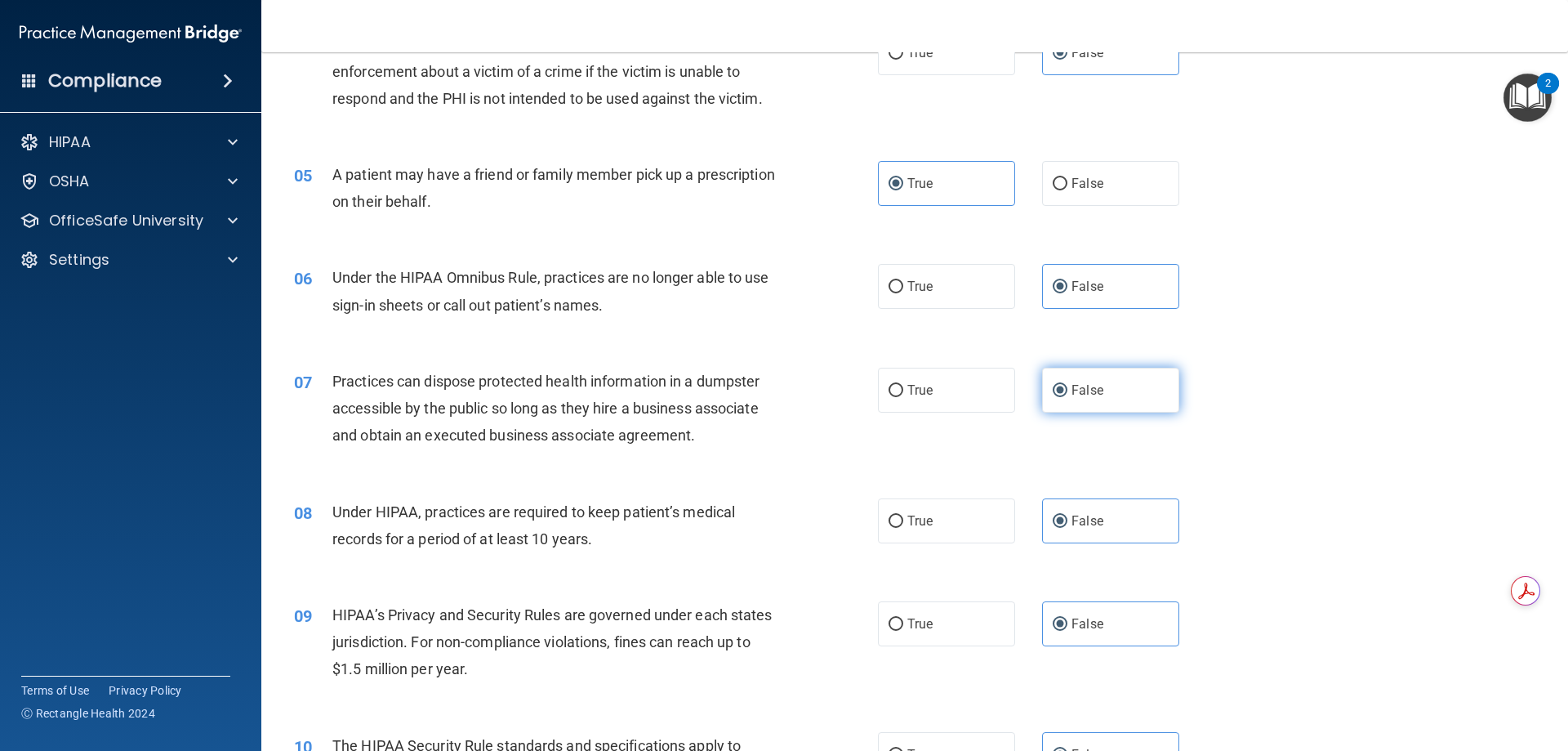
click at [1042, 406] on label "False" at bounding box center [1110, 390] width 137 height 45
click at [1052, 397] on input "False" at bounding box center [1059, 391] width 15 height 12
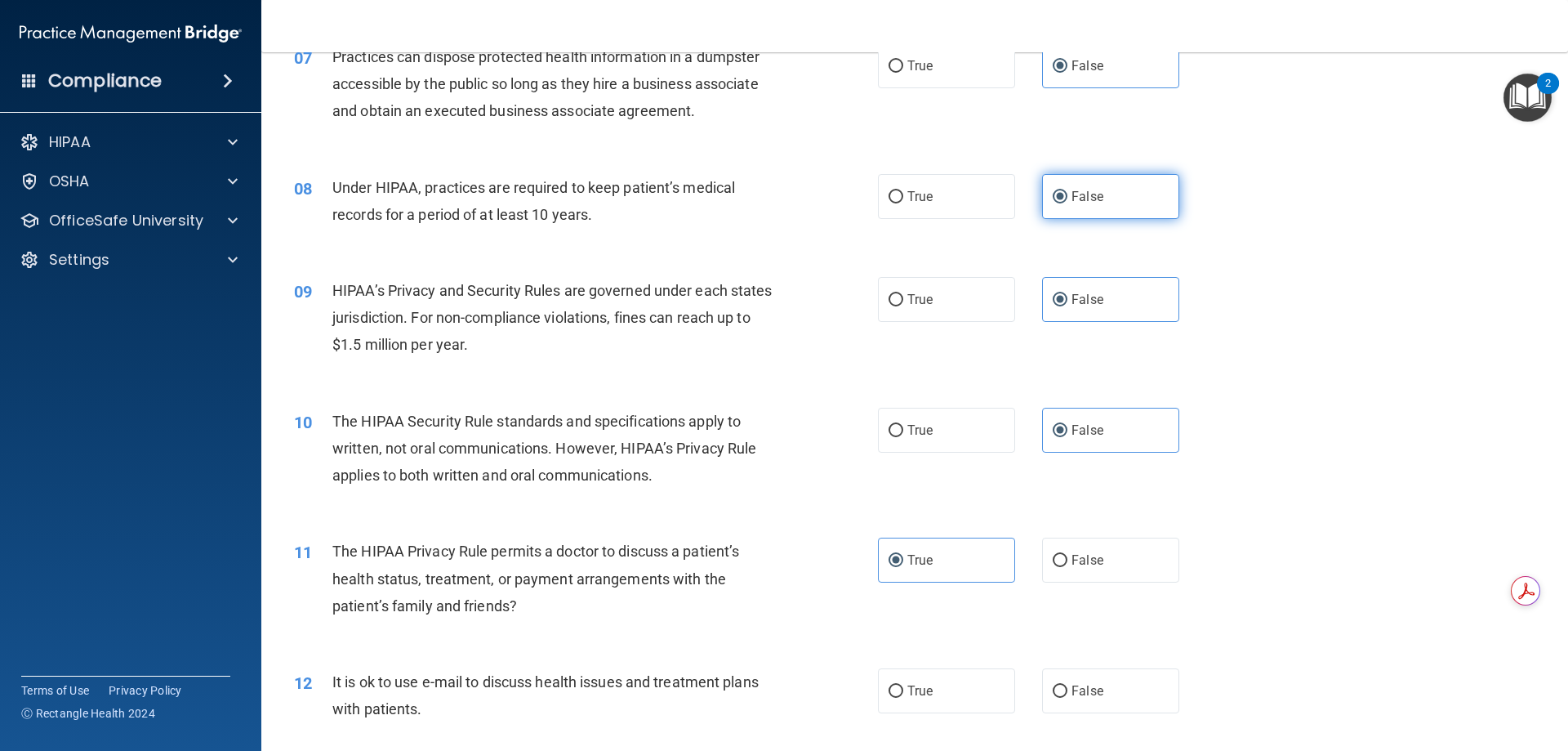
scroll to position [815, 0]
click at [908, 447] on label "True" at bounding box center [947, 429] width 137 height 45
click at [903, 436] on input "True" at bounding box center [895, 430] width 15 height 12
radio input "true"
radio input "false"
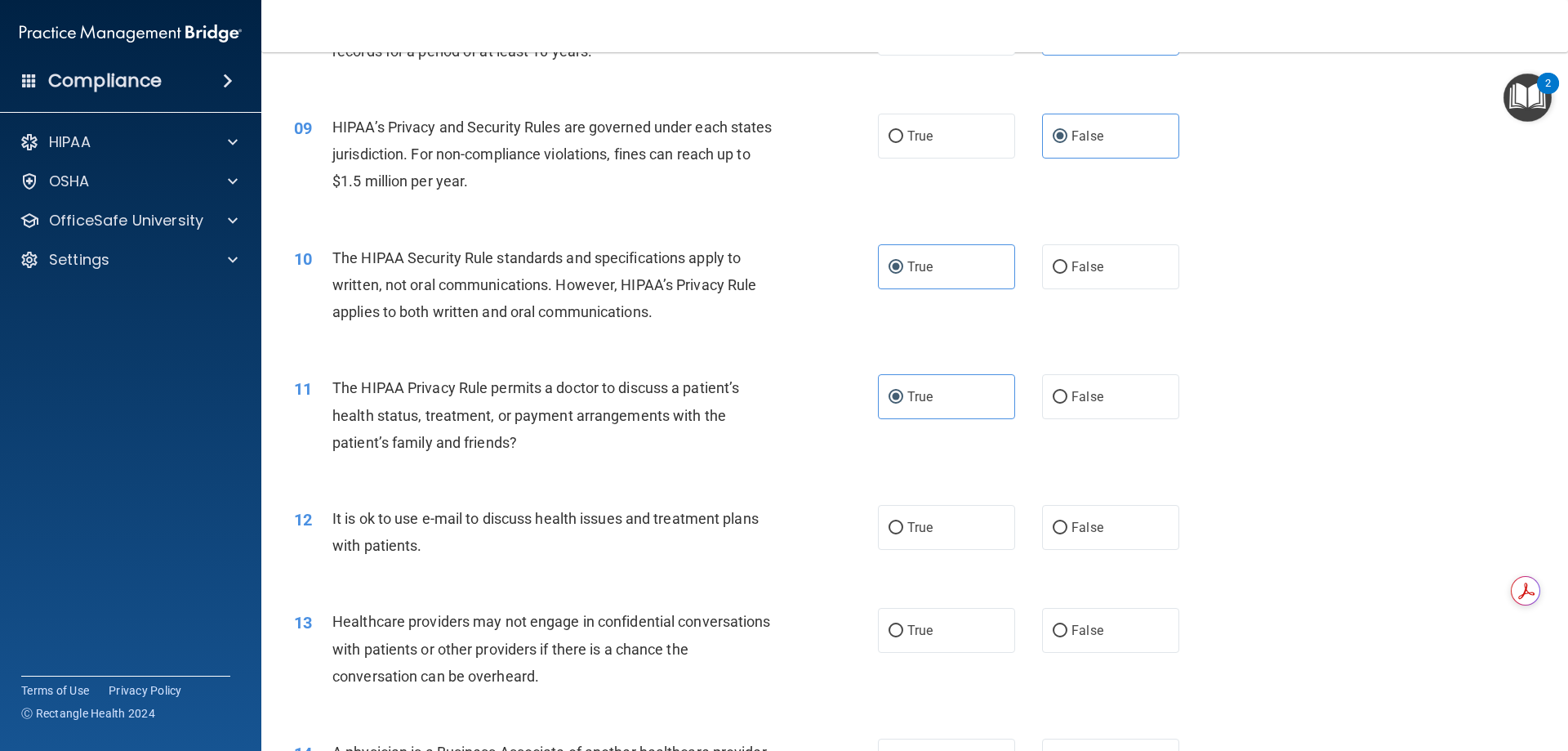
scroll to position [979, 0]
click at [914, 529] on span "True" at bounding box center [920, 526] width 25 height 16
click at [903, 529] on input "True" at bounding box center [895, 527] width 15 height 12
radio input "true"
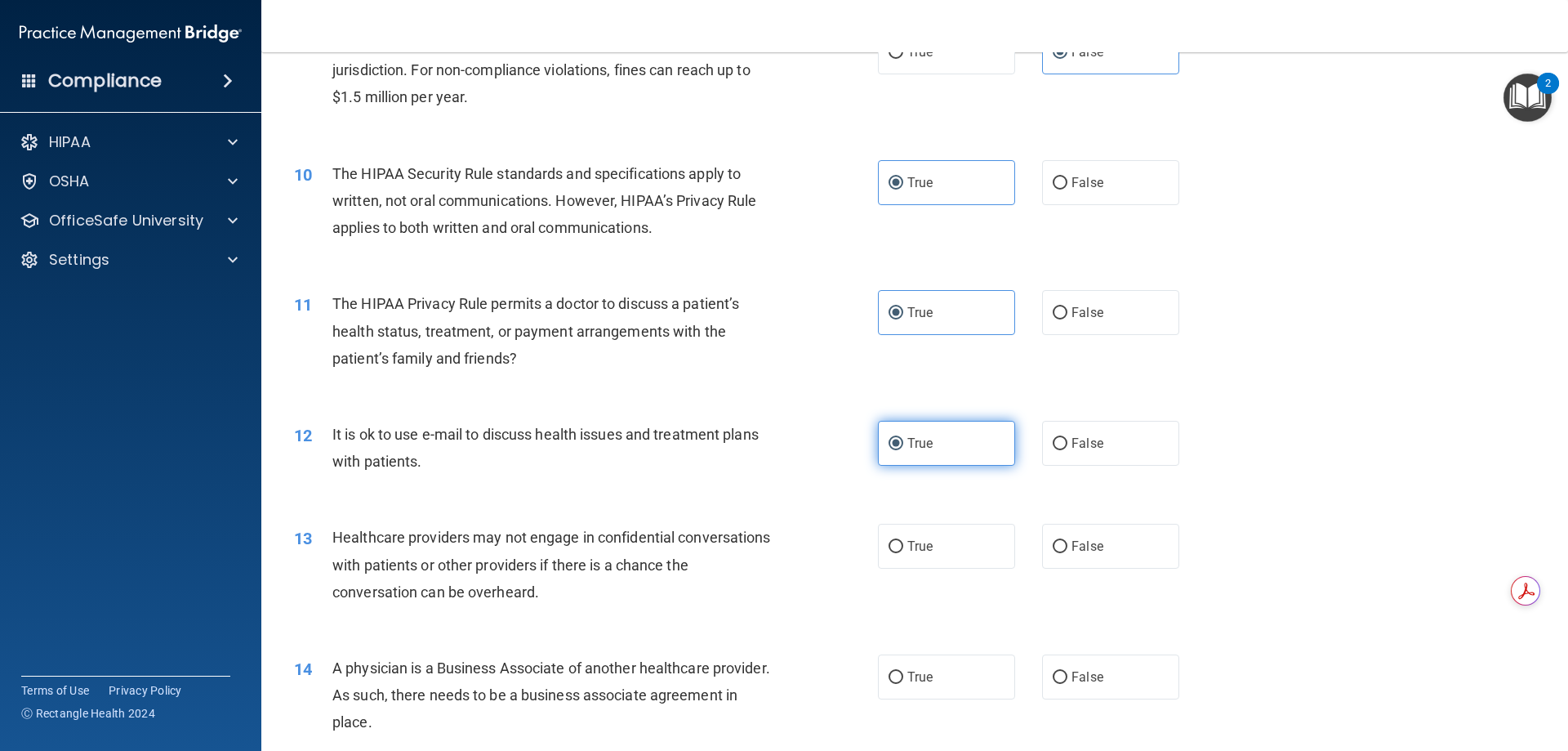
scroll to position [1061, 0]
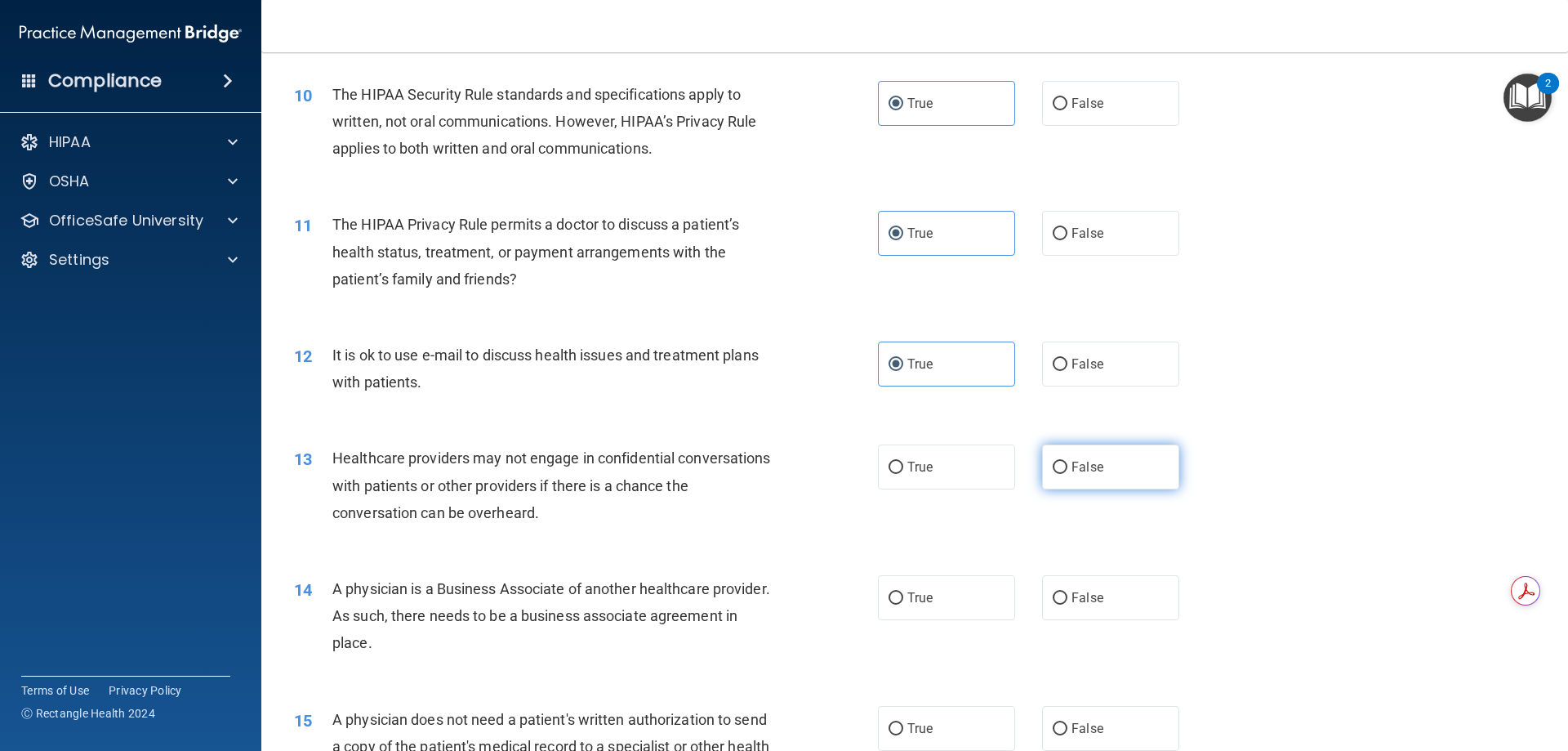
click at [1115, 464] on label "False" at bounding box center [1110, 467] width 137 height 45
click at [1067, 464] on input "False" at bounding box center [1059, 467] width 15 height 12
radio input "true"
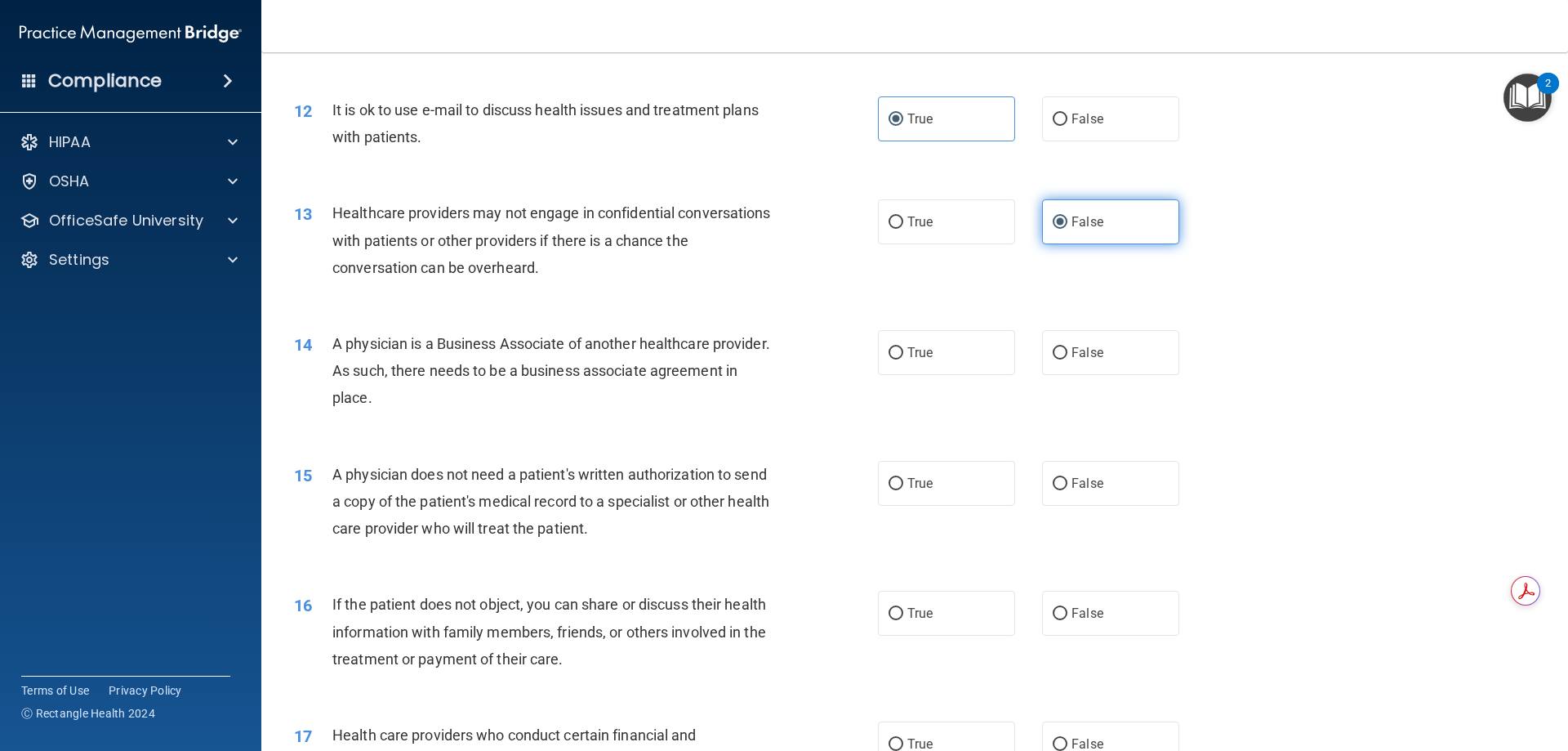
scroll to position [1388, 0]
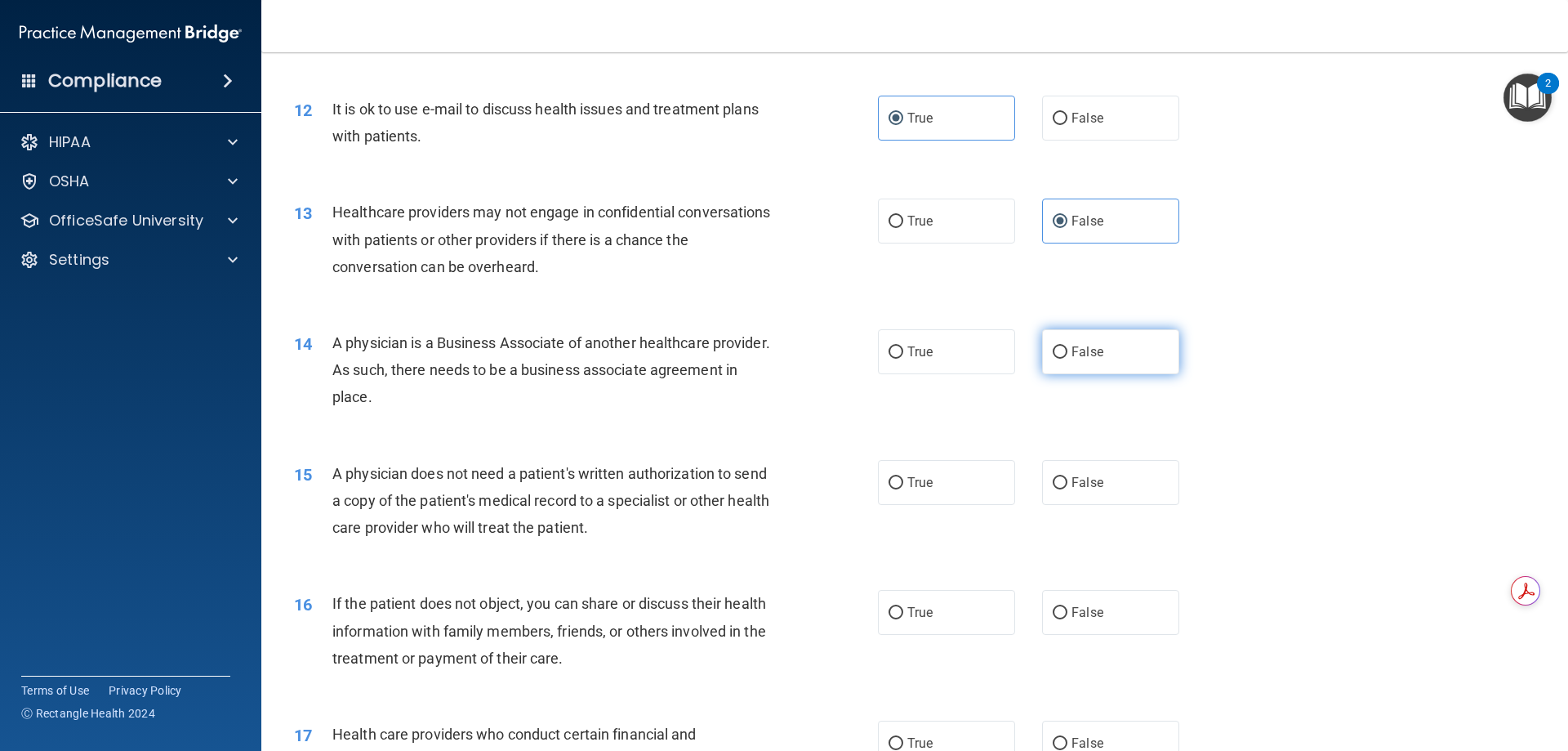
click at [1129, 359] on label "False" at bounding box center [1110, 352] width 137 height 45
click at [1067, 359] on input "False" at bounding box center [1059, 352] width 15 height 12
radio input "true"
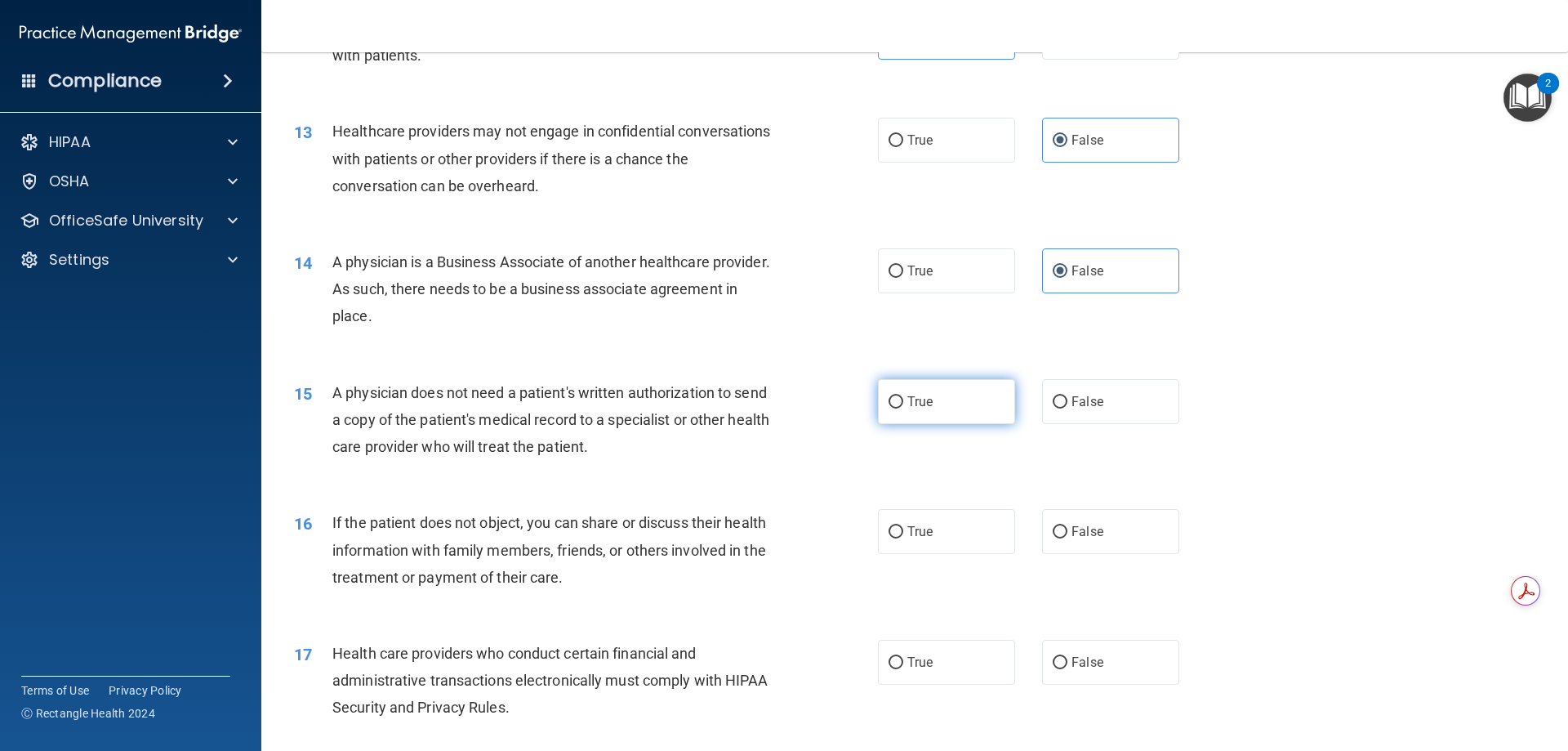
click at [914, 405] on span "True" at bounding box center [920, 402] width 25 height 16
click at [903, 405] on input "True" at bounding box center [895, 402] width 15 height 12
radio input "true"
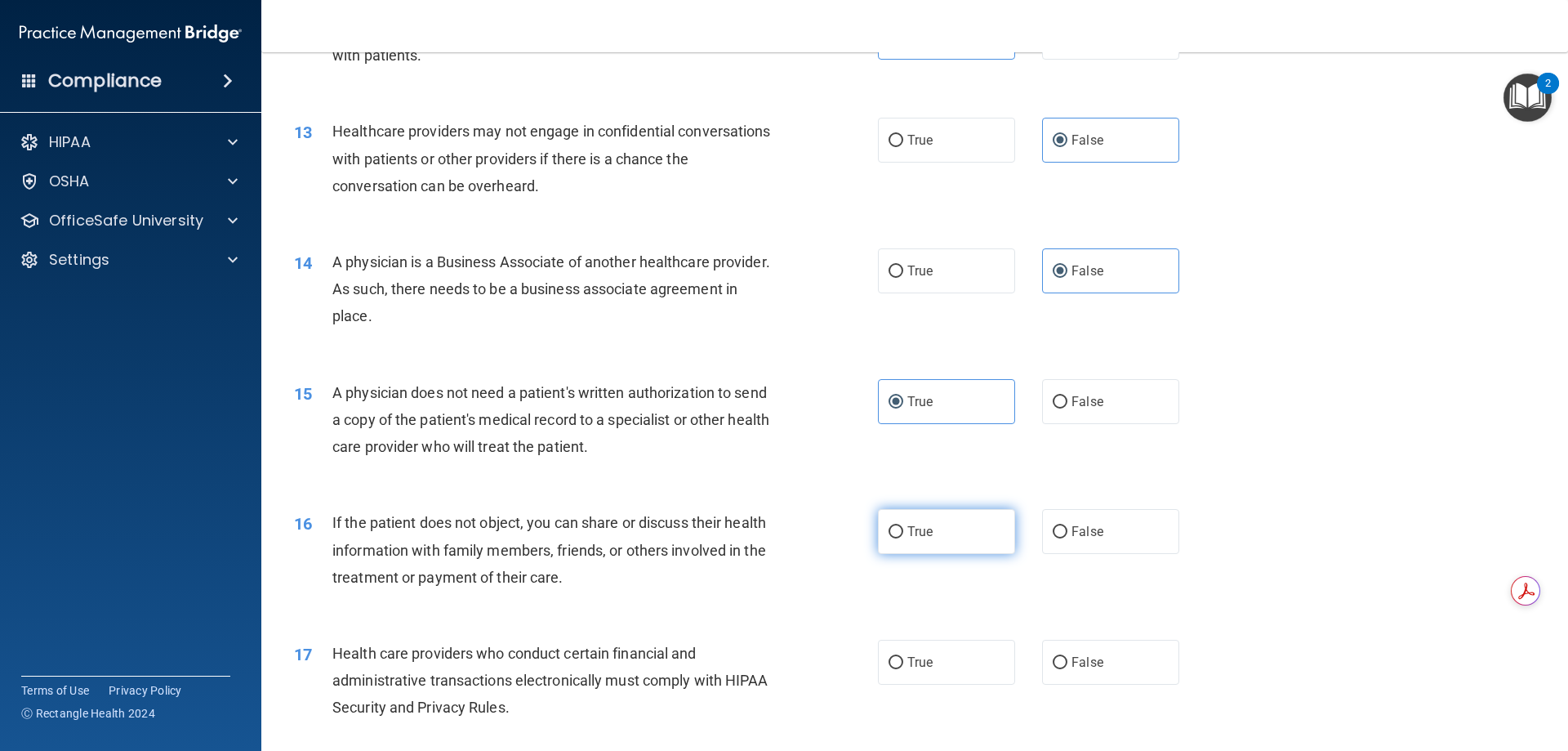
scroll to position [1469, 0]
click at [878, 532] on label "True" at bounding box center [947, 531] width 137 height 45
click at [888, 532] on input "True" at bounding box center [895, 532] width 15 height 12
radio input "true"
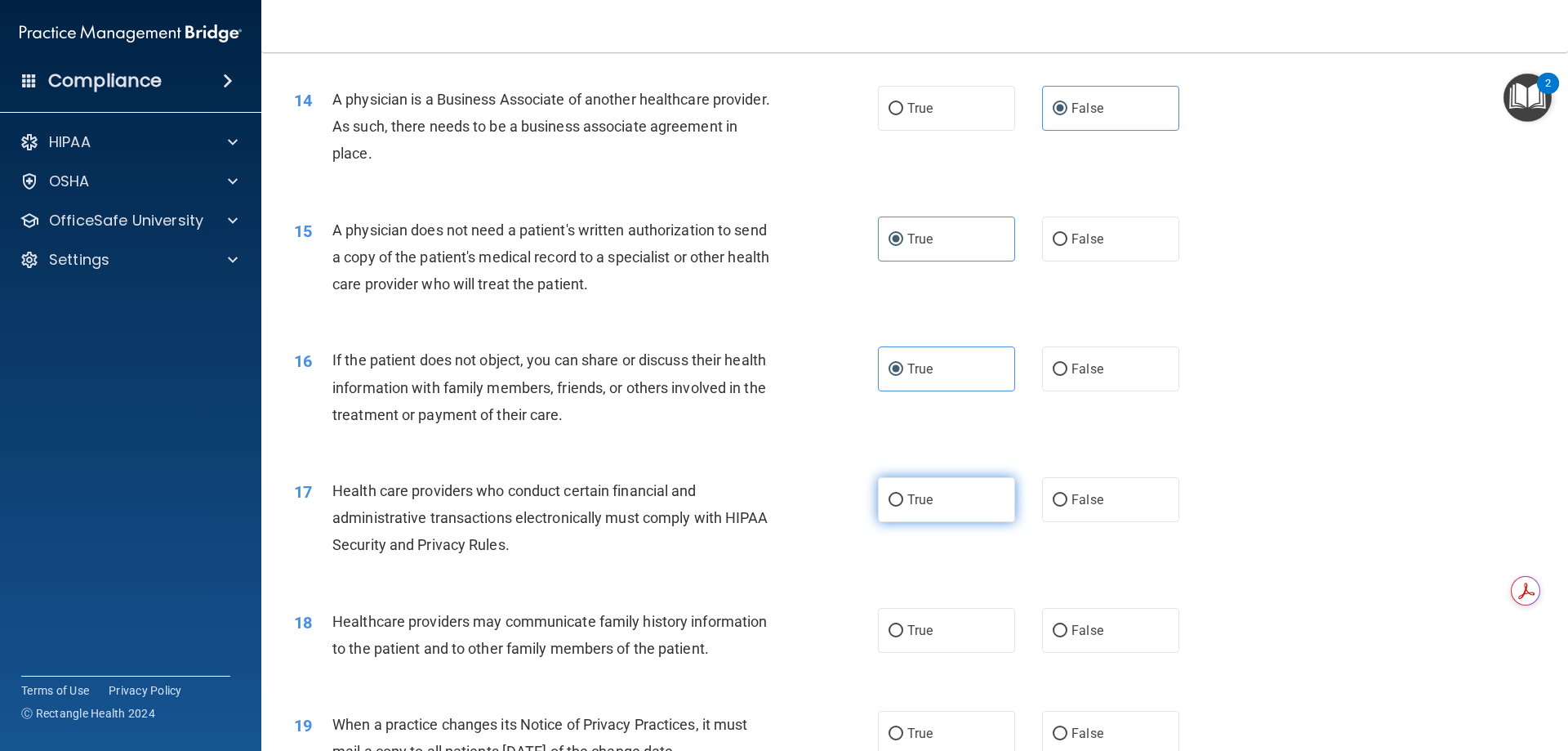
click at [908, 500] on span "True" at bounding box center [920, 500] width 25 height 16
click at [903, 500] on input "True" at bounding box center [895, 500] width 15 height 12
radio input "true"
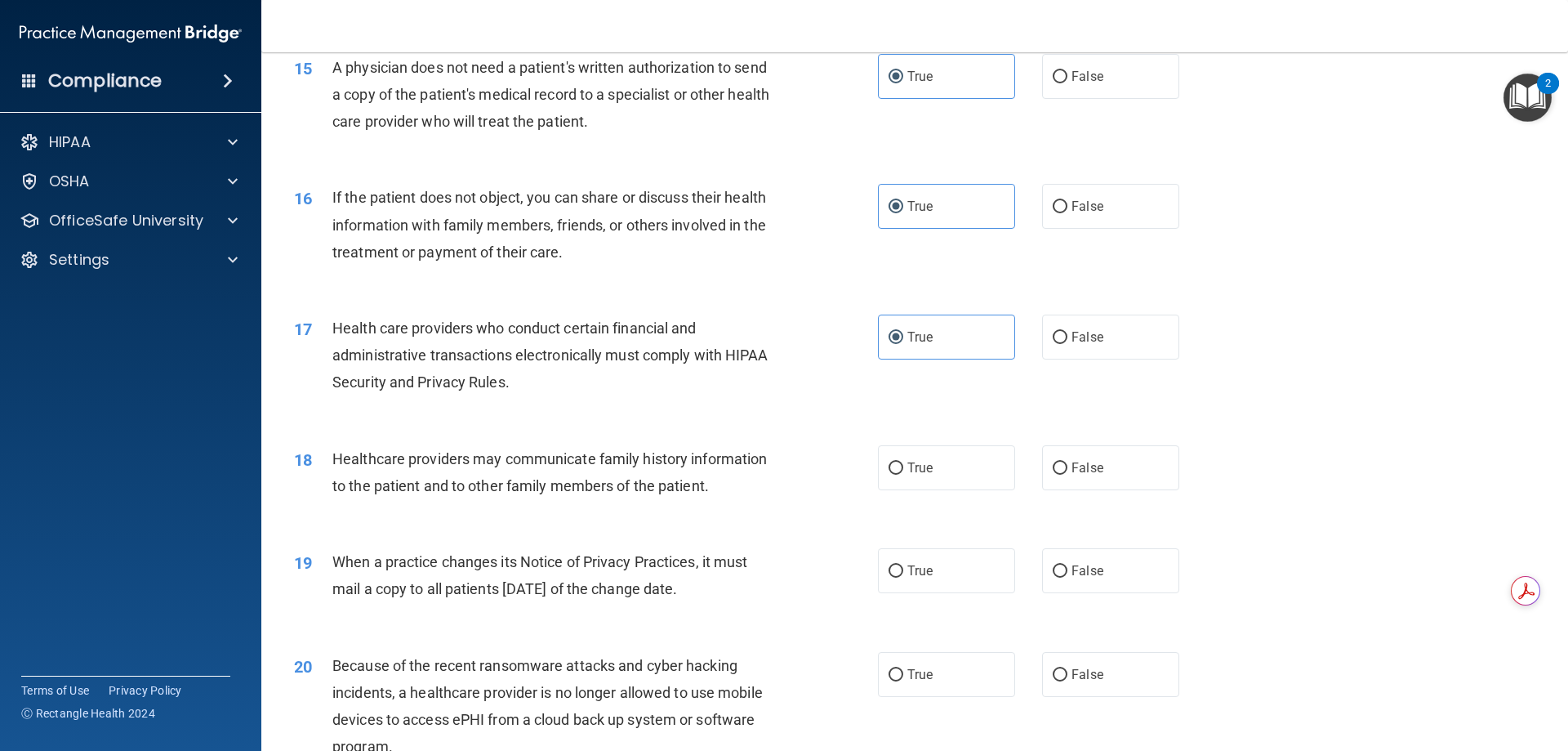
scroll to position [1794, 0]
click at [927, 481] on label "True" at bounding box center [947, 467] width 137 height 45
click at [903, 473] on input "True" at bounding box center [895, 467] width 15 height 12
radio input "true"
click at [1033, 473] on div "True False" at bounding box center [1043, 467] width 329 height 45
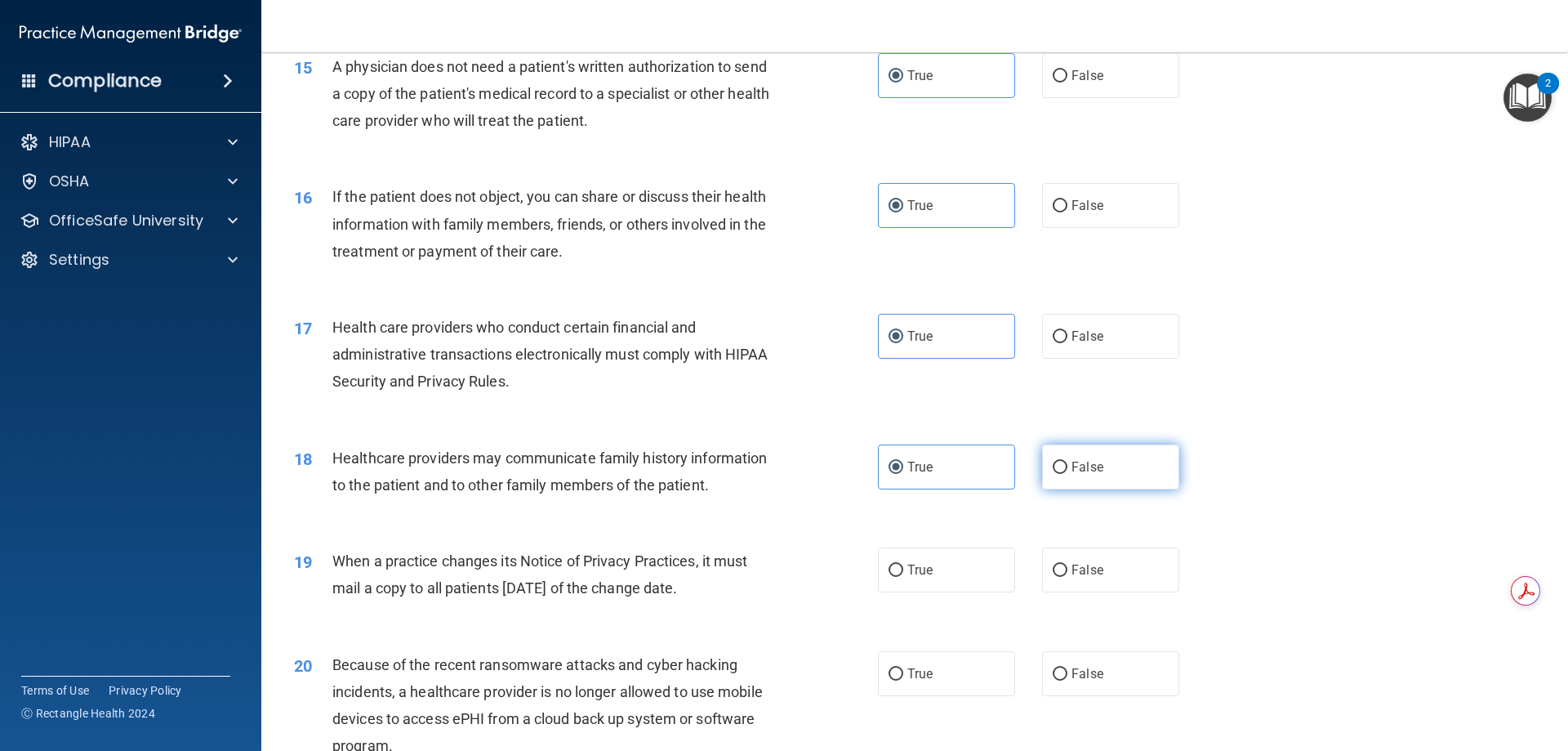
click at [1043, 467] on label "False" at bounding box center [1110, 467] width 137 height 45
click at [1052, 467] on input "False" at bounding box center [1059, 467] width 15 height 12
radio input "true"
radio input "false"
click at [1080, 560] on label "False" at bounding box center [1110, 570] width 137 height 45
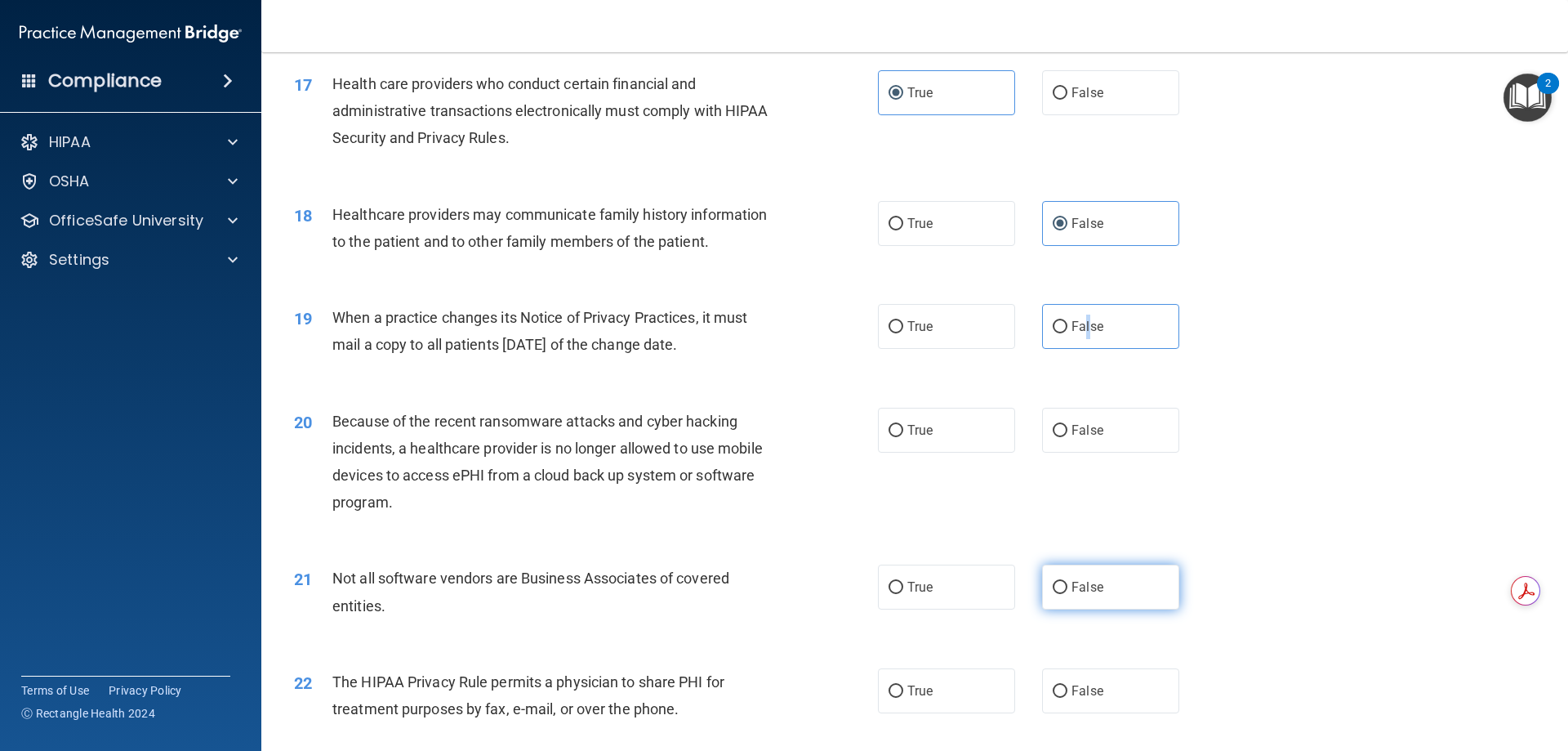
scroll to position [2039, 0]
click at [1076, 440] on label "False" at bounding box center [1110, 429] width 137 height 45
click at [1067, 436] on input "False" at bounding box center [1059, 430] width 15 height 12
radio input "true"
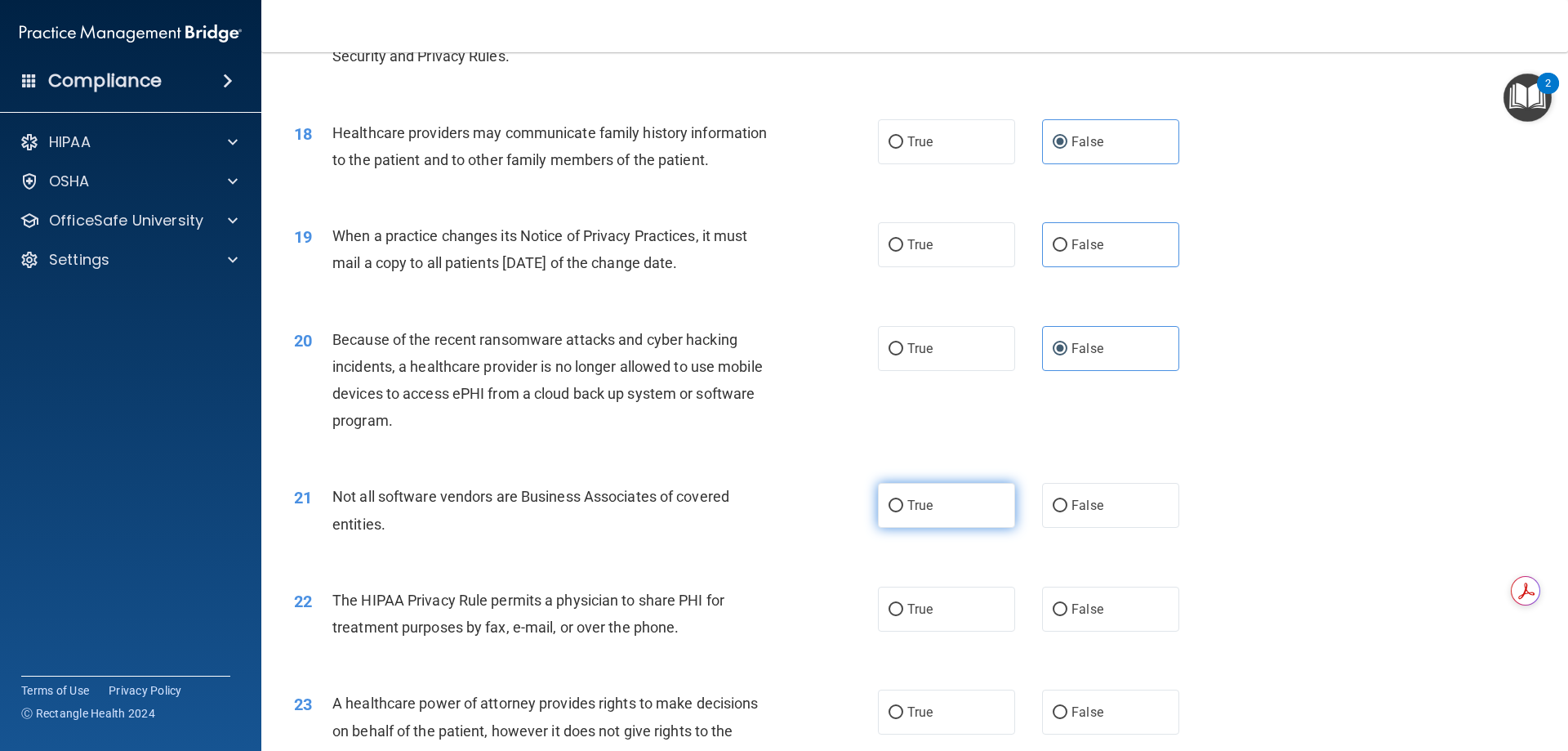
scroll to position [2120, 0]
click at [945, 516] on label "True" at bounding box center [947, 505] width 137 height 45
click at [903, 512] on input "True" at bounding box center [895, 506] width 15 height 12
radio input "true"
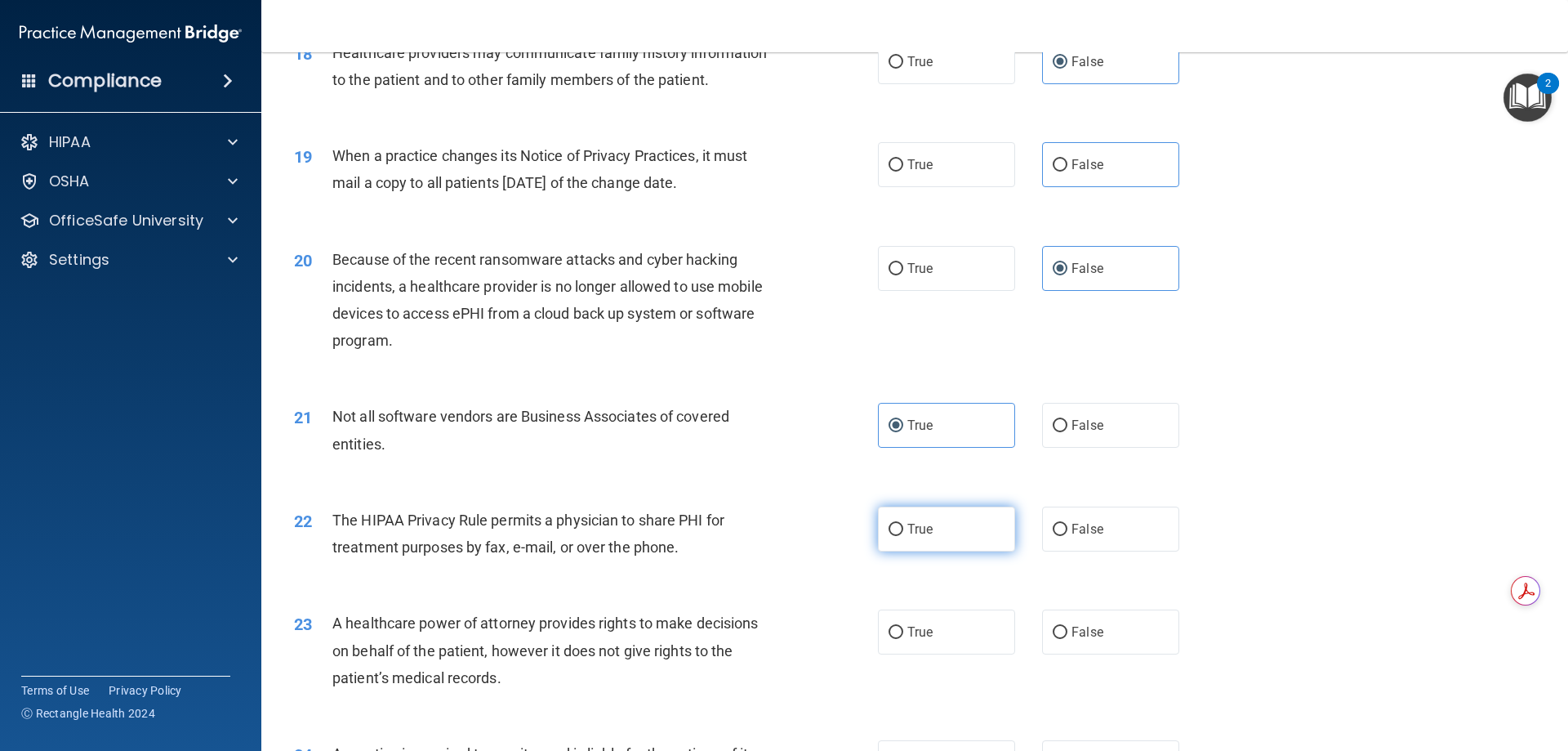
click at [946, 517] on label "True" at bounding box center [947, 529] width 137 height 45
click at [903, 524] on input "True" at bounding box center [895, 530] width 15 height 12
radio input "true"
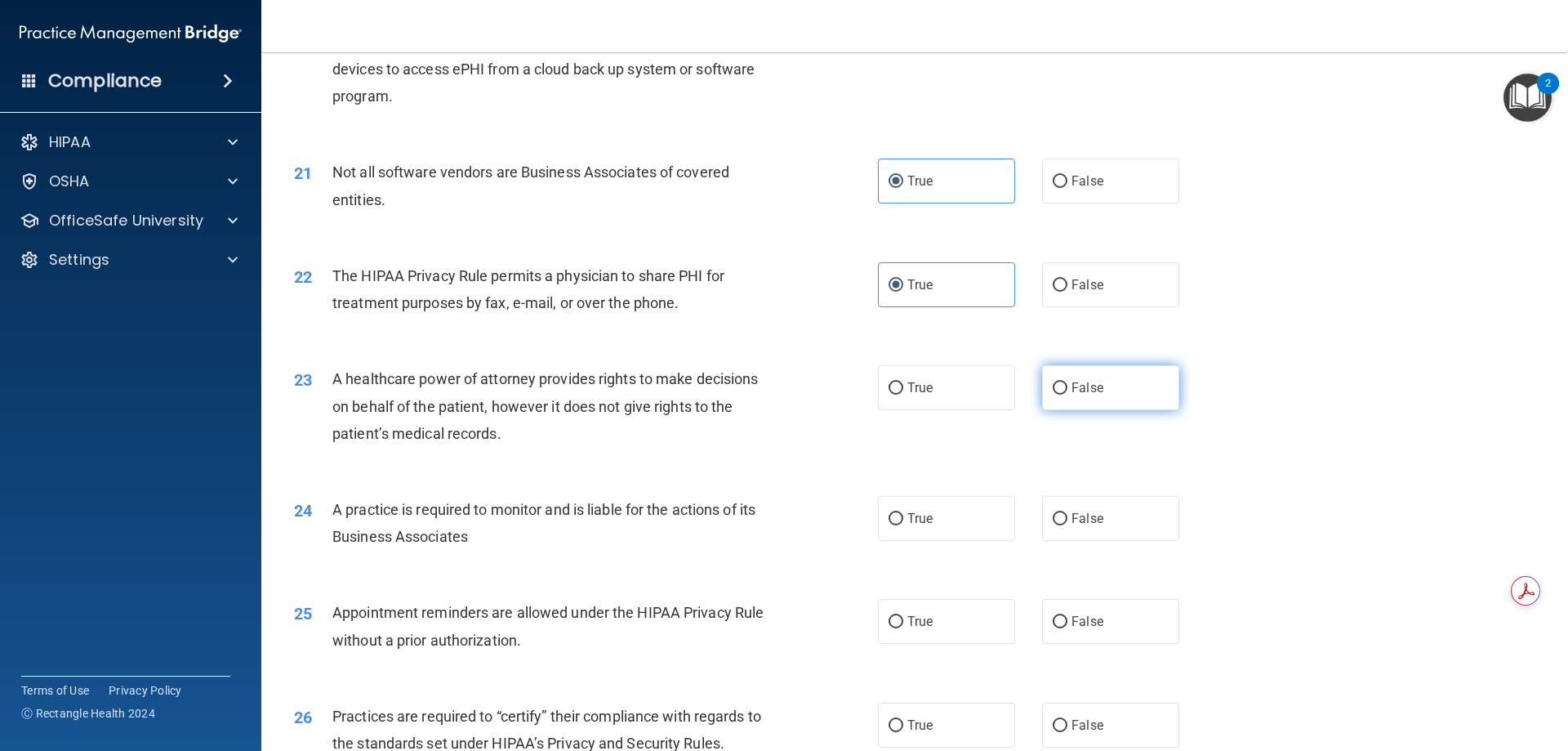
click at [1089, 387] on span "False" at bounding box center [1087, 388] width 32 height 16
click at [1067, 387] on input "False" at bounding box center [1059, 389] width 15 height 12
radio input "true"
click at [1077, 528] on label "False" at bounding box center [1110, 517] width 137 height 45
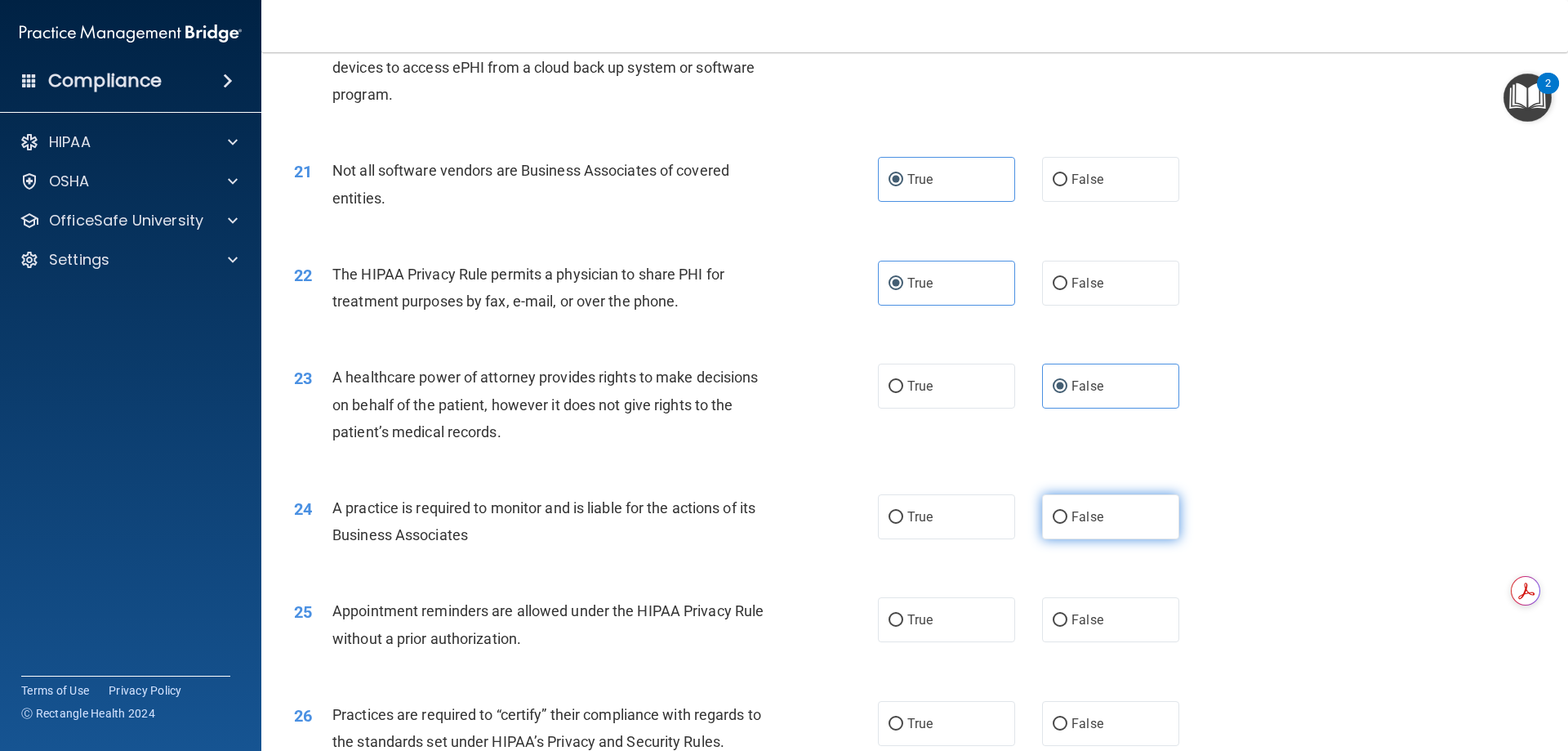
click at [1067, 524] on input "False" at bounding box center [1059, 518] width 15 height 12
radio input "true"
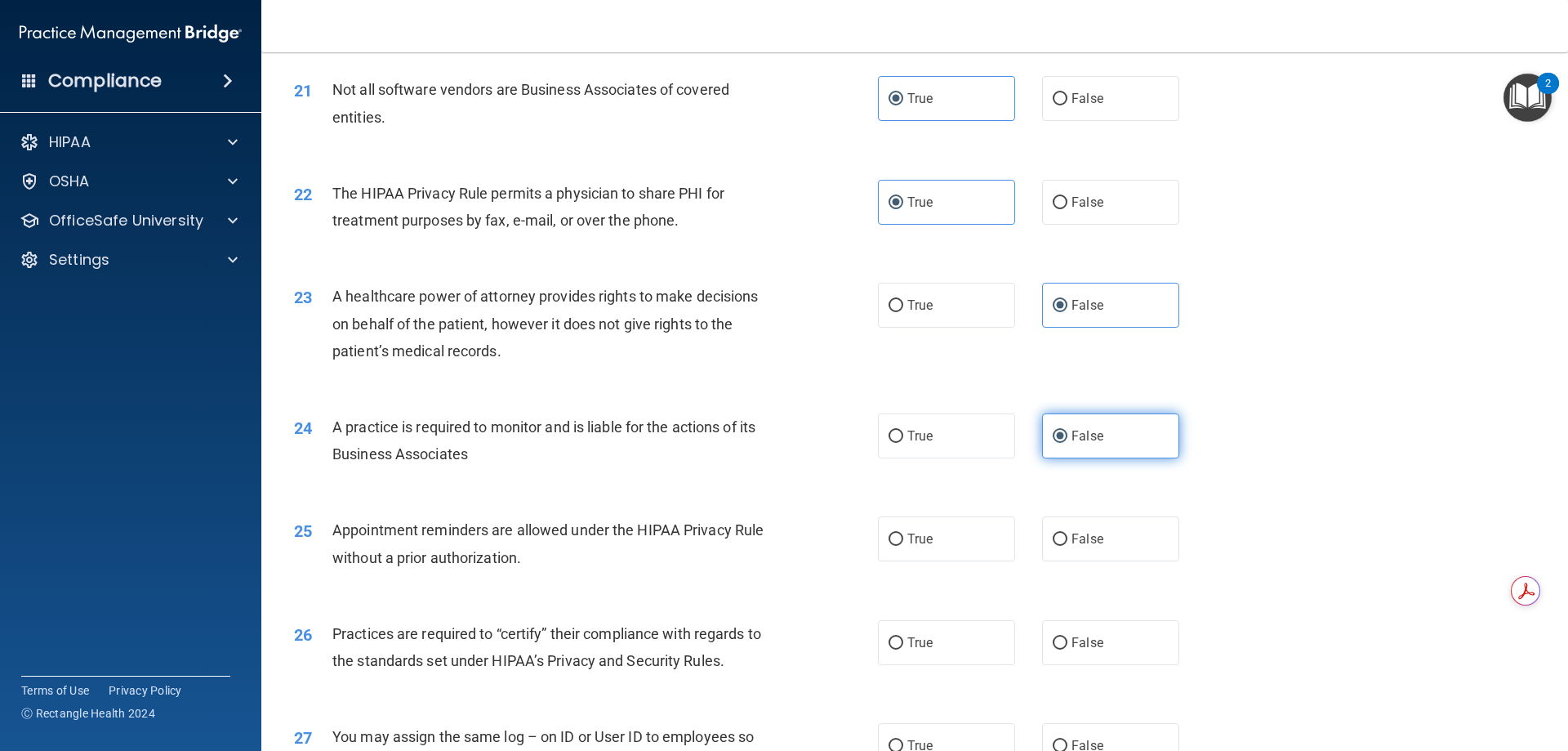
scroll to position [2527, 0]
click at [953, 550] on label "True" at bounding box center [947, 538] width 137 height 45
click at [903, 545] on input "True" at bounding box center [895, 539] width 15 height 12
radio input "true"
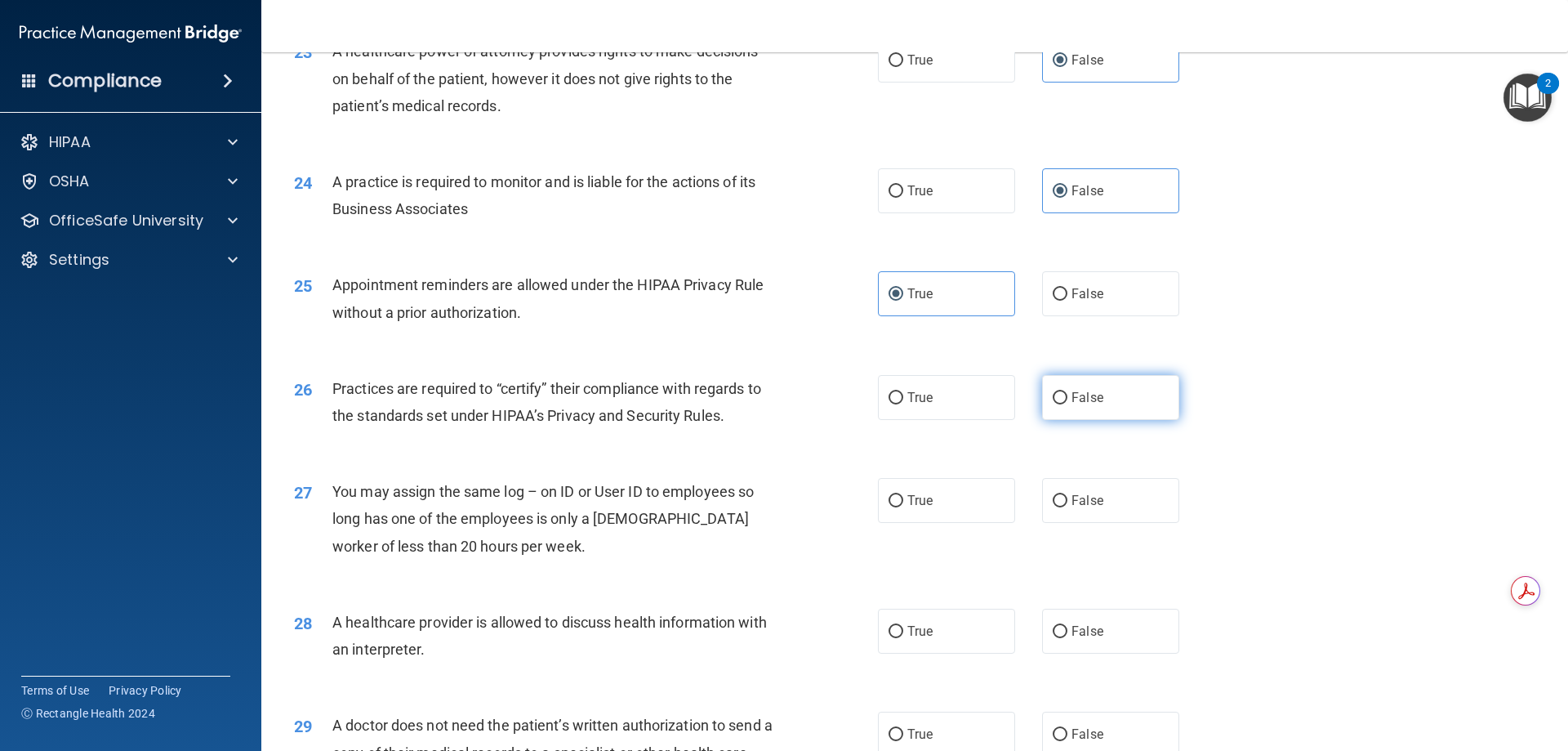
click at [1082, 406] on label "False" at bounding box center [1110, 397] width 137 height 45
click at [1067, 404] on input "False" at bounding box center [1059, 398] width 15 height 12
radio input "true"
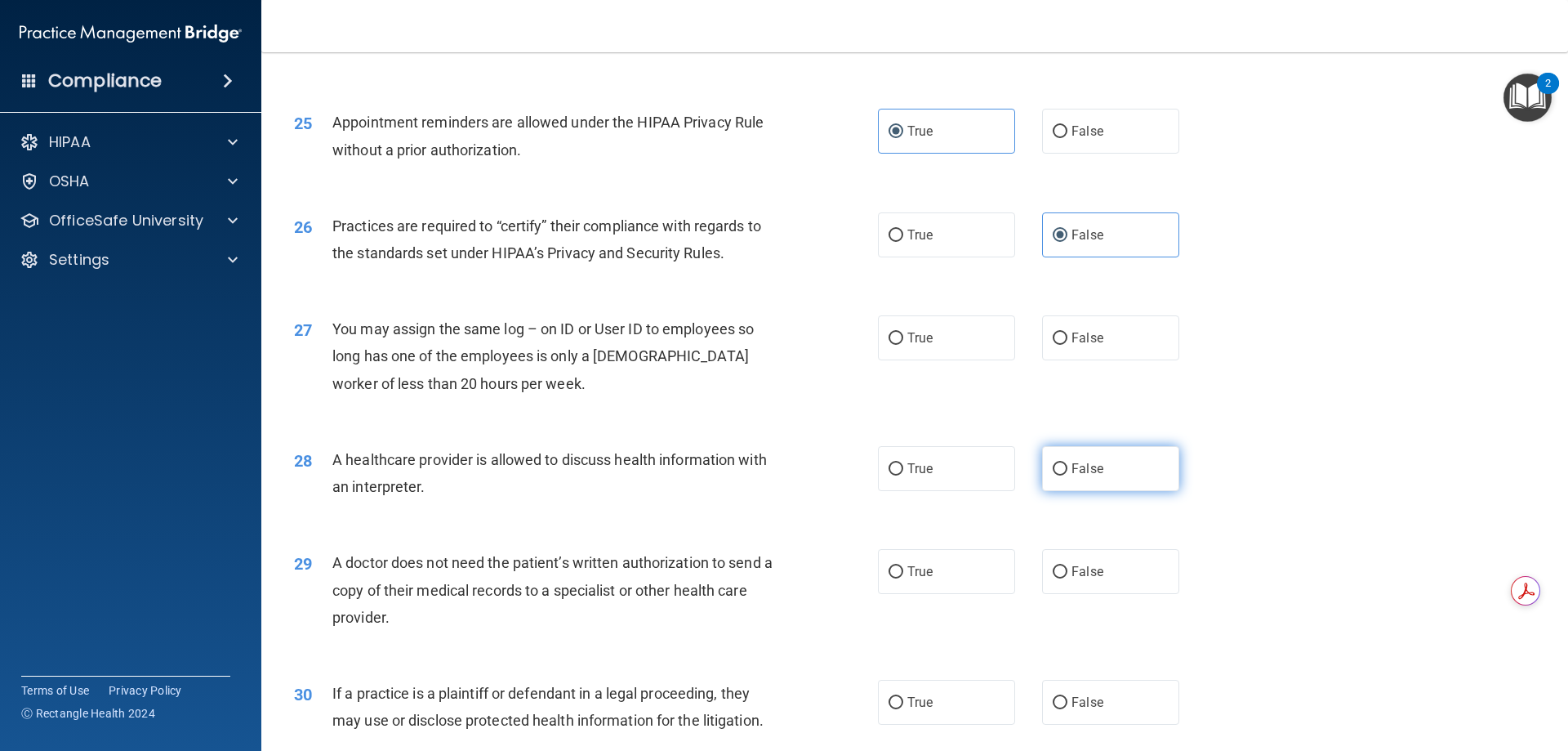
scroll to position [2935, 0]
click at [1065, 317] on label "False" at bounding box center [1110, 337] width 137 height 45
click at [1065, 332] on input "False" at bounding box center [1059, 338] width 15 height 12
radio input "true"
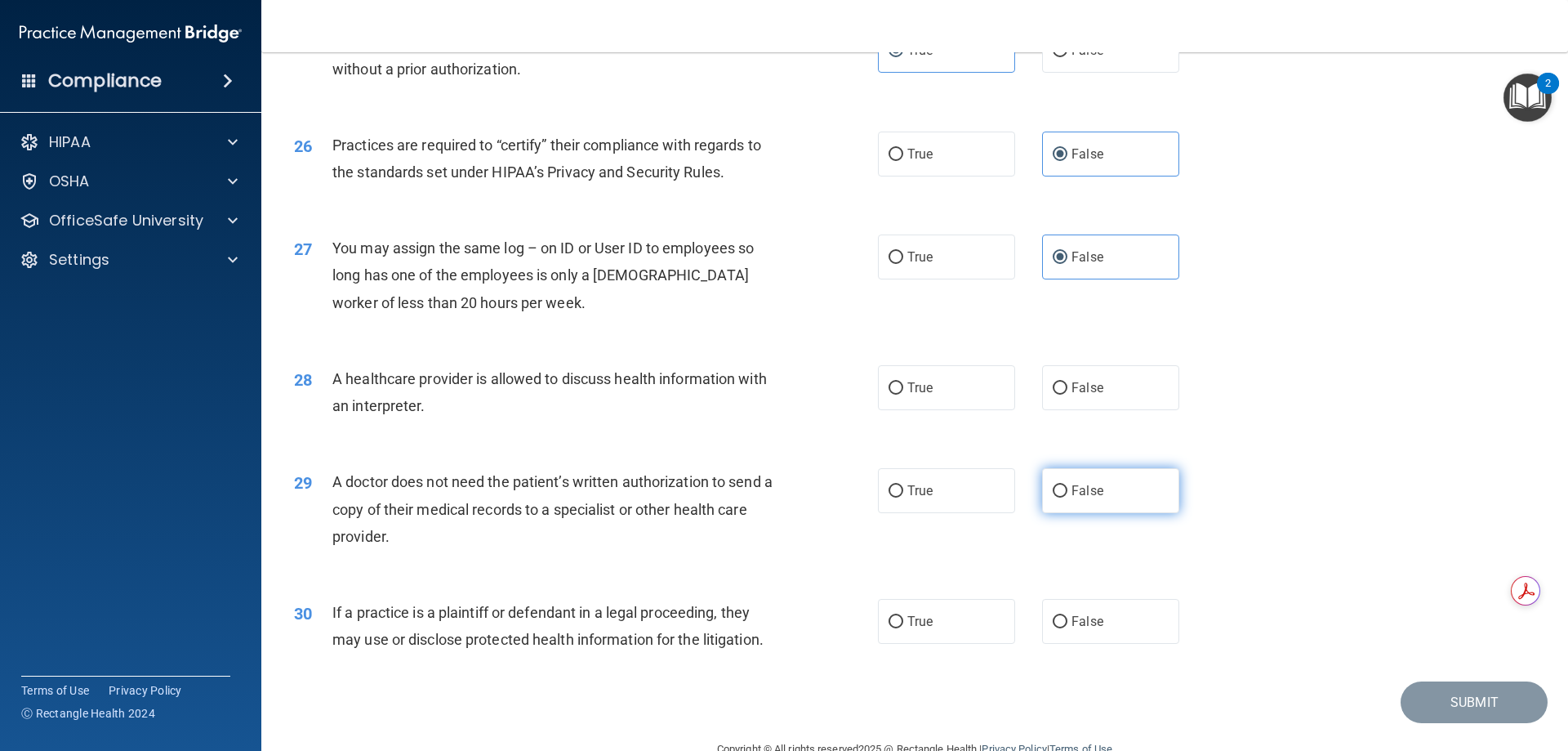
scroll to position [3015, 0]
click at [936, 389] on label "True" at bounding box center [947, 387] width 137 height 45
click at [903, 389] on input "True" at bounding box center [895, 388] width 15 height 12
radio input "true"
click at [898, 509] on label "True" at bounding box center [947, 490] width 137 height 45
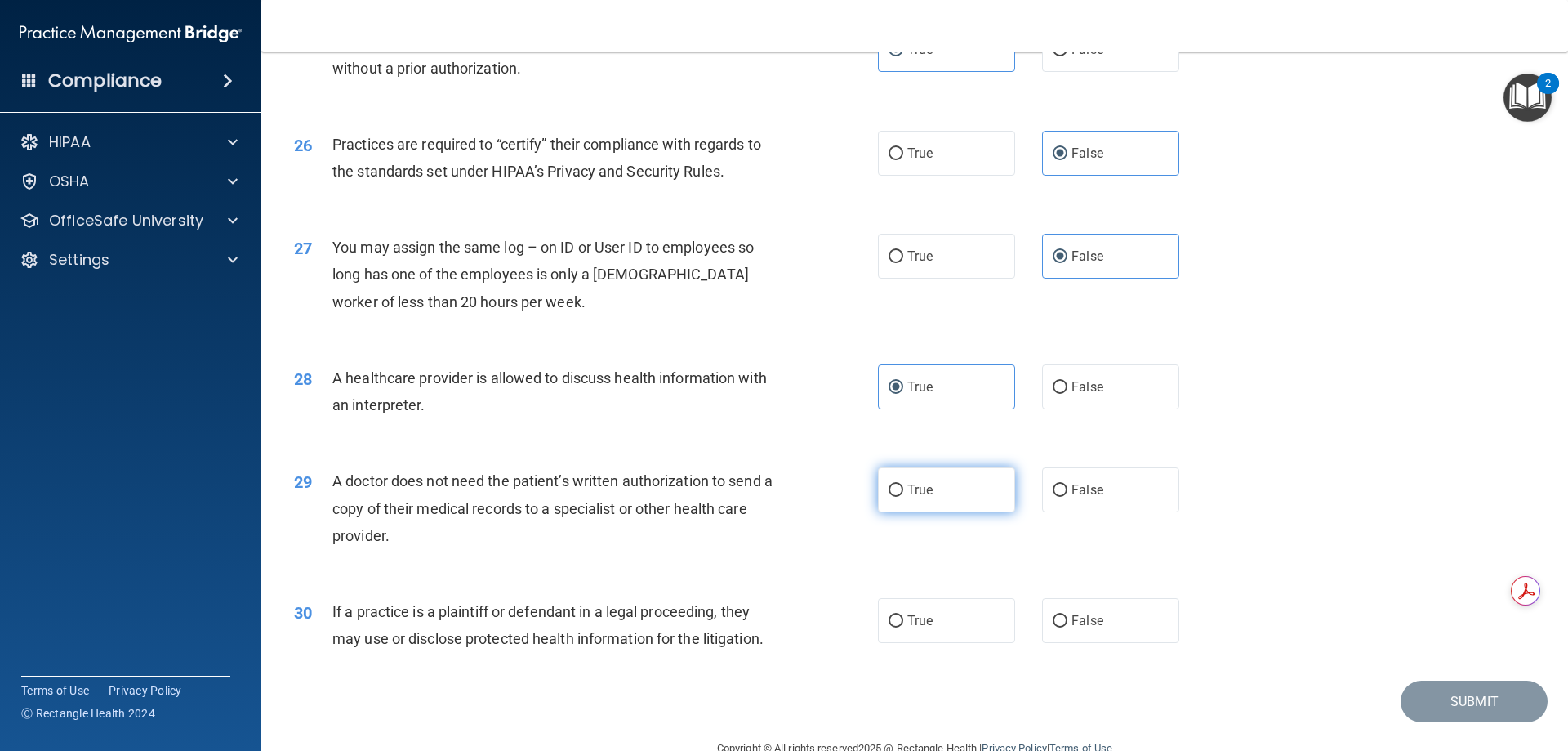
click at [898, 497] on input "True" at bounding box center [895, 491] width 15 height 12
radio input "true"
click at [930, 602] on label "True" at bounding box center [947, 621] width 137 height 45
click at [903, 615] on input "True" at bounding box center [895, 621] width 15 height 12
radio input "true"
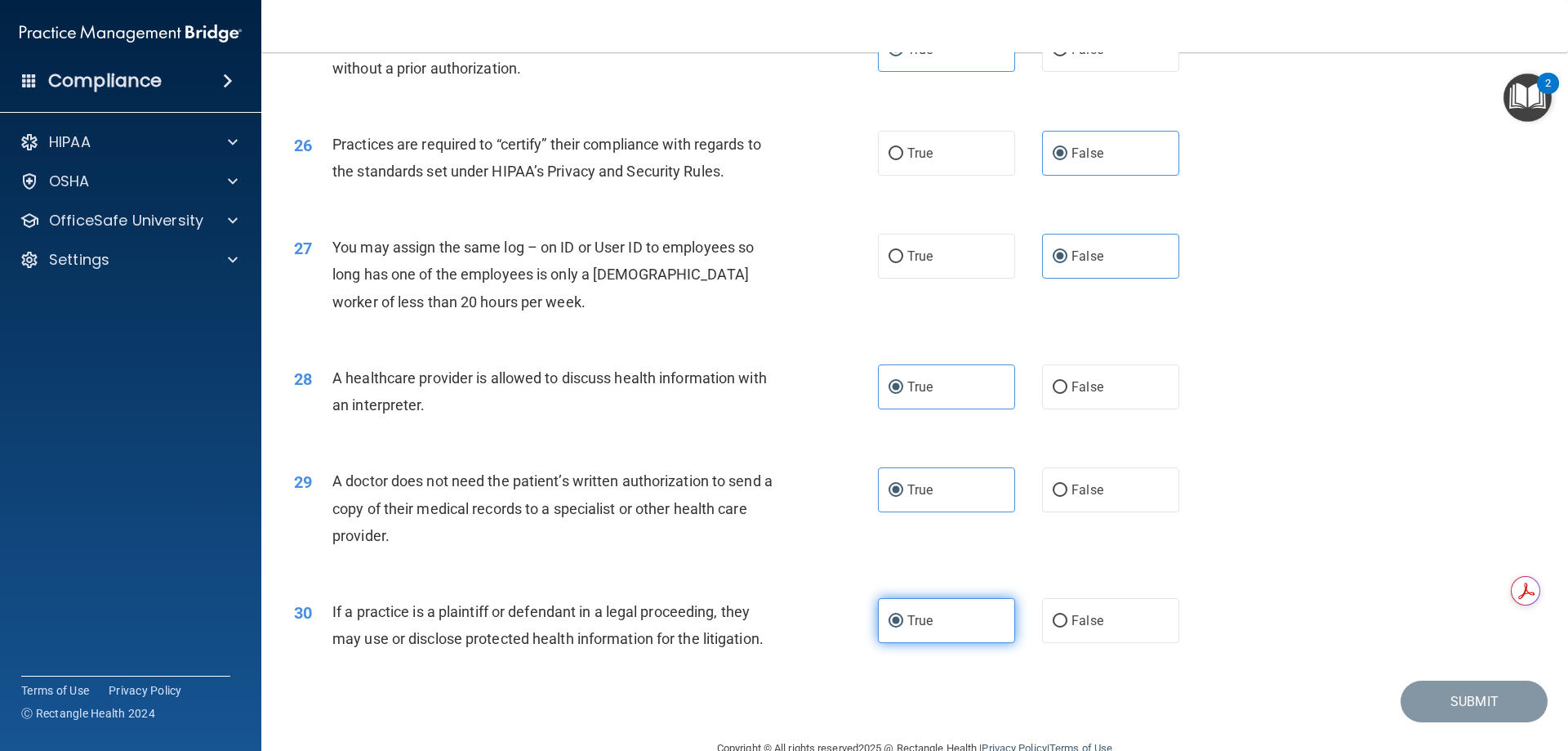
scroll to position [3053, 0]
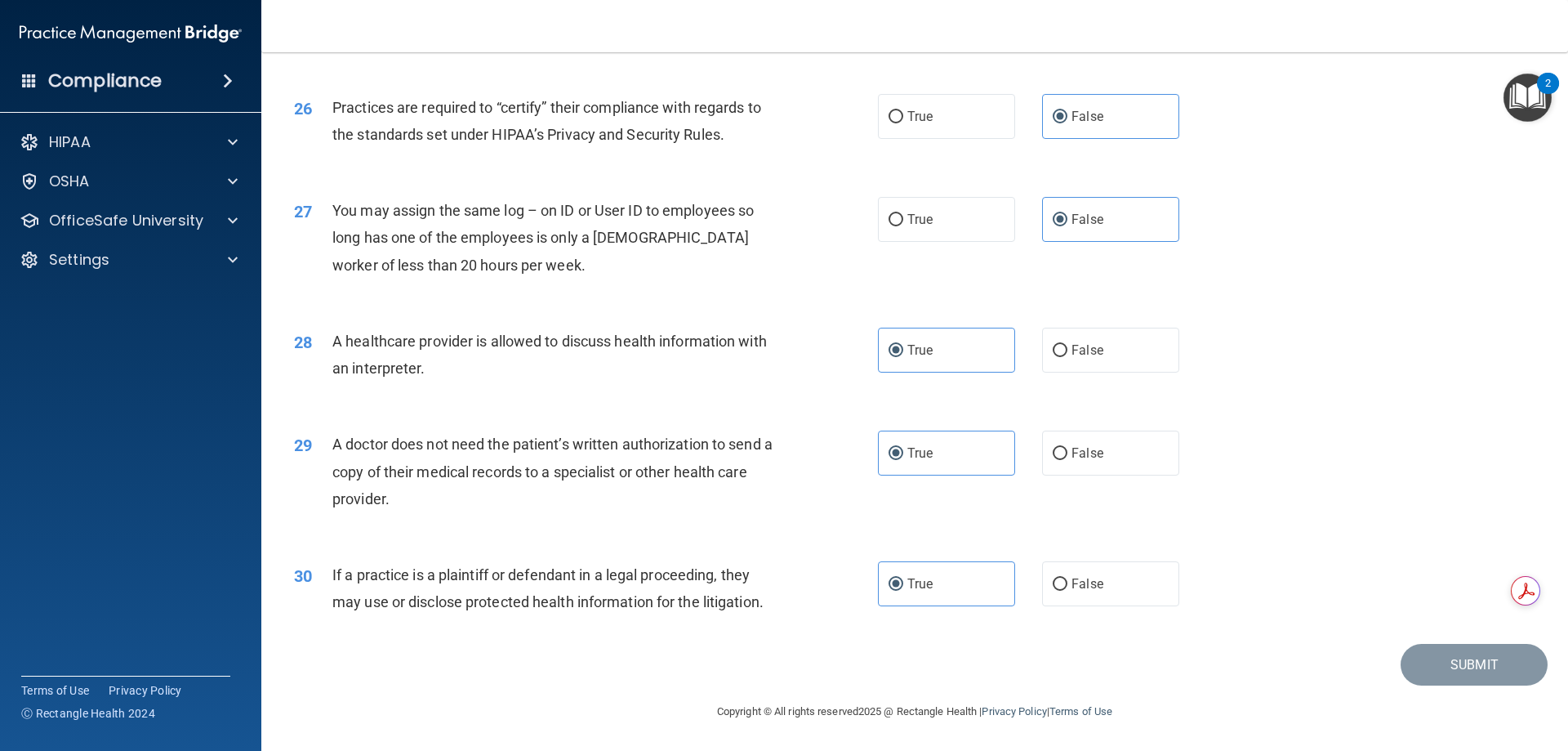
click at [1385, 611] on div "30 If a practice is a plaintiff or defendant in a legal proceeding, they may us…" at bounding box center [914, 592] width 1265 height 103
click at [1311, 505] on div "29 A doctor does not need the patient’s written authorization to send a copy of…" at bounding box center [914, 475] width 1265 height 131
click at [1073, 598] on label "False" at bounding box center [1110, 584] width 137 height 45
click at [1067, 591] on input "False" at bounding box center [1059, 584] width 15 height 12
radio input "true"
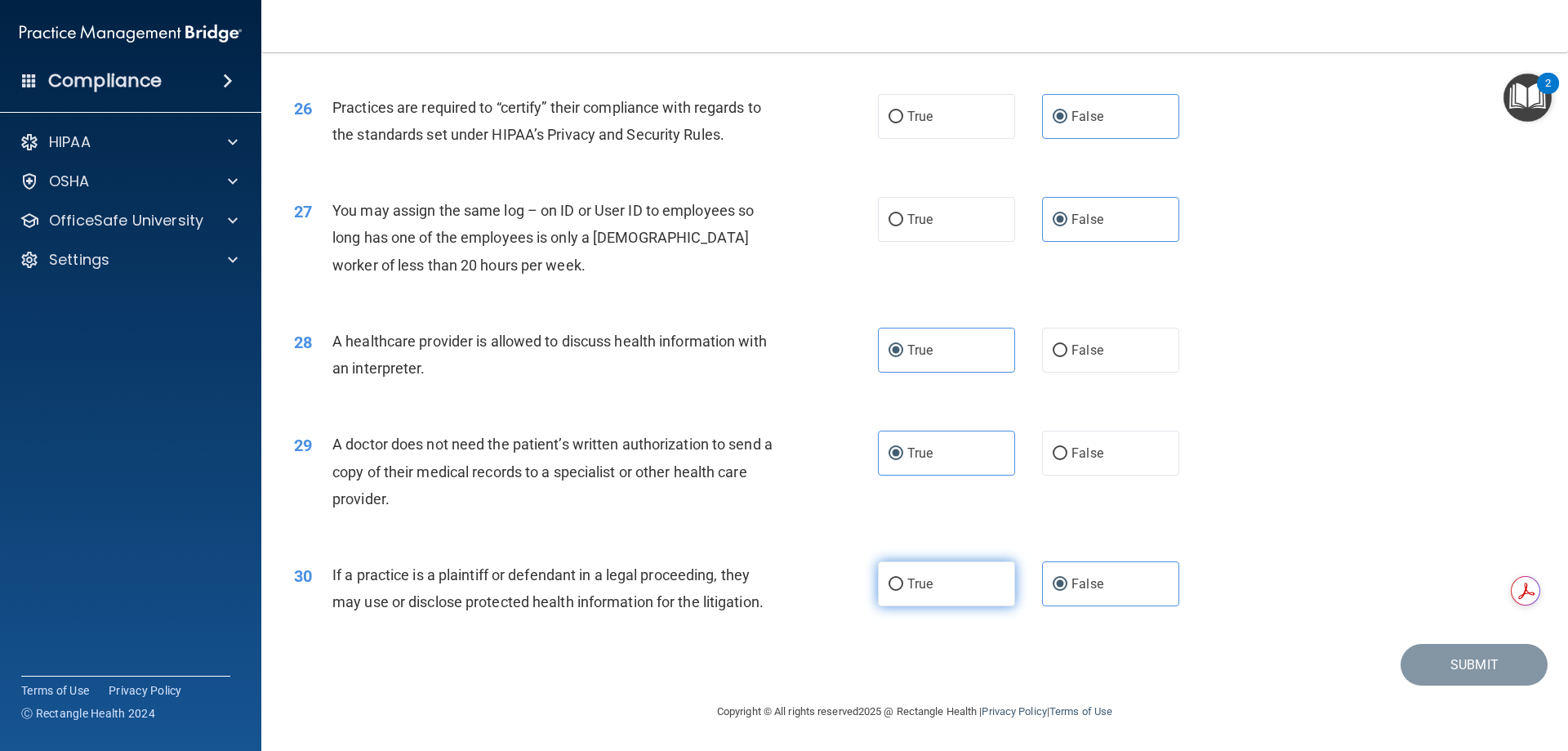
click at [973, 589] on label "True" at bounding box center [947, 584] width 137 height 45
click at [903, 589] on input "True" at bounding box center [895, 584] width 15 height 12
radio input "true"
radio input "false"
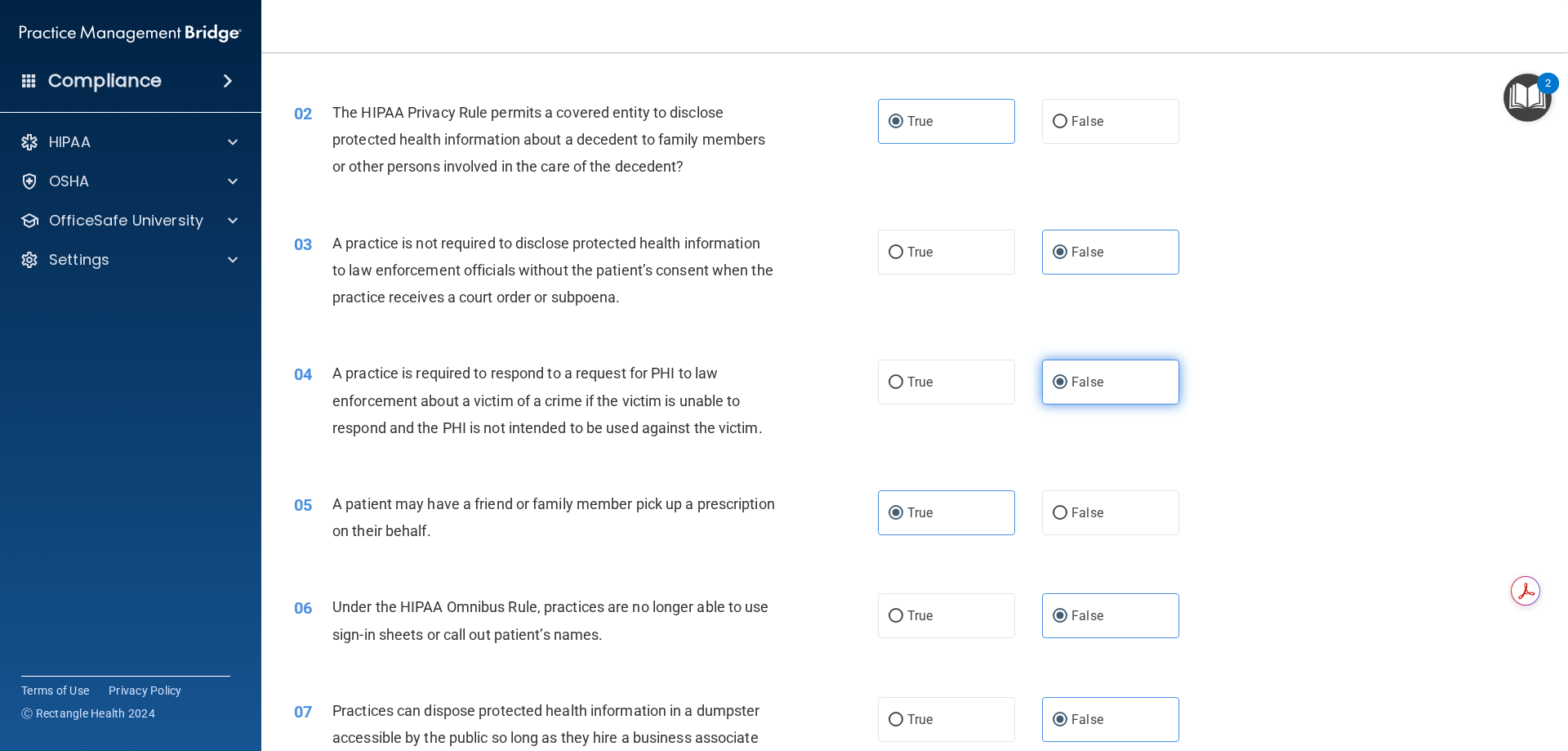
scroll to position [162, 0]
click at [1103, 384] on label "False" at bounding box center [1110, 382] width 137 height 45
click at [1067, 384] on input "False" at bounding box center [1059, 382] width 15 height 12
click at [1008, 398] on div "True False" at bounding box center [1043, 382] width 329 height 45
click at [1004, 396] on label "True" at bounding box center [947, 382] width 137 height 45
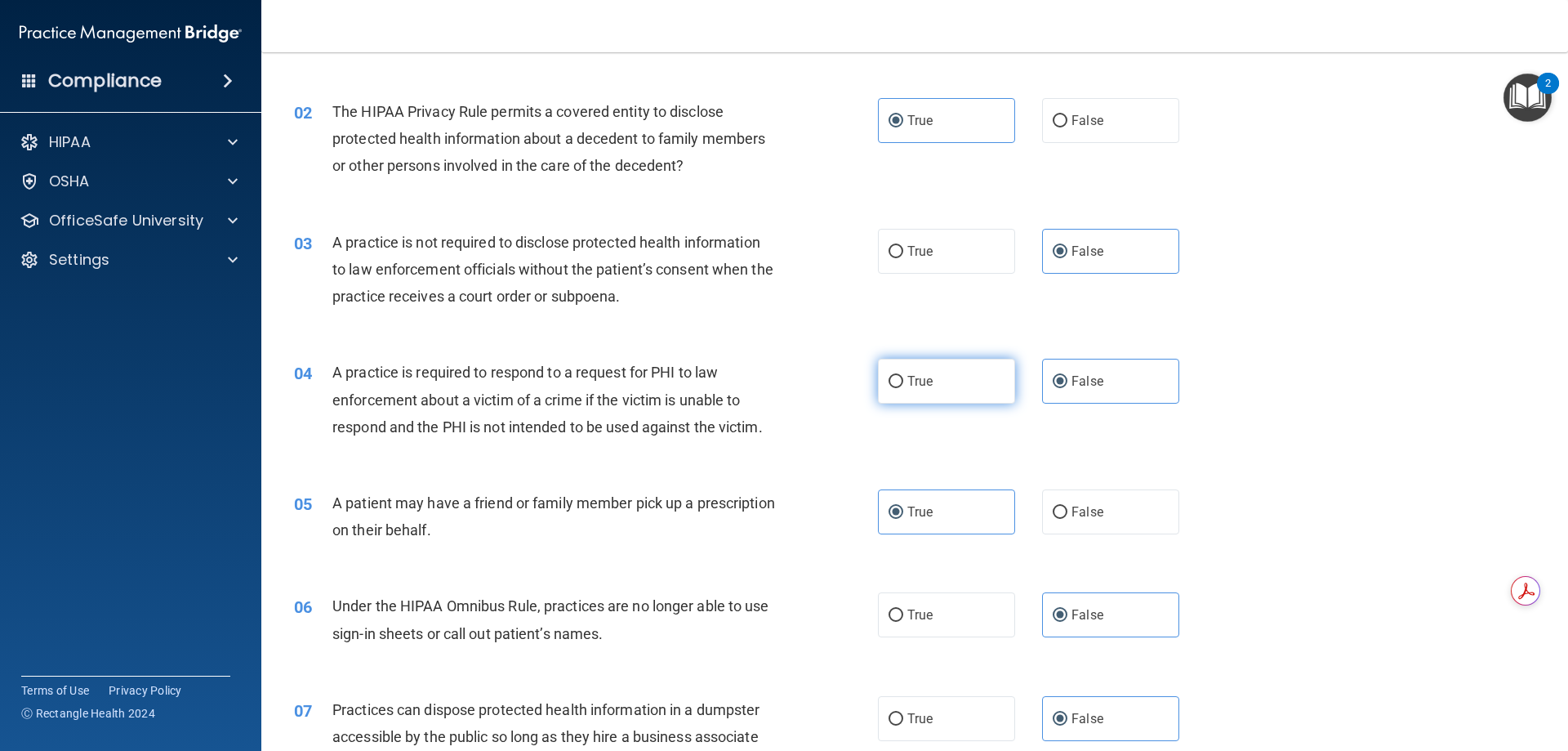
click at [903, 389] on input "True" at bounding box center [895, 382] width 15 height 12
radio input "true"
click at [1093, 371] on label "False" at bounding box center [1110, 382] width 137 height 45
click at [1067, 376] on input "False" at bounding box center [1059, 382] width 15 height 12
radio input "true"
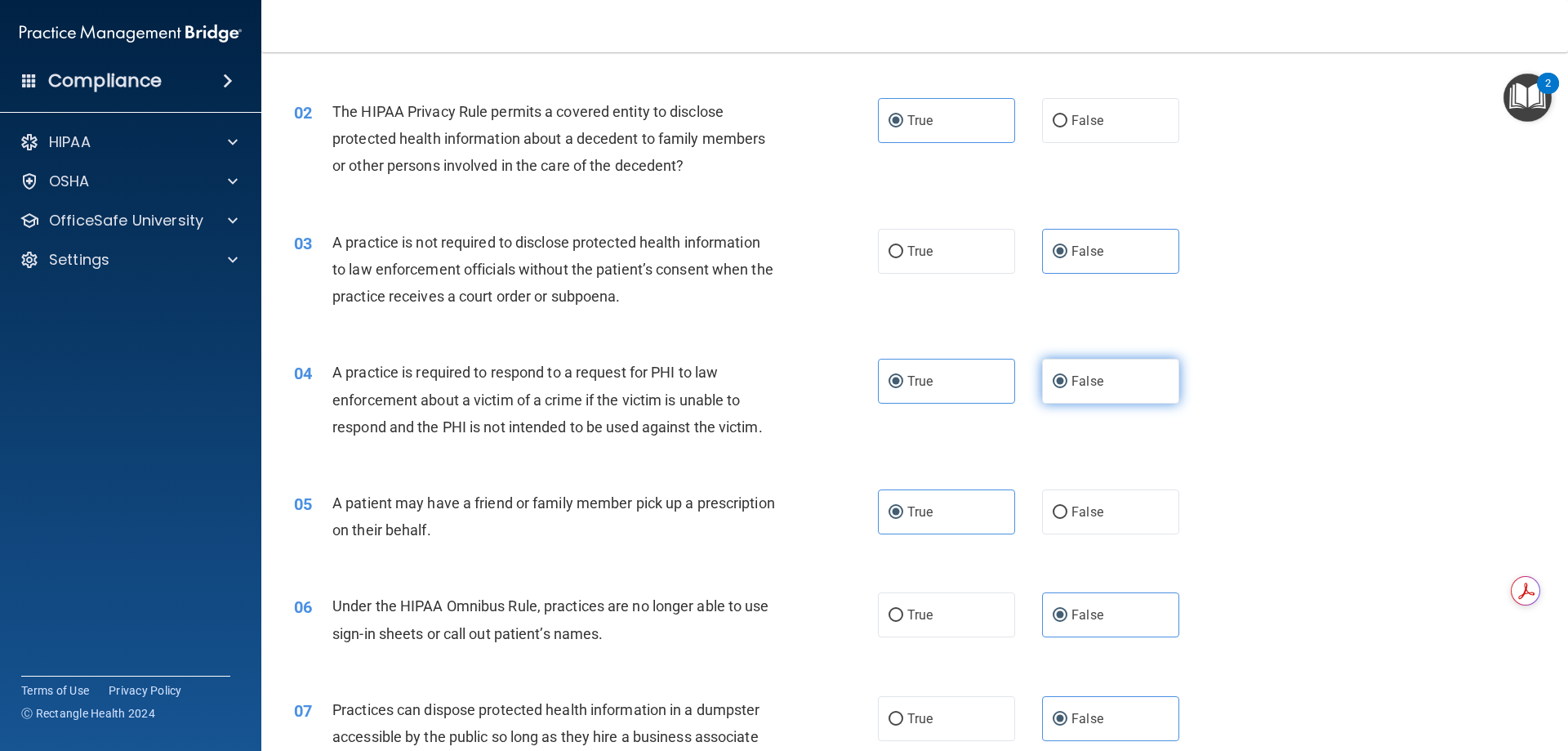
radio input "false"
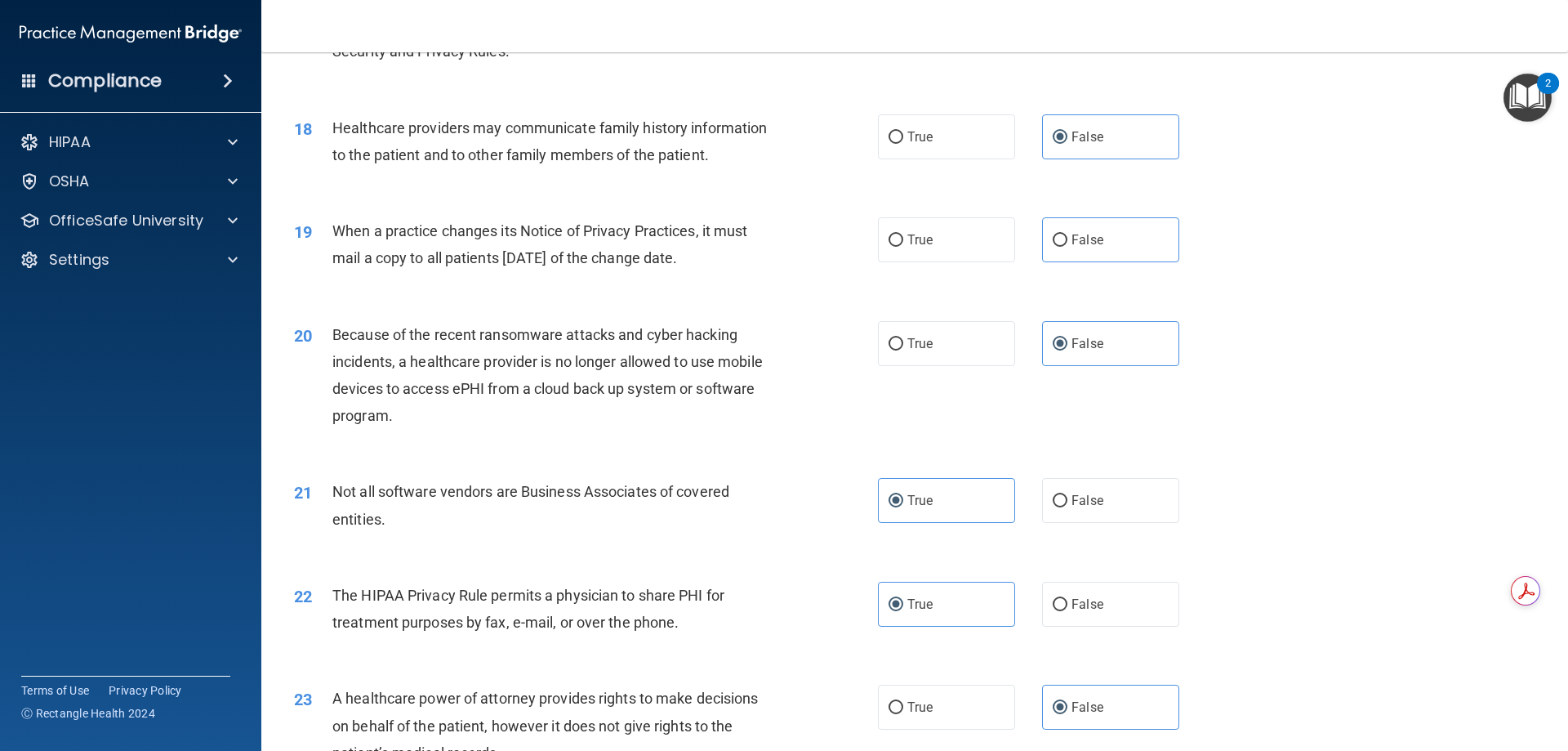
scroll to position [2124, 0]
click at [1058, 247] on input "False" at bounding box center [1059, 241] width 15 height 12
radio input "true"
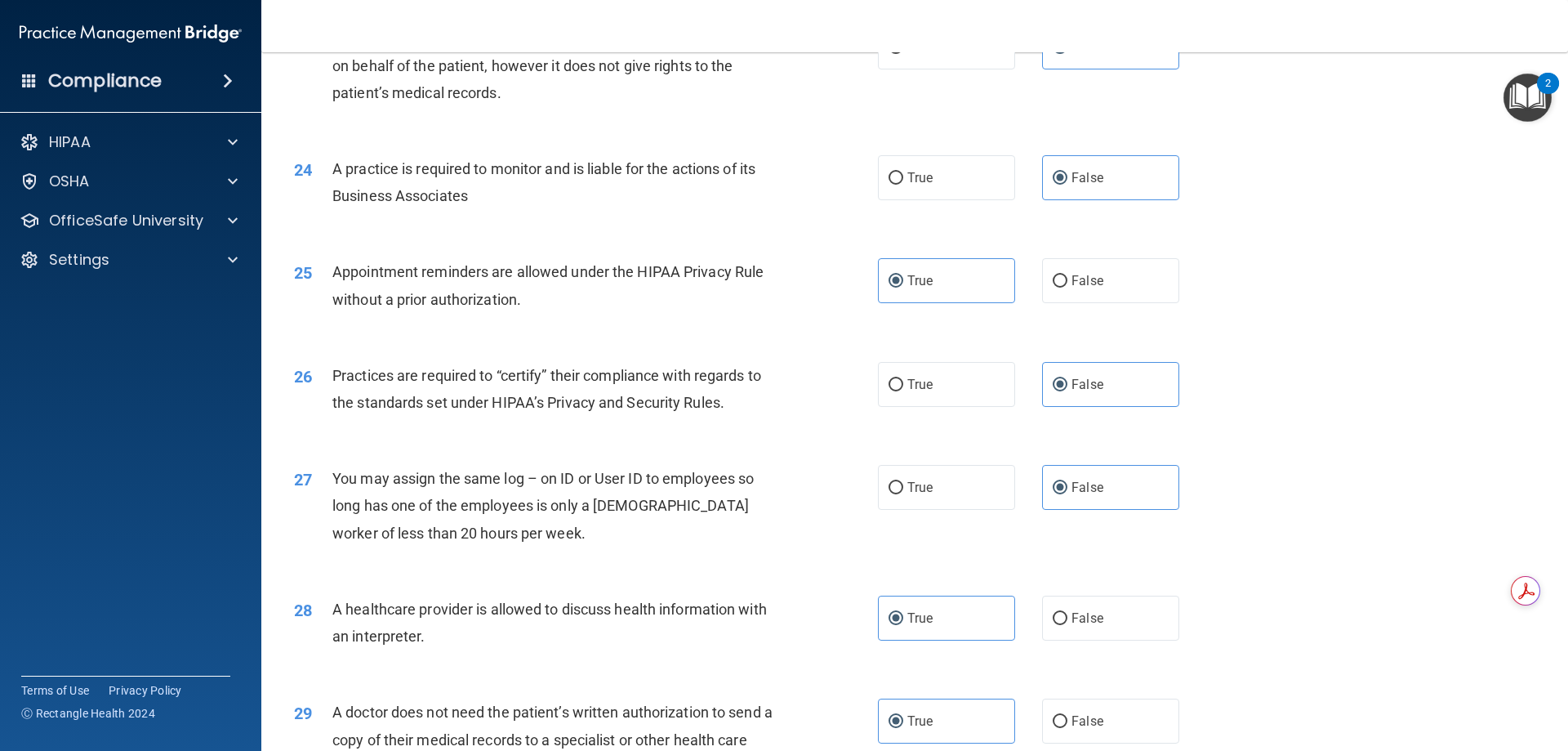
scroll to position [3053, 0]
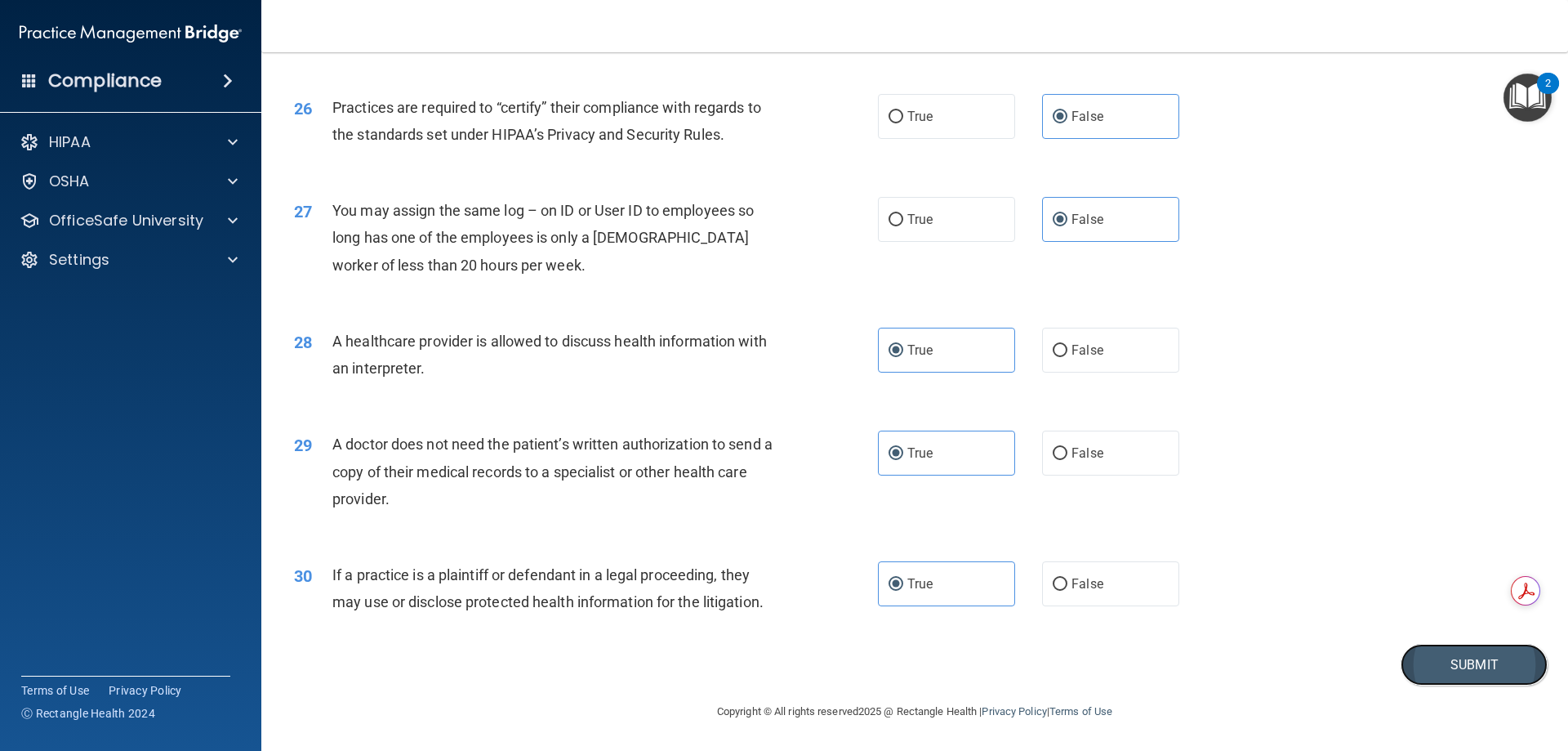
click at [1457, 672] on button "Submit" at bounding box center [1474, 664] width 147 height 42
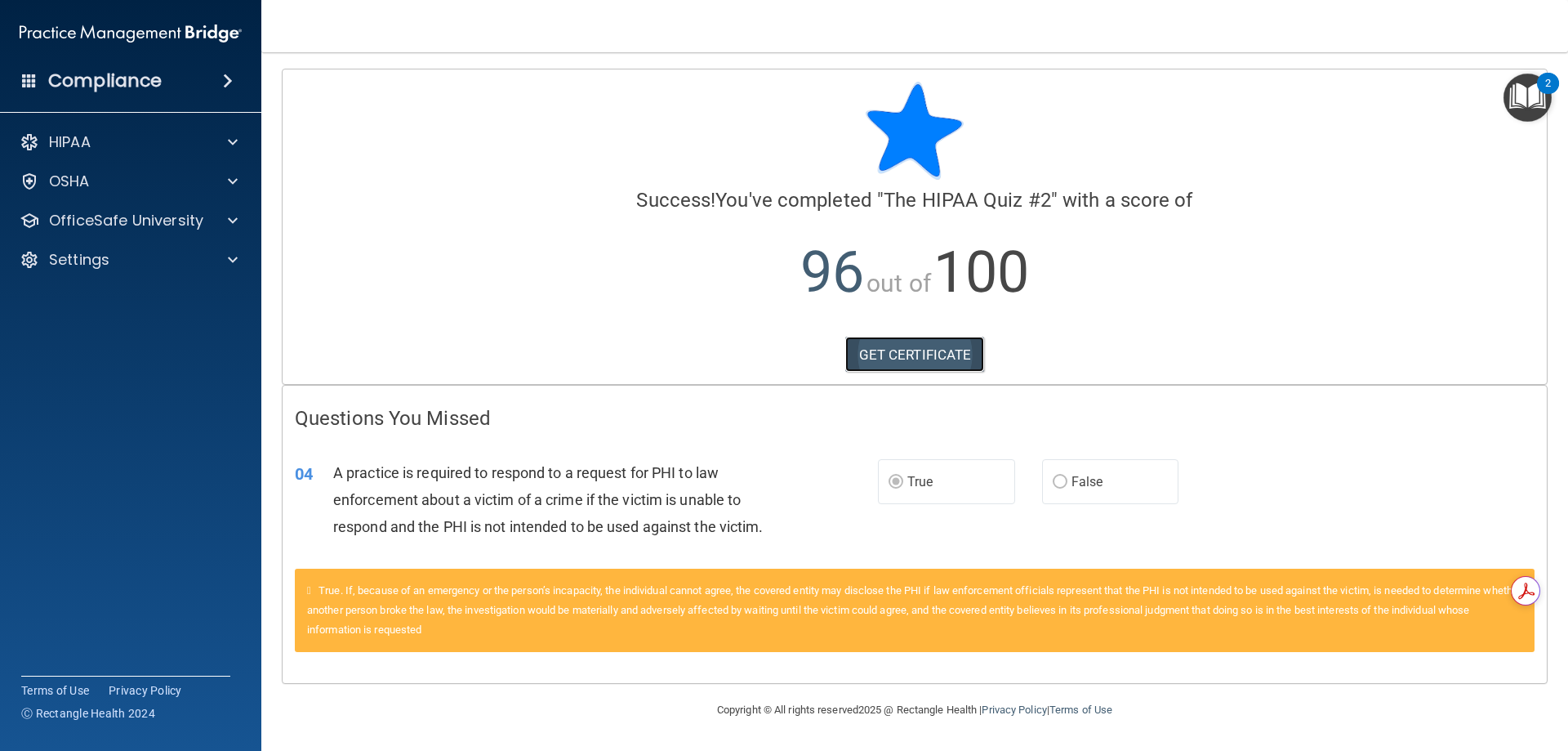
click at [935, 356] on link "GET CERTIFICATE" at bounding box center [914, 354] width 140 height 36
click at [244, 212] on div at bounding box center [230, 220] width 41 height 20
click at [138, 258] on p "HIPAA Training" at bounding box center [77, 259] width 134 height 16
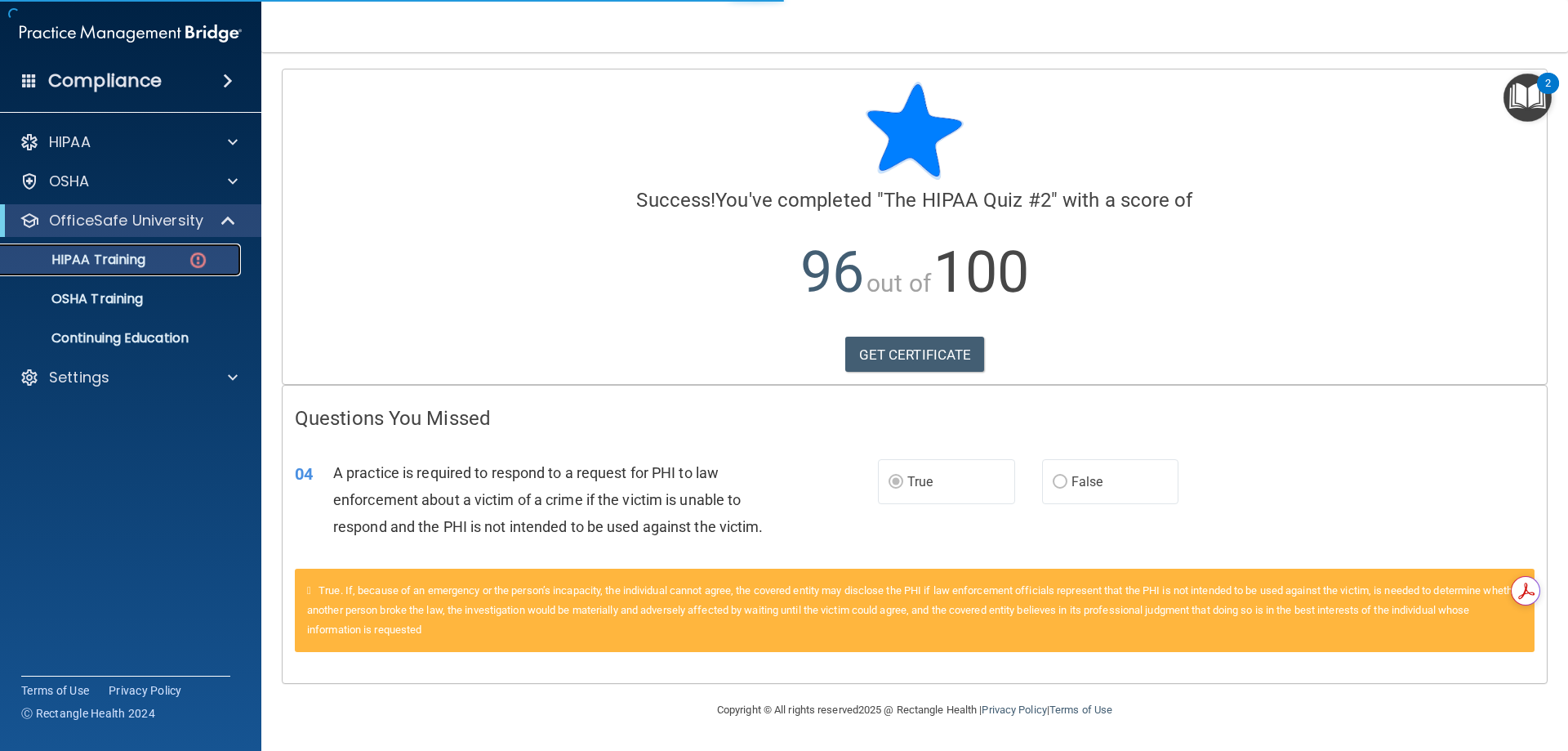
click at [138, 258] on p "HIPAA Training" at bounding box center [77, 259] width 134 height 16
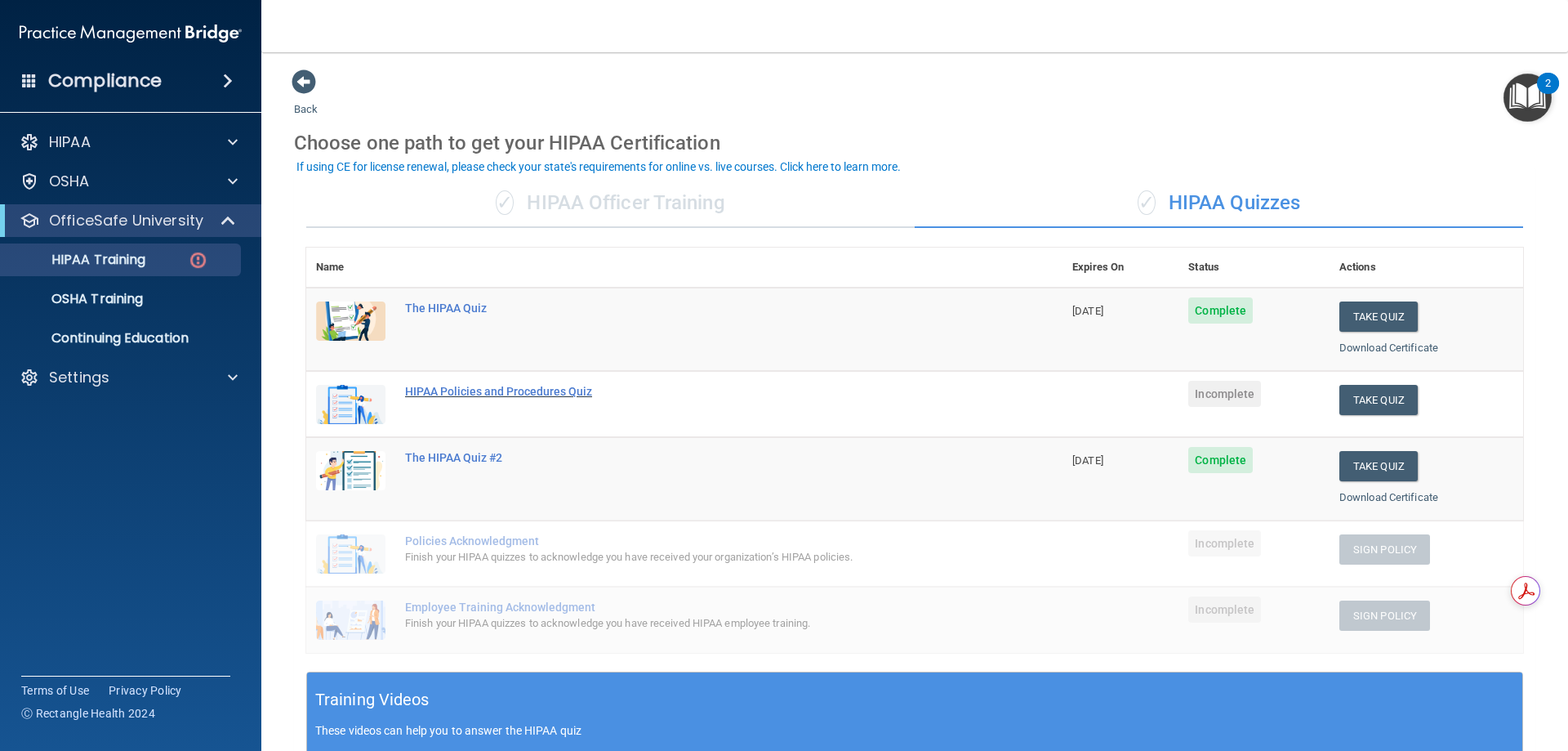
click at [520, 395] on div "HIPAA Policies and Procedures Quiz" at bounding box center [693, 391] width 576 height 13
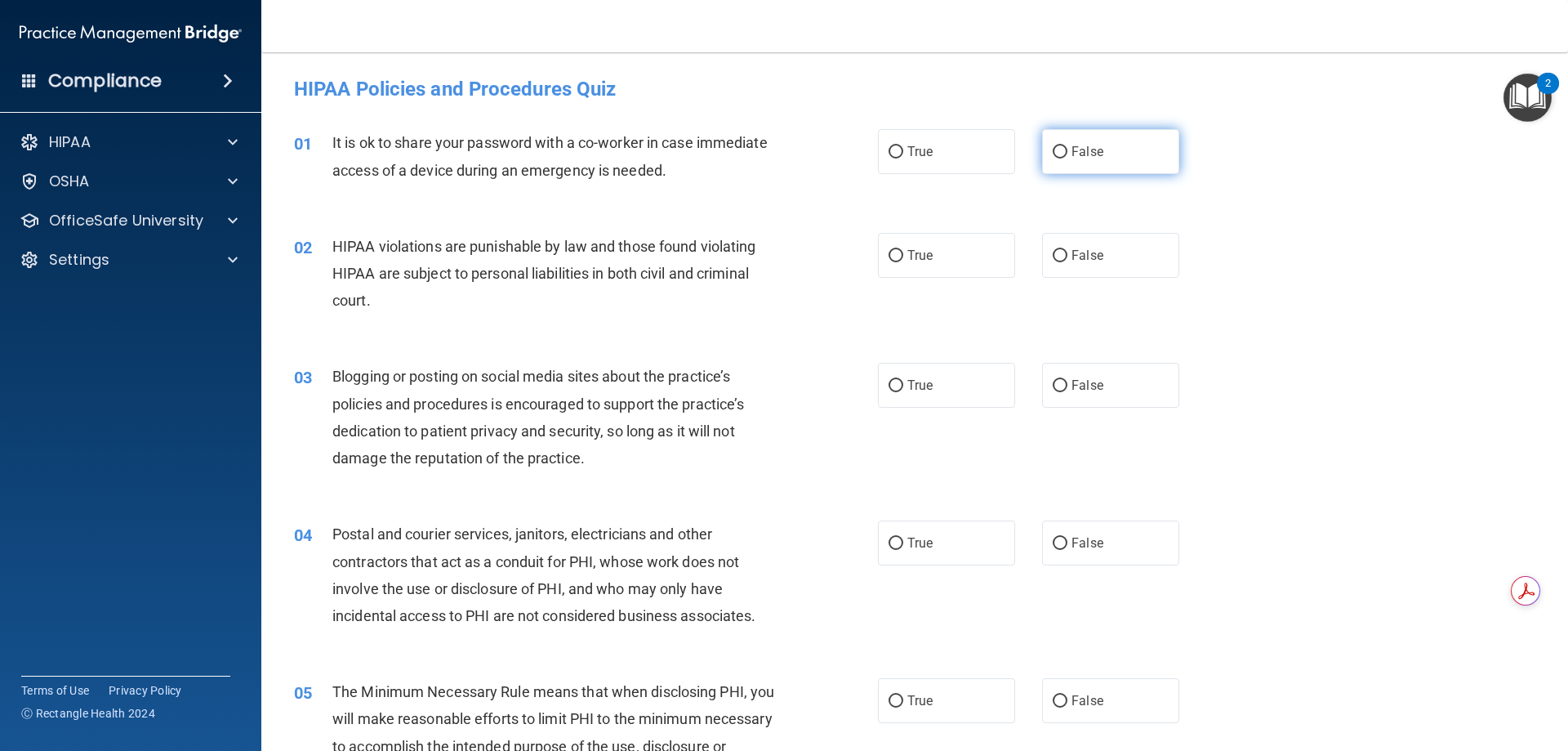
click at [1083, 153] on span "False" at bounding box center [1087, 152] width 32 height 16
click at [1067, 153] on input "False" at bounding box center [1059, 153] width 15 height 12
radio input "true"
click at [921, 270] on label "True" at bounding box center [947, 256] width 137 height 45
click at [903, 262] on input "True" at bounding box center [895, 256] width 15 height 12
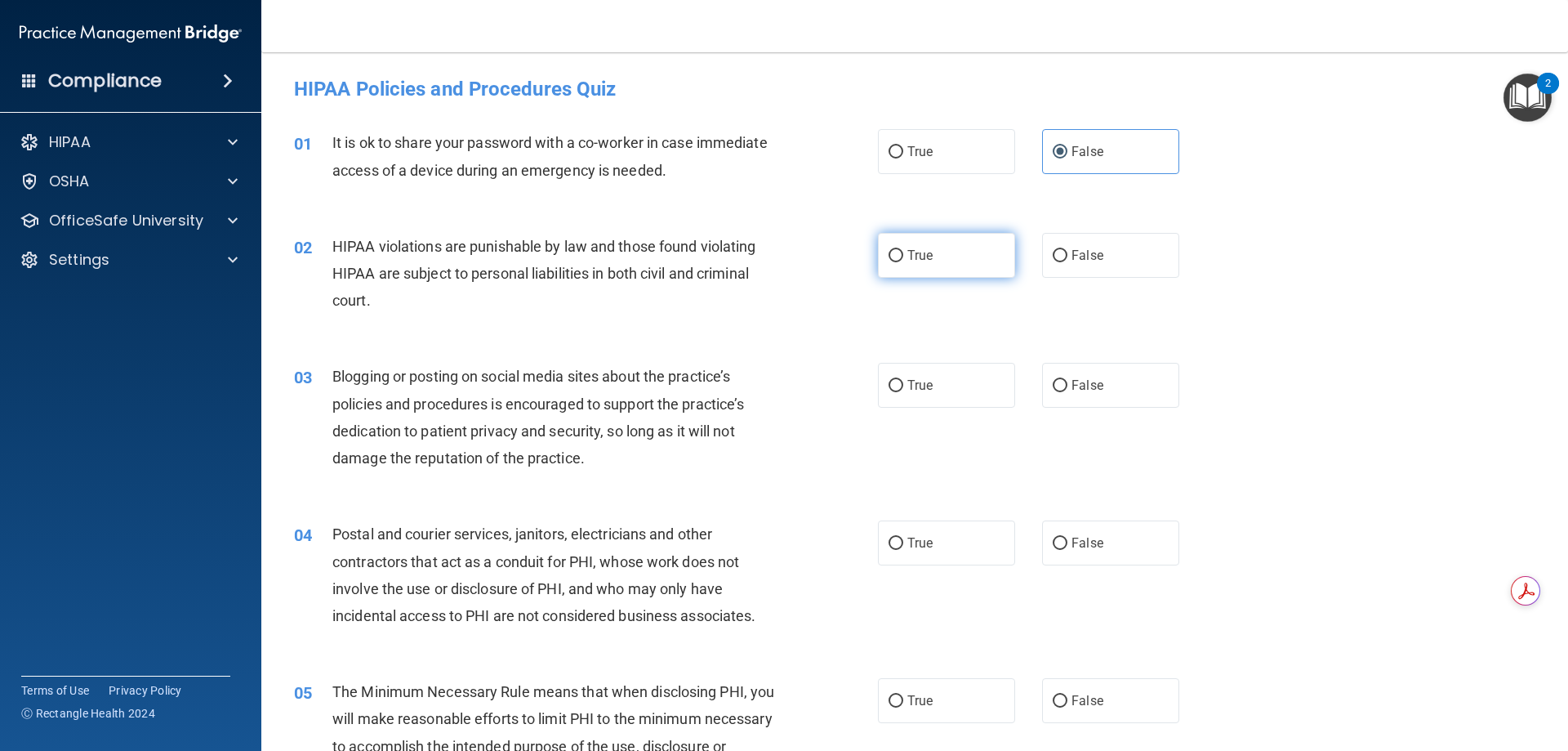
radio input "true"
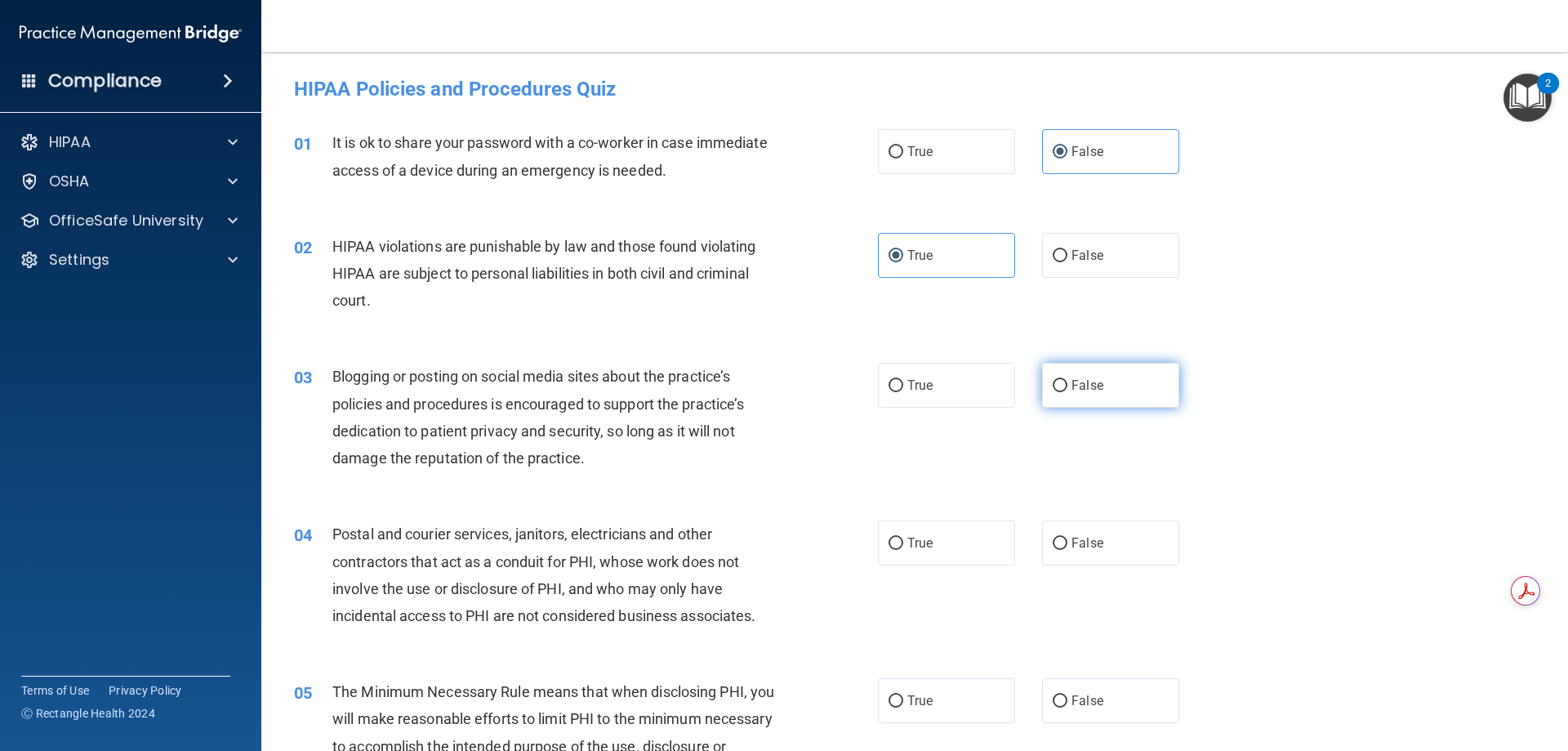
click at [1088, 379] on span "False" at bounding box center [1087, 385] width 32 height 16
click at [1067, 380] on input "False" at bounding box center [1059, 386] width 15 height 12
radio input "true"
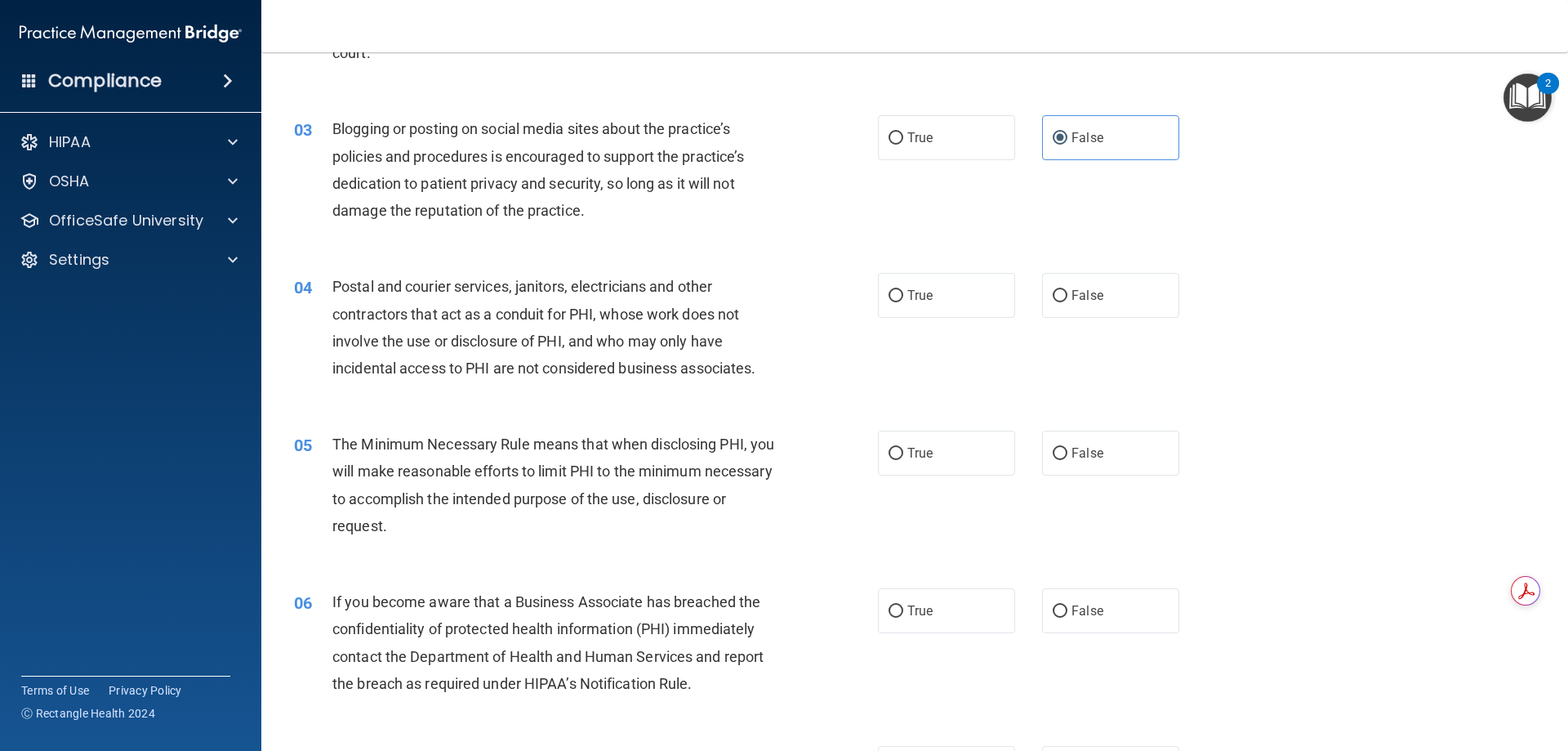
scroll to position [246, 0]
click at [961, 304] on label "True" at bounding box center [947, 297] width 137 height 45
click at [903, 304] on input "True" at bounding box center [895, 297] width 15 height 12
radio input "true"
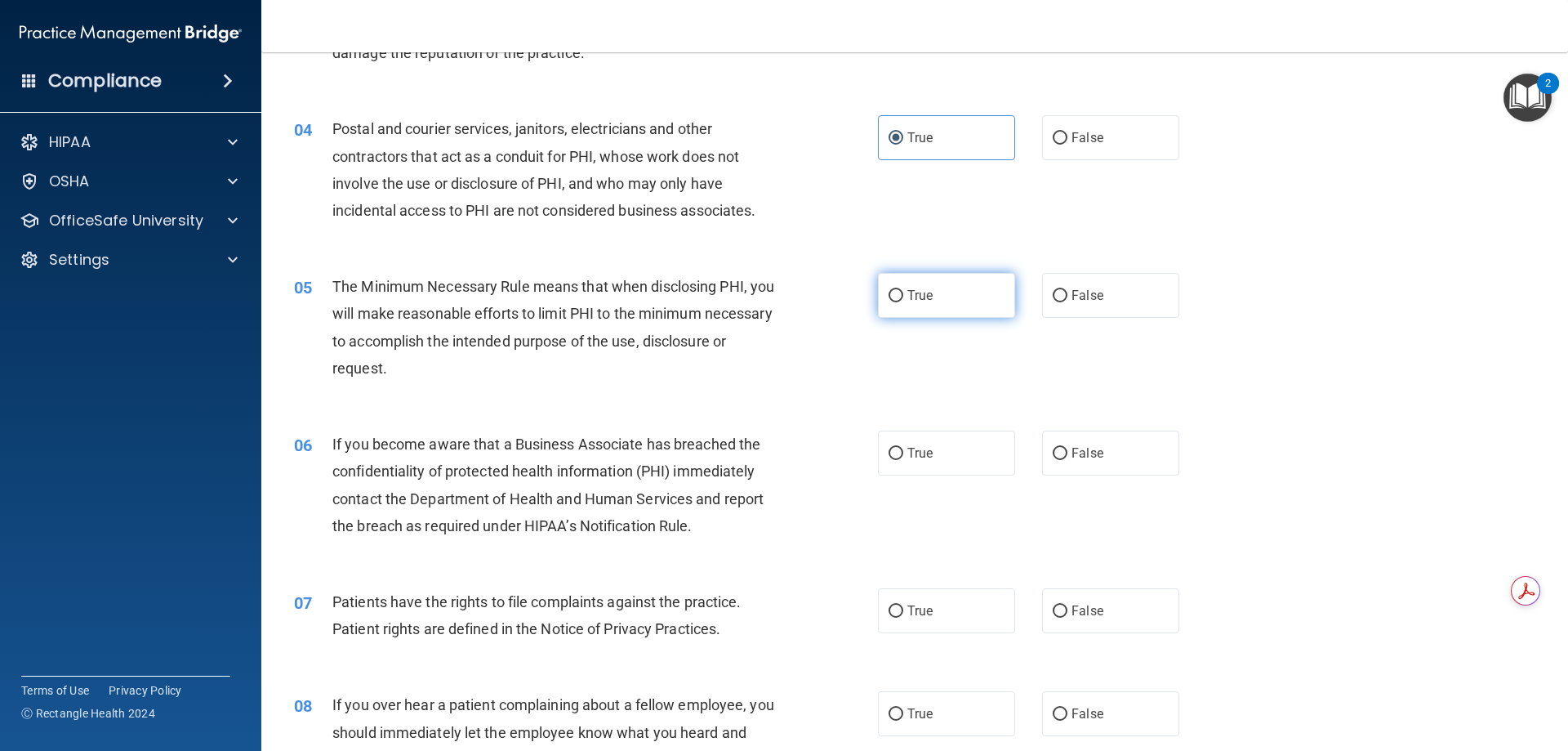
click at [950, 304] on label "True" at bounding box center [947, 296] width 137 height 45
click at [903, 303] on input "True" at bounding box center [895, 296] width 15 height 12
radio input "true"
click at [1064, 440] on label "False" at bounding box center [1110, 451] width 137 height 45
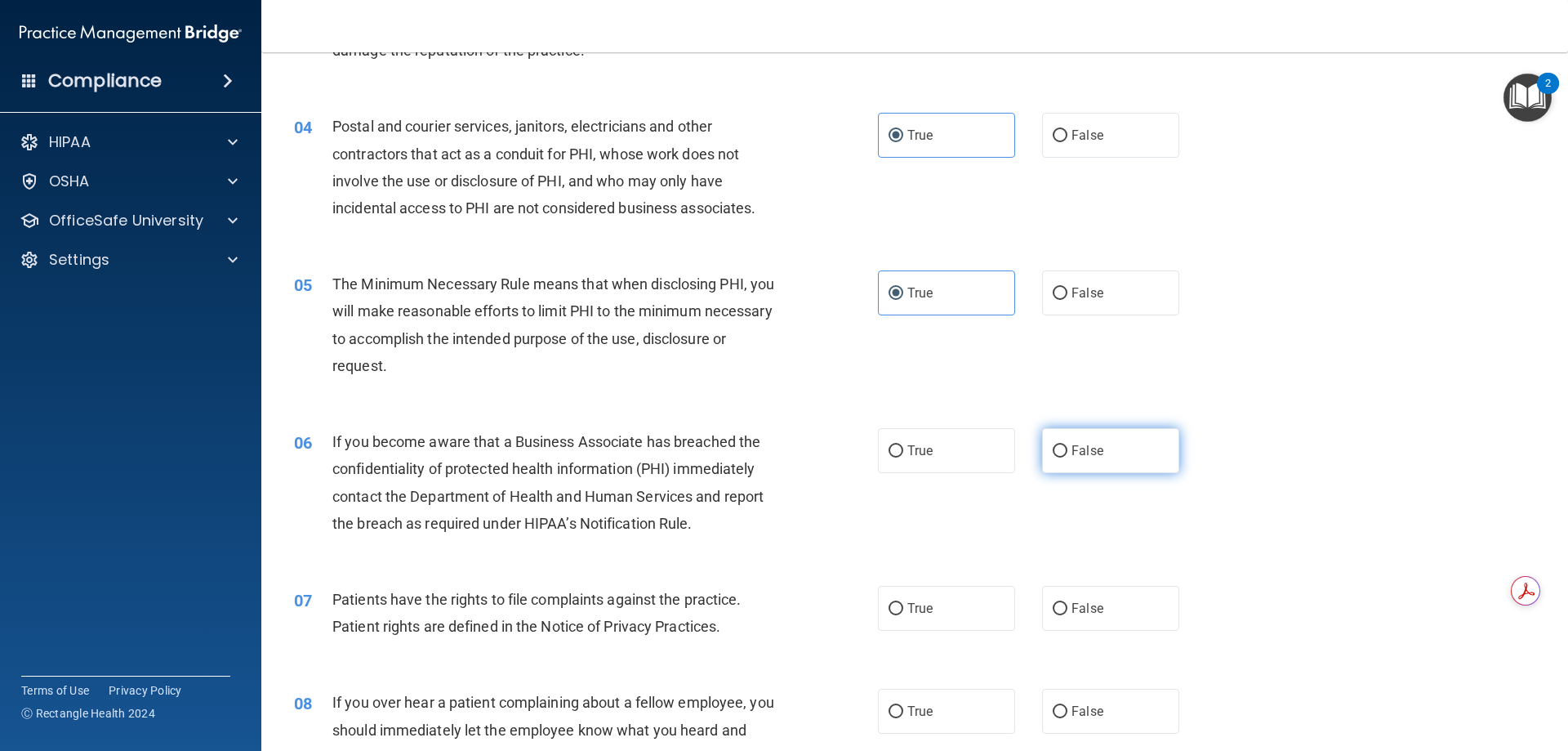
click at [1064, 445] on input "False" at bounding box center [1059, 451] width 15 height 12
radio input "true"
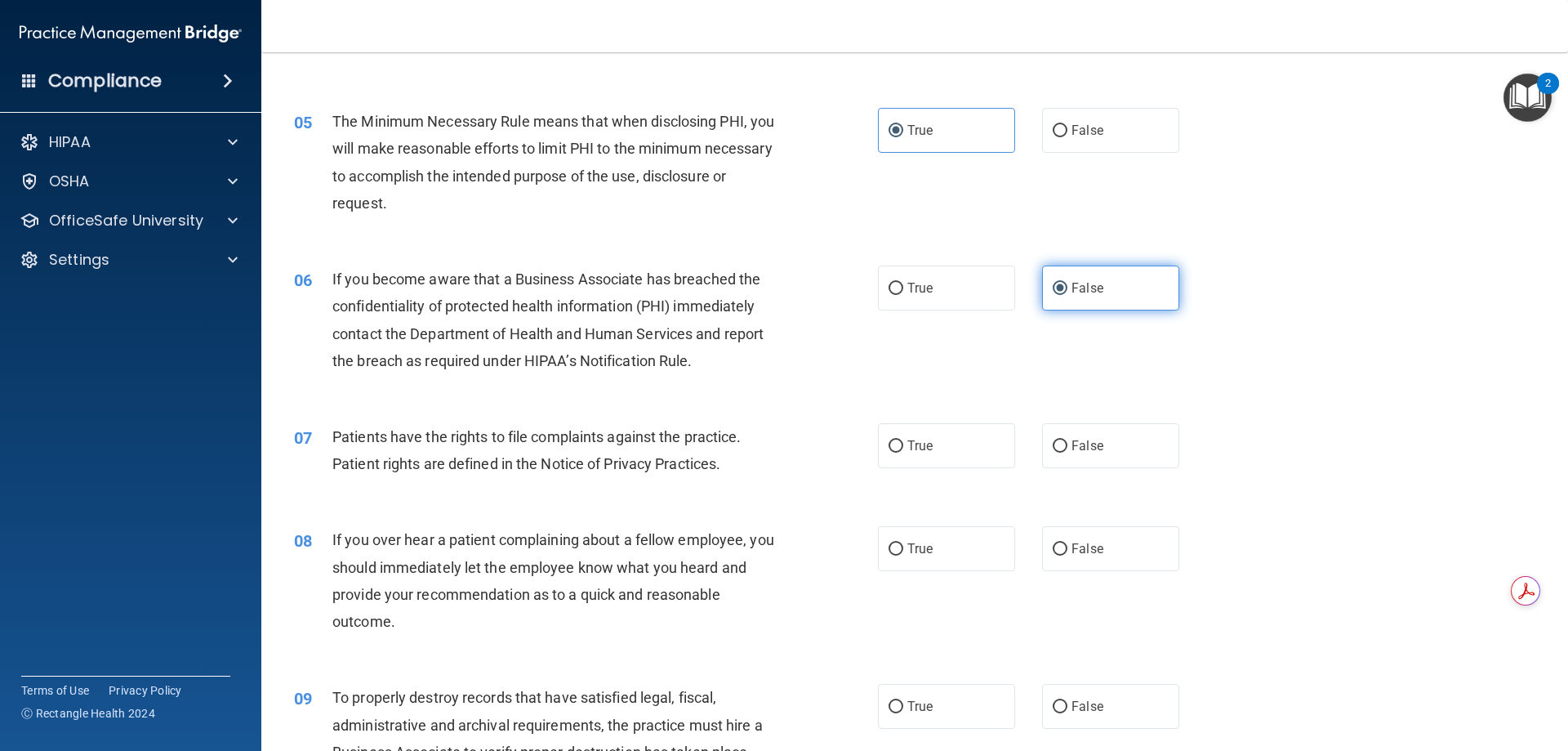
scroll to position [571, 0]
click at [979, 455] on label "True" at bounding box center [947, 445] width 137 height 45
click at [903, 452] on input "True" at bounding box center [895, 446] width 15 height 12
radio input "true"
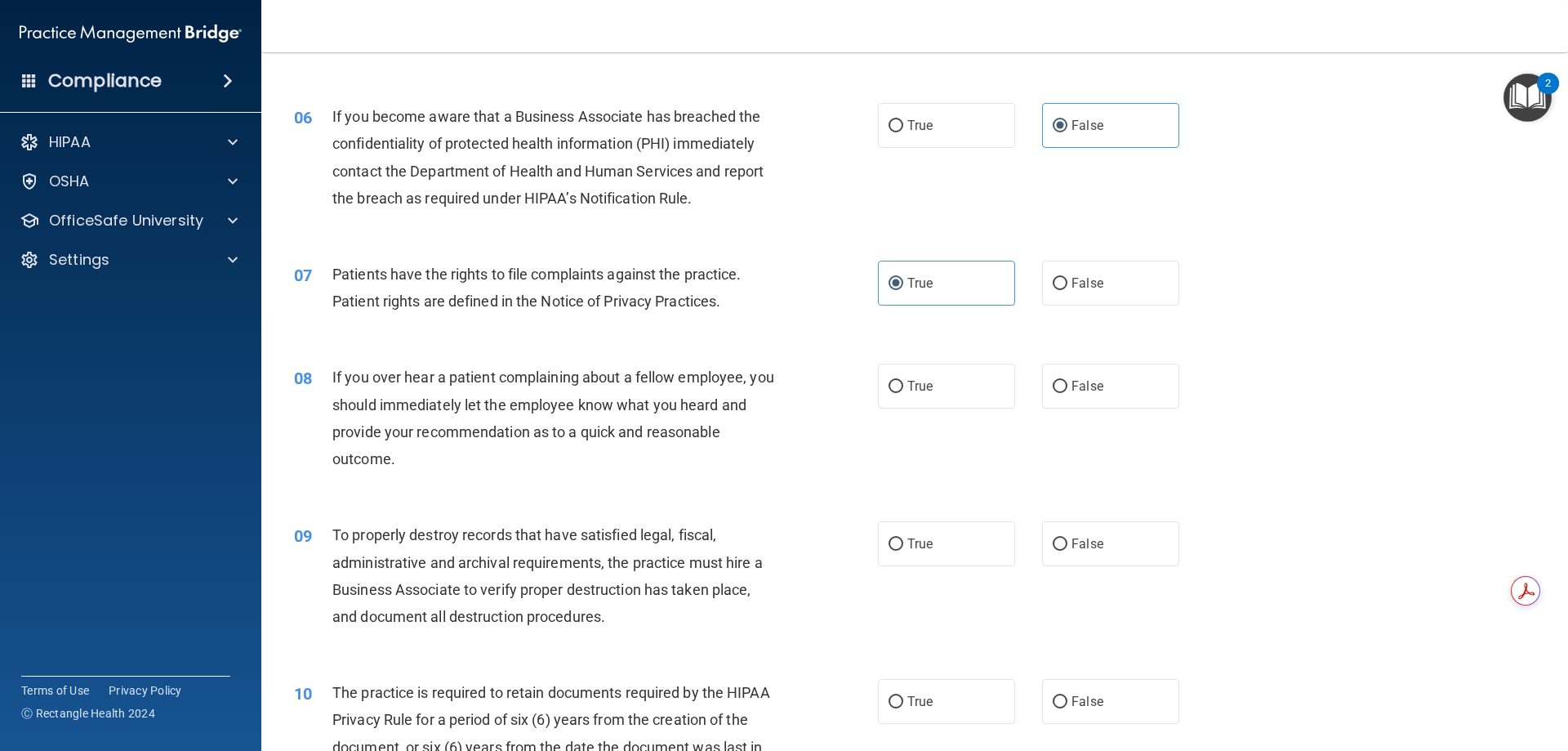
scroll to position [734, 0]
click at [1077, 389] on span "False" at bounding box center [1087, 385] width 32 height 16
click at [1067, 389] on input "False" at bounding box center [1059, 386] width 15 height 12
radio input "true"
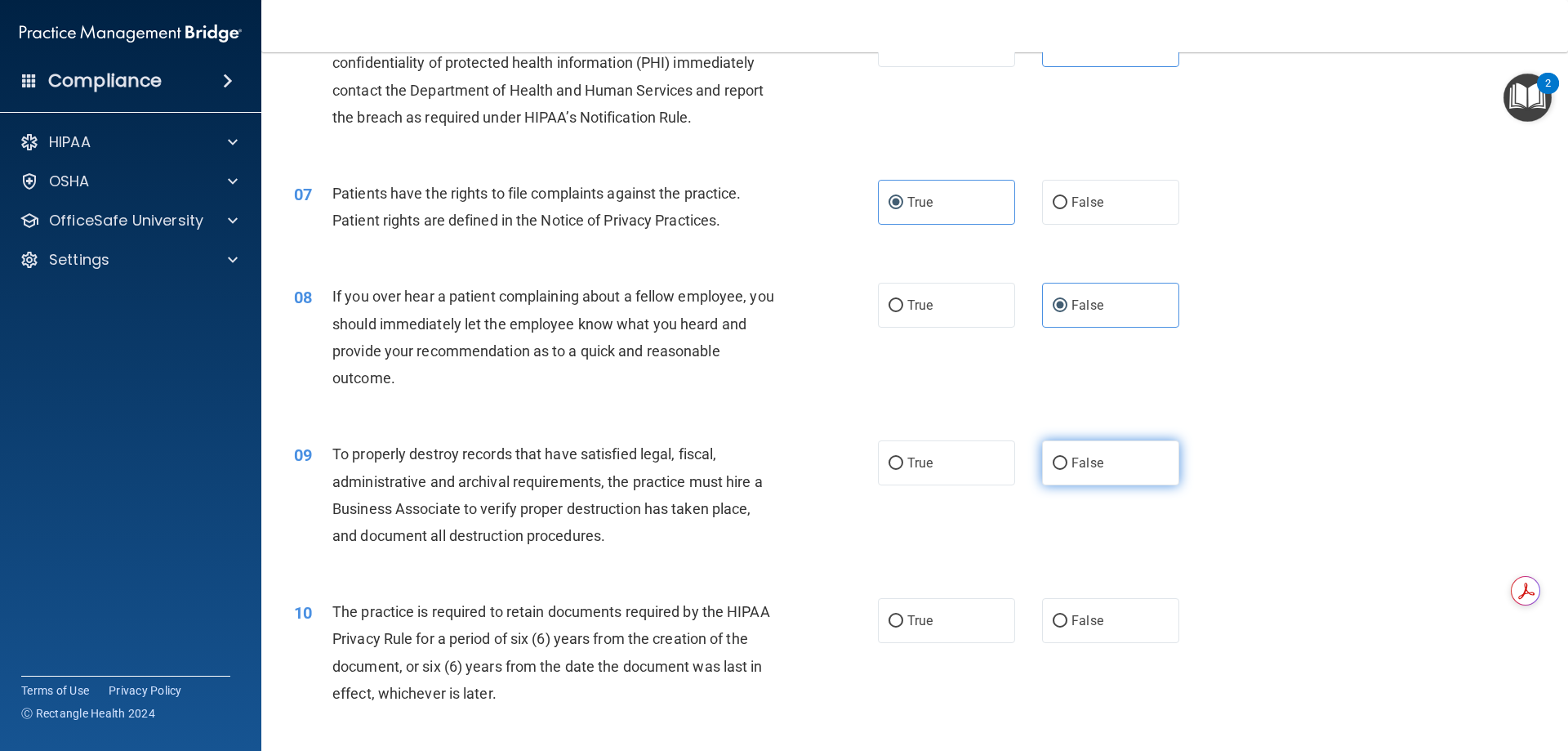
scroll to position [815, 0]
click at [1079, 459] on span "False" at bounding box center [1087, 462] width 32 height 16
click at [1067, 459] on input "False" at bounding box center [1059, 463] width 15 height 12
radio input "true"
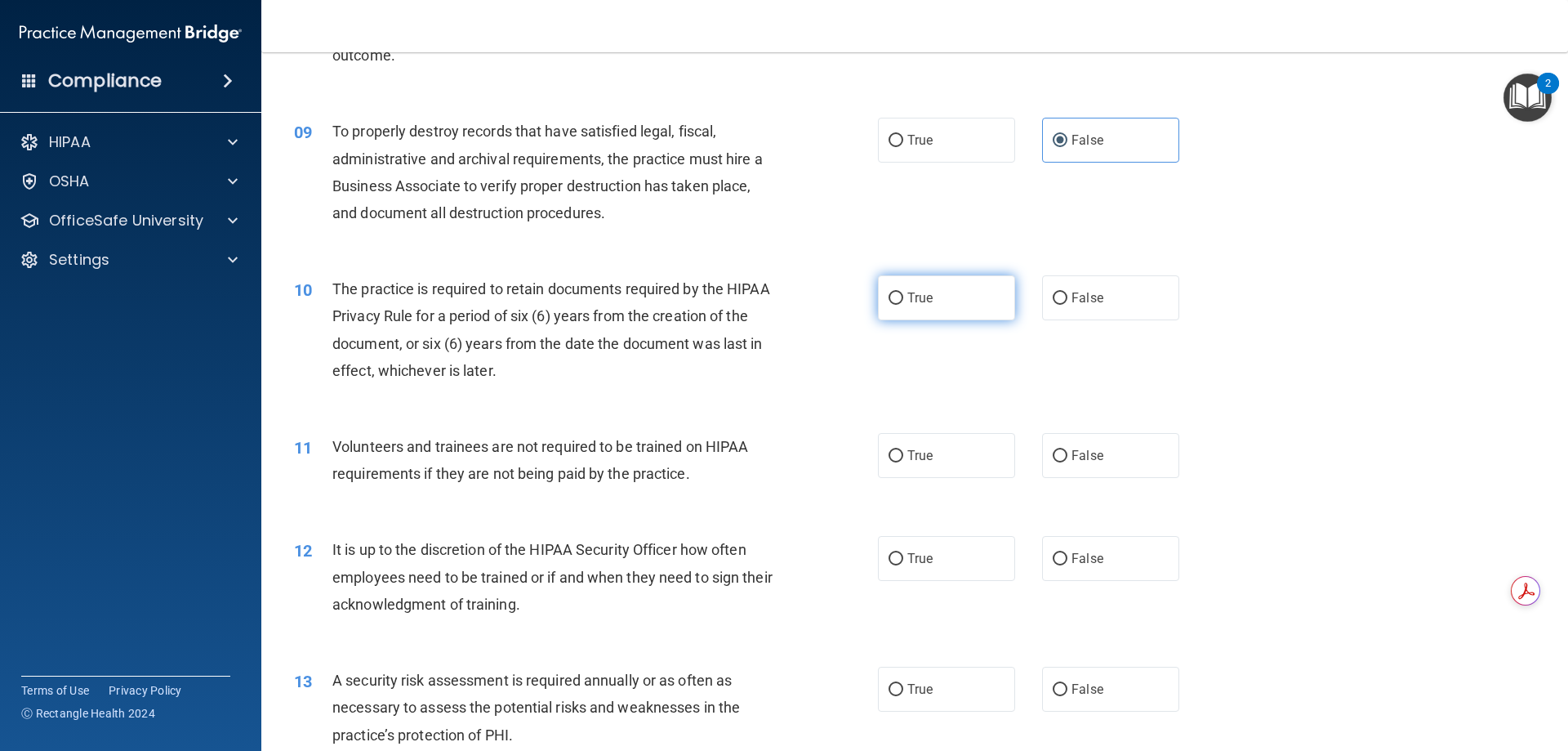
click at [938, 305] on label "True" at bounding box center [947, 297] width 137 height 45
click at [903, 304] on input "True" at bounding box center [895, 298] width 15 height 12
radio input "true"
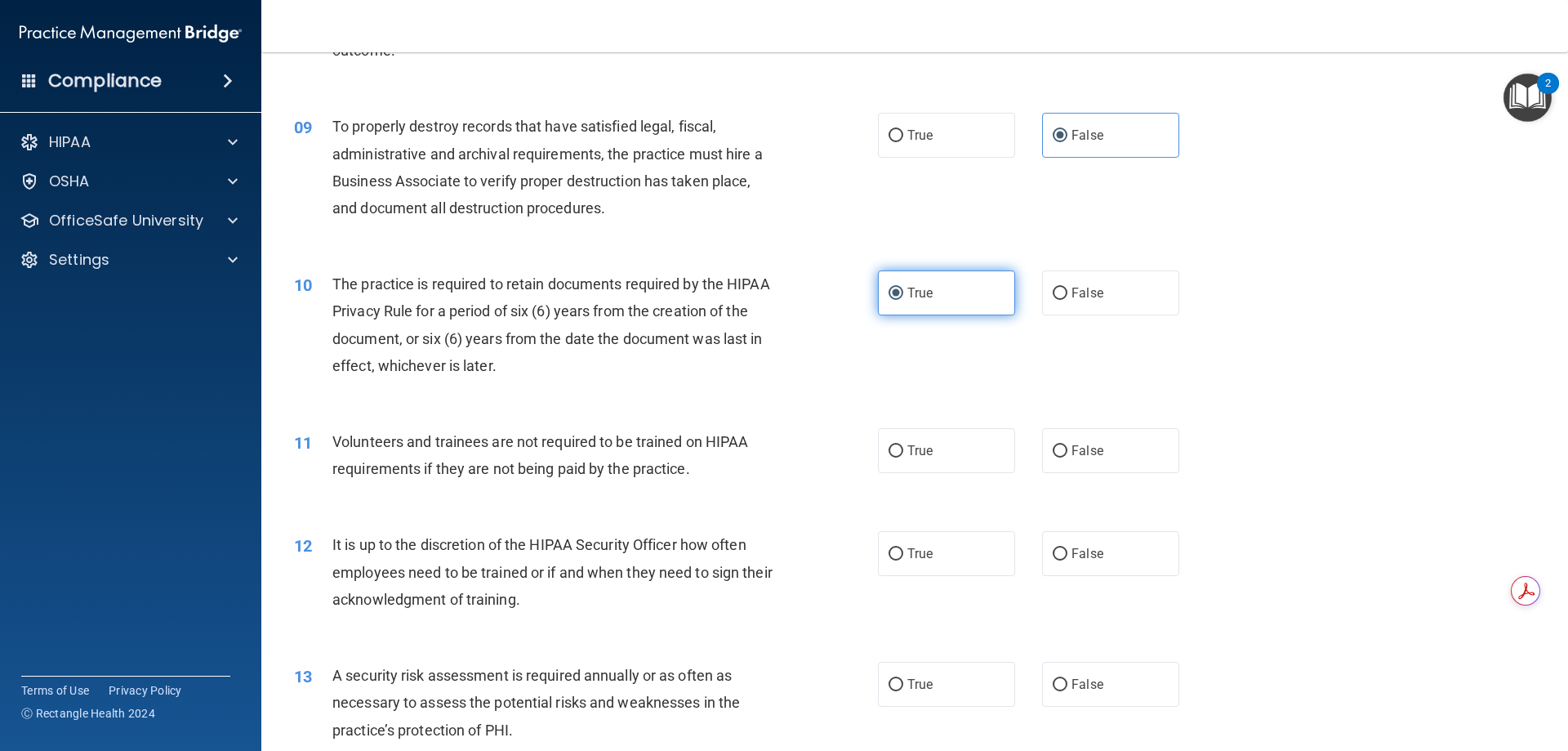
scroll to position [1142, 0]
click at [1092, 454] on span "False" at bounding box center [1087, 450] width 32 height 16
click at [1067, 454] on input "False" at bounding box center [1059, 451] width 15 height 12
radio input "true"
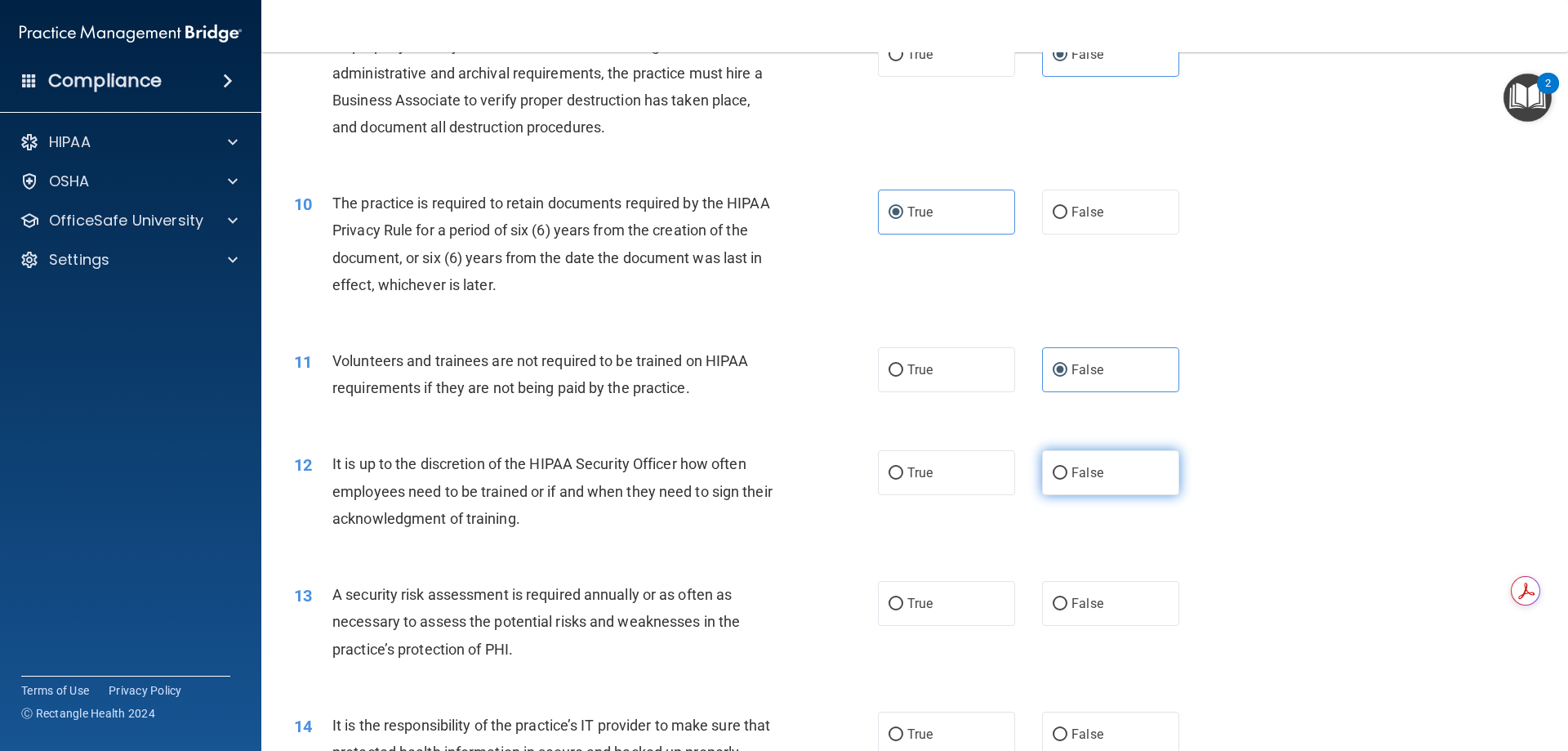
click at [1081, 471] on span "False" at bounding box center [1087, 473] width 32 height 16
click at [1067, 471] on input "False" at bounding box center [1059, 473] width 15 height 12
radio input "true"
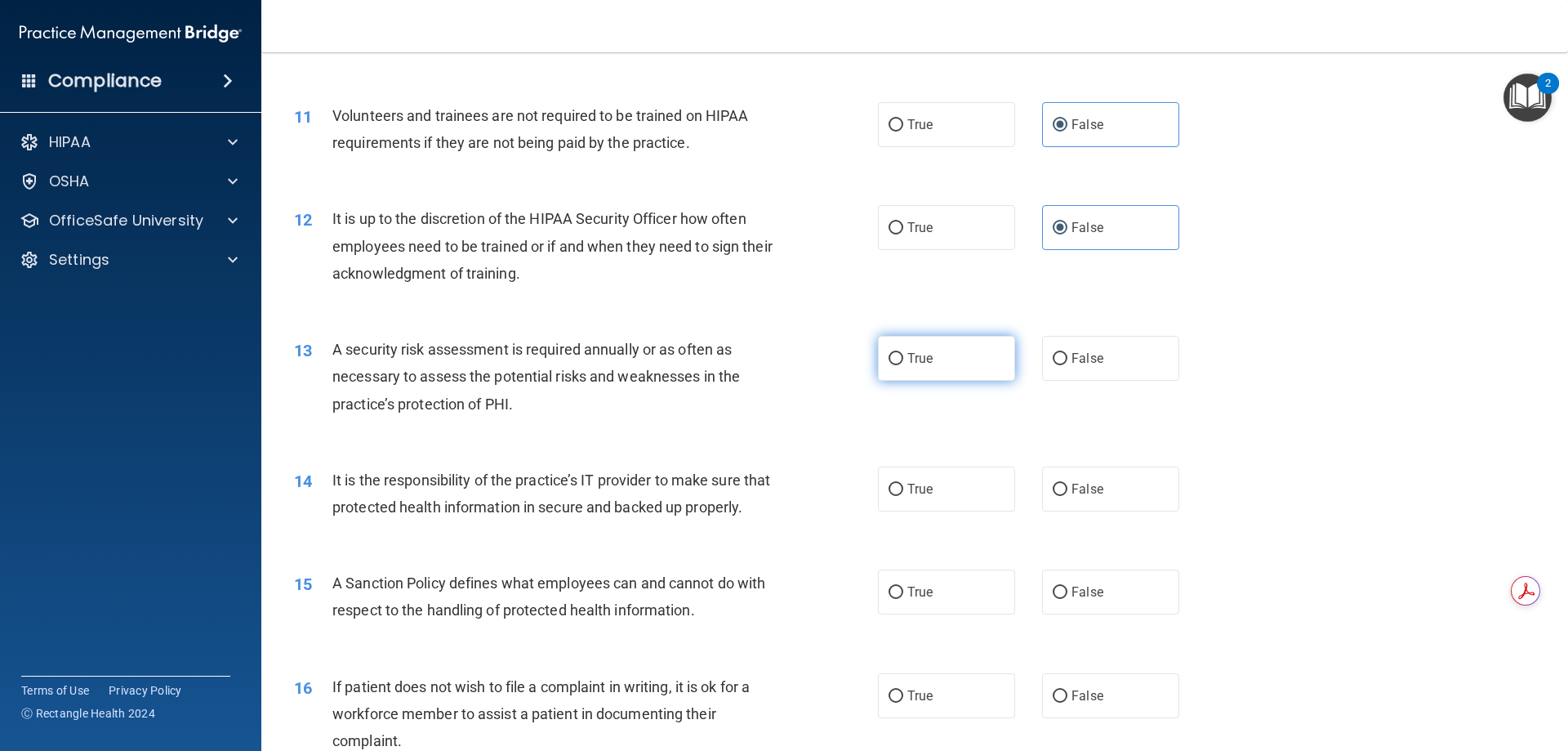
click at [958, 363] on label "True" at bounding box center [947, 358] width 137 height 45
click at [903, 363] on input "True" at bounding box center [895, 359] width 15 height 12
radio input "true"
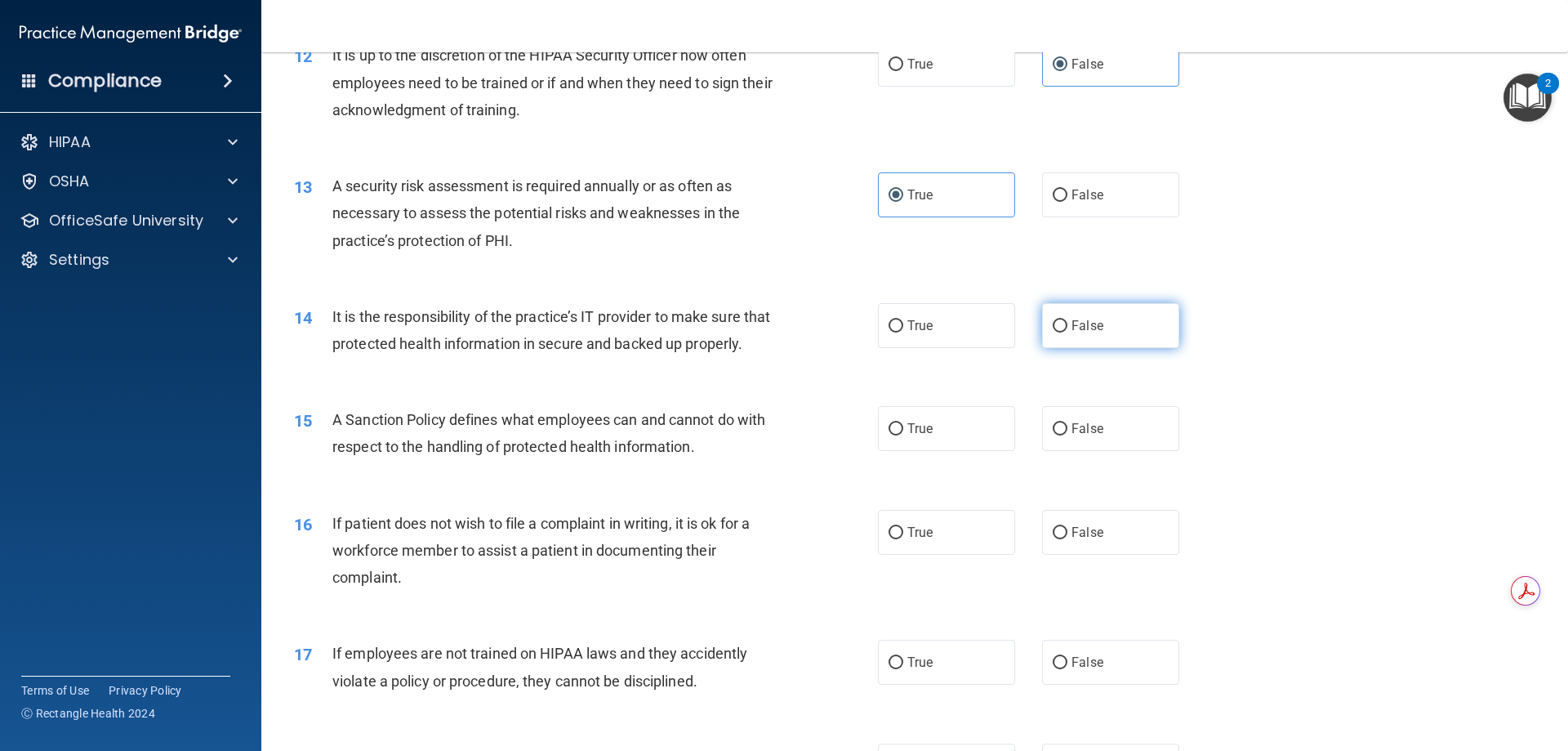
scroll to position [1631, 0]
click at [1077, 345] on label "False" at bounding box center [1110, 325] width 137 height 45
click at [1067, 332] on input "False" at bounding box center [1059, 325] width 15 height 12
radio input "true"
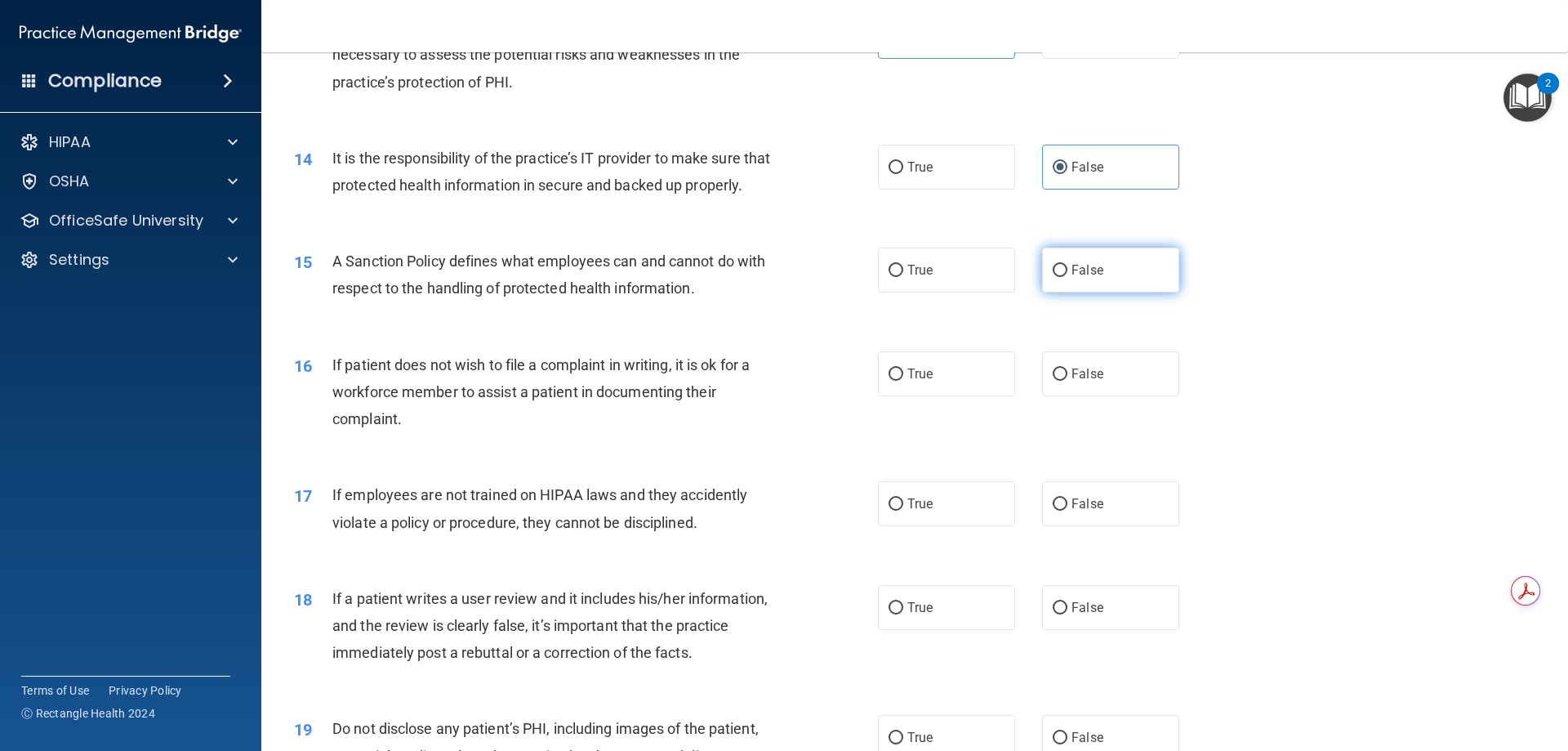
click at [1101, 292] on label "False" at bounding box center [1110, 270] width 137 height 45
click at [1067, 277] on input "False" at bounding box center [1059, 271] width 15 height 12
radio input "true"
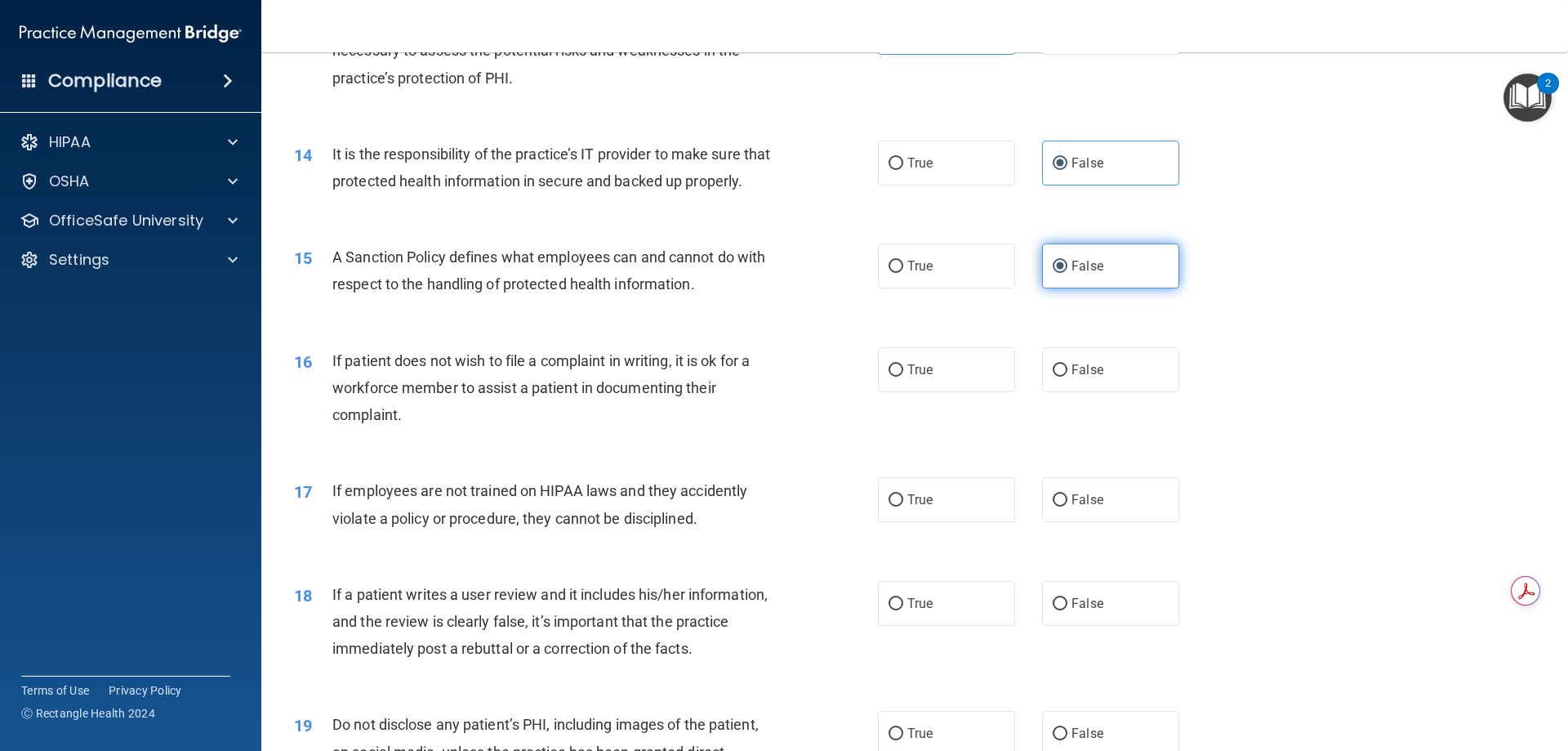
scroll to position [1794, 0]
click at [940, 391] on label "True" at bounding box center [947, 369] width 137 height 45
click at [903, 376] on input "True" at bounding box center [895, 369] width 15 height 12
radio input "true"
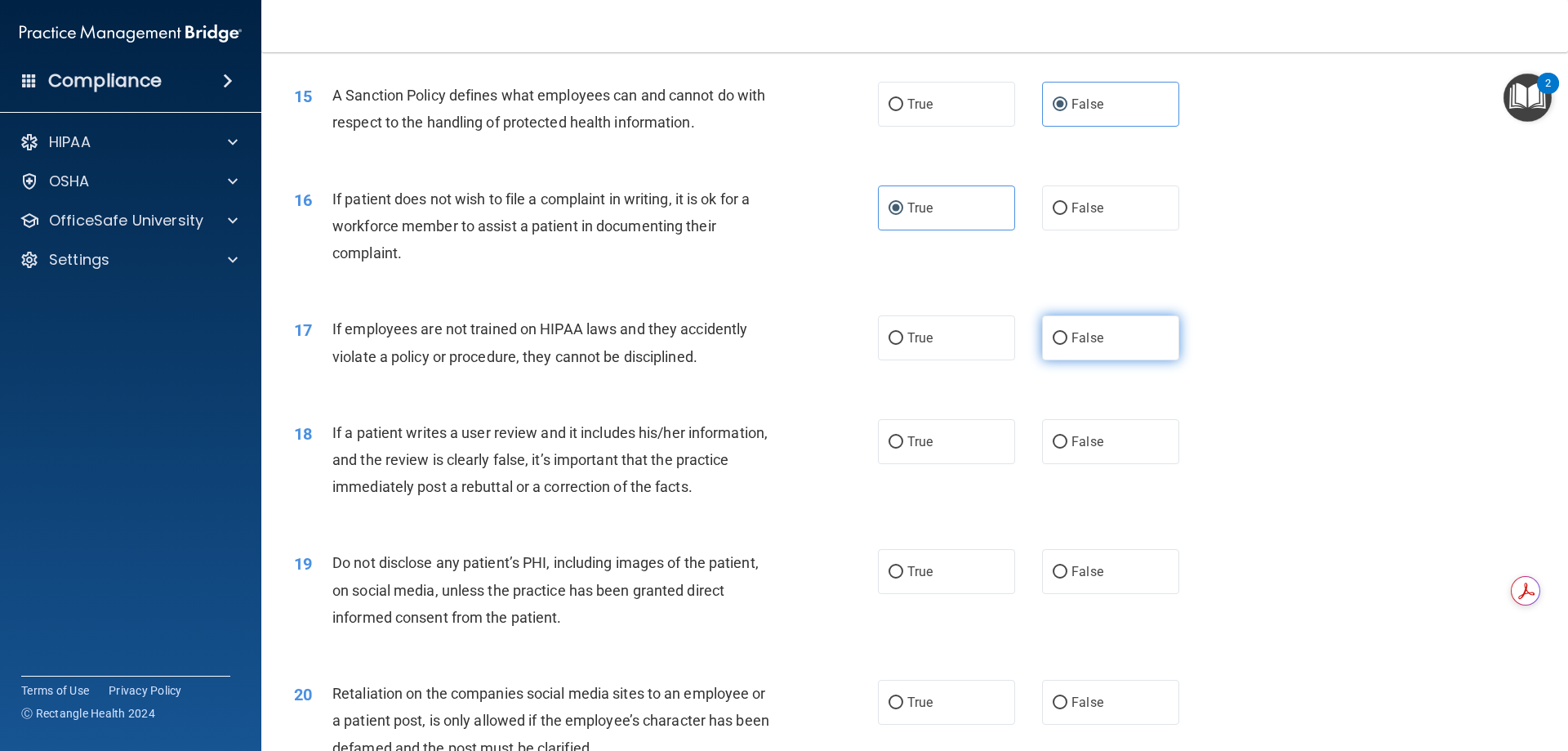
click at [1070, 360] on label "False" at bounding box center [1110, 338] width 137 height 45
click at [1067, 345] on input "False" at bounding box center [1059, 338] width 15 height 12
radio input "true"
click at [1095, 459] on label "False" at bounding box center [1110, 440] width 137 height 45
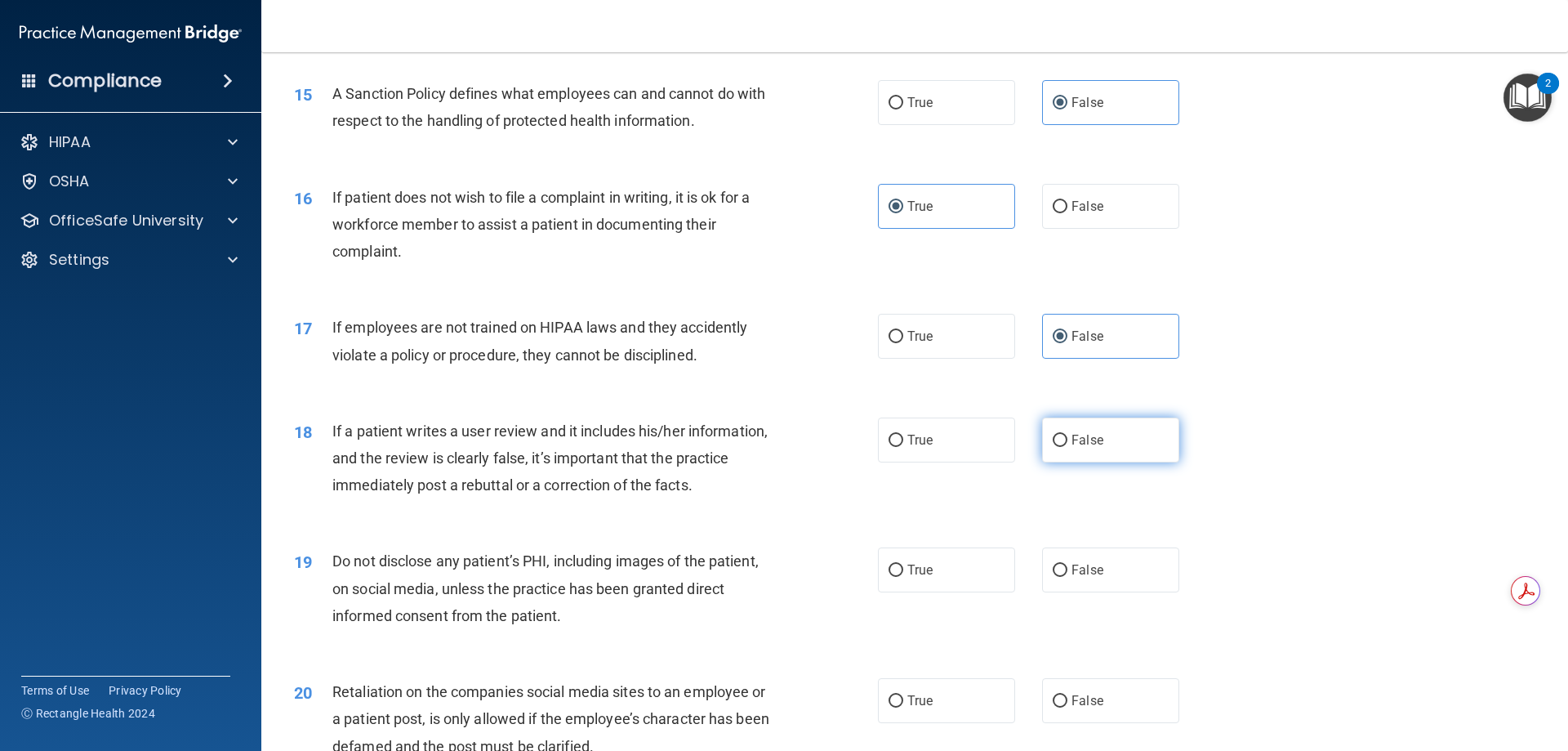
click at [1067, 447] on input "False" at bounding box center [1059, 441] width 15 height 12
radio input "true"
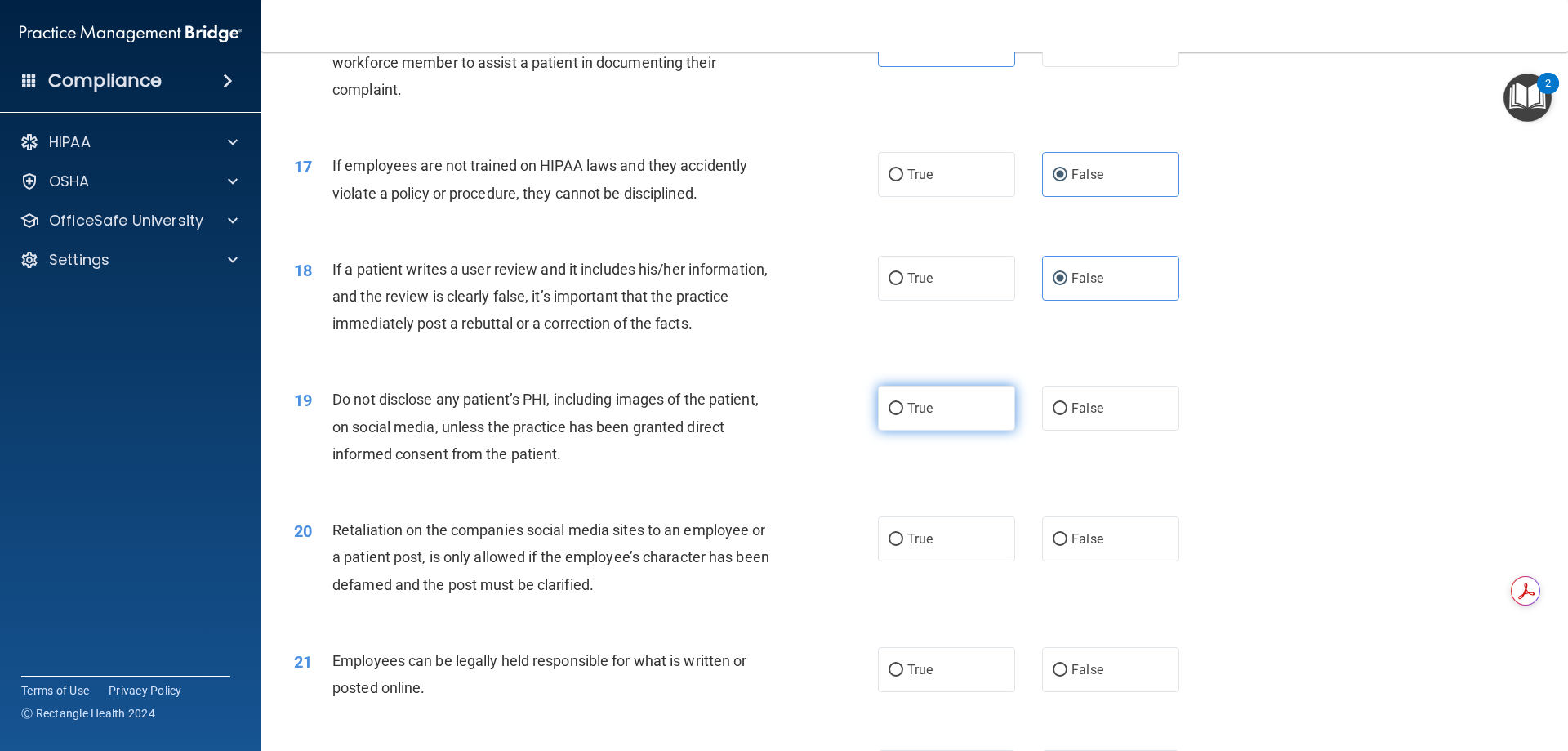
click at [993, 430] on label "True" at bounding box center [947, 408] width 137 height 45
click at [903, 415] on input "True" at bounding box center [895, 408] width 15 height 12
radio input "true"
click at [1092, 545] on span "False" at bounding box center [1087, 537] width 32 height 16
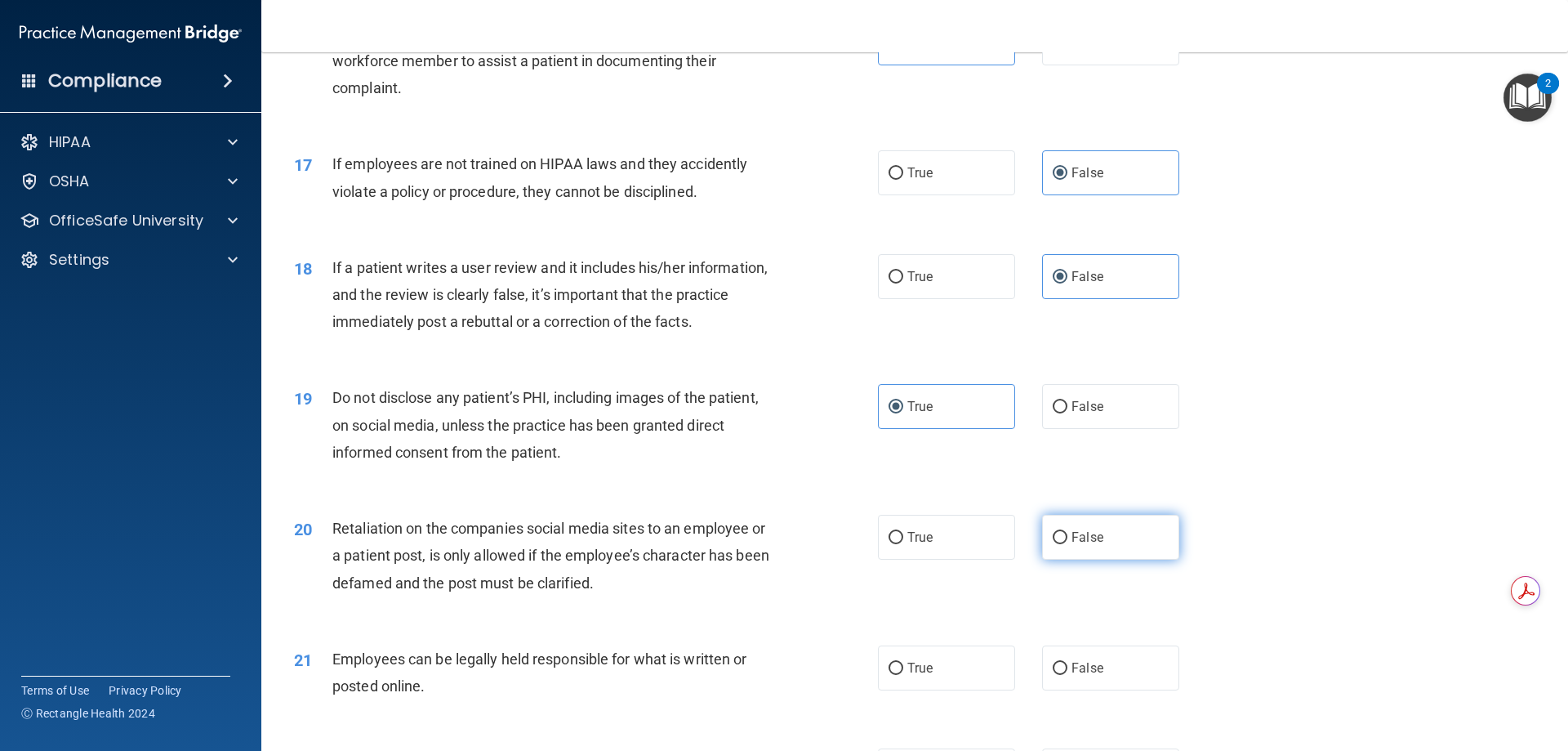
click at [1067, 544] on input "False" at bounding box center [1059, 538] width 15 height 12
radio input "true"
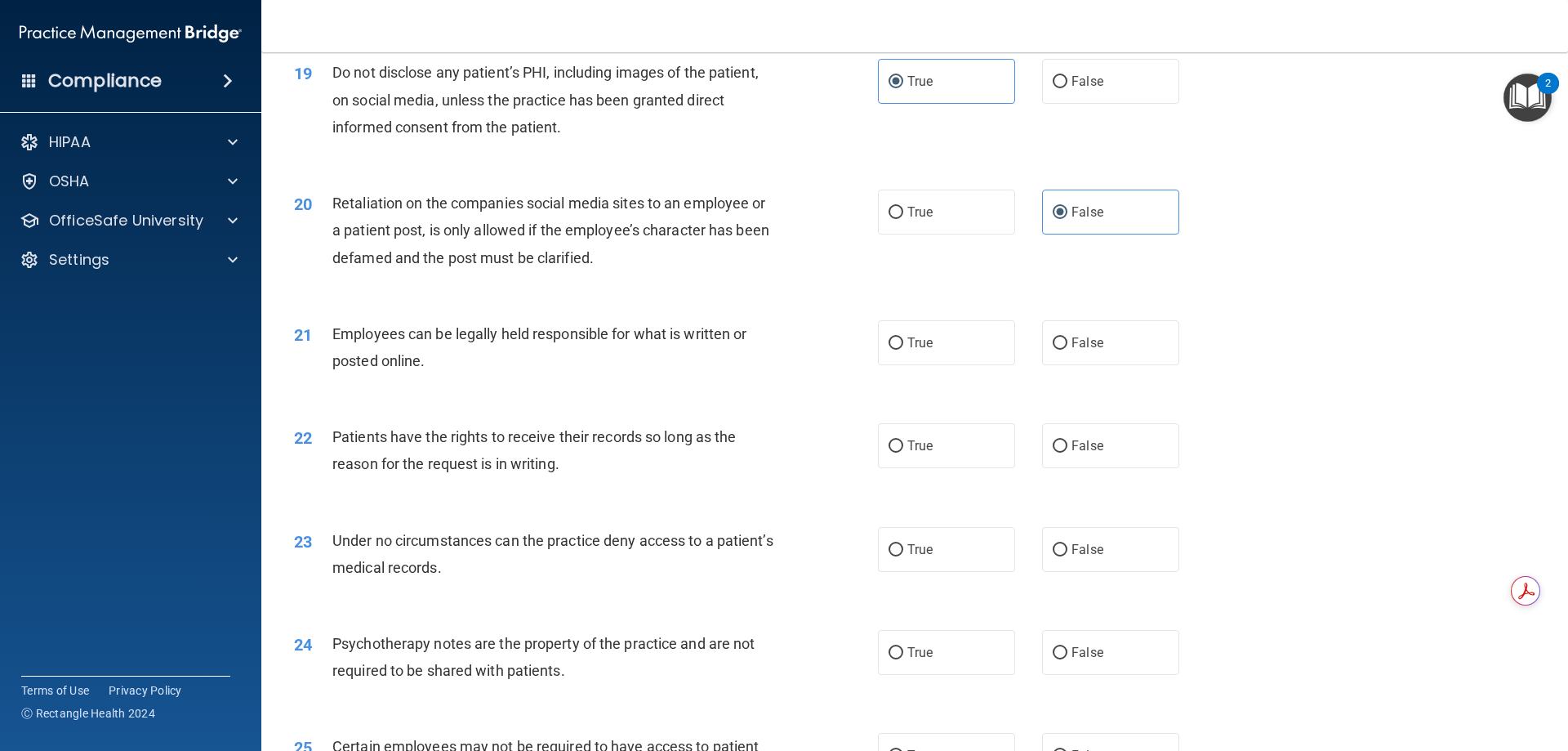
scroll to position [2446, 0]
click at [937, 364] on label "True" at bounding box center [947, 342] width 137 height 45
click at [903, 349] on input "True" at bounding box center [895, 343] width 15 height 12
radio input "true"
click at [1088, 467] on label "False" at bounding box center [1110, 445] width 137 height 45
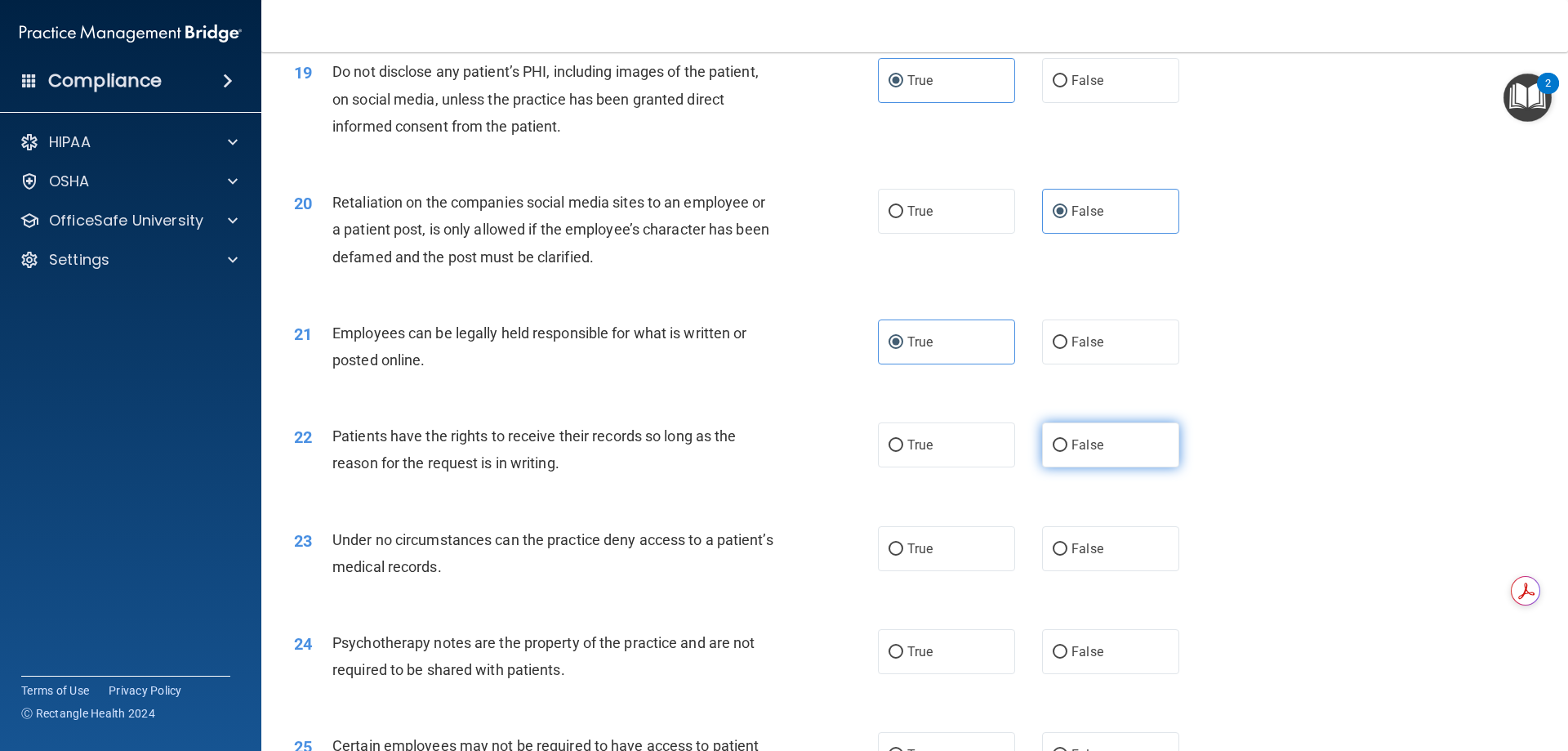
click at [1067, 452] on input "False" at bounding box center [1059, 446] width 15 height 12
radio input "true"
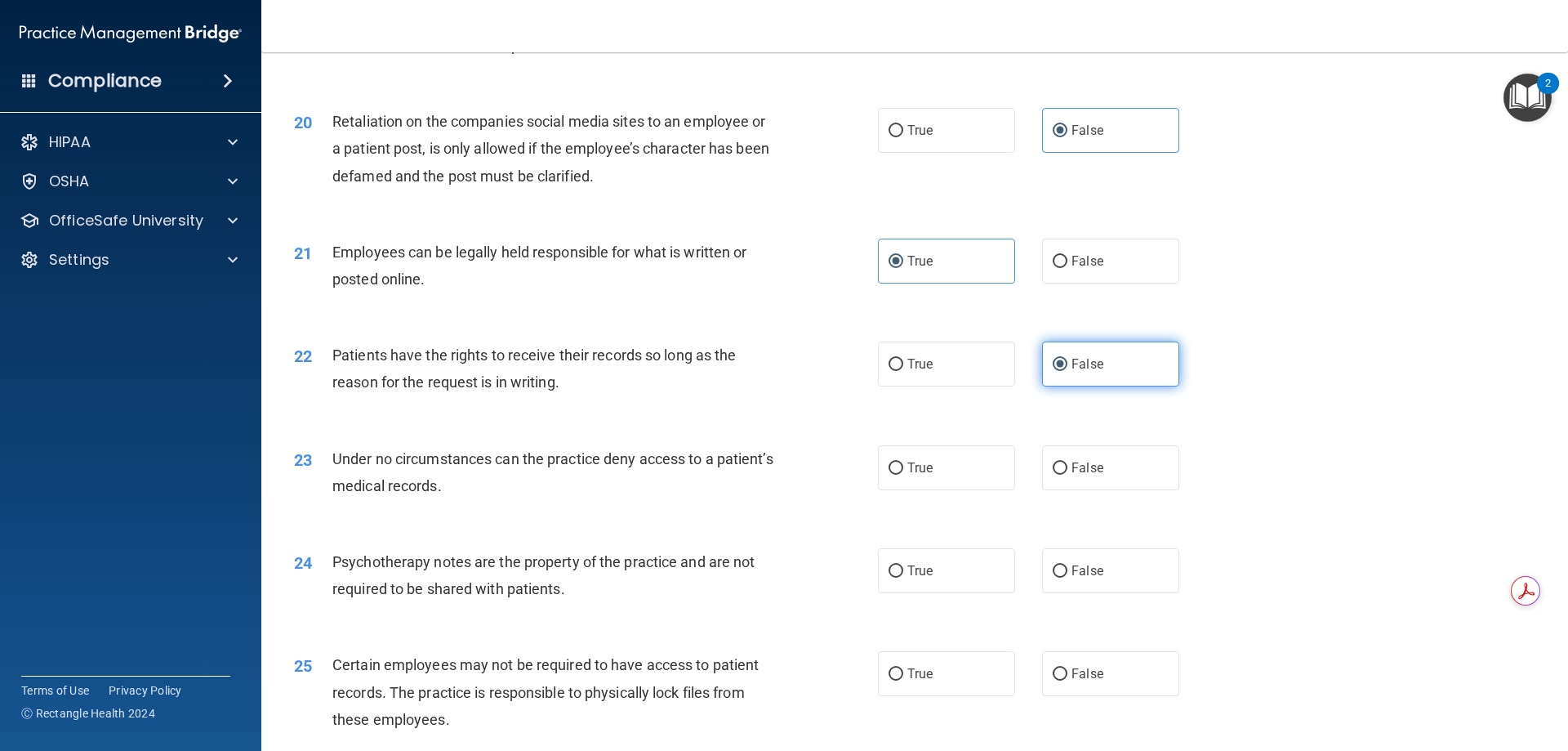
scroll to position [2528, 0]
click at [1077, 519] on div "23 Under no circumstances can the practice deny access to a patient’s medical r…" at bounding box center [914, 475] width 1265 height 103
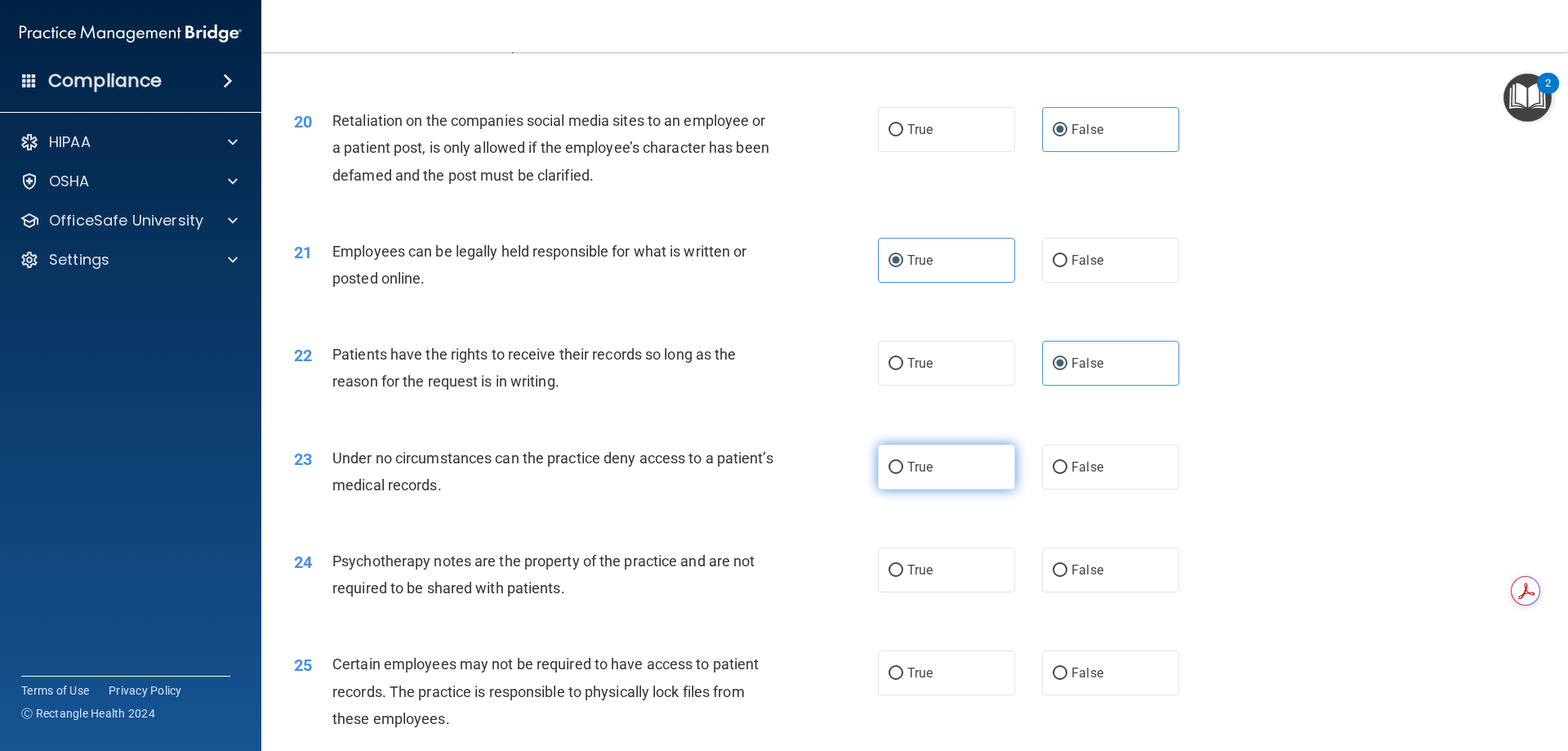
click at [992, 486] on label "True" at bounding box center [947, 467] width 137 height 45
click at [903, 473] on input "True" at bounding box center [895, 467] width 15 height 12
radio input "true"
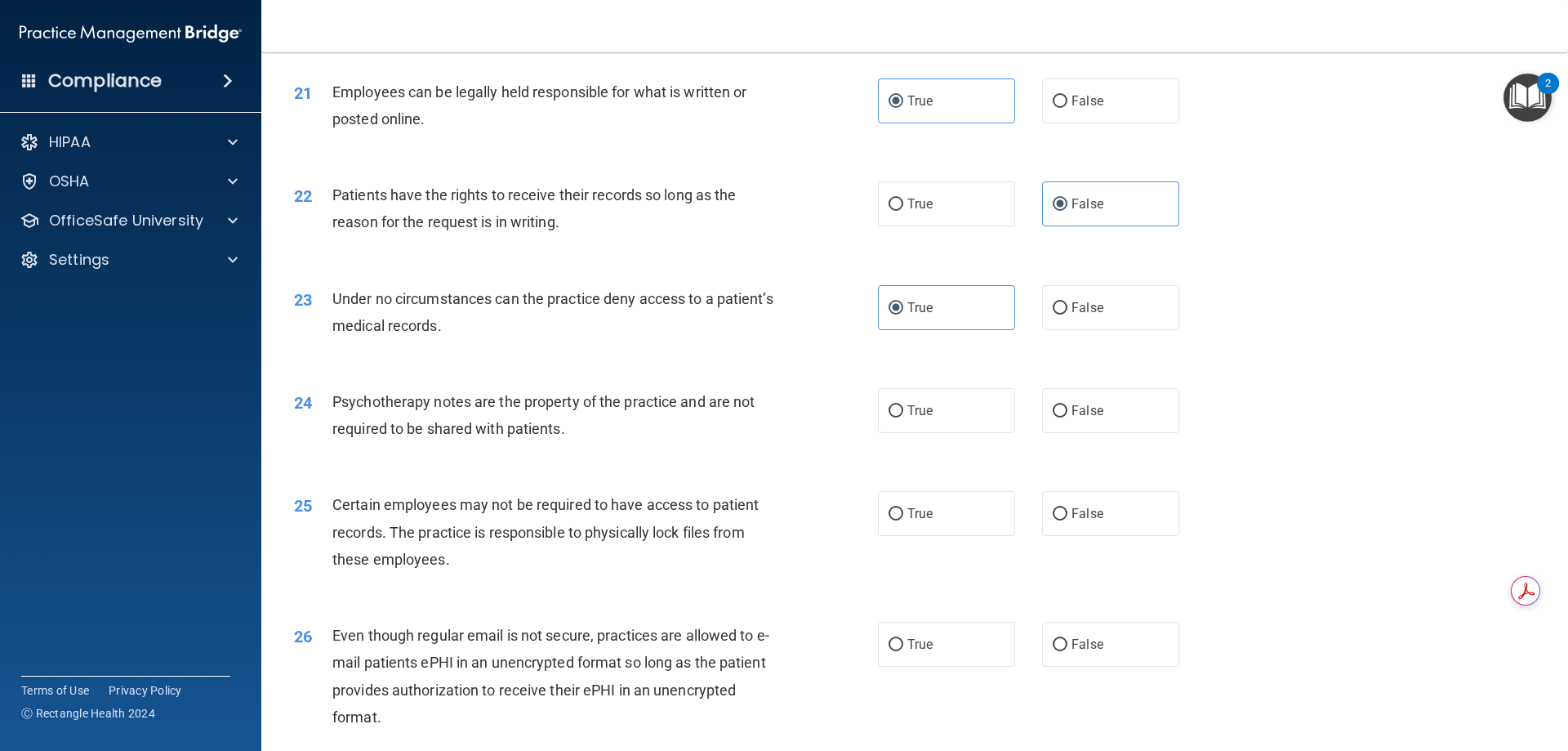
scroll to position [2690, 0]
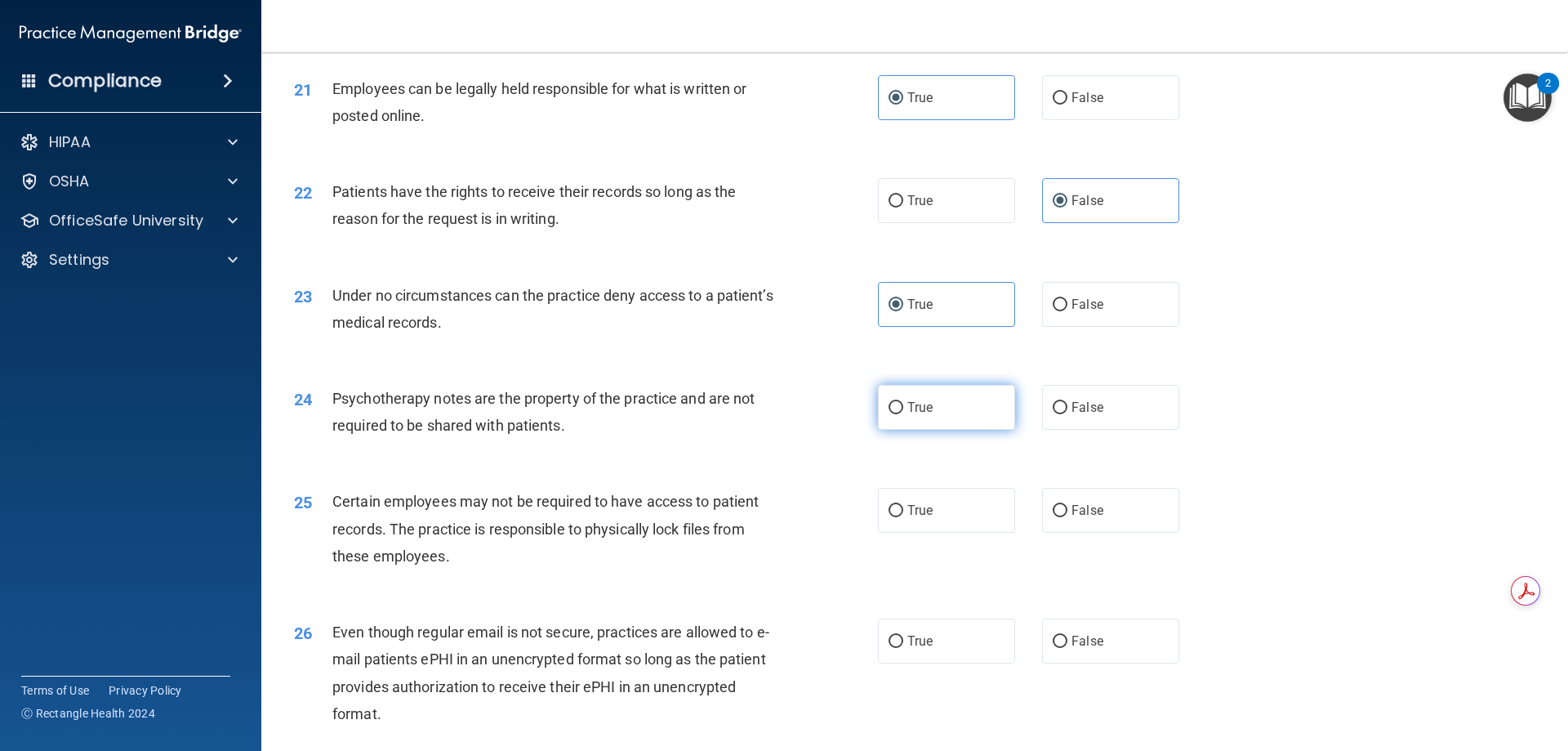
click at [953, 430] on label "True" at bounding box center [947, 408] width 137 height 45
click at [903, 415] on input "True" at bounding box center [895, 408] width 15 height 12
radio input "true"
click at [953, 524] on label "True" at bounding box center [947, 510] width 137 height 45
click at [903, 517] on input "True" at bounding box center [895, 511] width 15 height 12
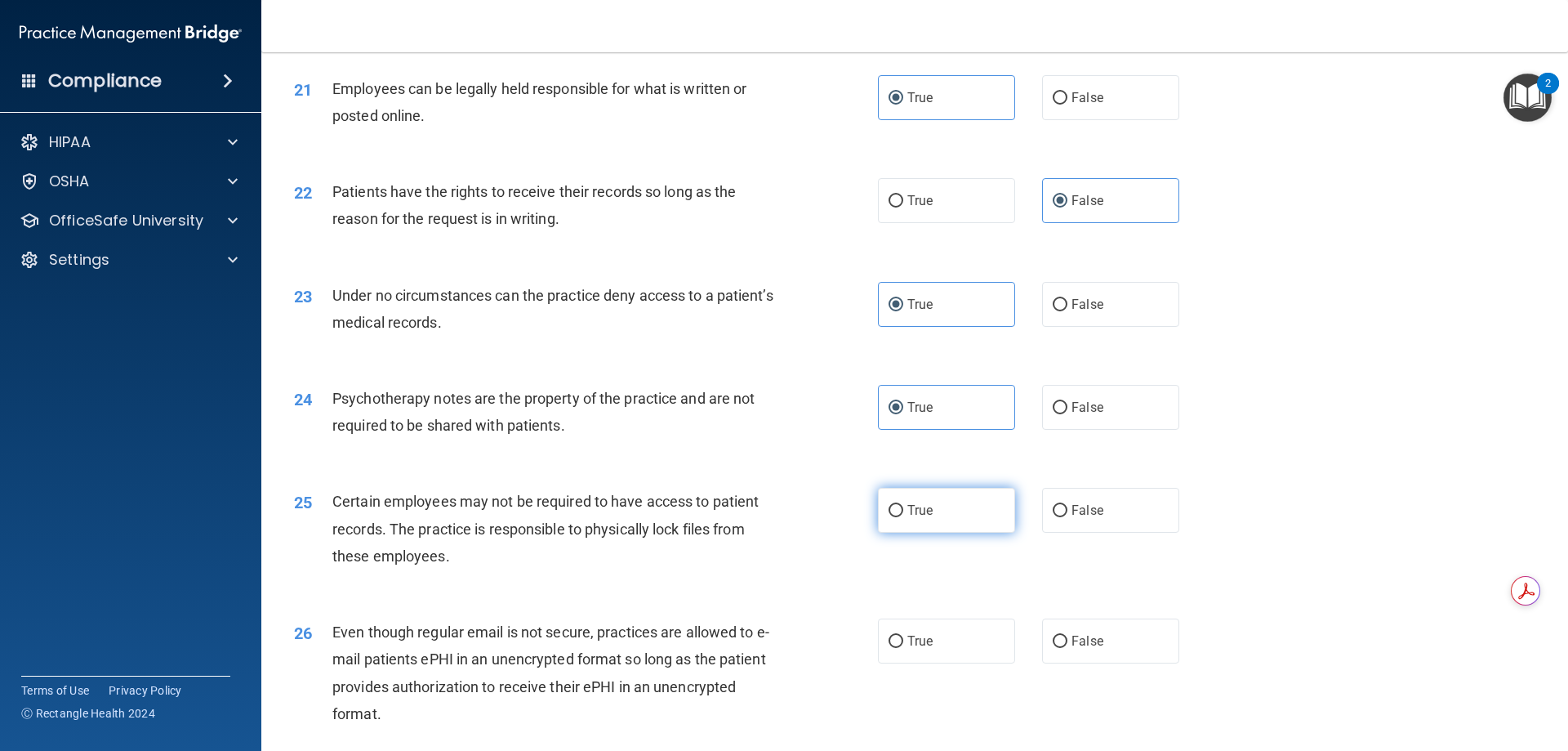
radio input "true"
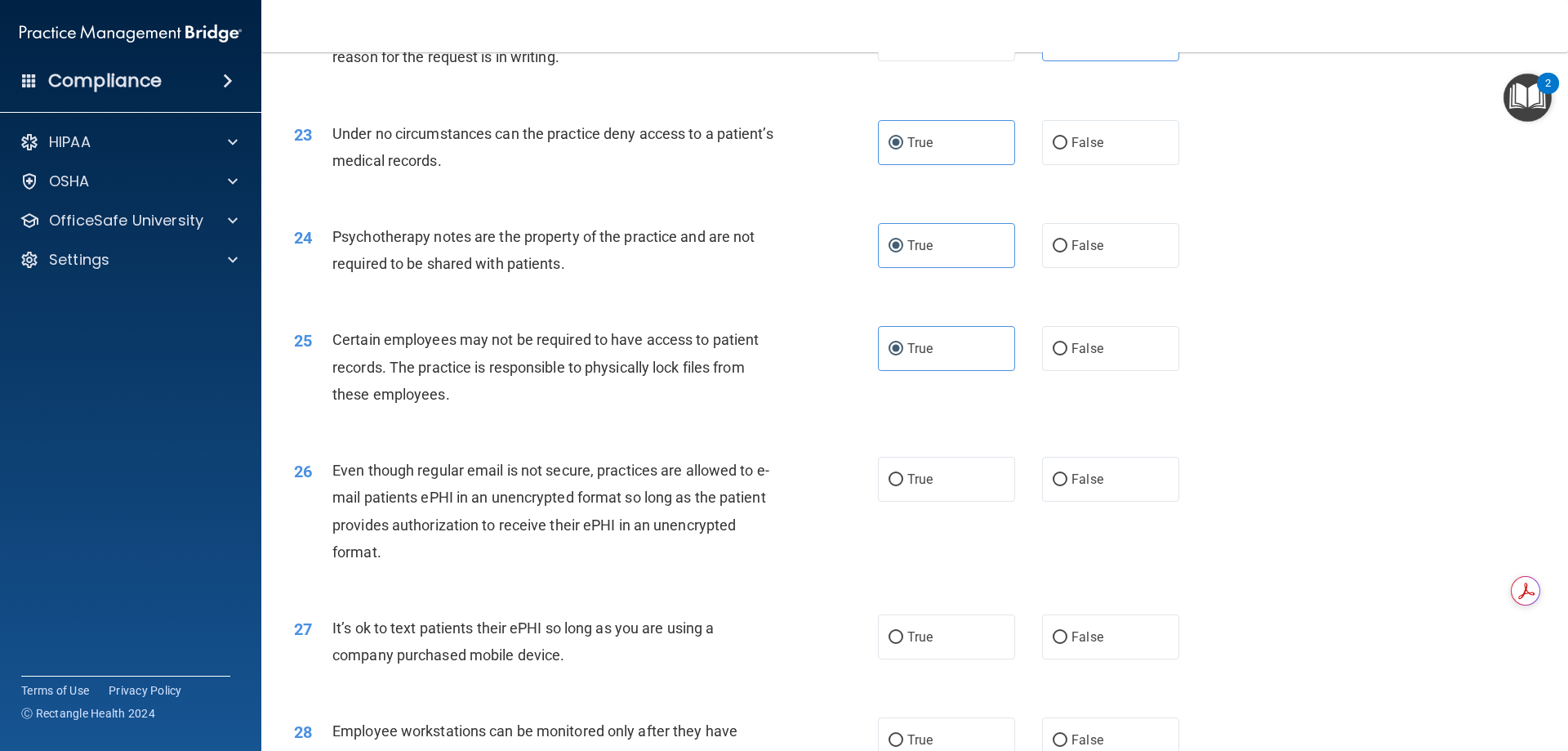
scroll to position [2853, 0]
click at [1096, 198] on div "23 Under no circumstances can the practice deny access to a patient’s medical r…" at bounding box center [914, 150] width 1265 height 103
click at [1090, 164] on label "False" at bounding box center [1110, 142] width 137 height 45
click at [1067, 148] on input "False" at bounding box center [1059, 142] width 15 height 12
radio input "true"
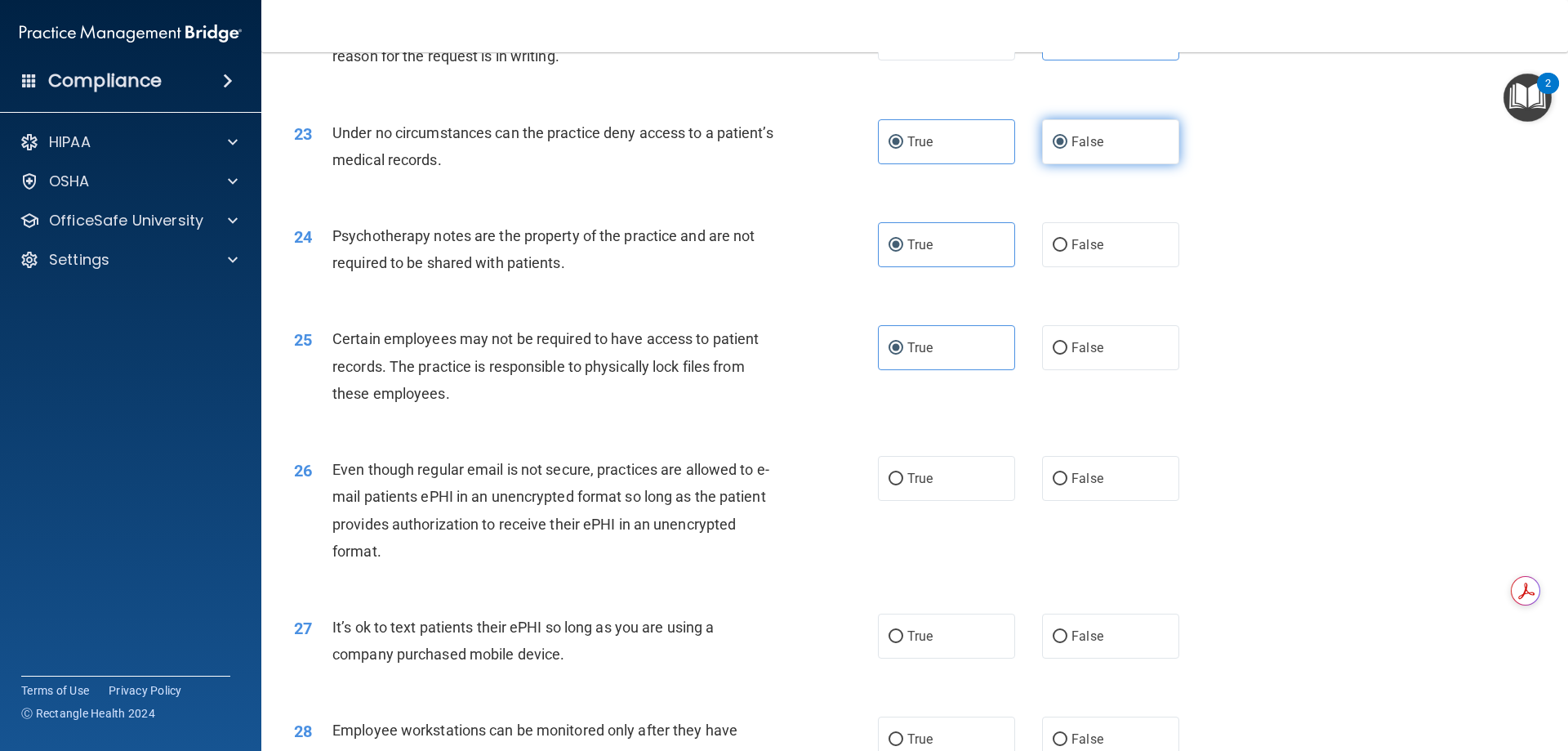
radio input "false"
click at [933, 501] on label "True" at bounding box center [947, 479] width 137 height 45
click at [903, 486] on input "True" at bounding box center [895, 479] width 15 height 12
radio input "true"
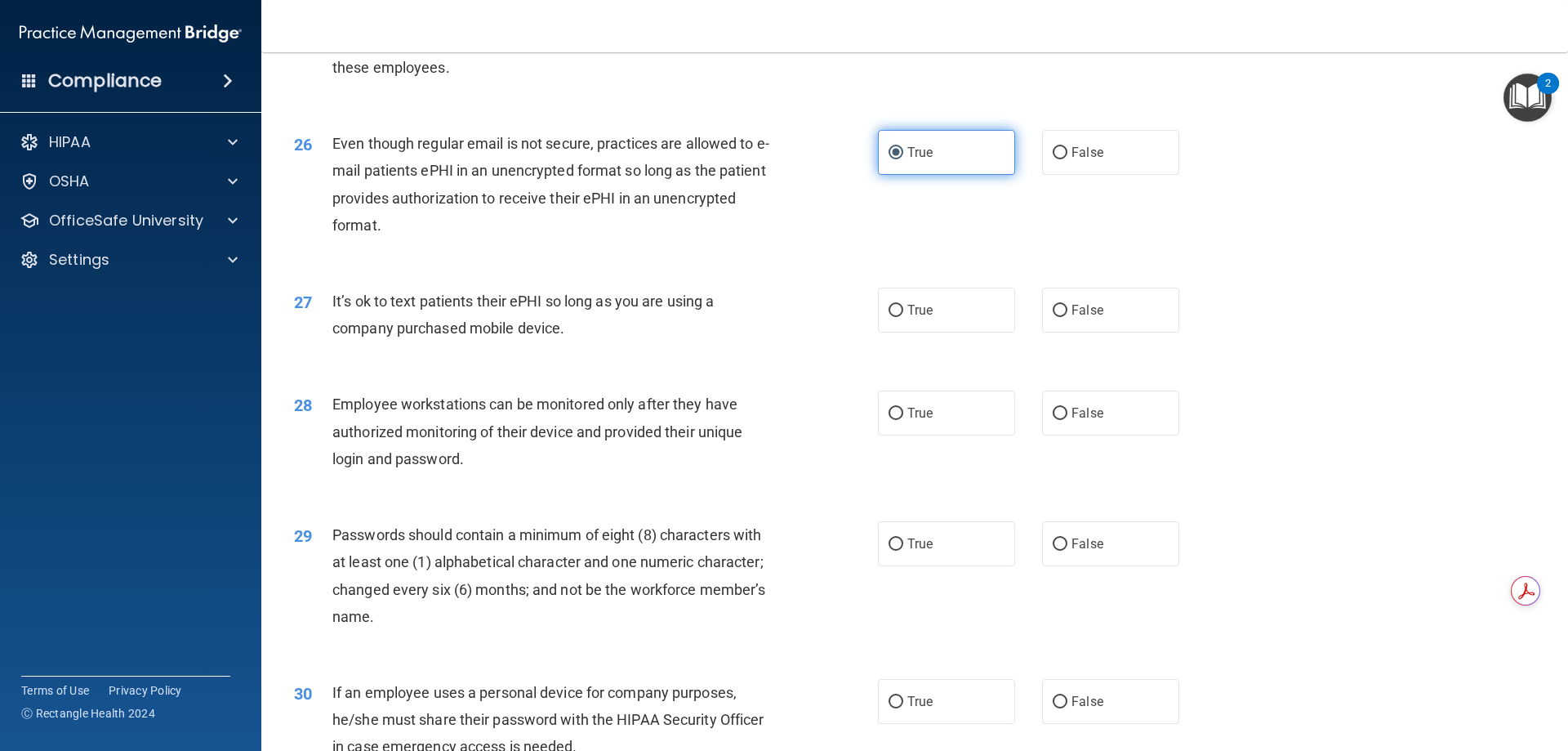
scroll to position [3180, 0]
click at [1071, 317] on span "False" at bounding box center [1087, 310] width 32 height 16
click at [1066, 317] on input "False" at bounding box center [1059, 310] width 15 height 12
radio input "true"
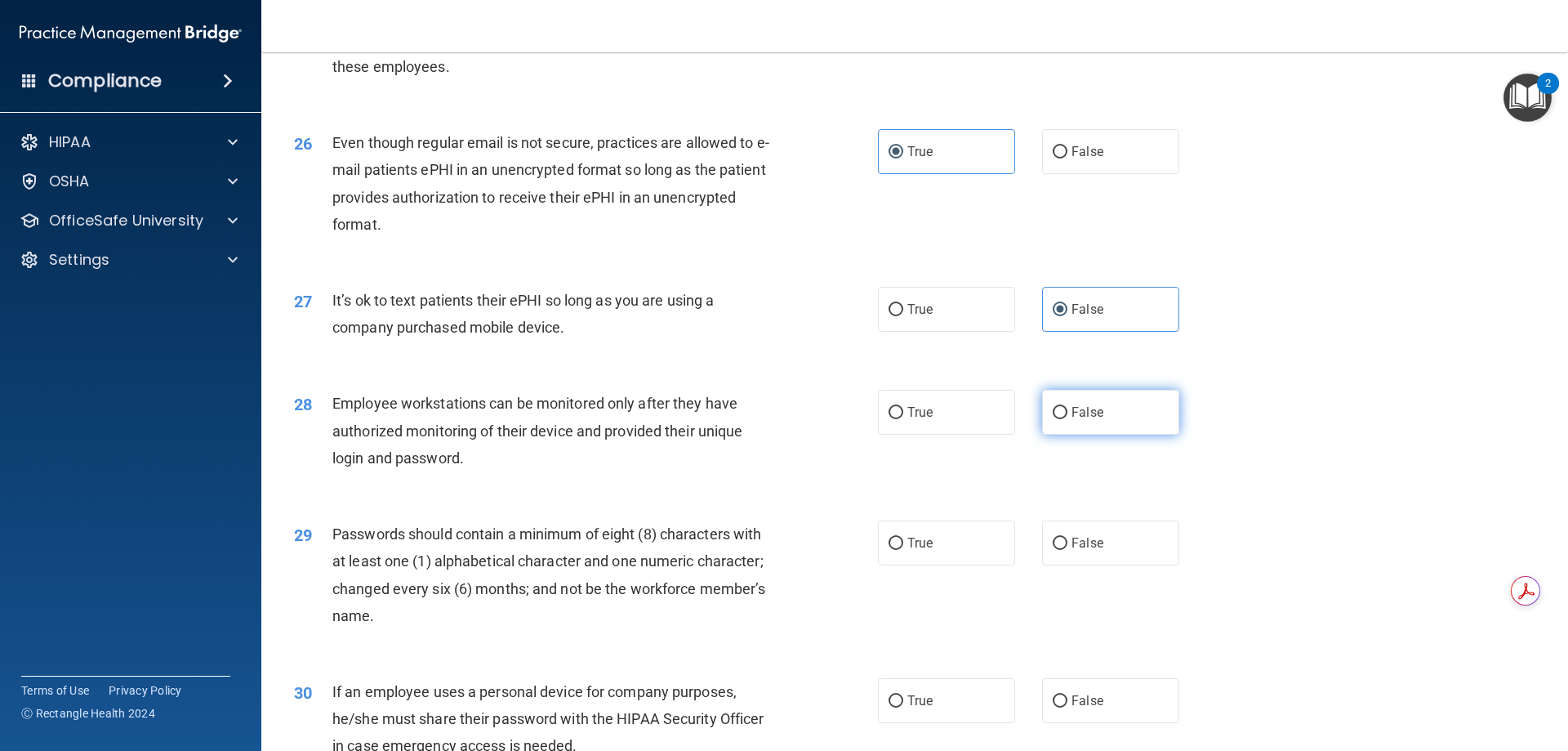
click at [1077, 420] on span "False" at bounding box center [1087, 412] width 32 height 16
click at [1067, 419] on input "False" at bounding box center [1059, 413] width 15 height 12
radio input "true"
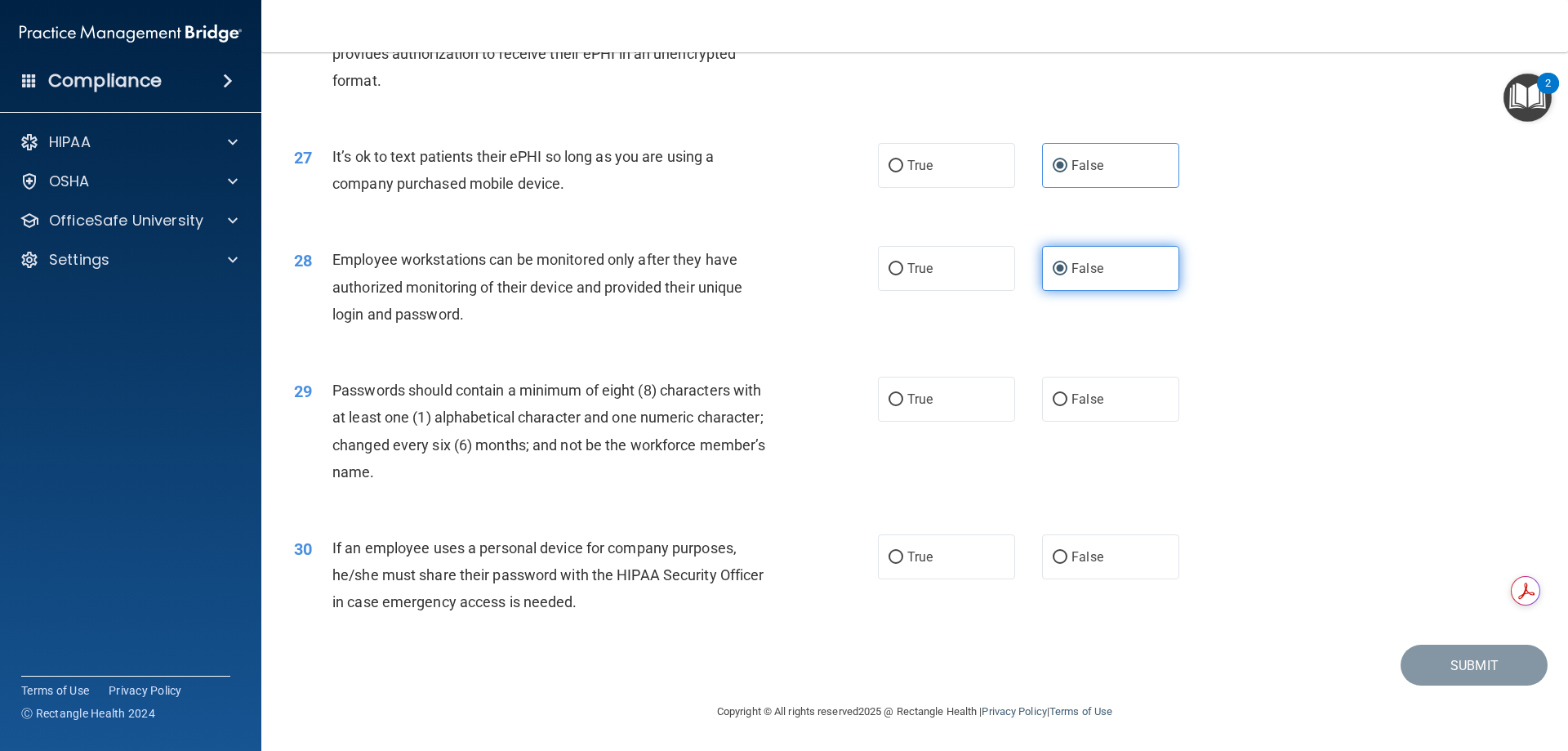
scroll to position [3343, 0]
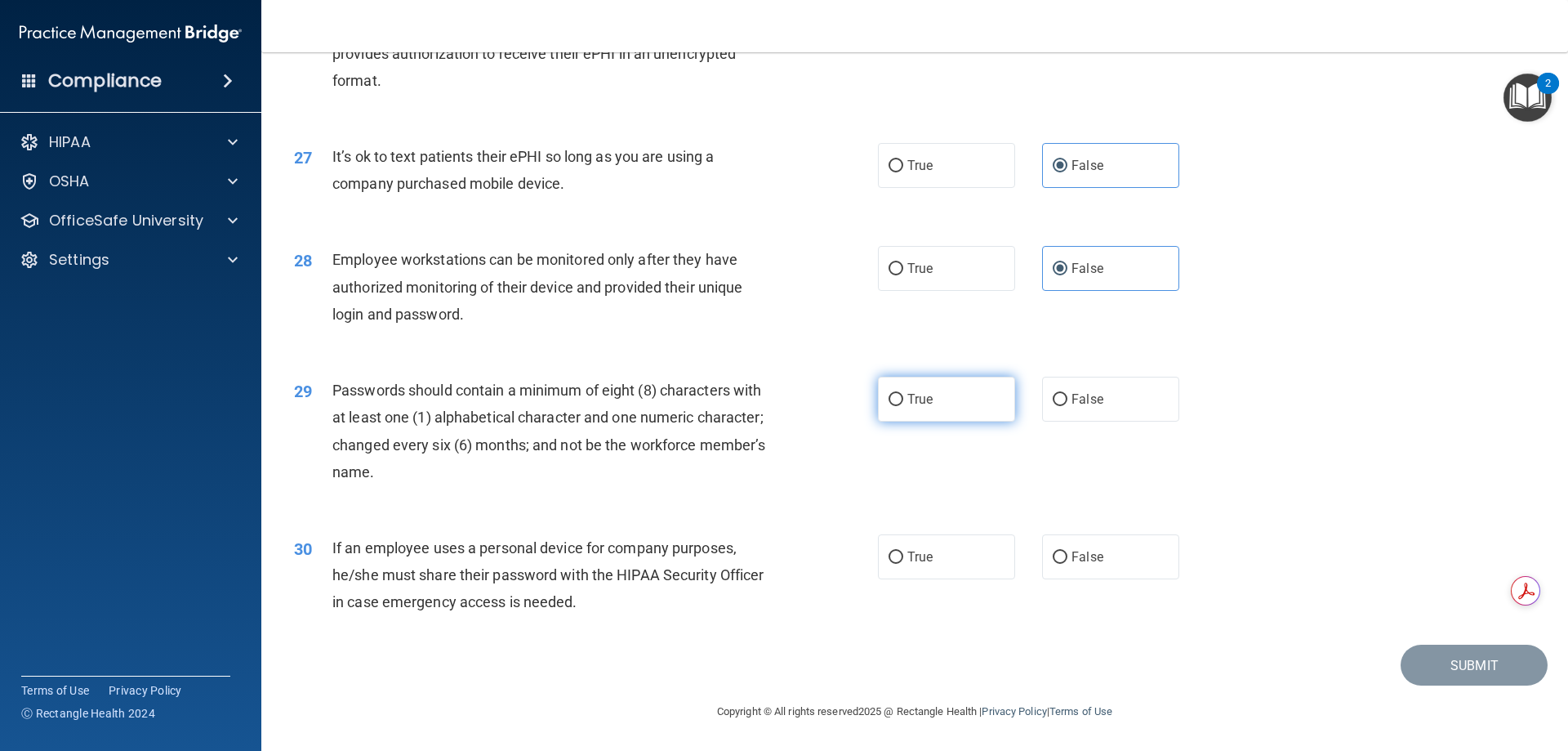
click at [971, 415] on label "True" at bounding box center [947, 399] width 137 height 45
click at [903, 406] on input "True" at bounding box center [895, 400] width 15 height 12
radio input "true"
click at [1103, 567] on label "False" at bounding box center [1110, 557] width 137 height 45
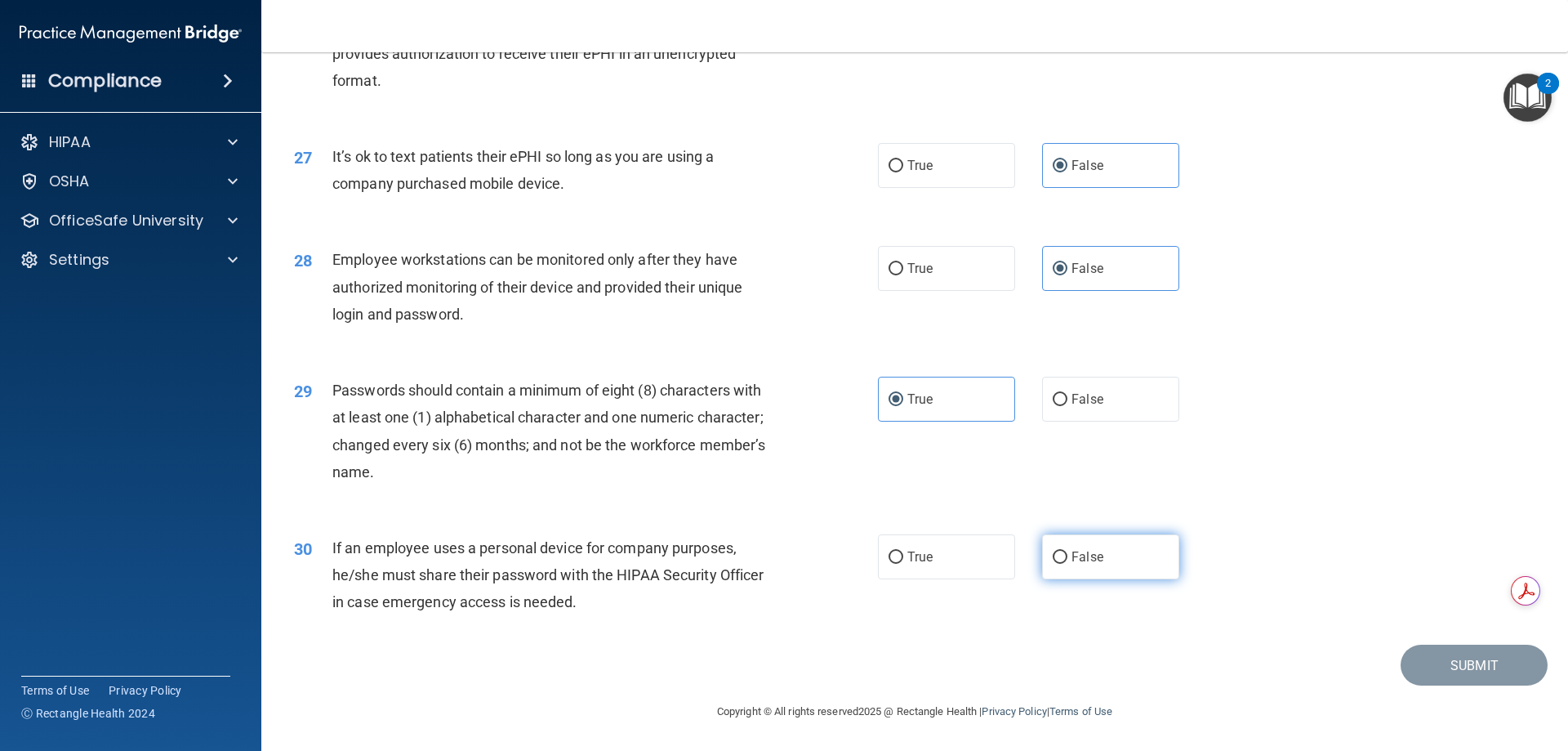
click at [1067, 564] on input "False" at bounding box center [1059, 558] width 15 height 12
radio input "true"
click at [1427, 656] on button "Submit" at bounding box center [1474, 665] width 147 height 42
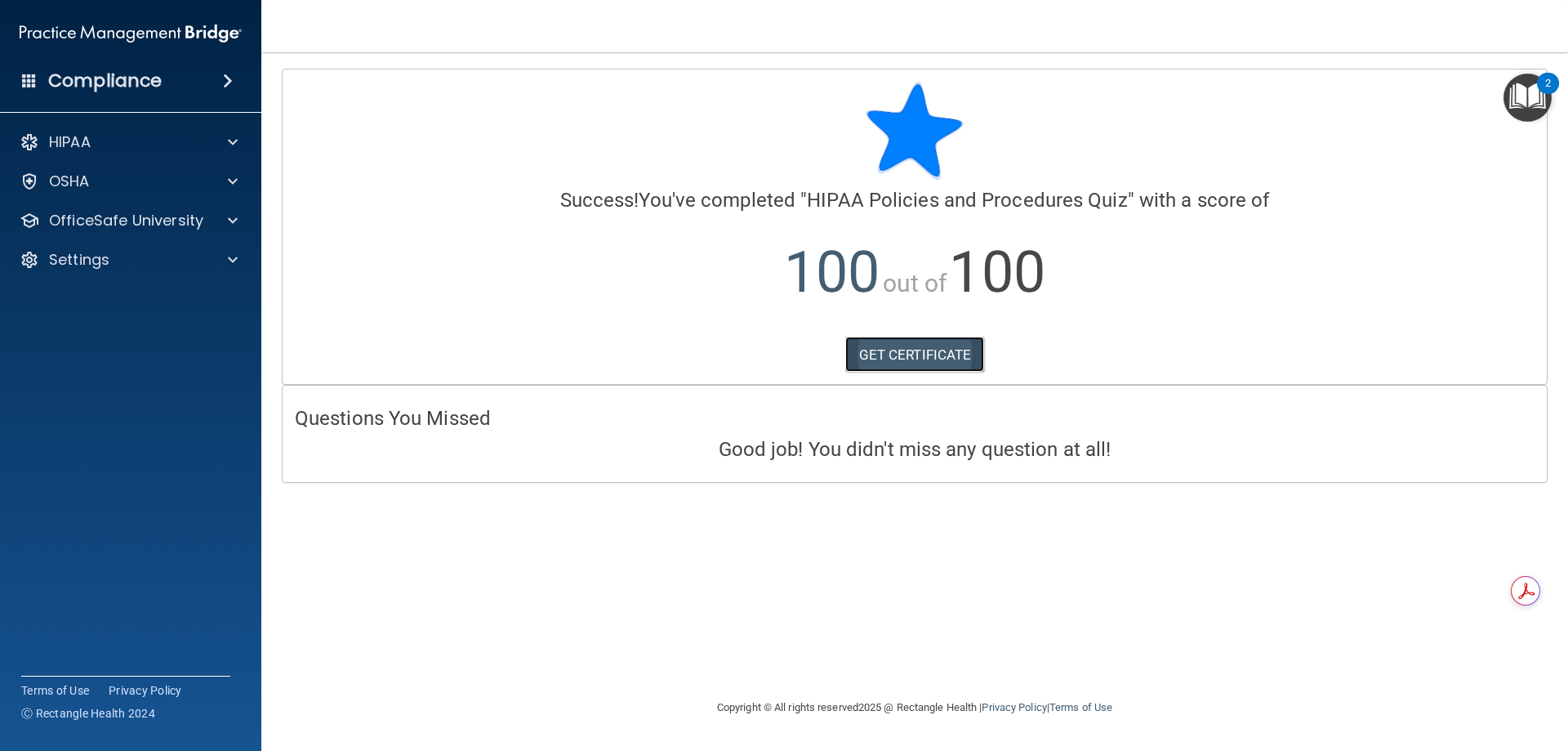
click at [951, 365] on link "GET CERTIFICATE" at bounding box center [914, 354] width 140 height 36
